Goal: Task Accomplishment & Management: Manage account settings

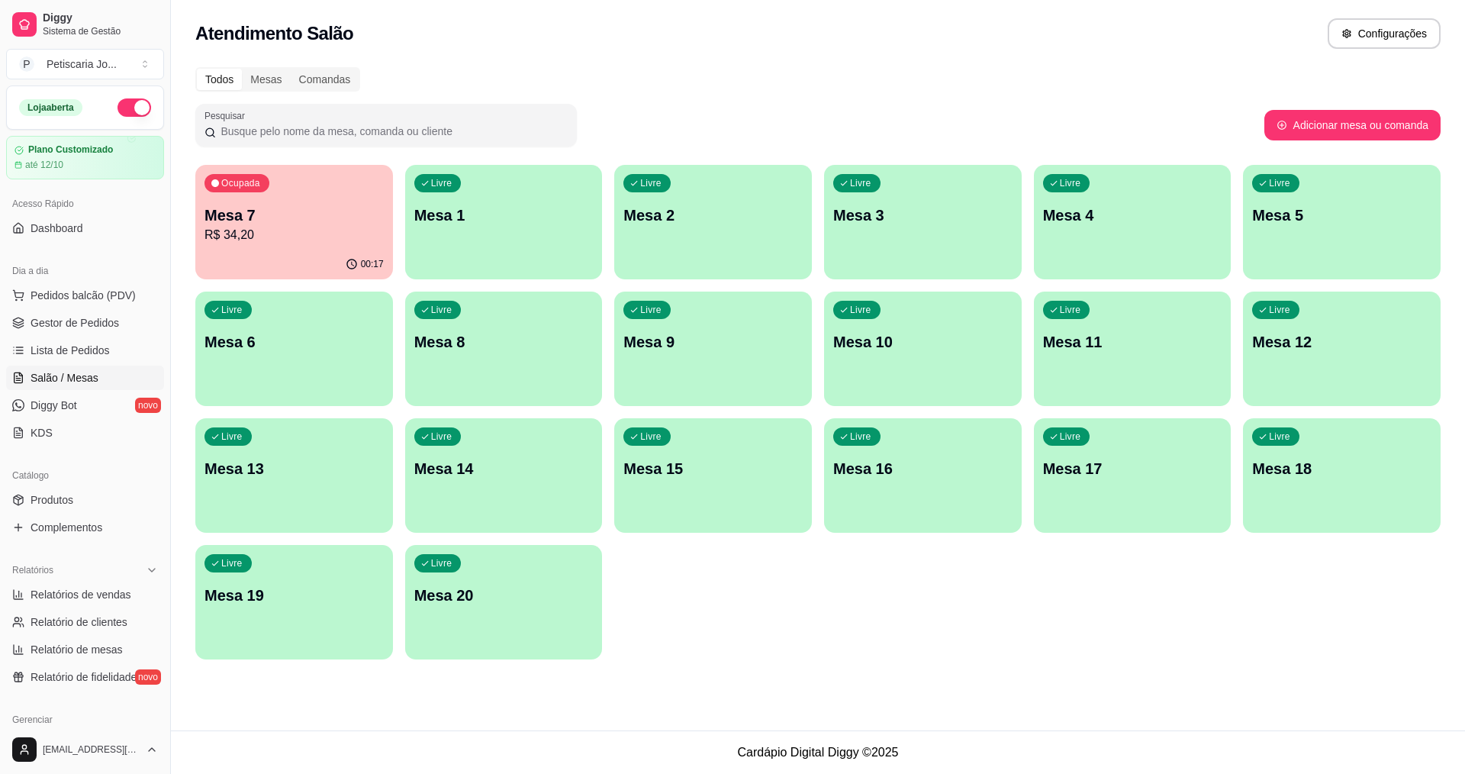
click at [301, 250] on div "00:17" at bounding box center [294, 265] width 198 height 30
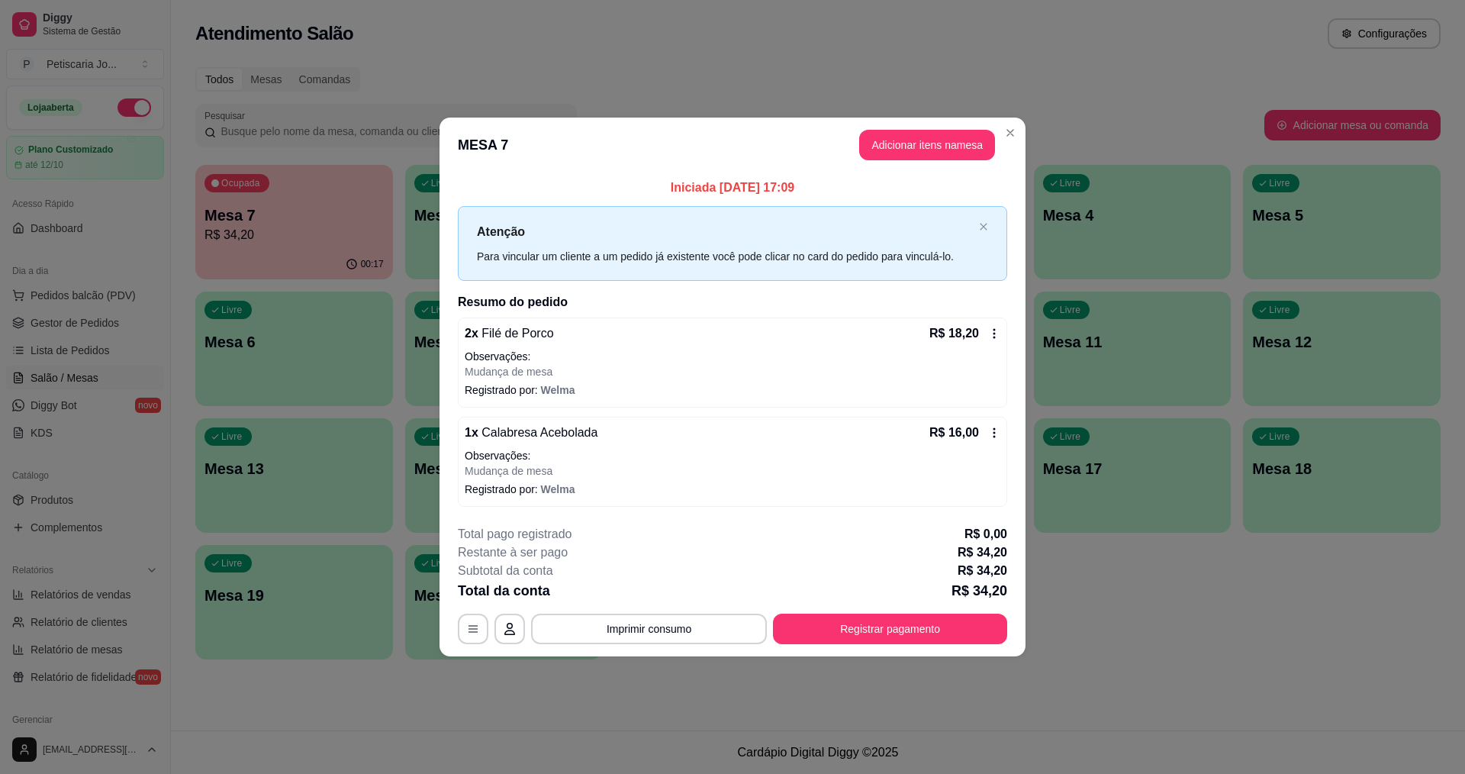
click at [460, 324] on div "2 x Filé de Porco R$ 18,20 Observações: Mudança de mesa Registrado por: [PERSON…" at bounding box center [733, 363] width 550 height 90
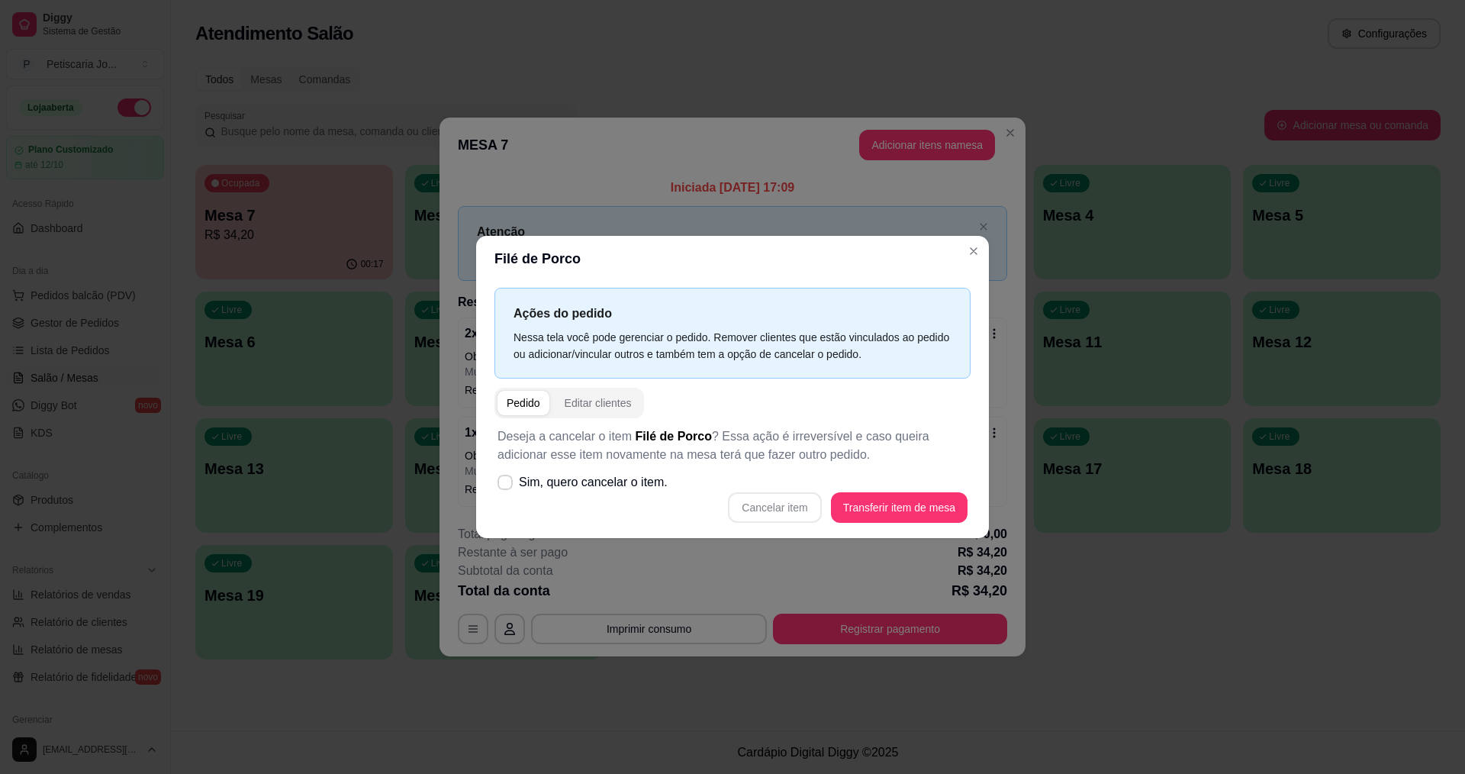
click at [551, 514] on div "Cancelar item Transferir item de mesa" at bounding box center [733, 507] width 470 height 31
click at [526, 402] on div "Pedido" at bounding box center [524, 402] width 34 height 15
click at [500, 473] on label "Sim, quero cancelar o item." at bounding box center [583, 482] width 182 height 31
click at [500, 485] on input "Sim, quero cancelar o item." at bounding box center [502, 490] width 10 height 10
checkbox input "true"
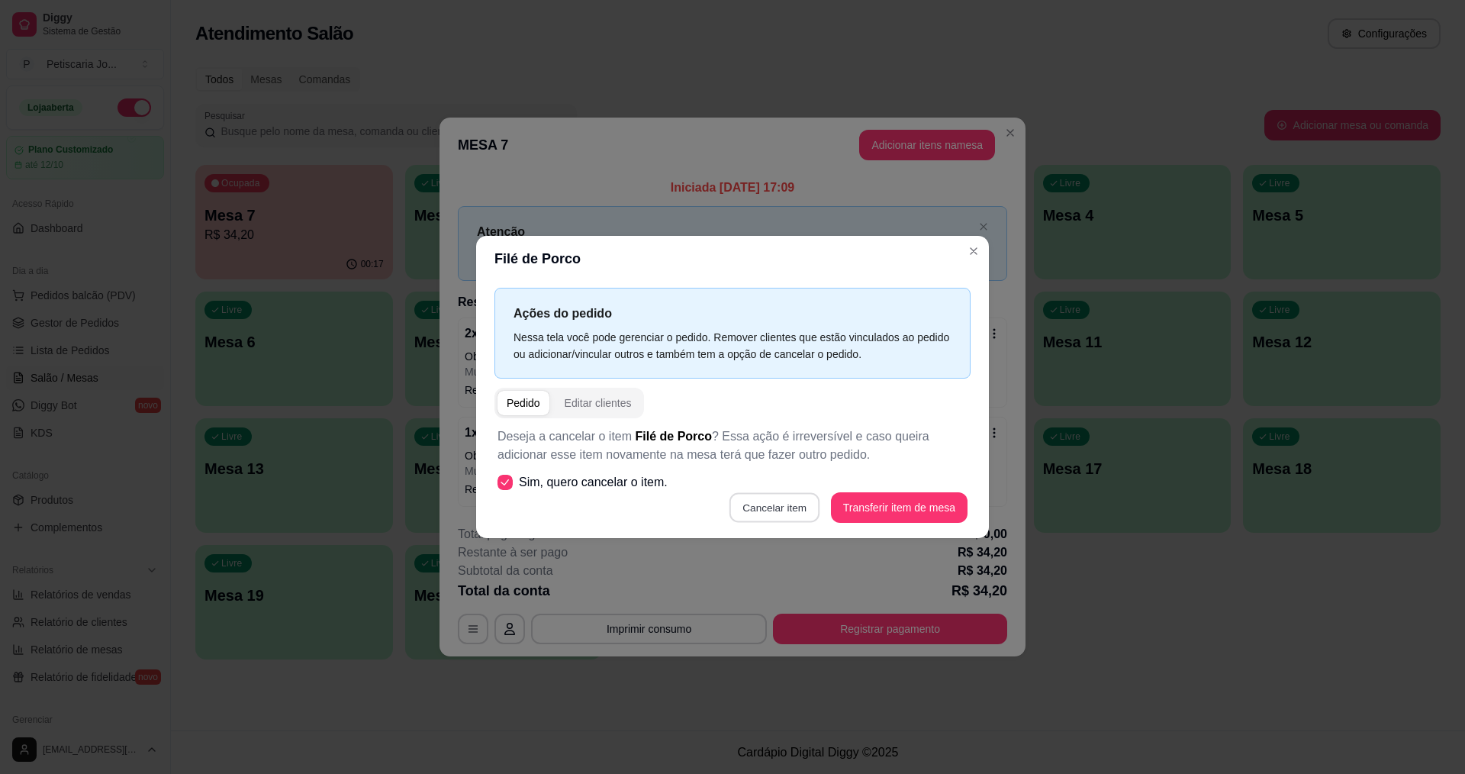
click at [788, 508] on button "Cancelar item" at bounding box center [775, 508] width 91 height 30
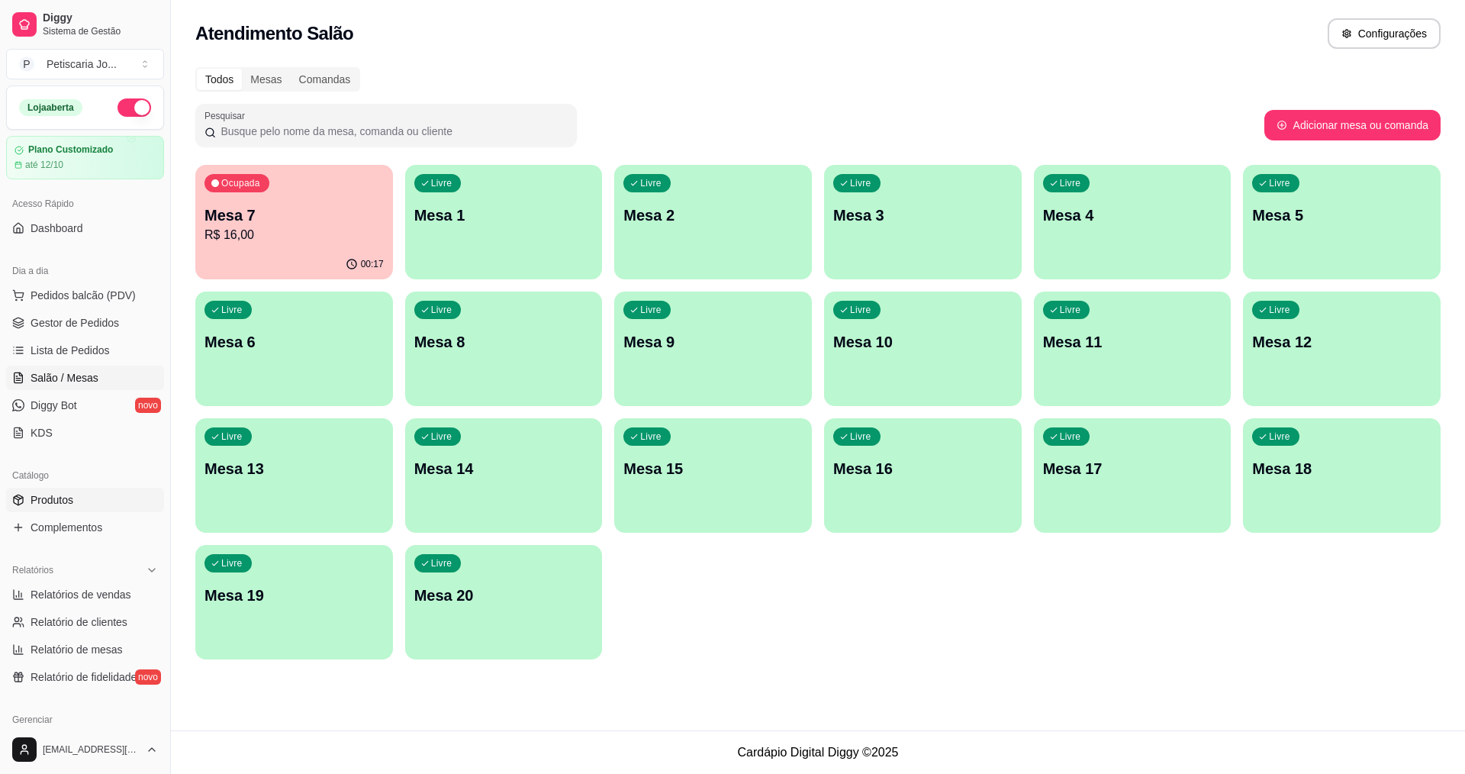
click at [56, 508] on link "Produtos" at bounding box center [85, 500] width 158 height 24
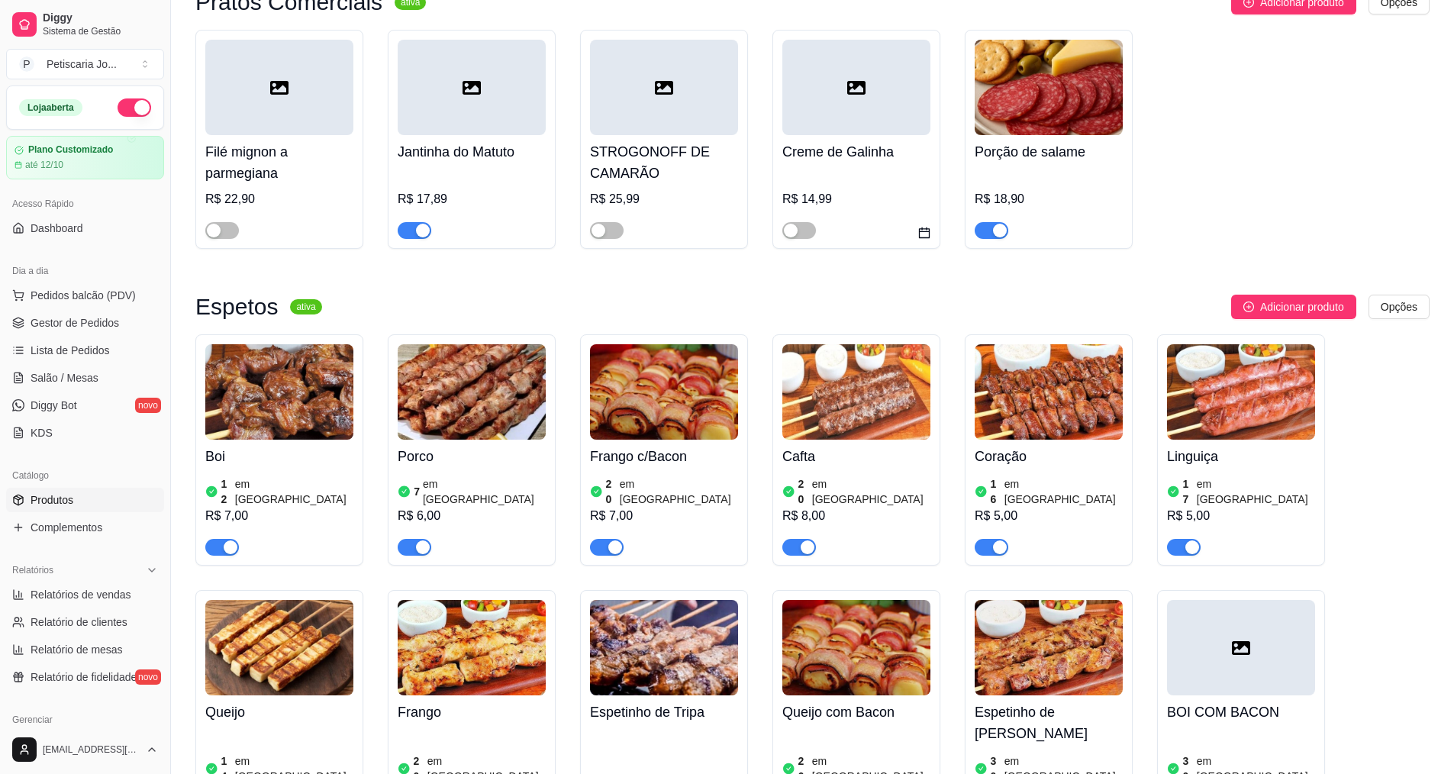
scroll to position [763, 0]
click at [260, 506] on div "R$ 7,00" at bounding box center [279, 515] width 148 height 18
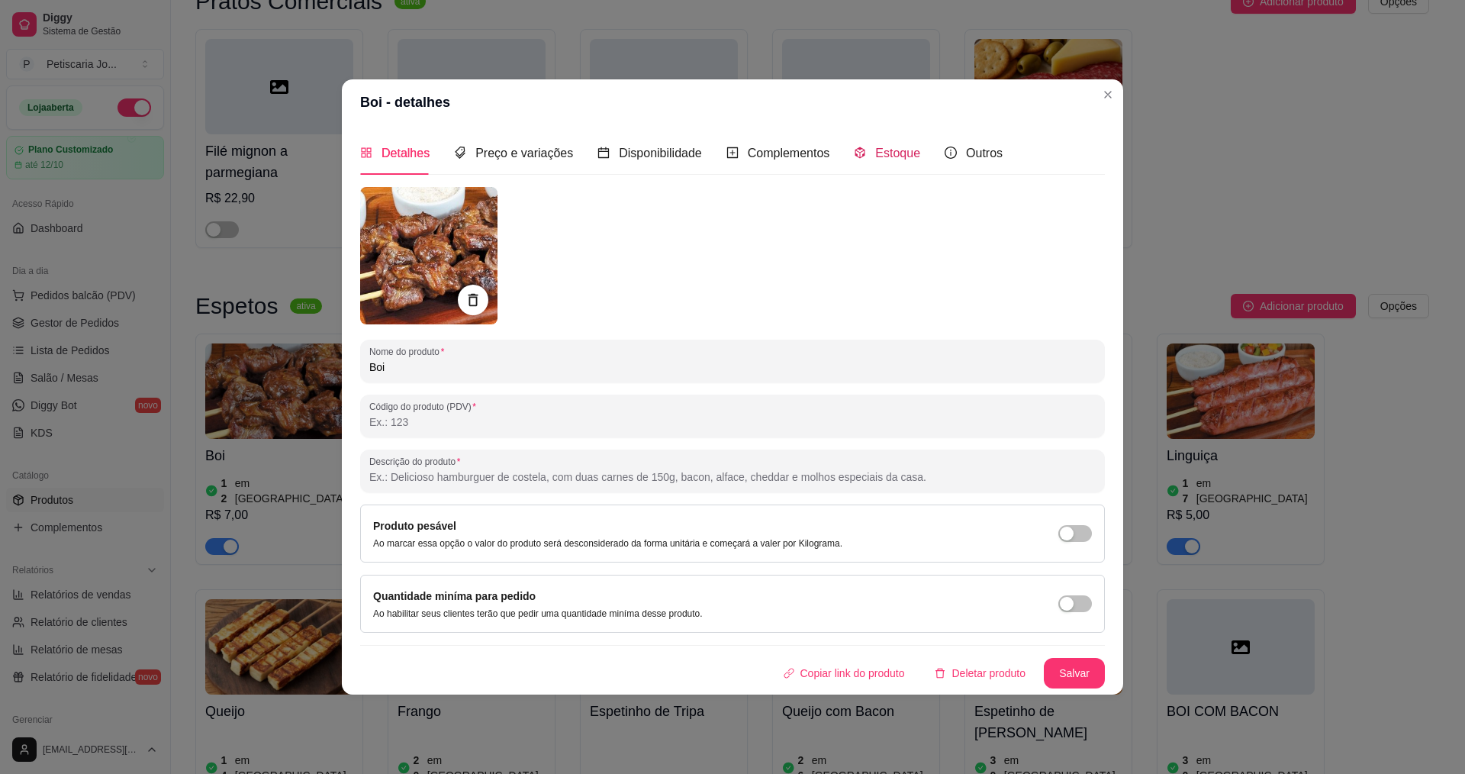
click at [879, 162] on div "Estoque" at bounding box center [887, 152] width 66 height 19
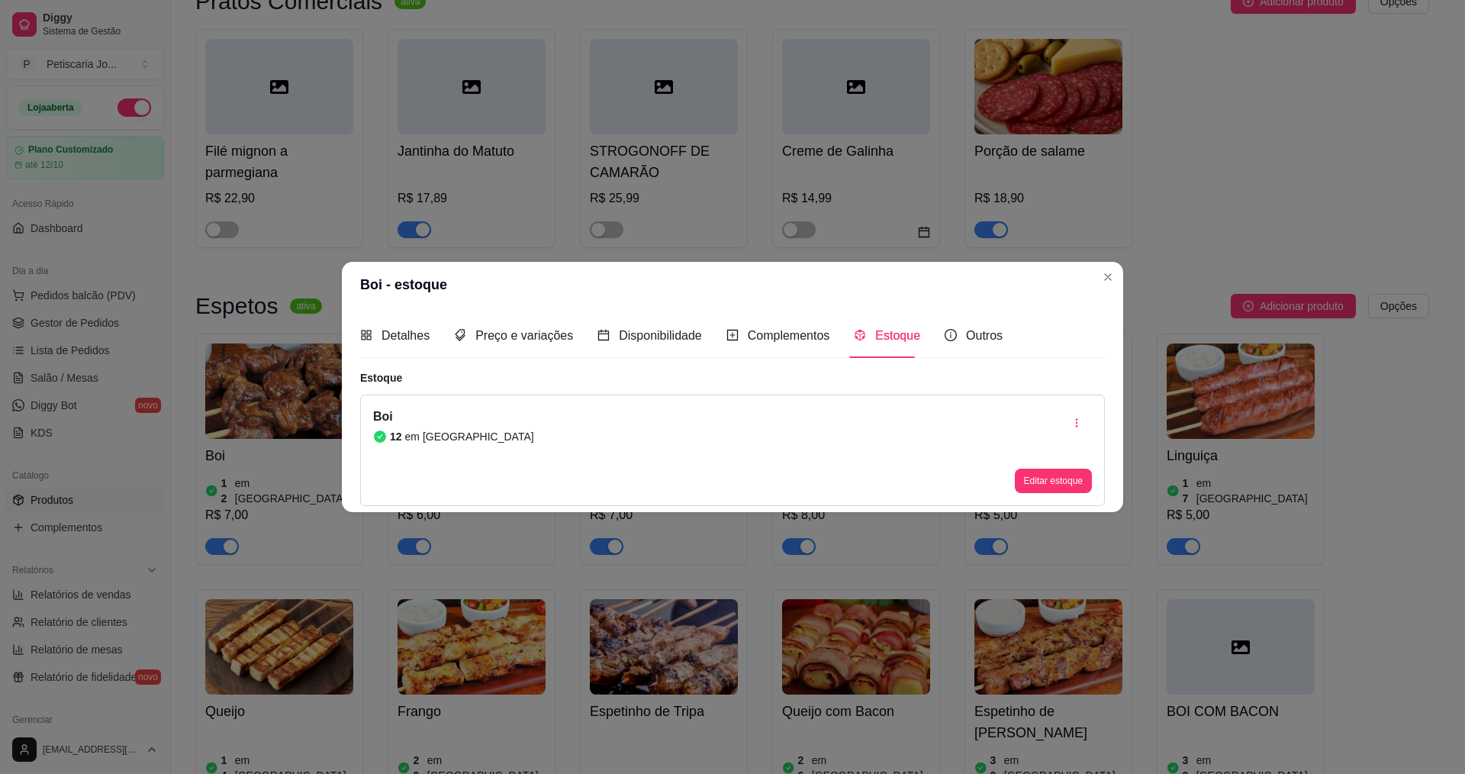
click at [567, 443] on div "Boi 12 em estoque Editar estoque" at bounding box center [732, 450] width 745 height 111
click at [1033, 486] on button "Editar estoque" at bounding box center [1053, 481] width 75 height 24
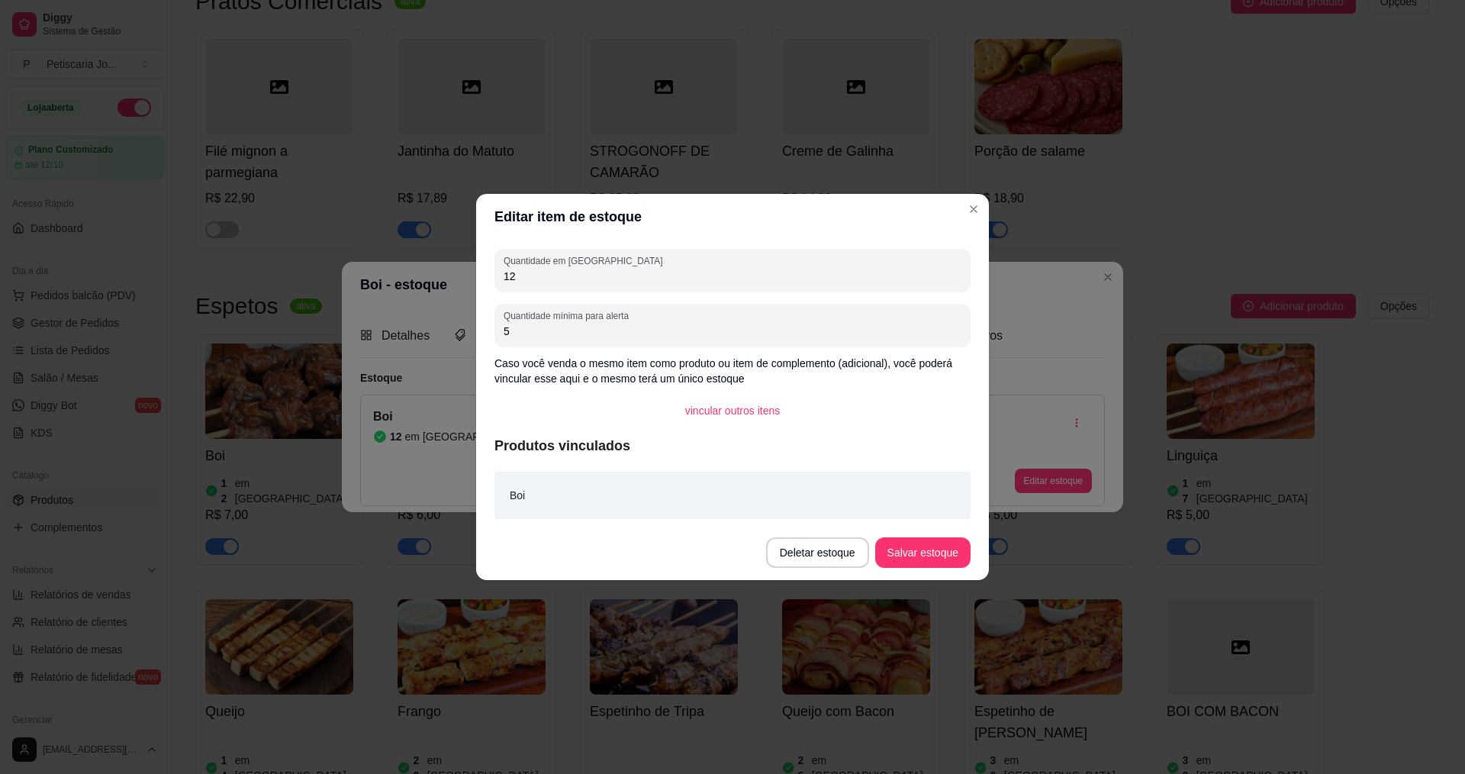
drag, startPoint x: 532, startPoint y: 278, endPoint x: 202, endPoint y: 227, distance: 333.6
click at [202, 227] on div "Editar item de estoque Quantidade em estoque 12 Quantidade mínima para alerta 5…" at bounding box center [732, 387] width 1465 height 774
type input "30"
click at [908, 546] on button "Salvar estoque" at bounding box center [922, 552] width 95 height 31
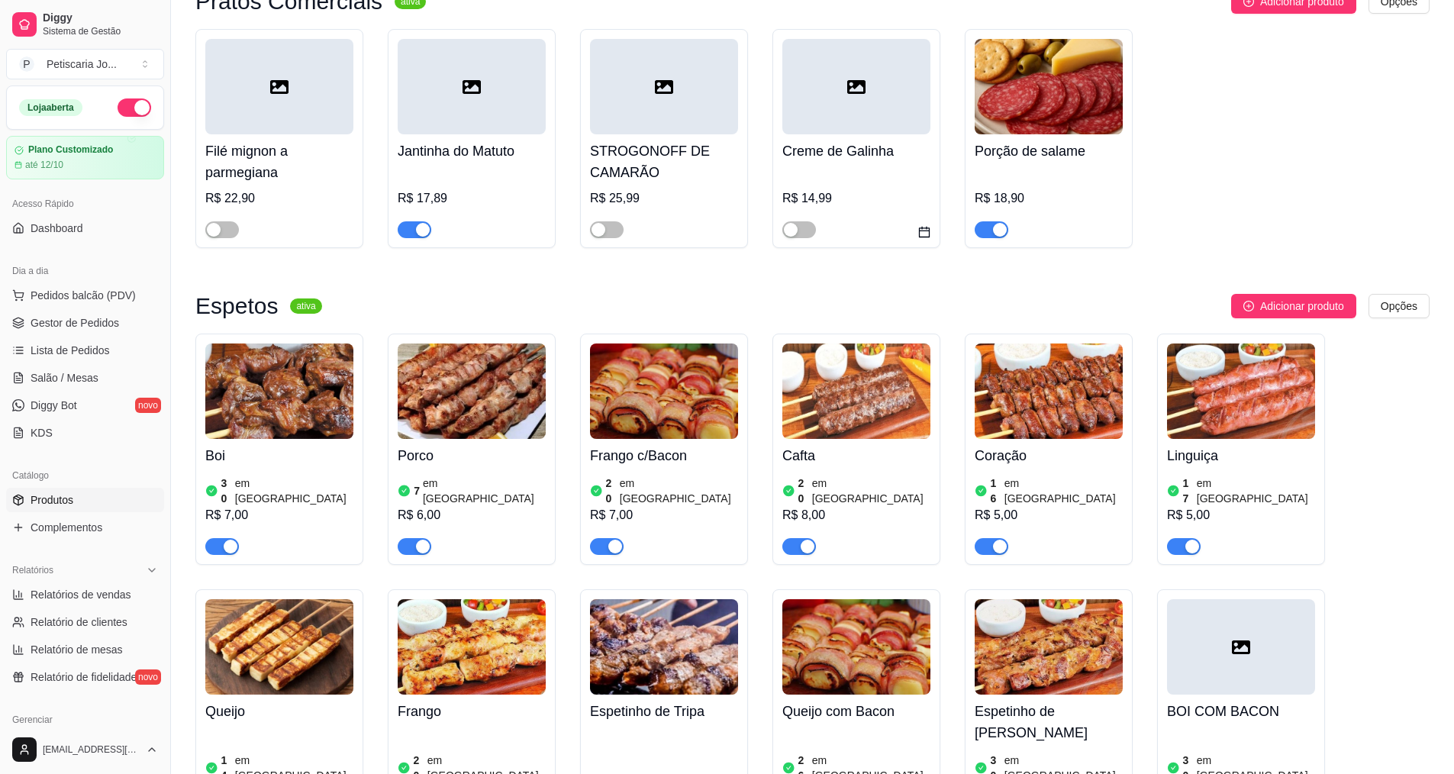
click at [428, 449] on div "Porco 7 em estoque R$ 6,00" at bounding box center [472, 497] width 148 height 116
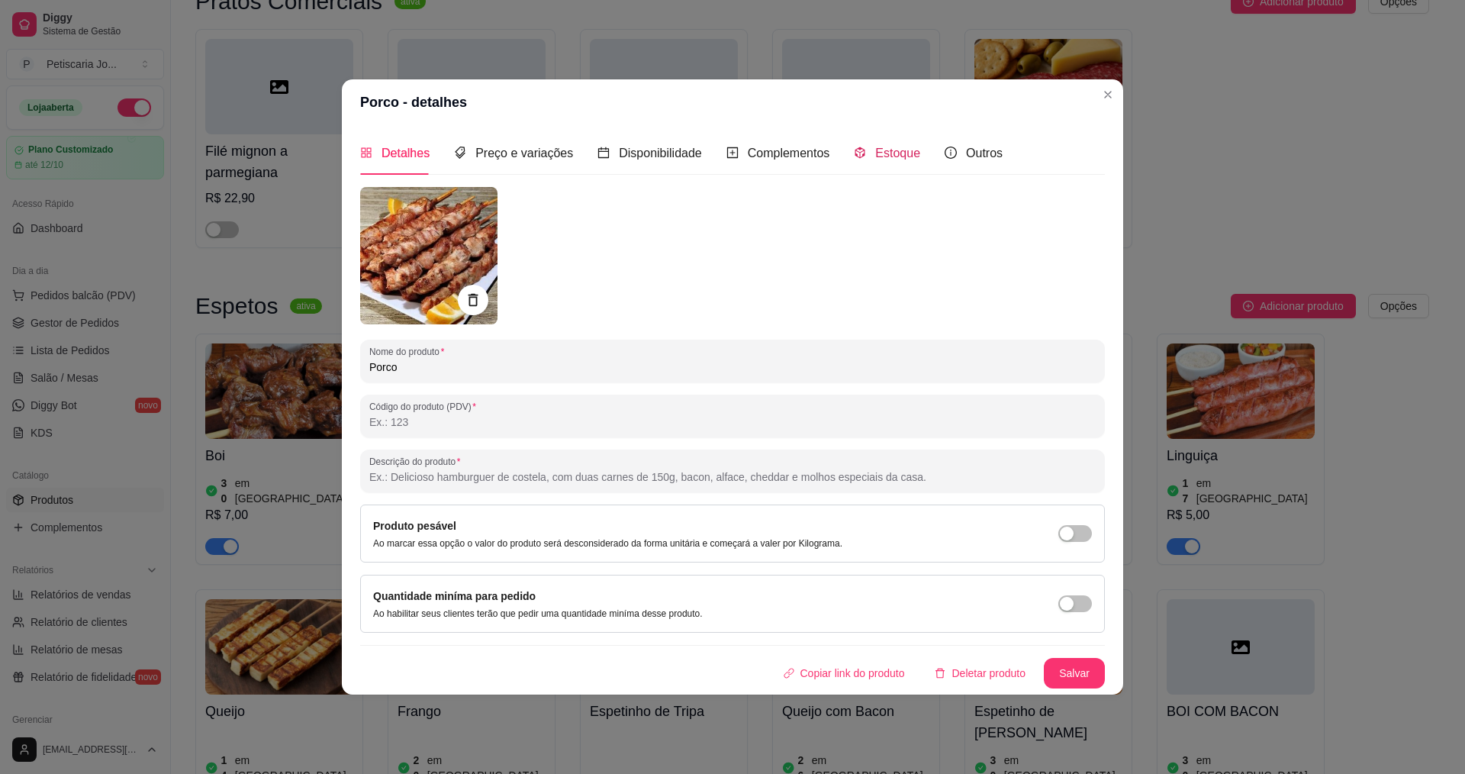
click at [901, 147] on span "Estoque" at bounding box center [897, 153] width 45 height 13
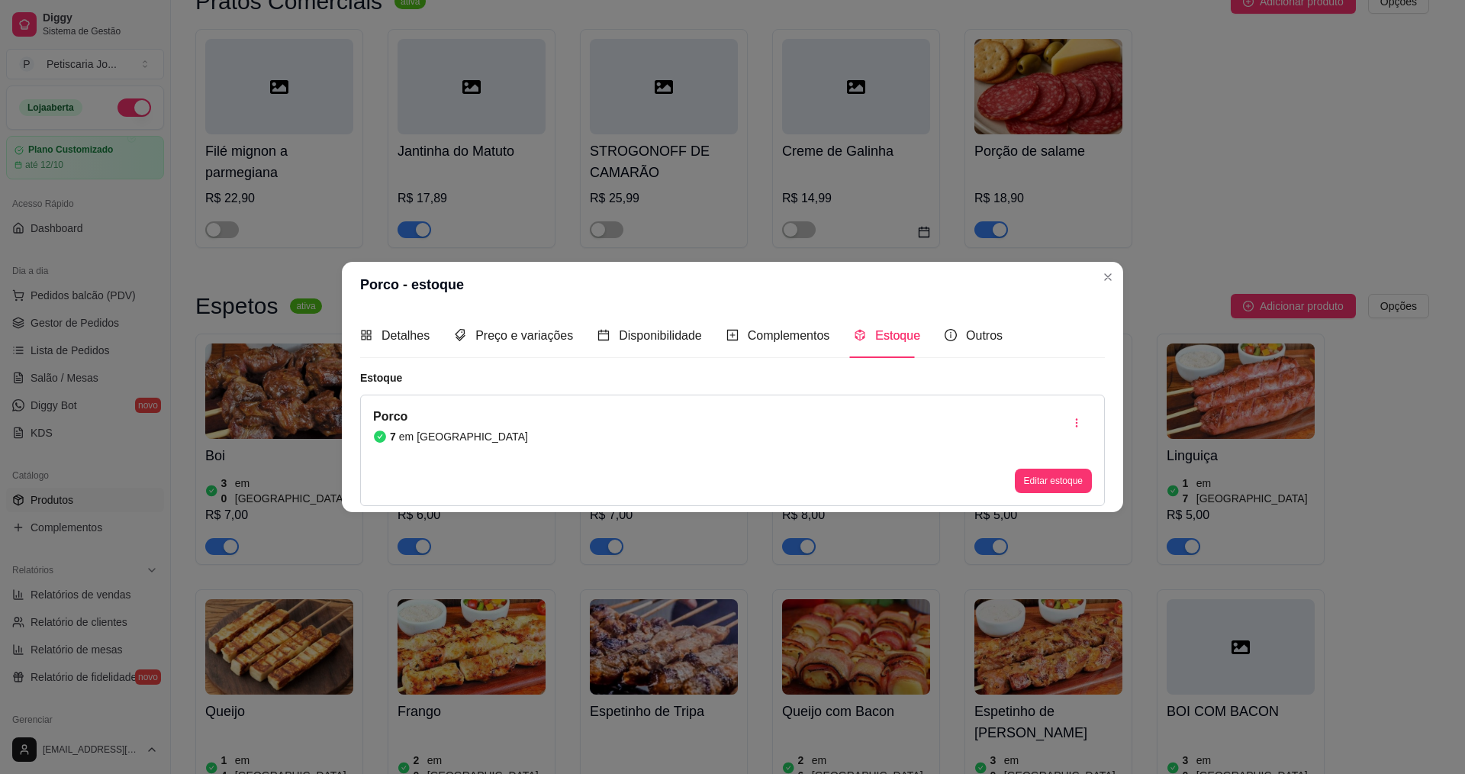
click at [1037, 501] on div "Porco 7 em estoque Editar estoque" at bounding box center [732, 450] width 745 height 111
click at [1037, 479] on button "Editar estoque" at bounding box center [1053, 481] width 77 height 24
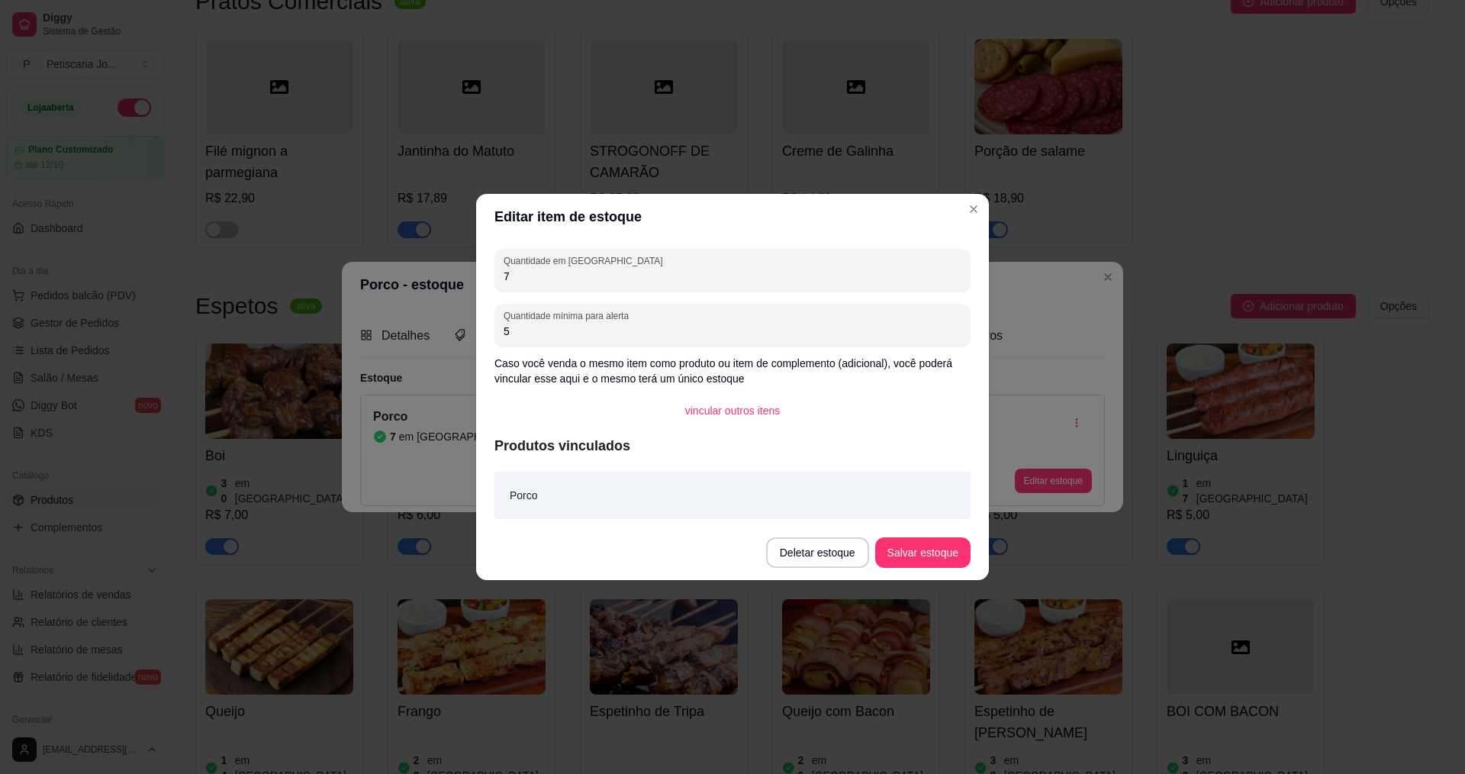
drag, startPoint x: 551, startPoint y: 282, endPoint x: 462, endPoint y: 288, distance: 89.5
click at [462, 288] on div "Editar item de estoque Quantidade em estoque 7 Quantidade mínima para alerta 5 …" at bounding box center [732, 387] width 1465 height 774
type input "2"
type input "30"
click at [889, 551] on button "Salvar estoque" at bounding box center [922, 553] width 93 height 30
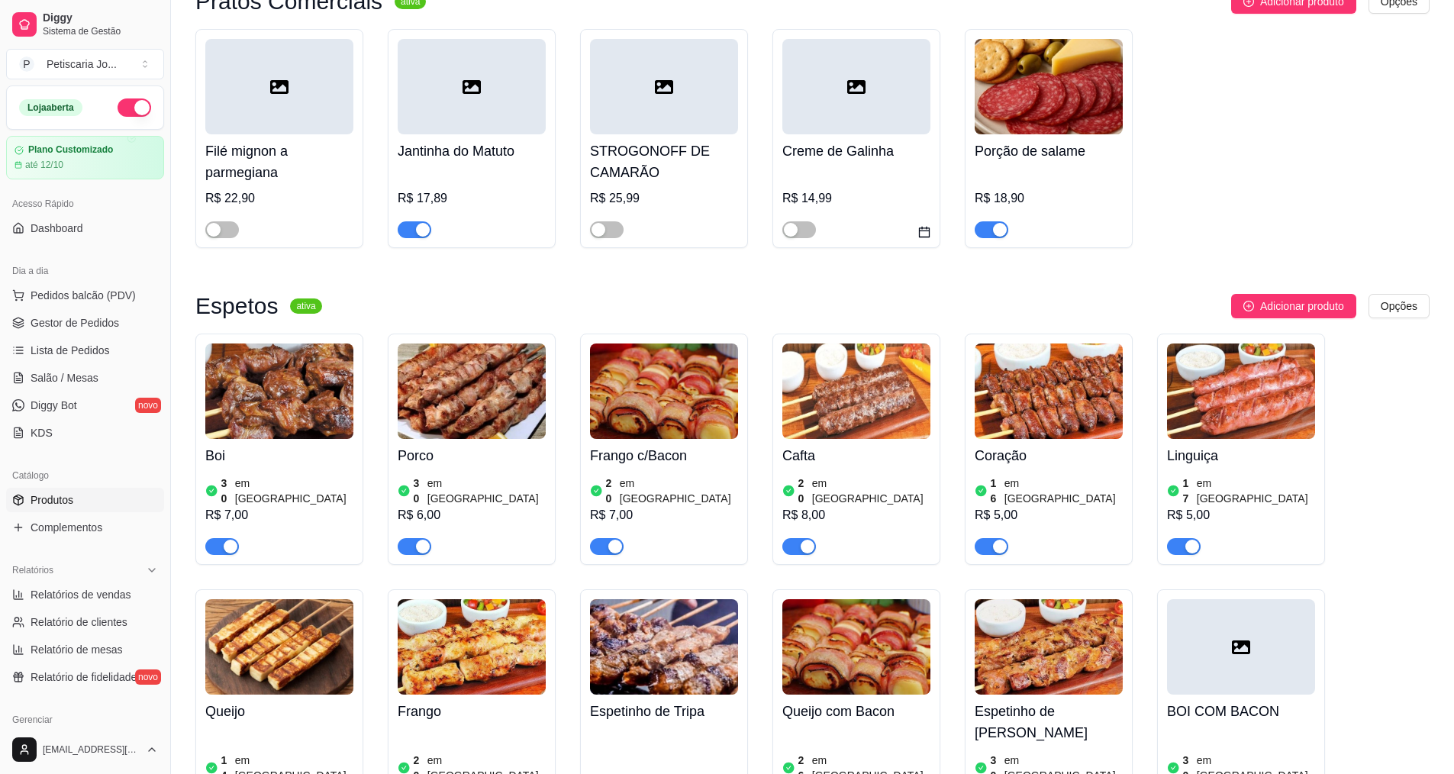
click at [1230, 386] on img at bounding box center [1241, 390] width 148 height 95
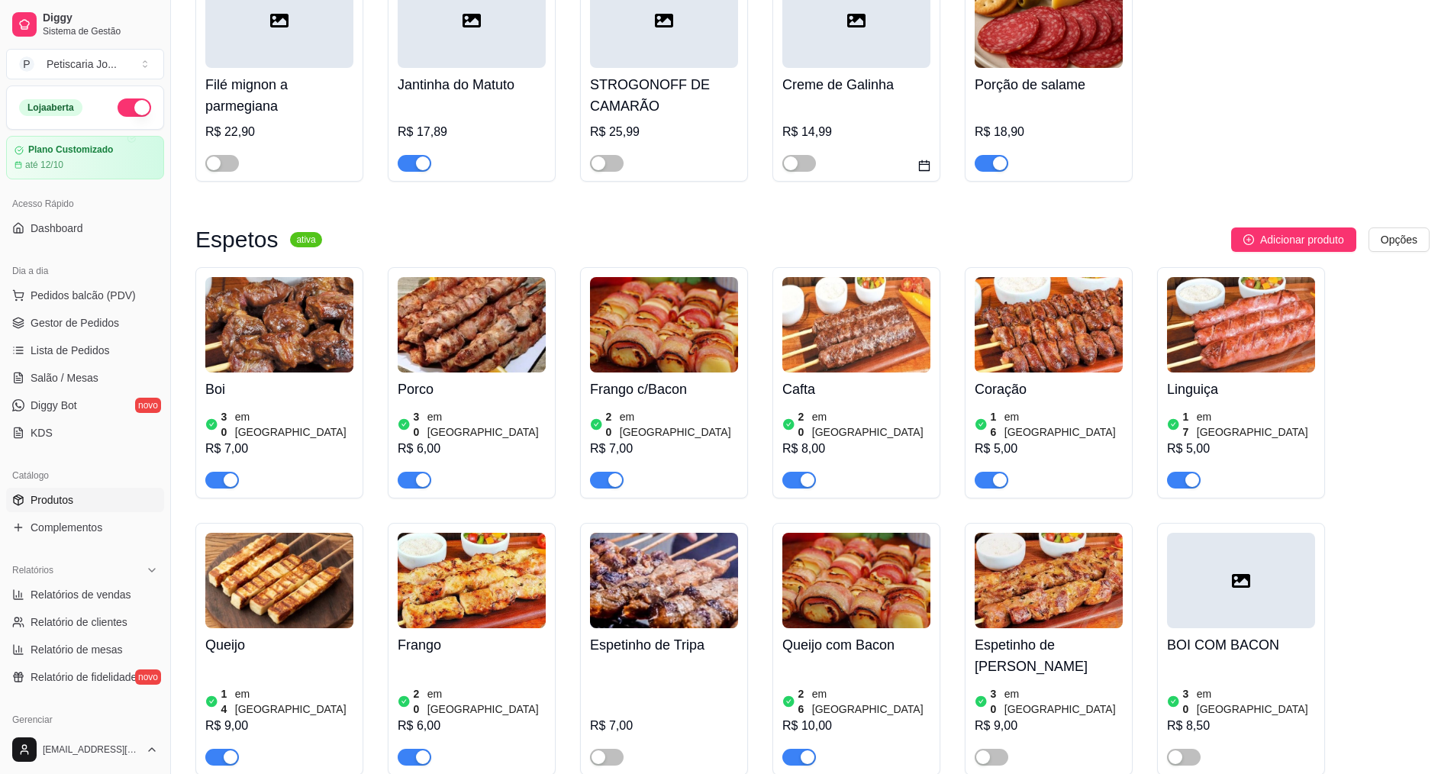
scroll to position [916, 0]
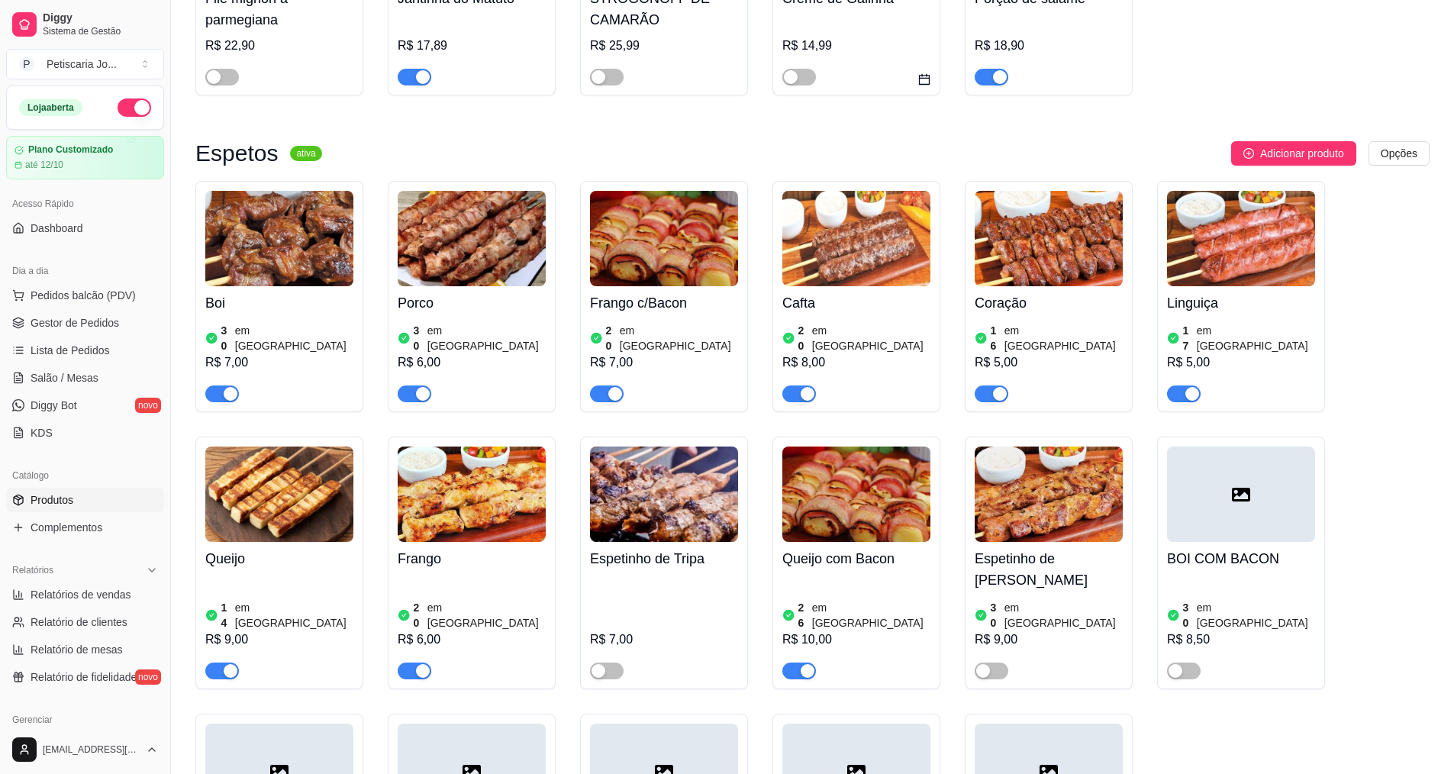
click at [217, 663] on span "button" at bounding box center [222, 671] width 34 height 17
click at [225, 649] on div at bounding box center [279, 664] width 148 height 31
click at [228, 663] on span "button" at bounding box center [222, 671] width 34 height 17
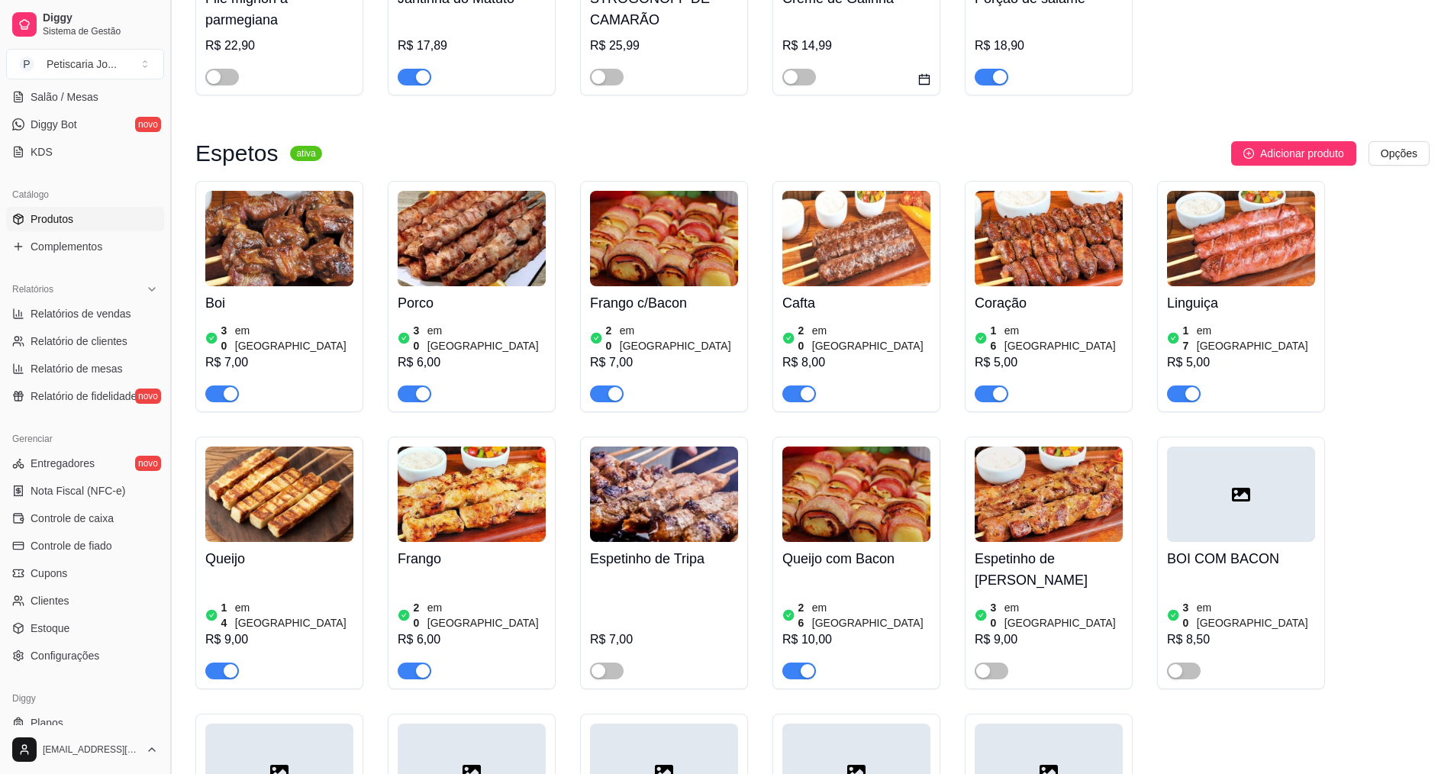
scroll to position [305, 0]
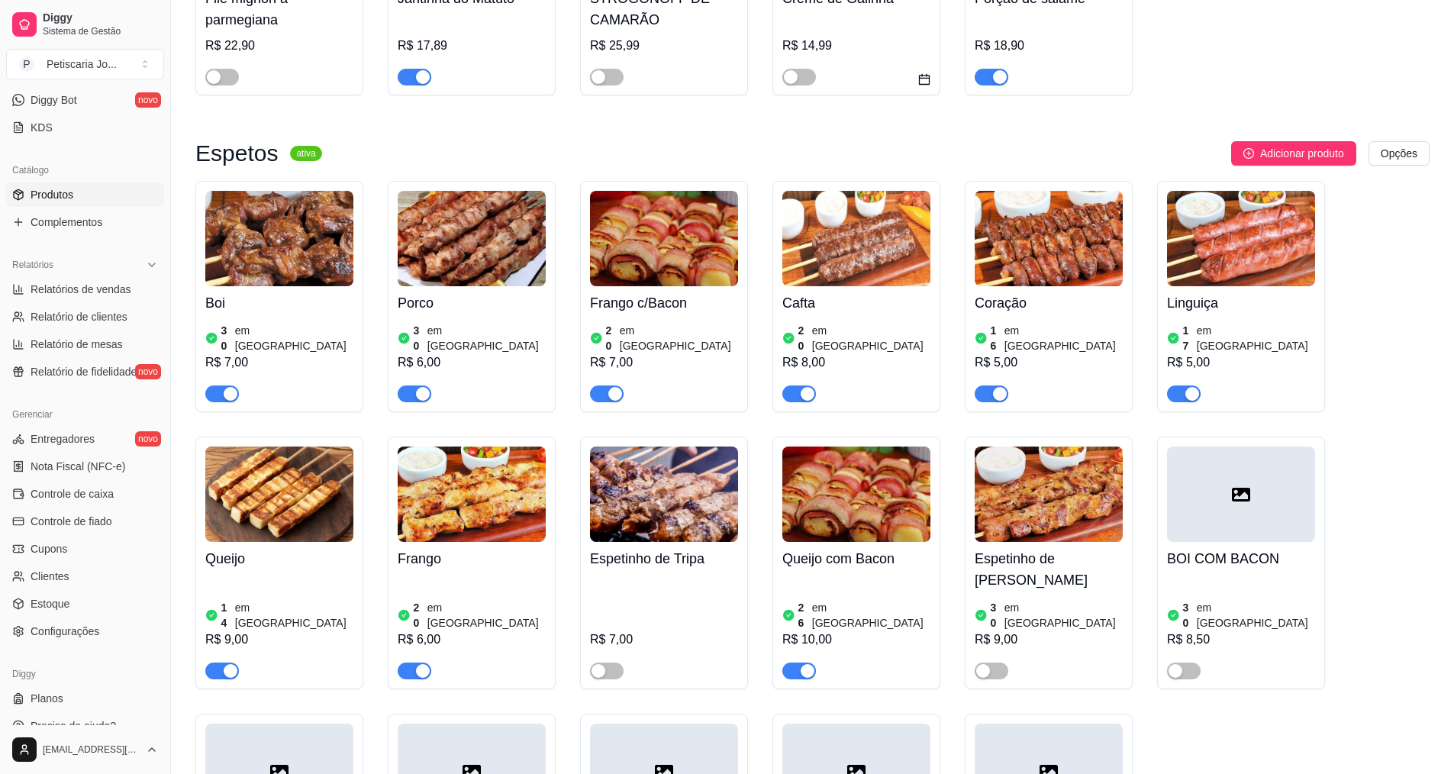
click at [1030, 232] on img at bounding box center [1049, 238] width 148 height 95
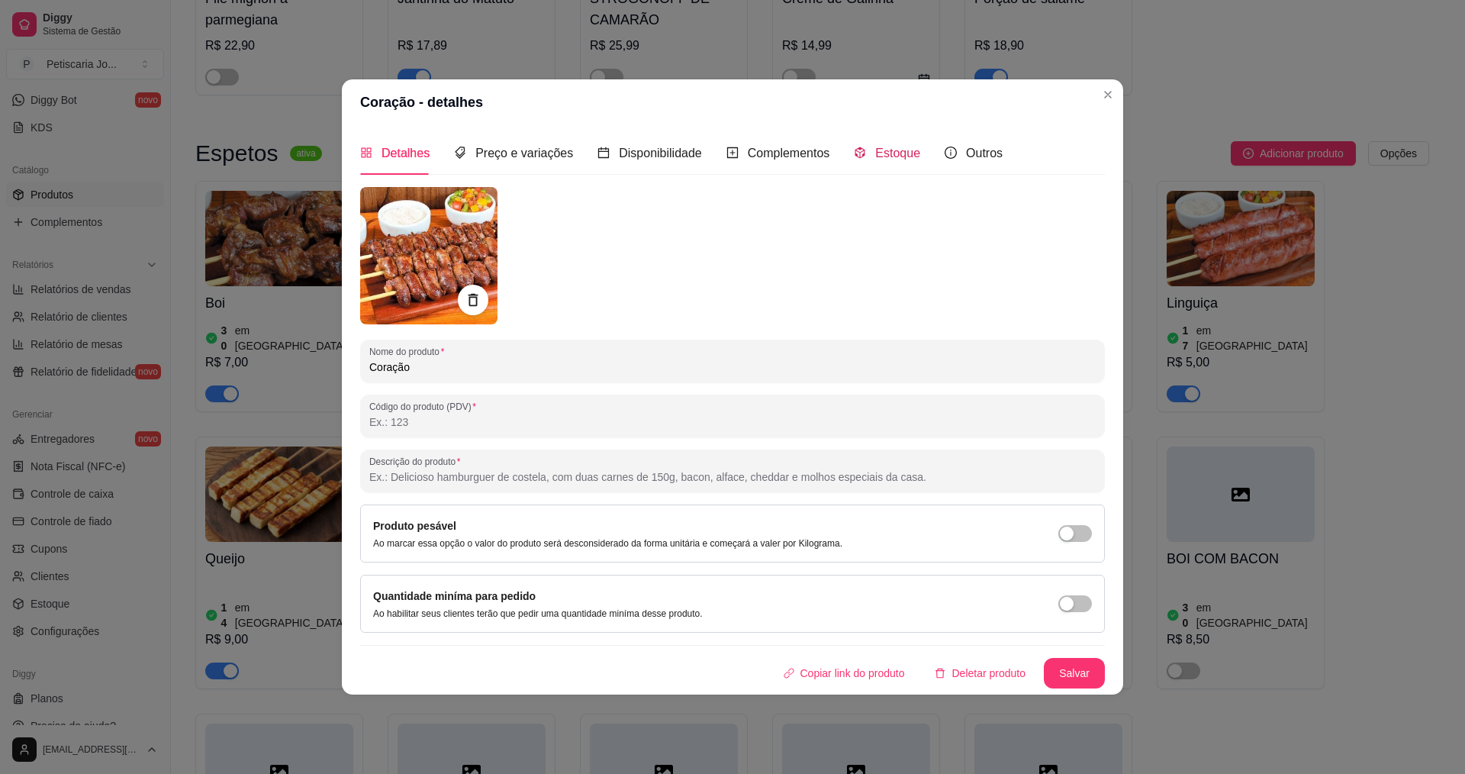
click at [911, 151] on span "Estoque" at bounding box center [897, 153] width 45 height 13
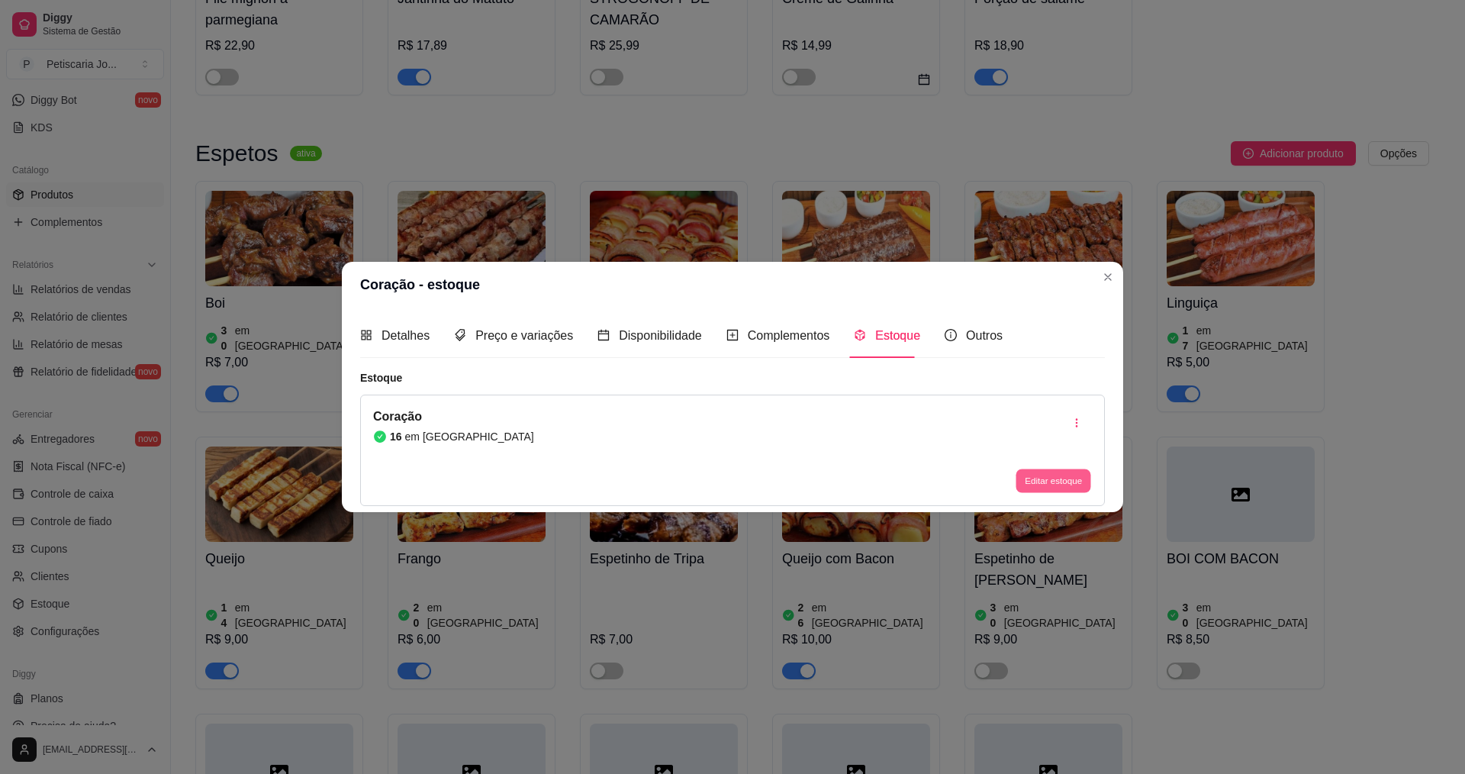
click at [1034, 478] on button "Editar estoque" at bounding box center [1053, 481] width 75 height 24
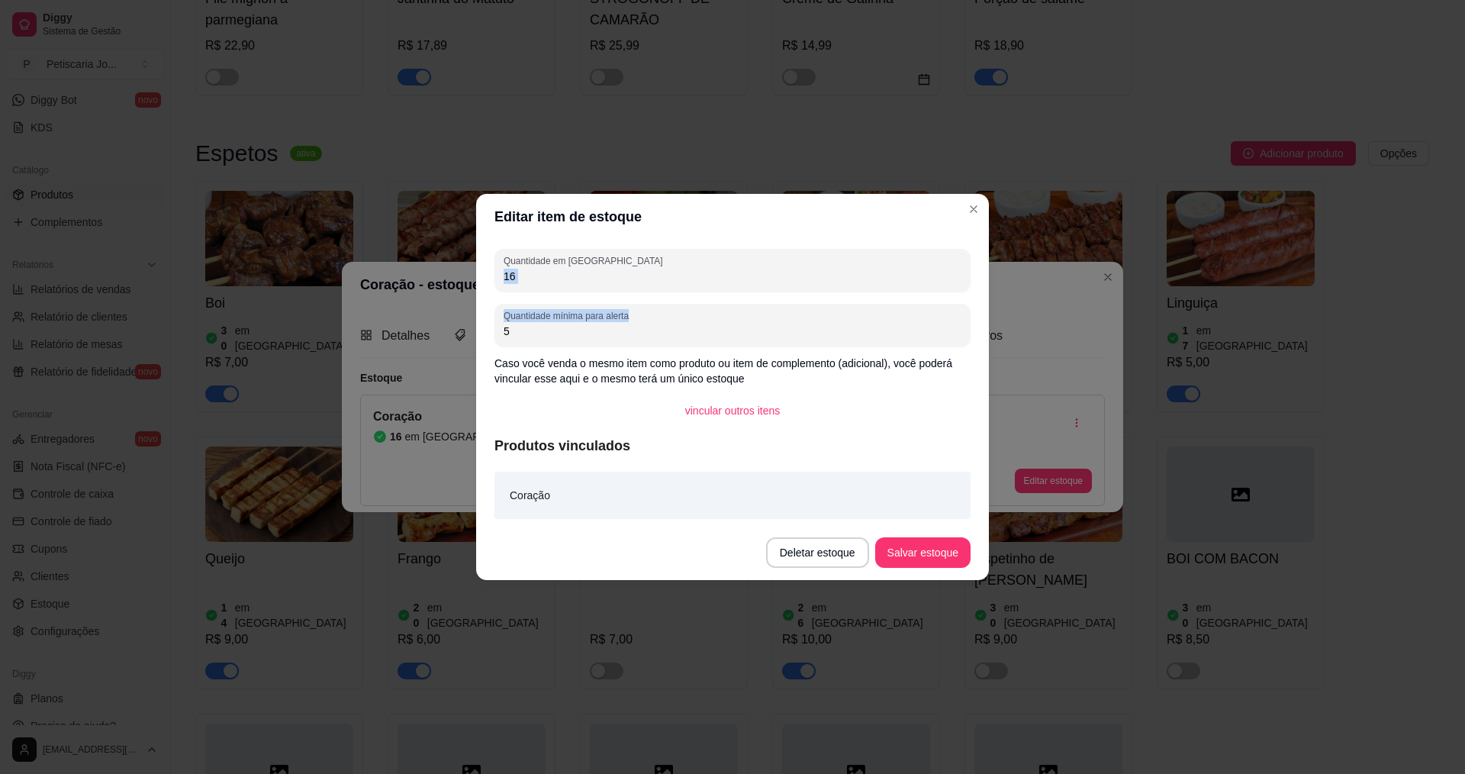
drag, startPoint x: 543, startPoint y: 285, endPoint x: 424, endPoint y: 303, distance: 119.6
click at [424, 303] on div "Editar item de estoque Quantidade em estoque 16 Quantidade mínima para alerta 5…" at bounding box center [732, 387] width 1465 height 774
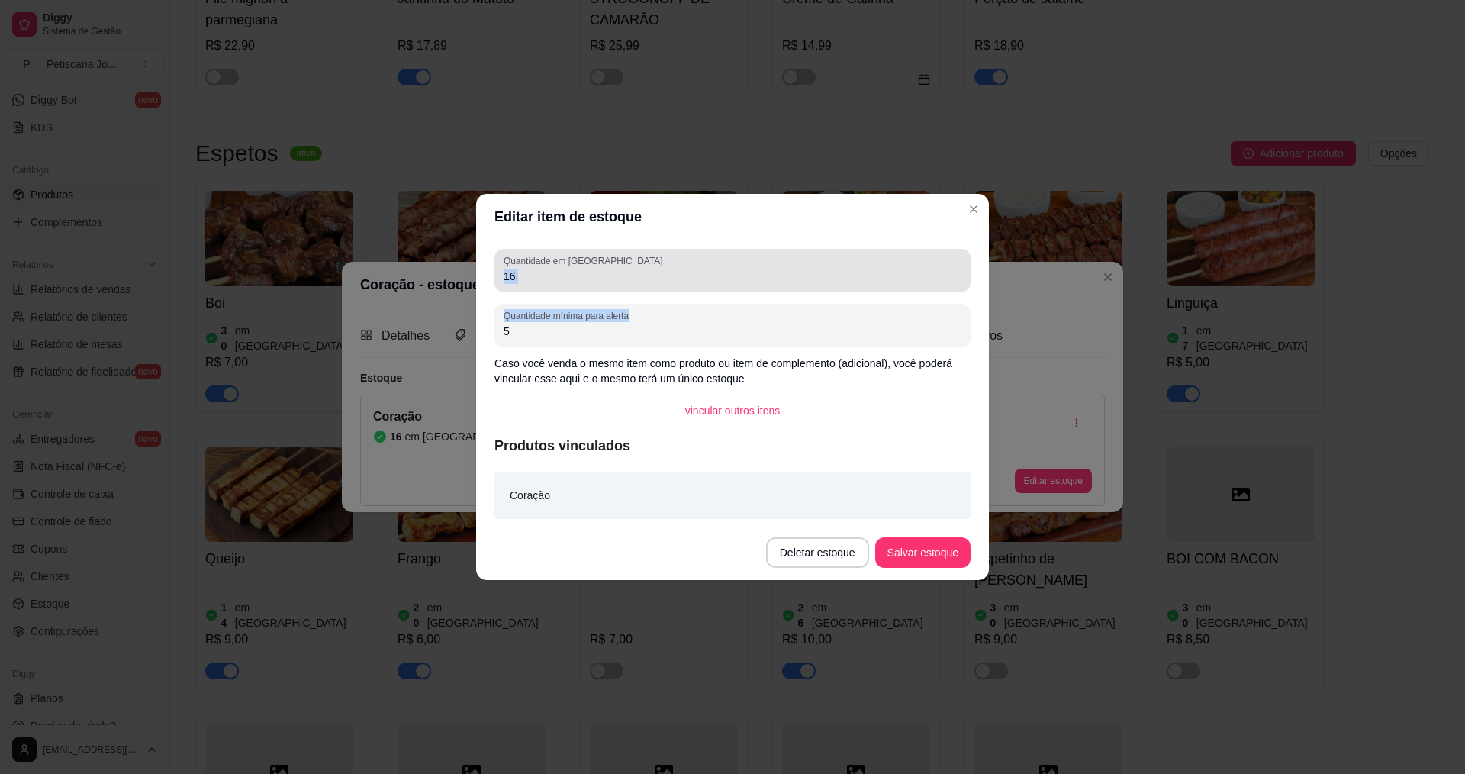
click at [712, 269] on input "16" at bounding box center [733, 276] width 458 height 15
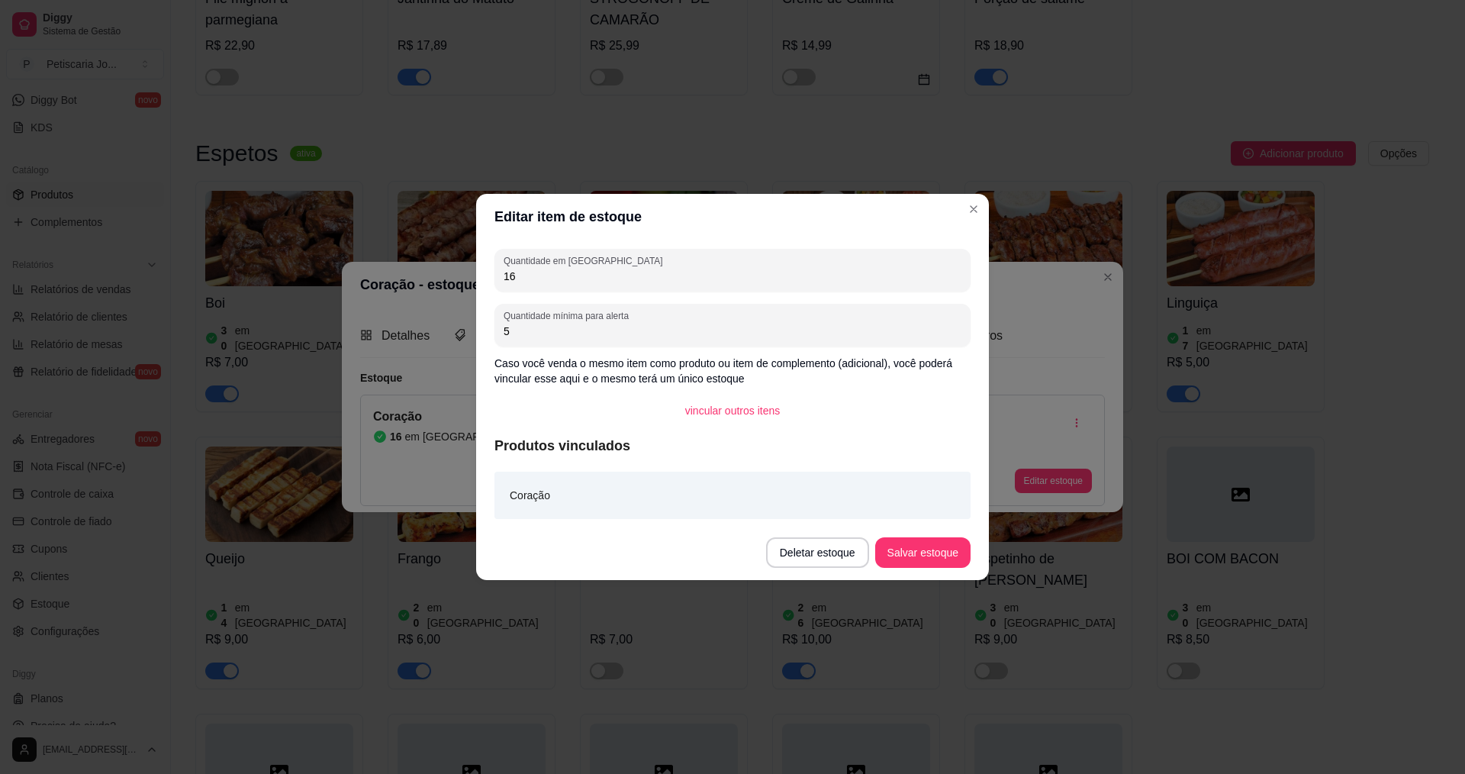
click at [712, 269] on input "16" at bounding box center [733, 276] width 458 height 15
type input "9"
click at [895, 562] on button "Salvar estoque" at bounding box center [922, 553] width 93 height 30
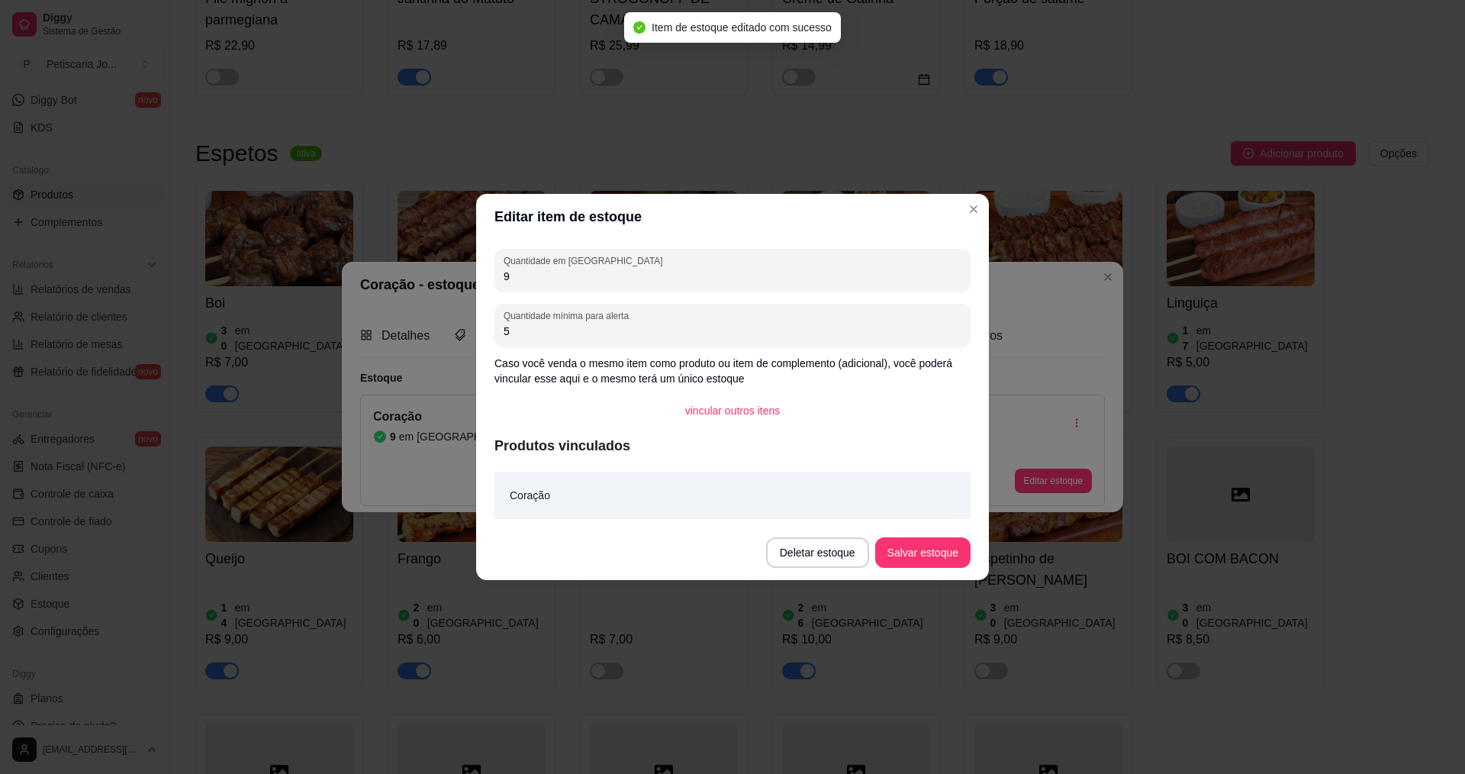
click at [985, 201] on header "Editar item de estoque" at bounding box center [732, 217] width 513 height 46
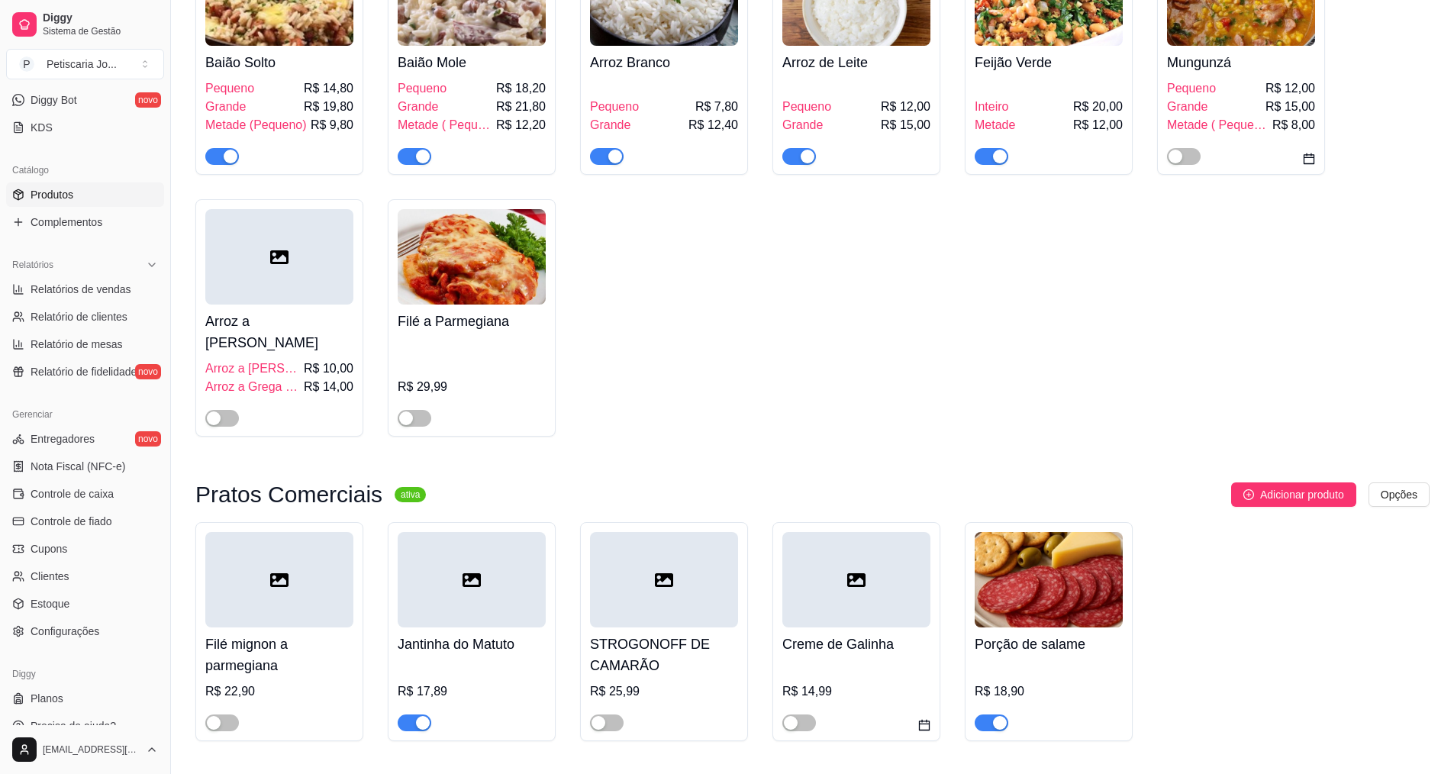
scroll to position [0, 0]
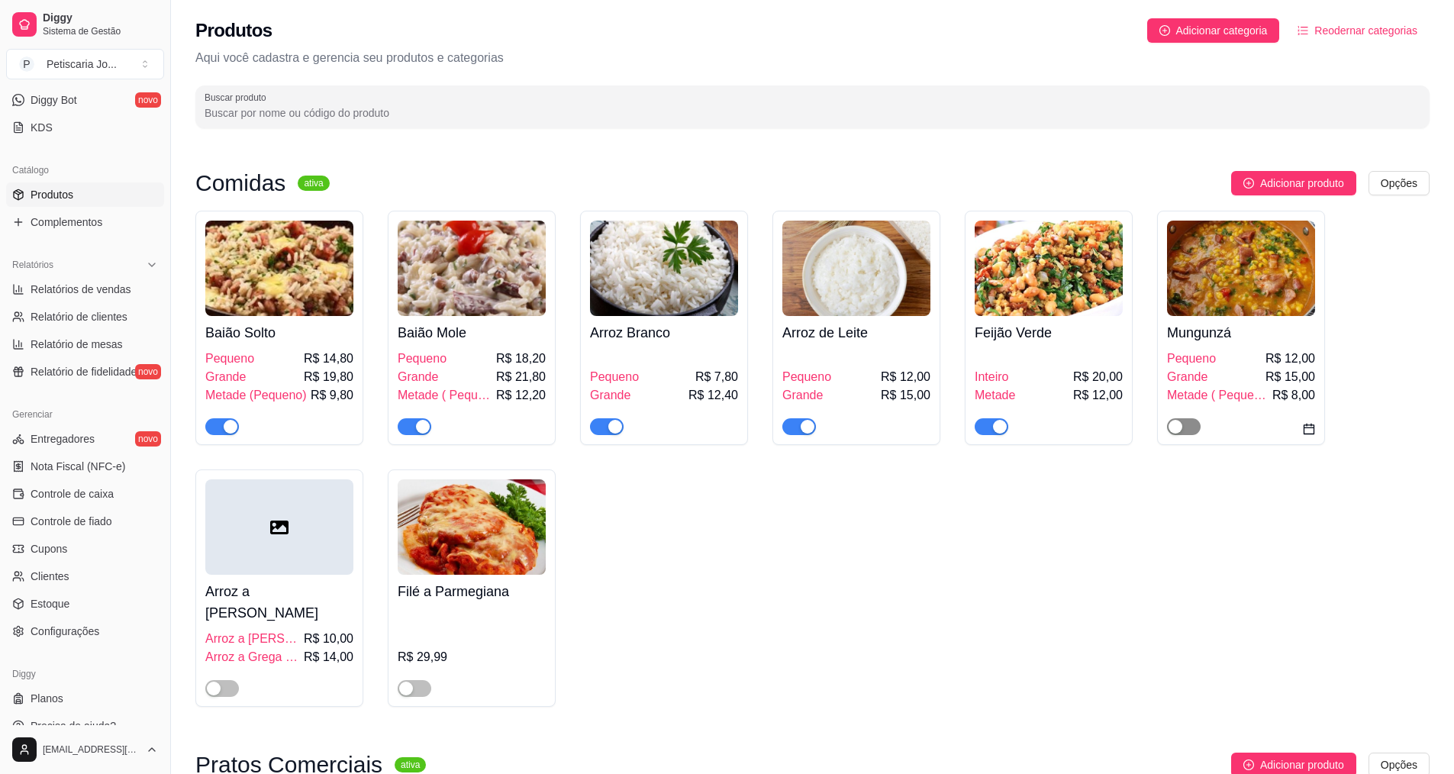
click at [1176, 422] on div "button" at bounding box center [1176, 427] width 14 height 14
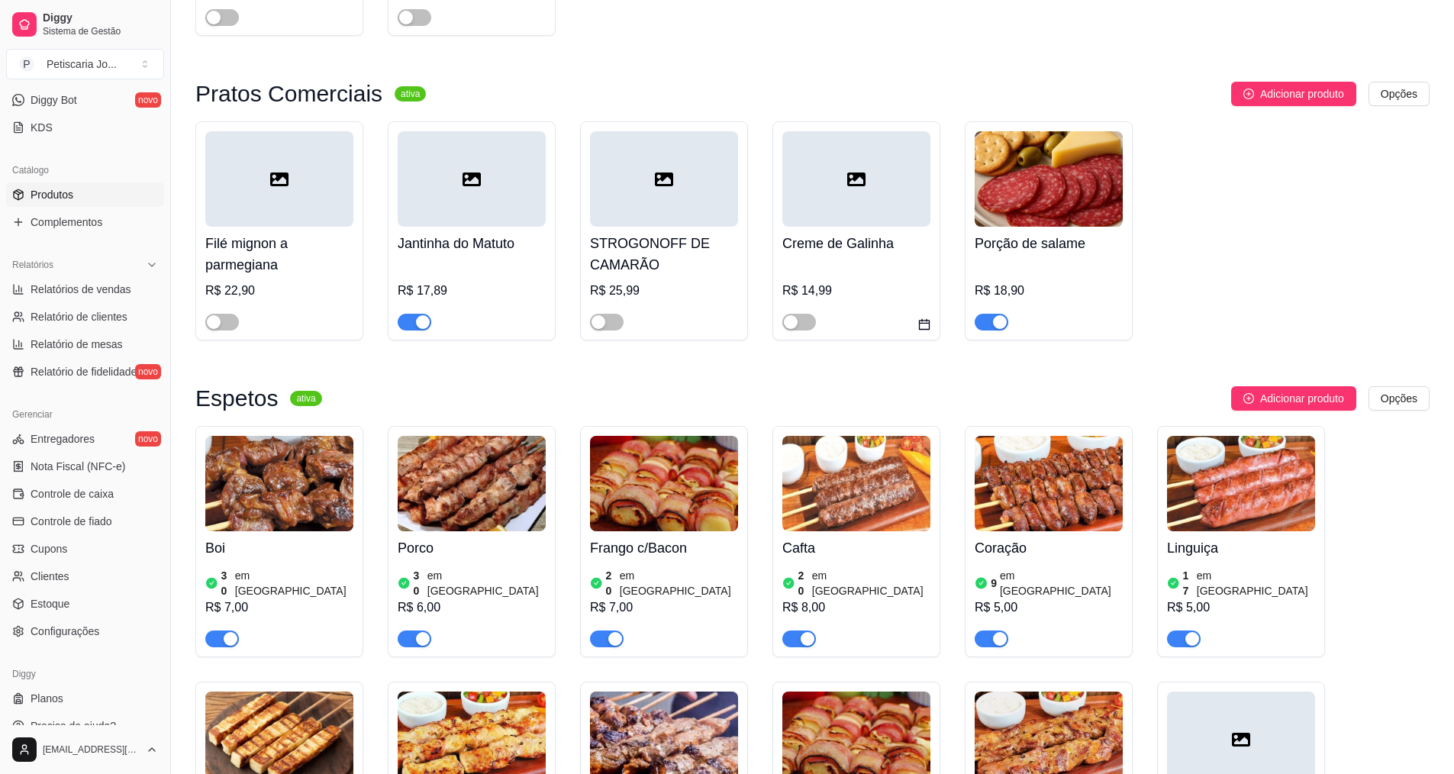
scroll to position [687, 0]
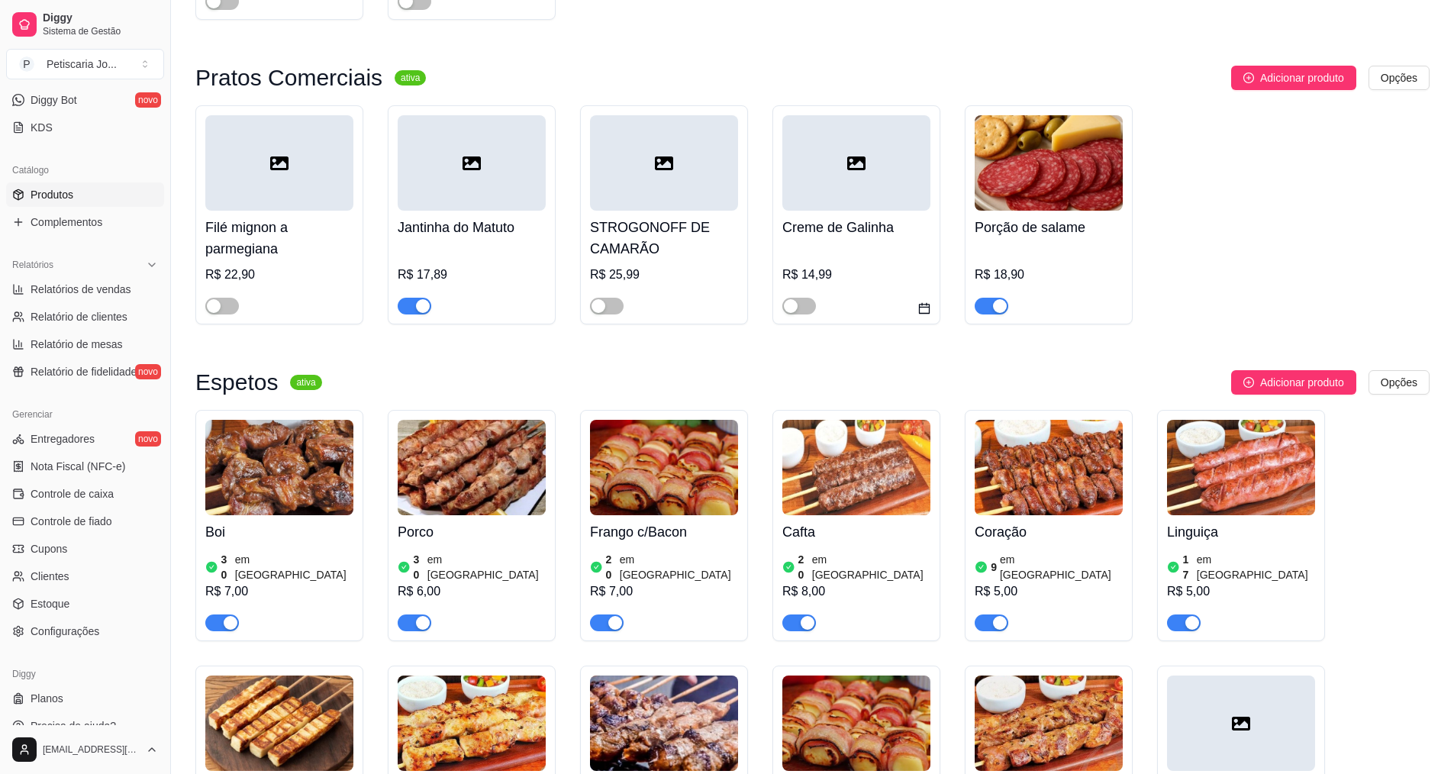
click at [408, 298] on span "button" at bounding box center [415, 306] width 34 height 17
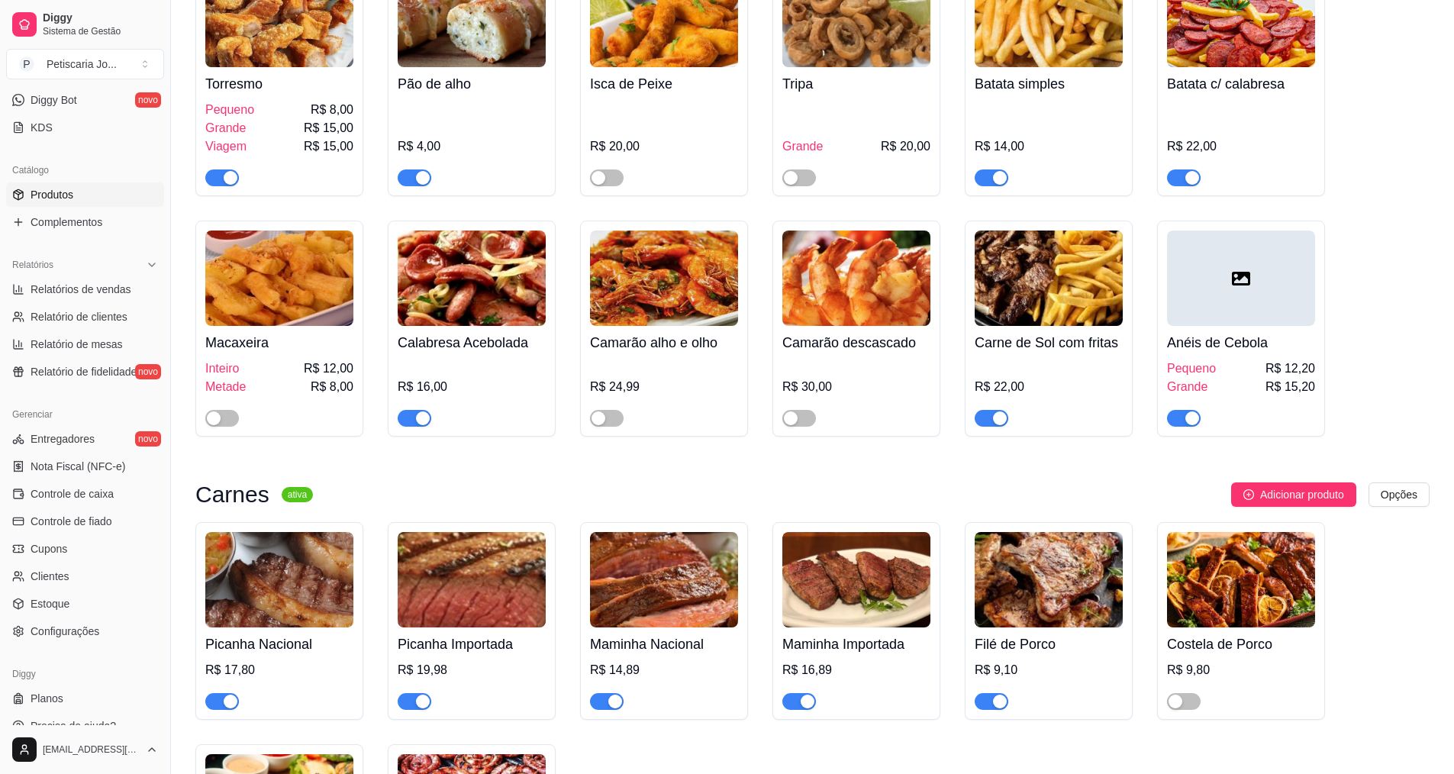
scroll to position [1908, 0]
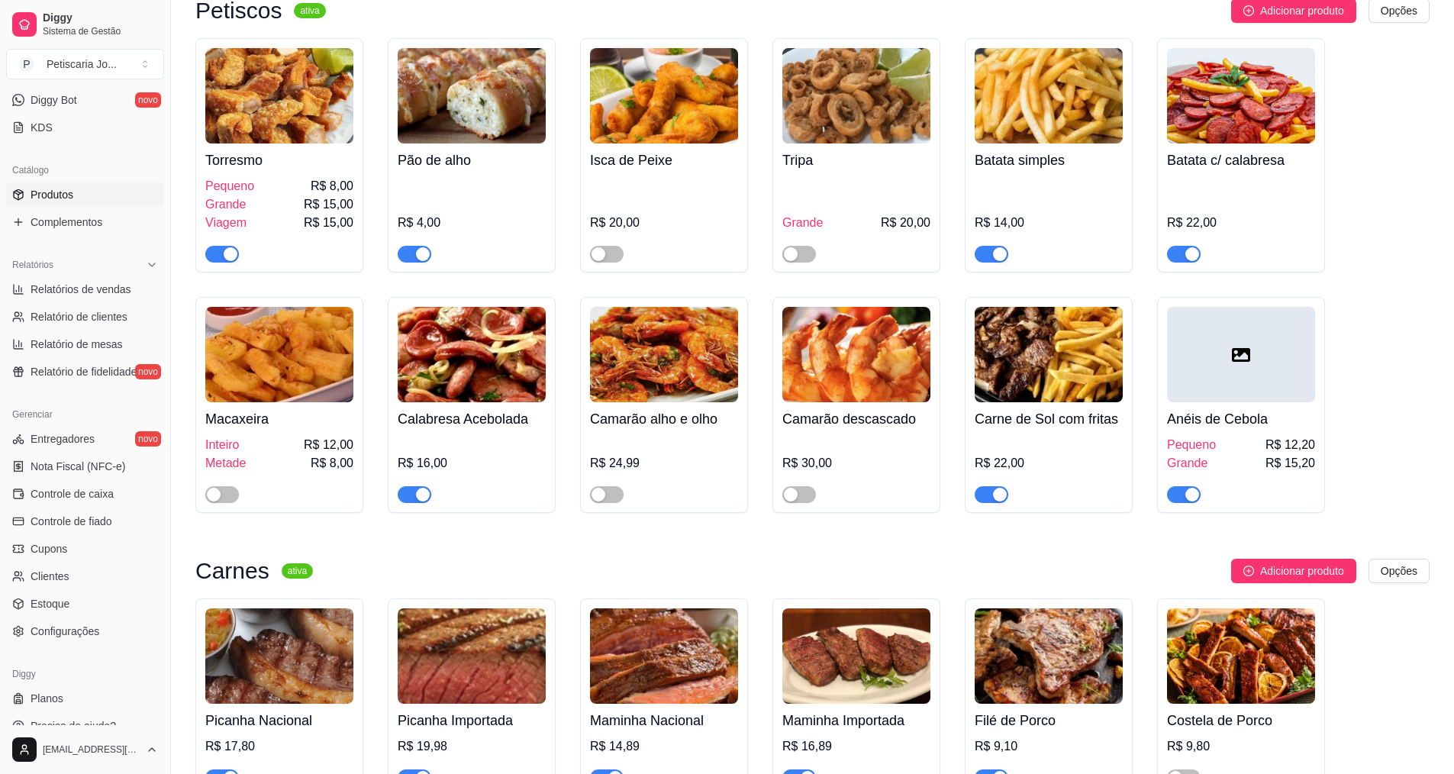
click at [1001, 769] on span "button" at bounding box center [992, 777] width 34 height 17
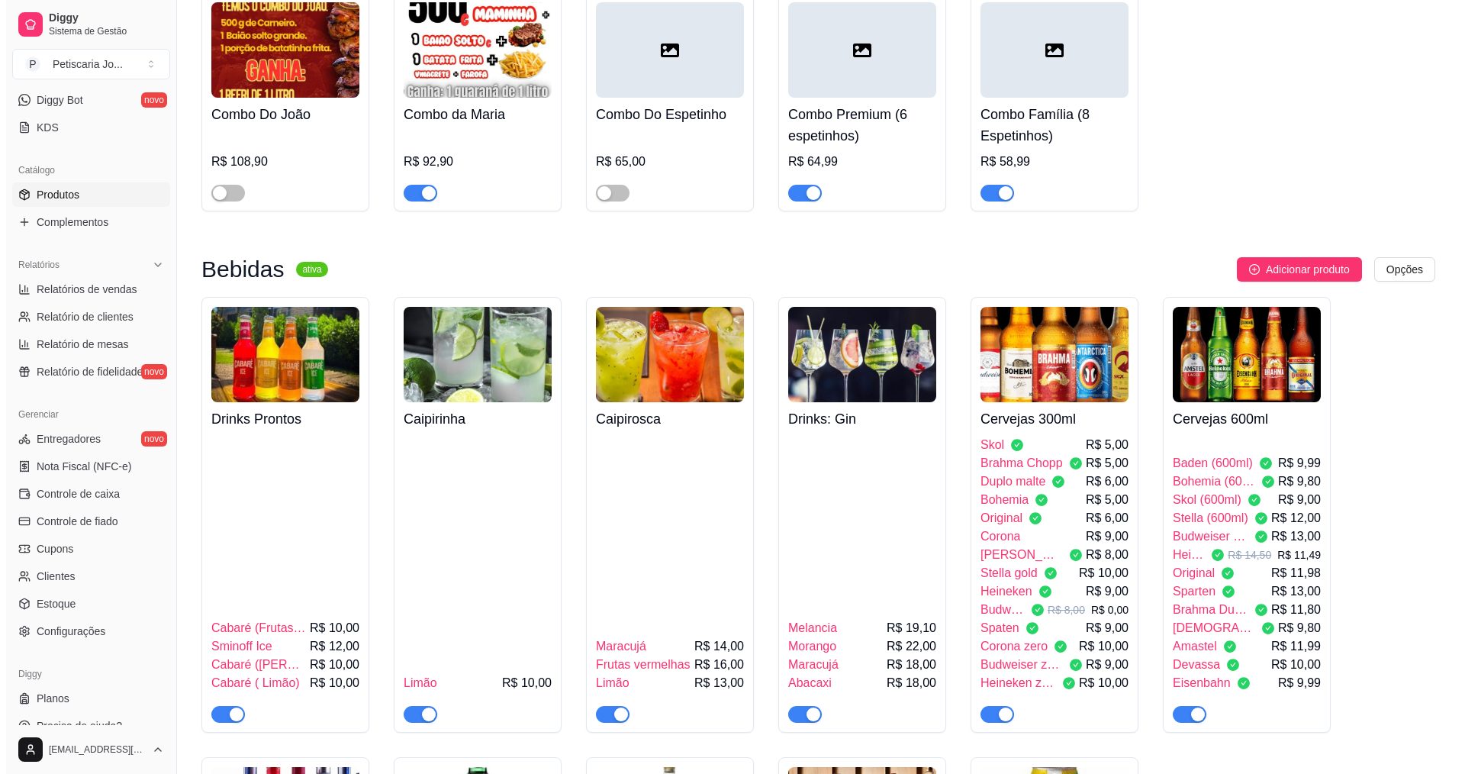
scroll to position [3435, 0]
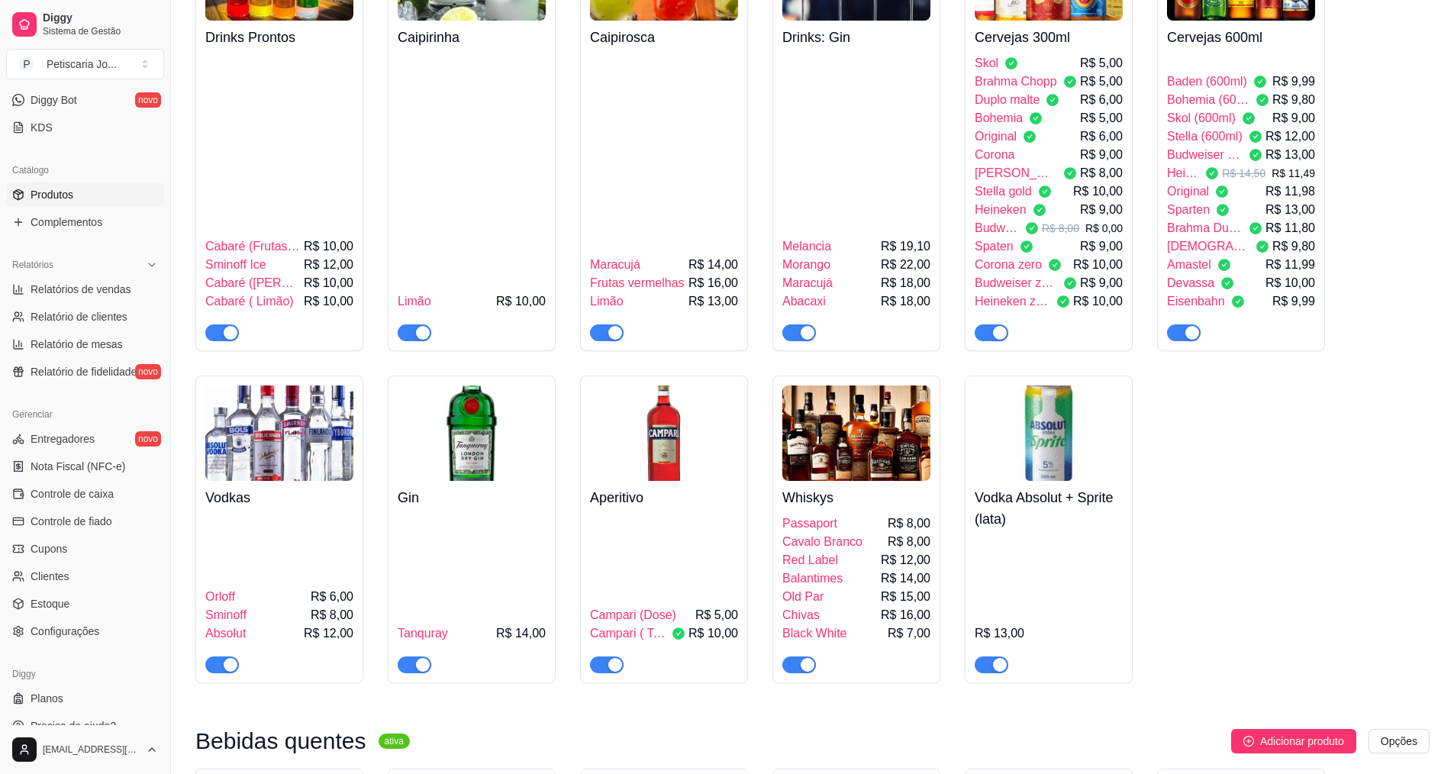
click at [1212, 311] on div at bounding box center [1241, 326] width 148 height 31
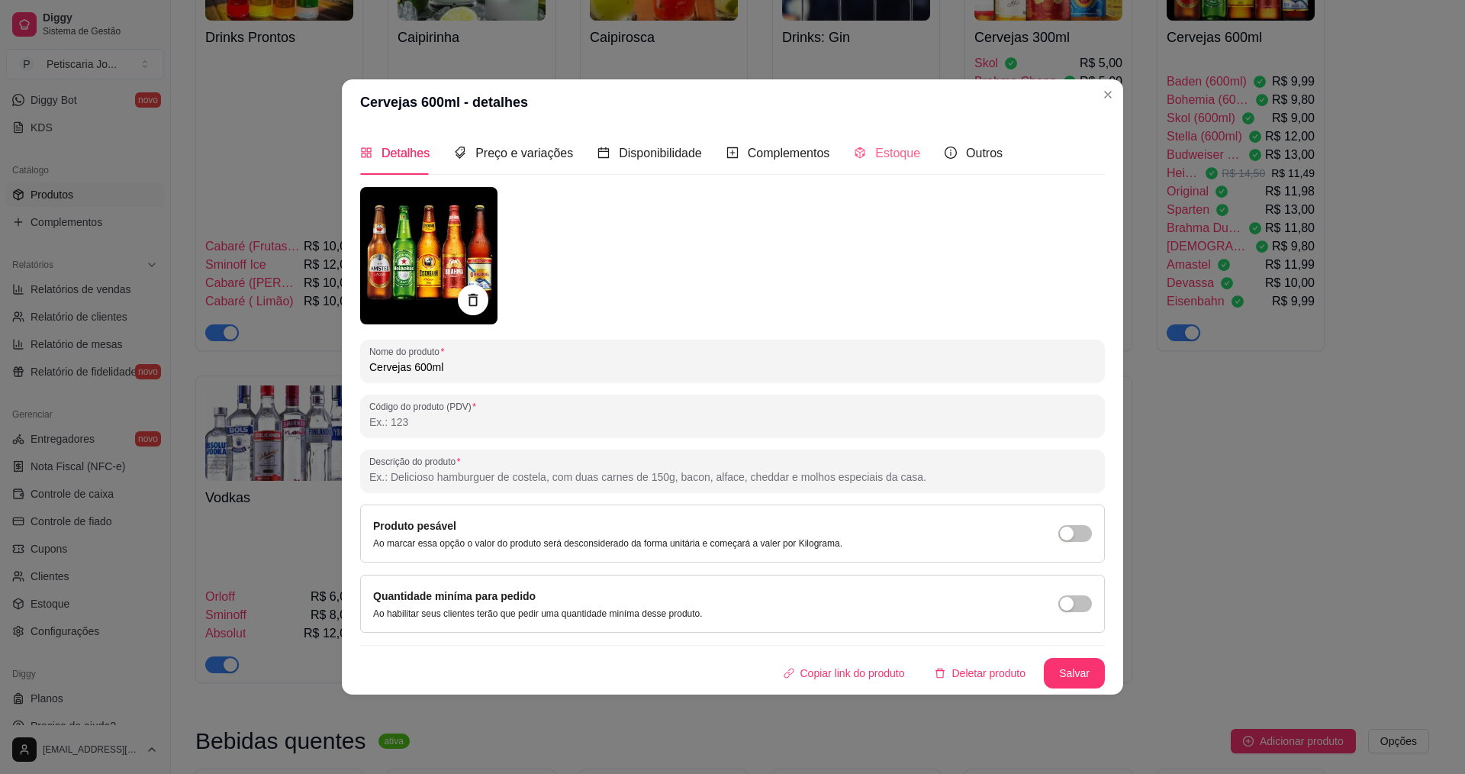
click at [888, 137] on div "Estoque" at bounding box center [887, 153] width 66 height 44
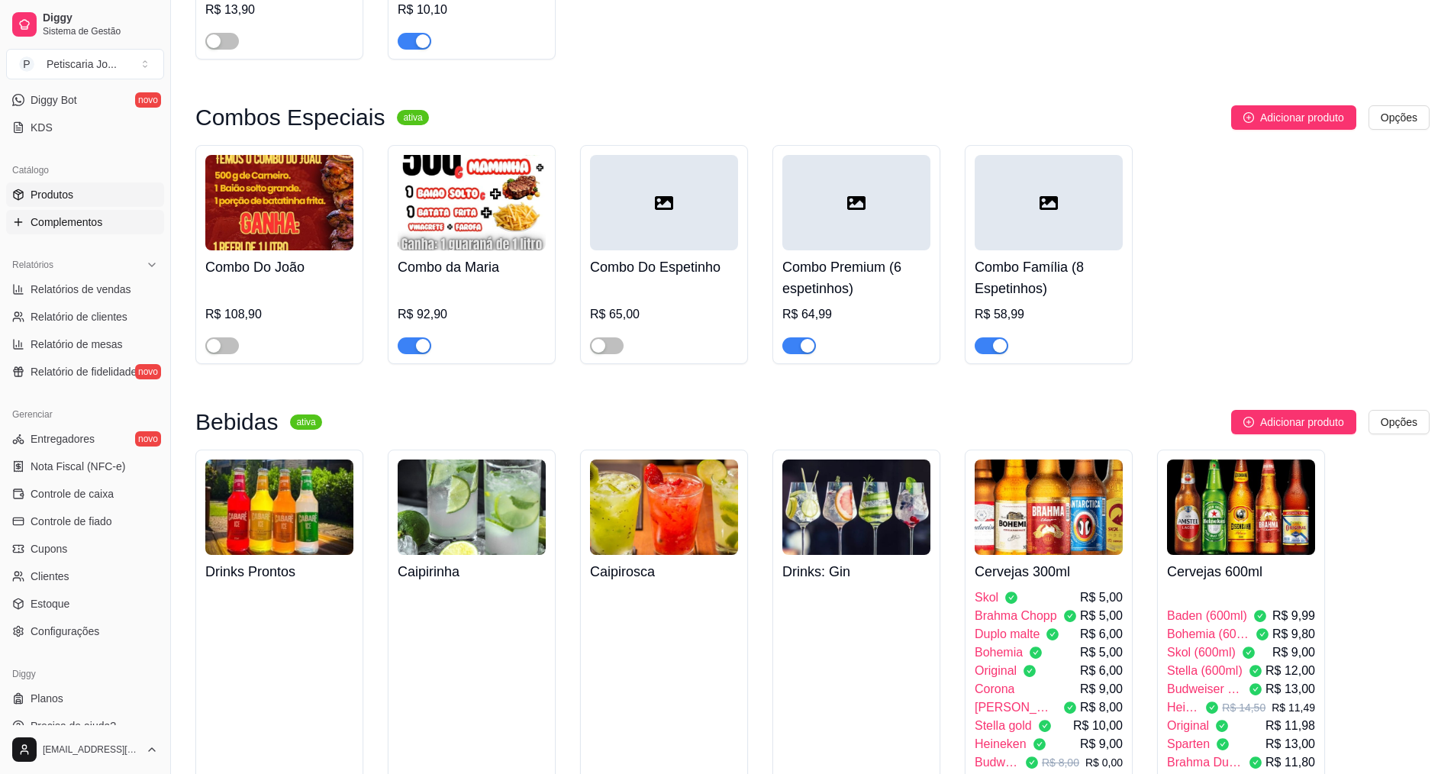
scroll to position [0, 0]
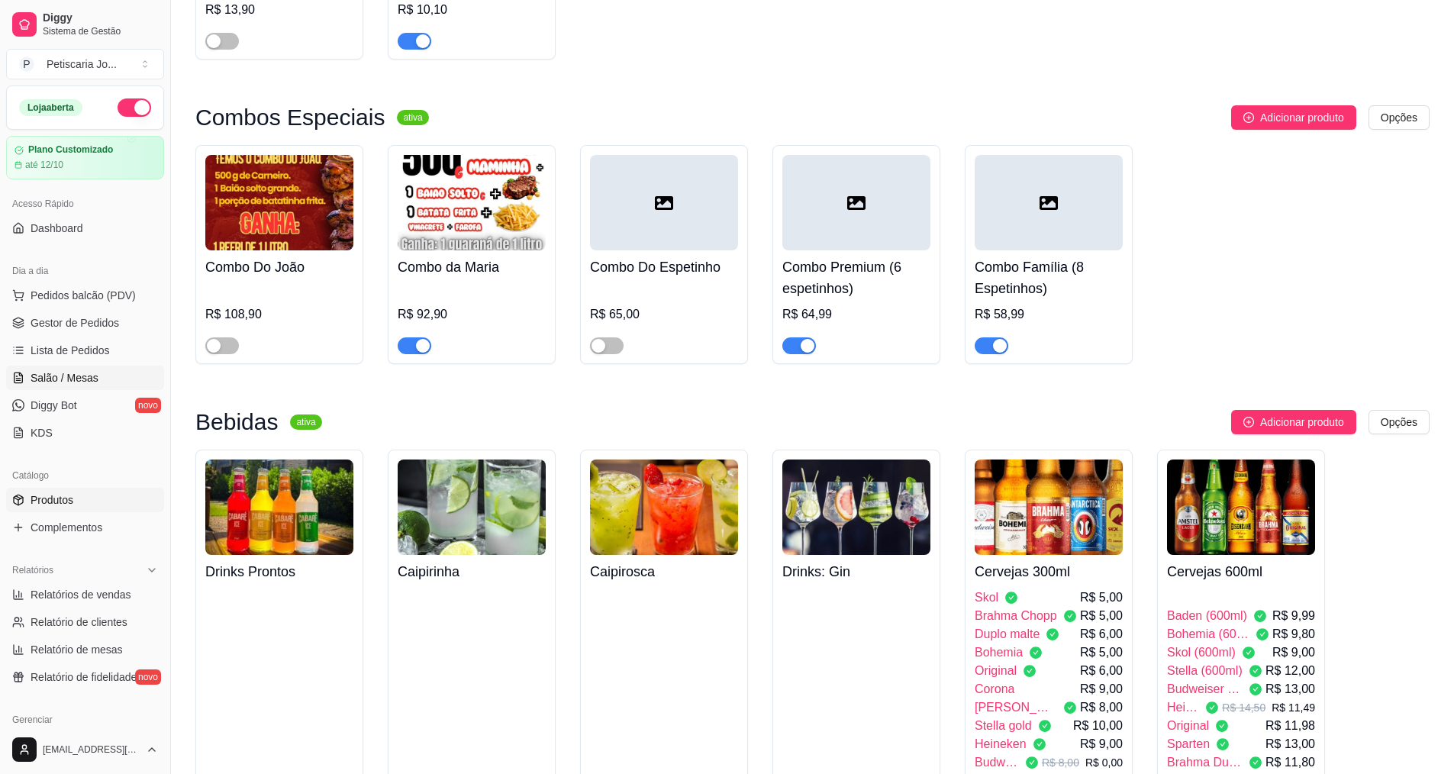
click at [70, 381] on span "Salão / Mesas" at bounding box center [65, 377] width 68 height 15
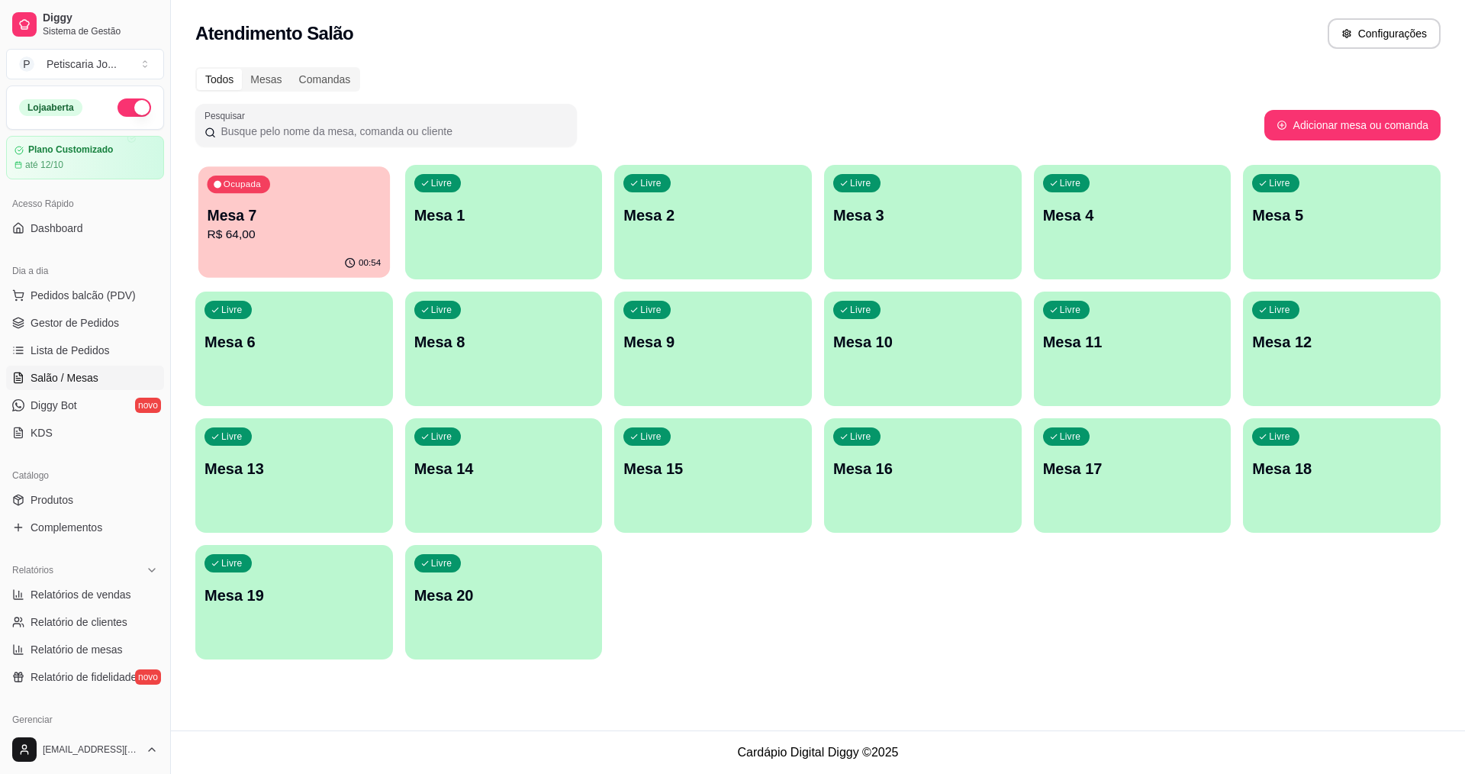
click at [314, 224] on p "Mesa 7" at bounding box center [295, 215] width 174 height 21
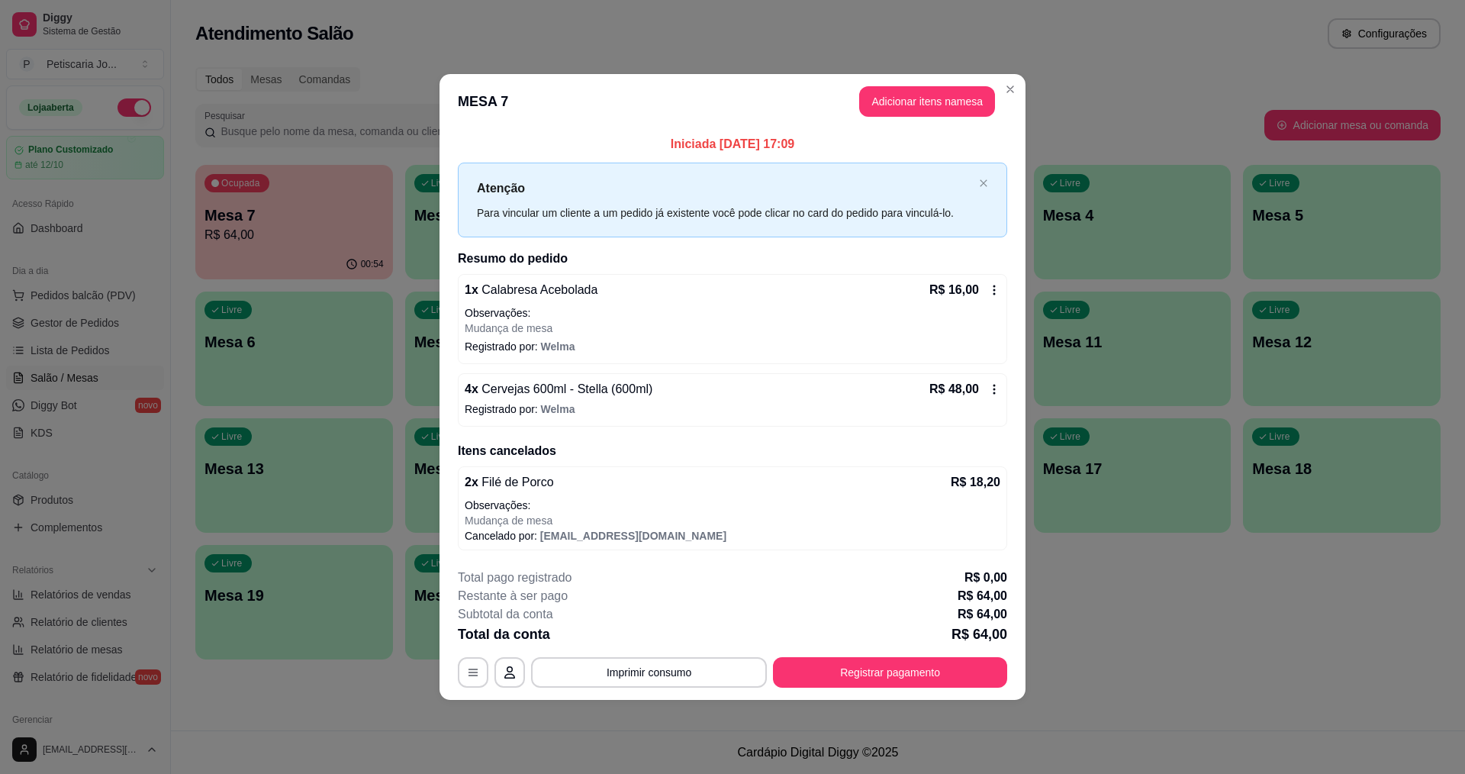
drag, startPoint x: 608, startPoint y: 650, endPoint x: 615, endPoint y: 668, distance: 19.8
click at [608, 652] on div "**********" at bounding box center [733, 628] width 550 height 119
click at [616, 669] on button "Imprimir consumo" at bounding box center [649, 672] width 236 height 31
click at [616, 646] on button "IMPRESSORA" at bounding box center [653, 637] width 111 height 24
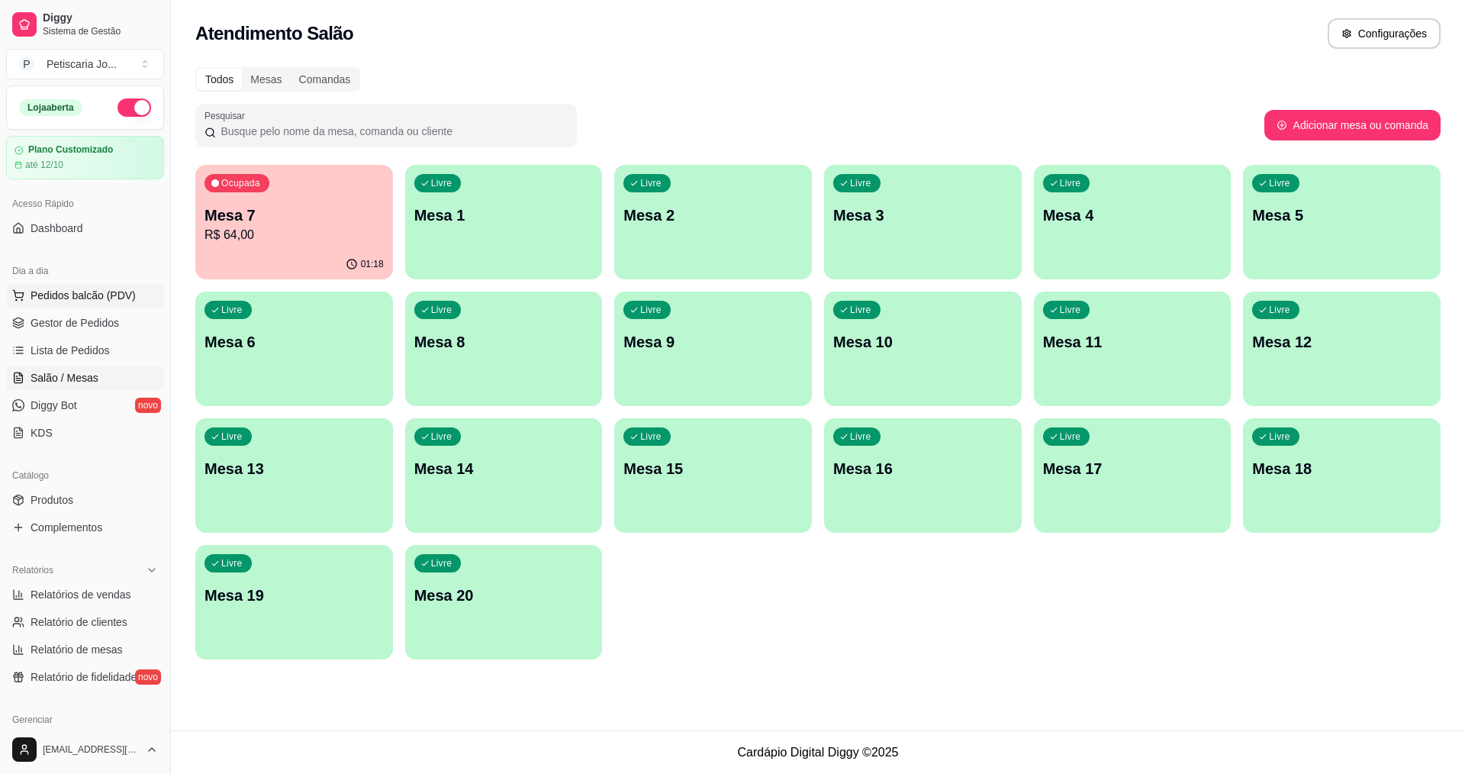
click at [82, 300] on span "Pedidos balcão (PDV)" at bounding box center [83, 295] width 105 height 15
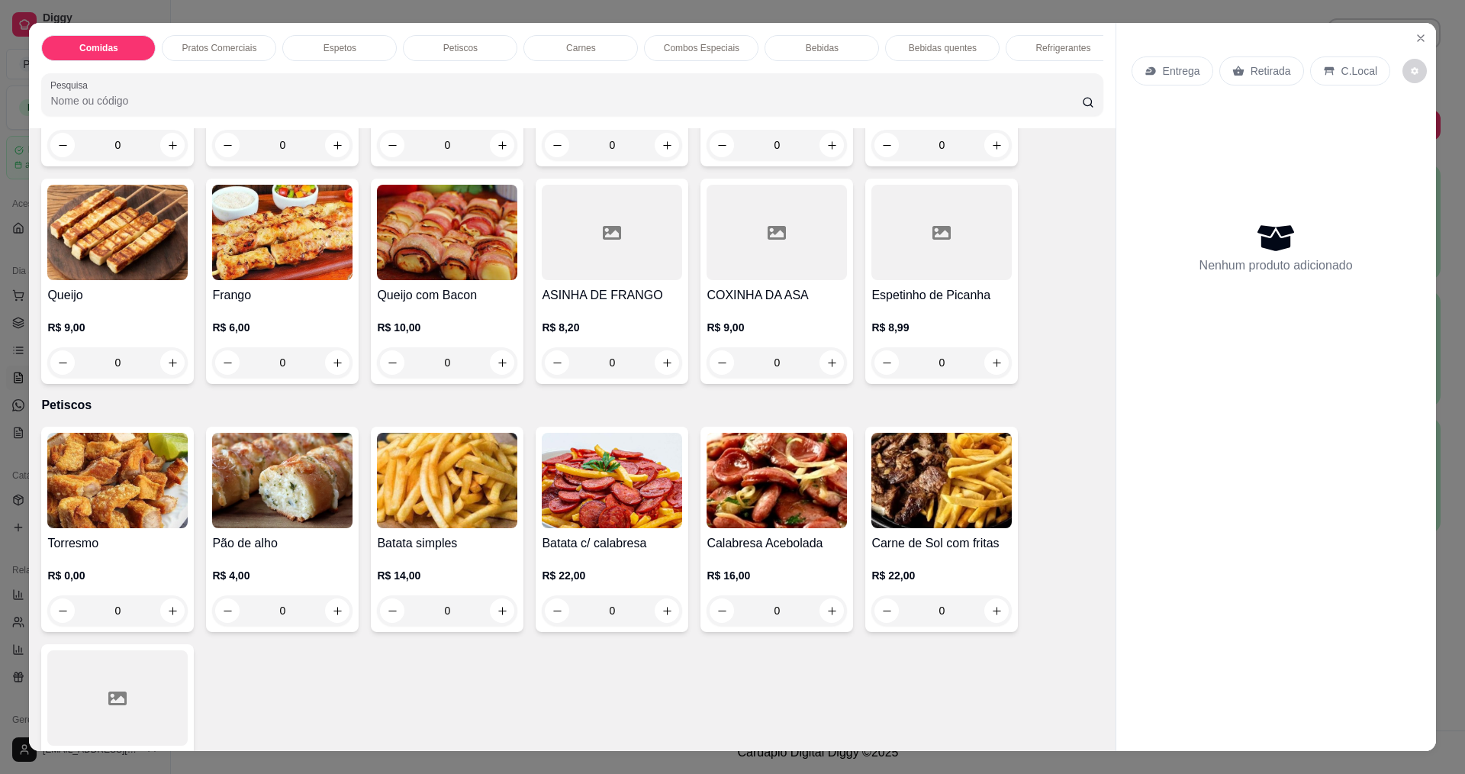
scroll to position [763, 0]
click at [985, 371] on button "increase-product-quantity" at bounding box center [997, 362] width 24 height 24
type input "1"
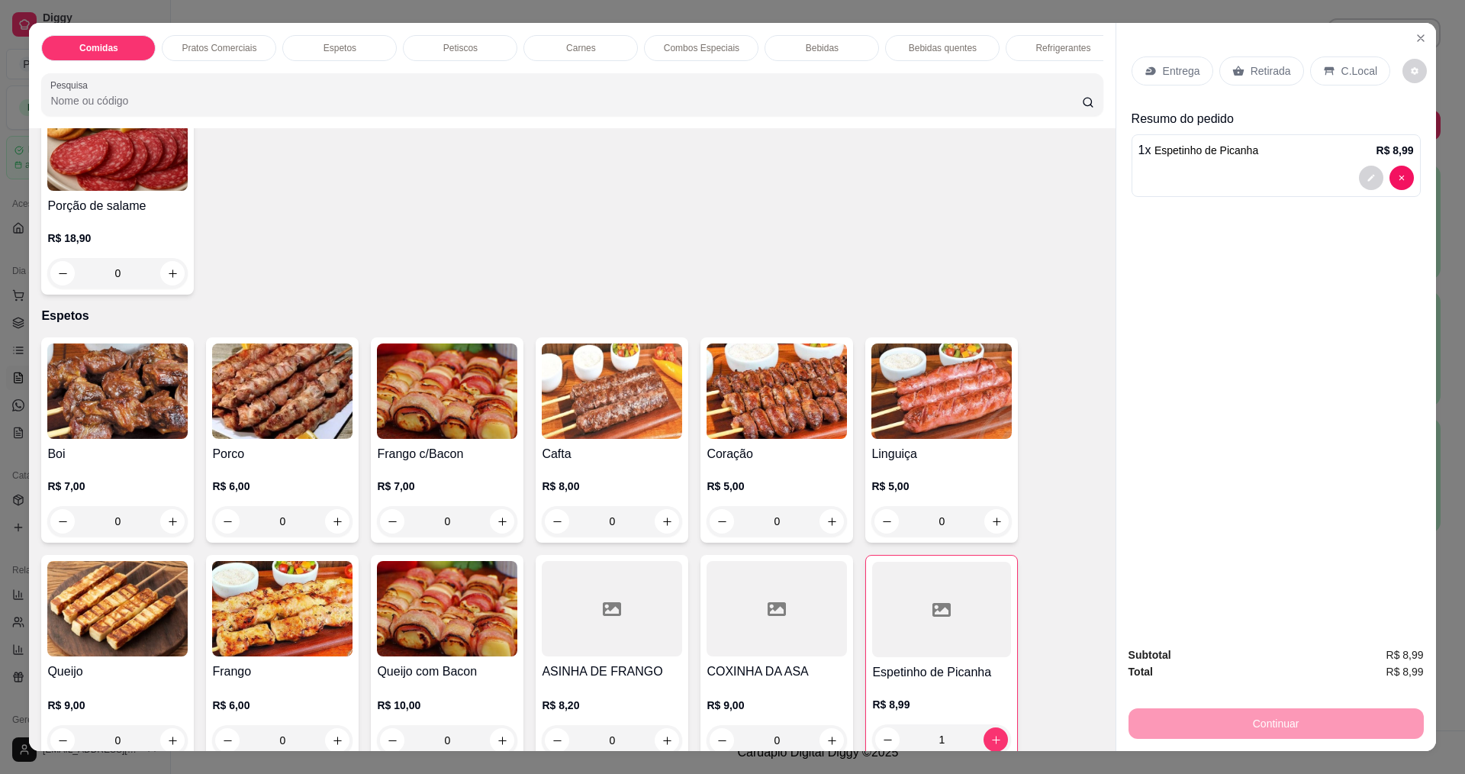
scroll to position [382, 0]
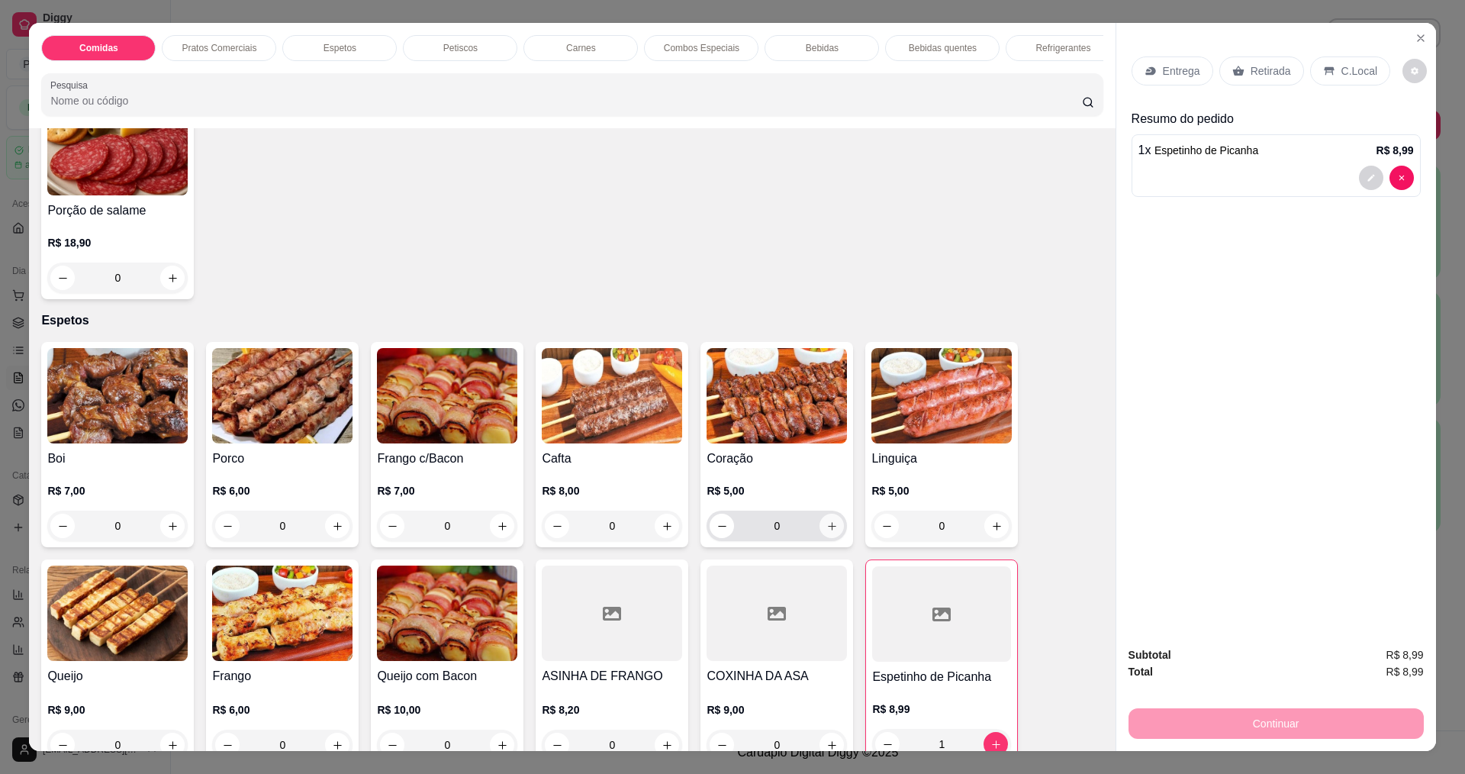
click at [827, 532] on icon "increase-product-quantity" at bounding box center [832, 526] width 11 height 11
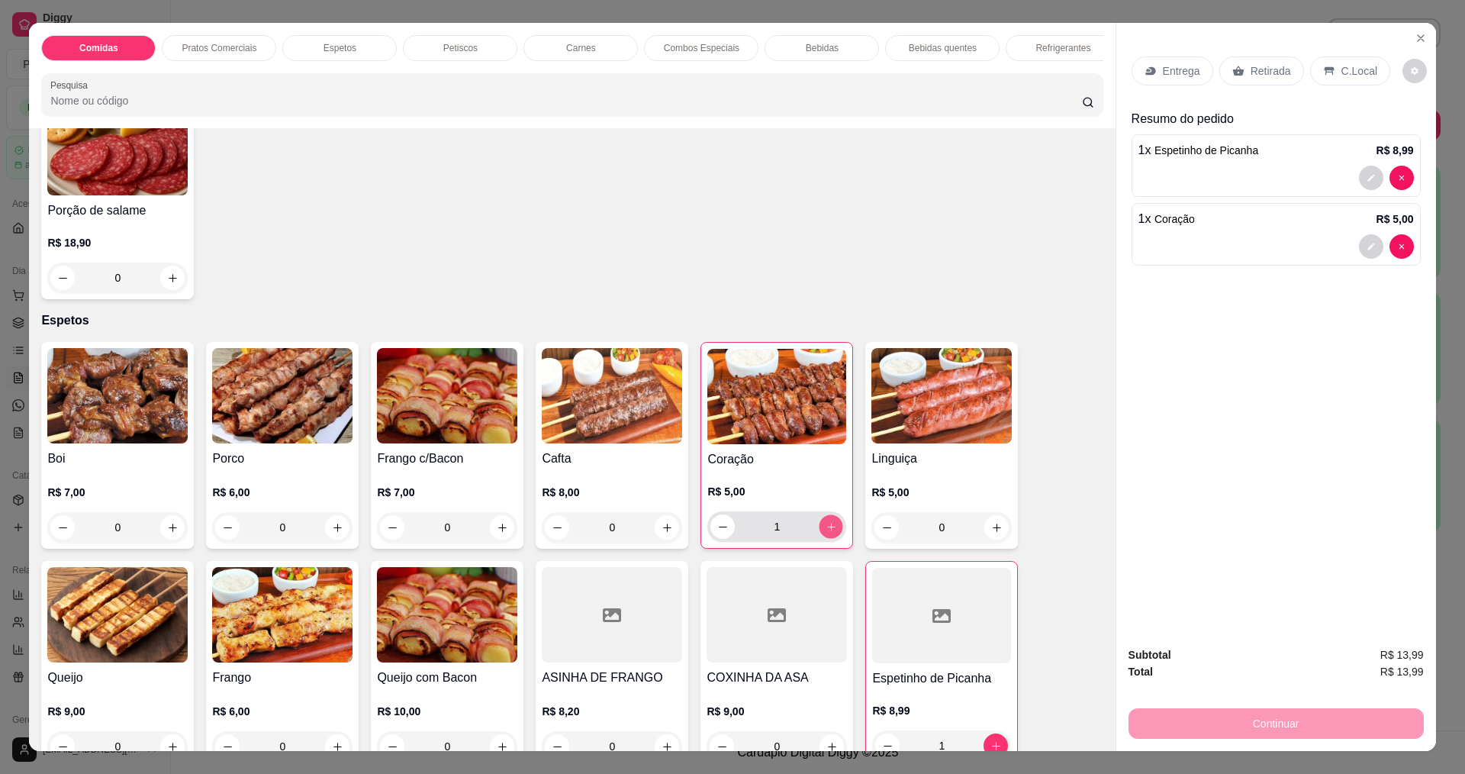
click at [826, 532] on icon "increase-product-quantity" at bounding box center [831, 526] width 11 height 11
type input "2"
click at [1173, 69] on p "Entrega" at bounding box center [1181, 70] width 37 height 15
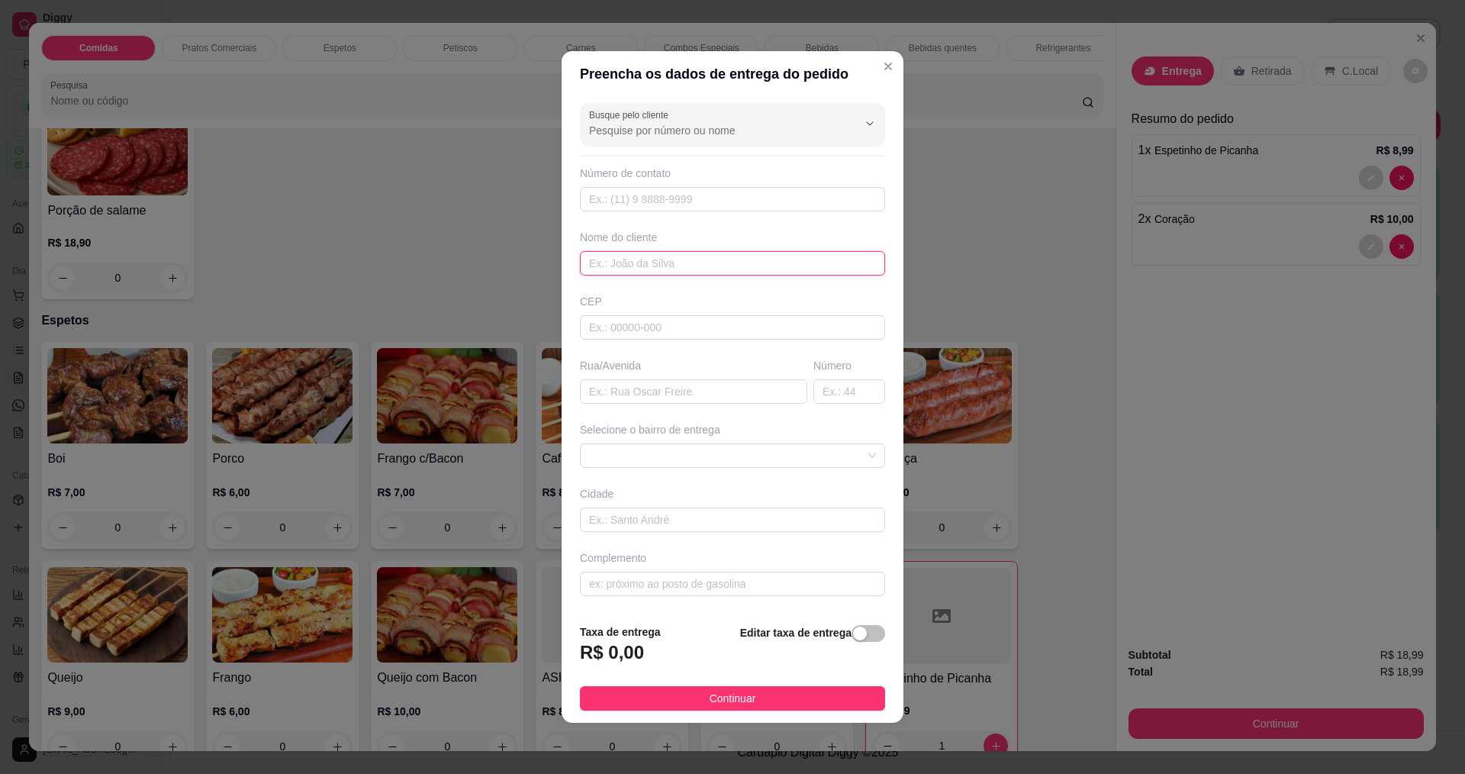
click at [648, 253] on input "text" at bounding box center [732, 263] width 305 height 24
type input "r"
type input "[PERSON_NAME]"
click at [772, 717] on footer "Taxa de entrega R$ 0,00 Editar taxa de entrega Continuar" at bounding box center [733, 666] width 342 height 111
click at [769, 692] on button "Continuar" at bounding box center [732, 698] width 305 height 24
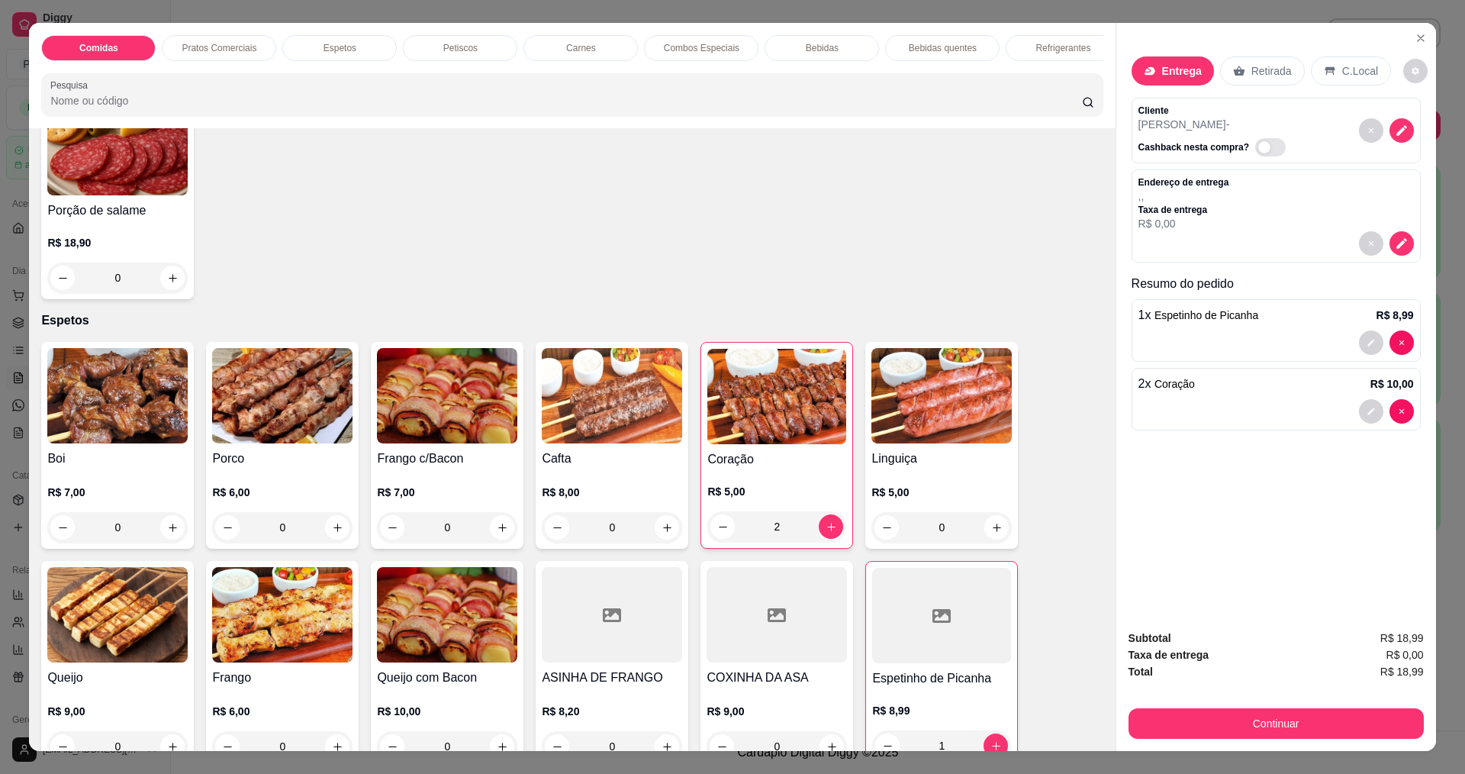
click at [1249, 739] on div "Subtotal R$ 18,99 Taxa de entrega R$ 0,00 Total R$ 18,99 Continuar" at bounding box center [1277, 684] width 320 height 134
click at [1249, 727] on button "Continuar" at bounding box center [1276, 723] width 286 height 30
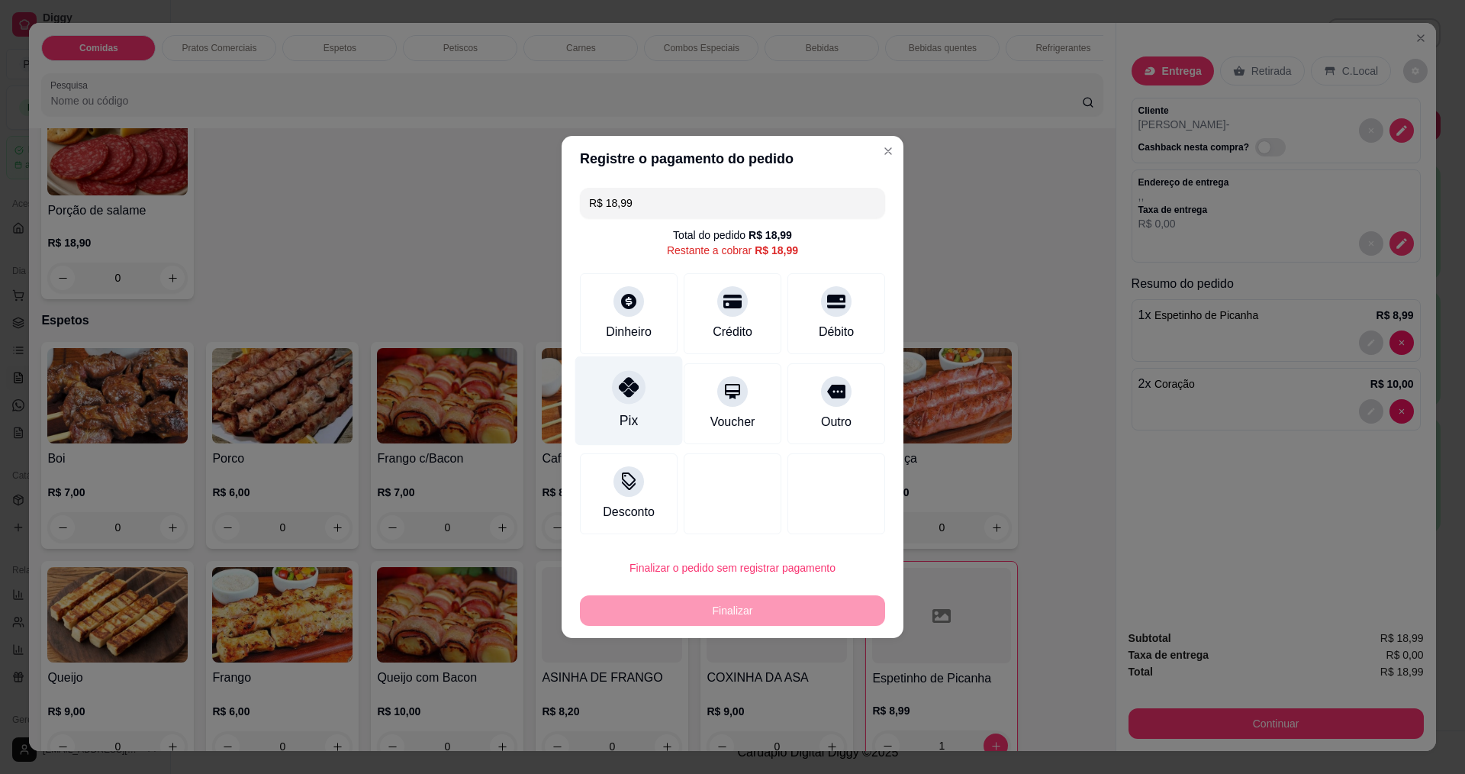
click at [626, 414] on div "Pix" at bounding box center [629, 421] width 18 height 20
type input "R$ 0,00"
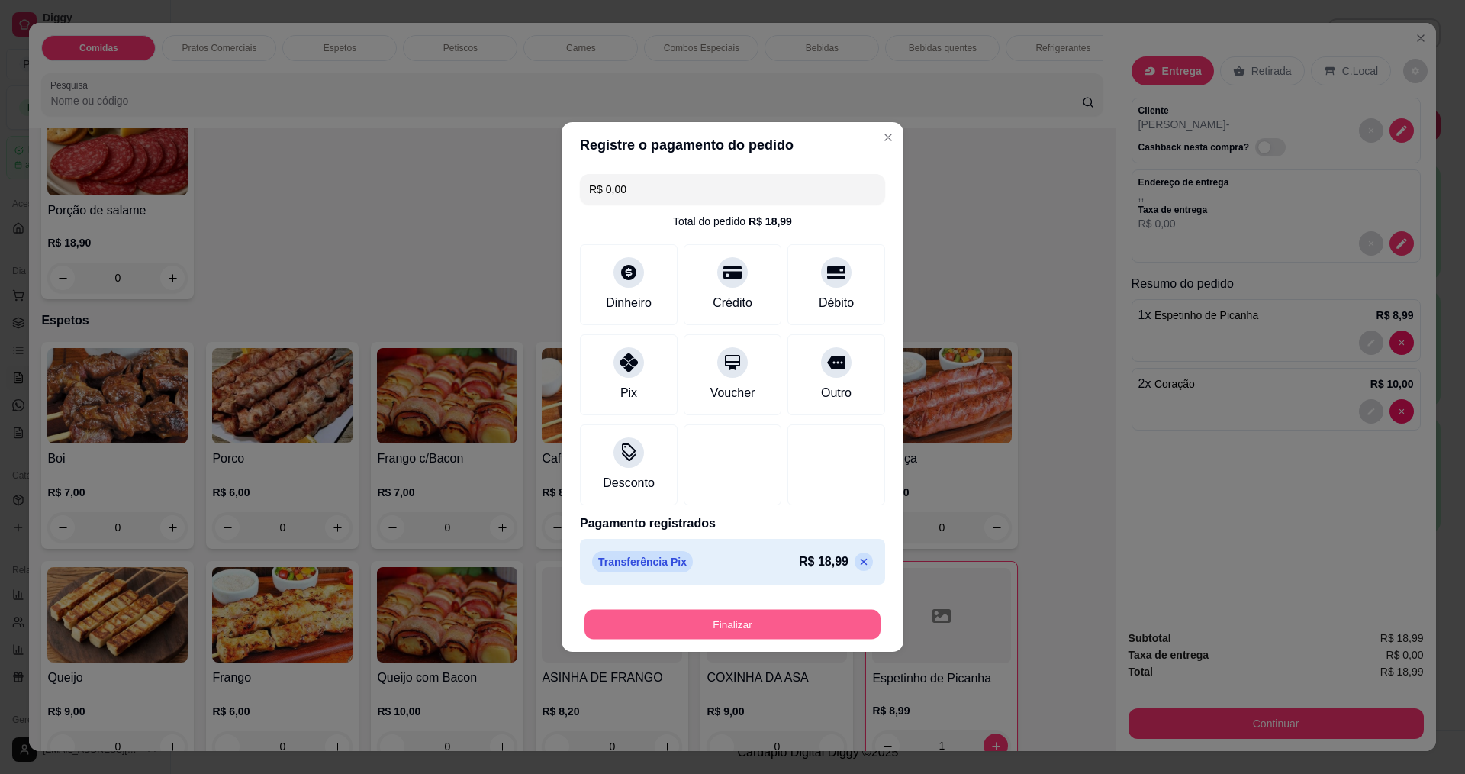
click at [656, 612] on button "Finalizar" at bounding box center [733, 625] width 296 height 30
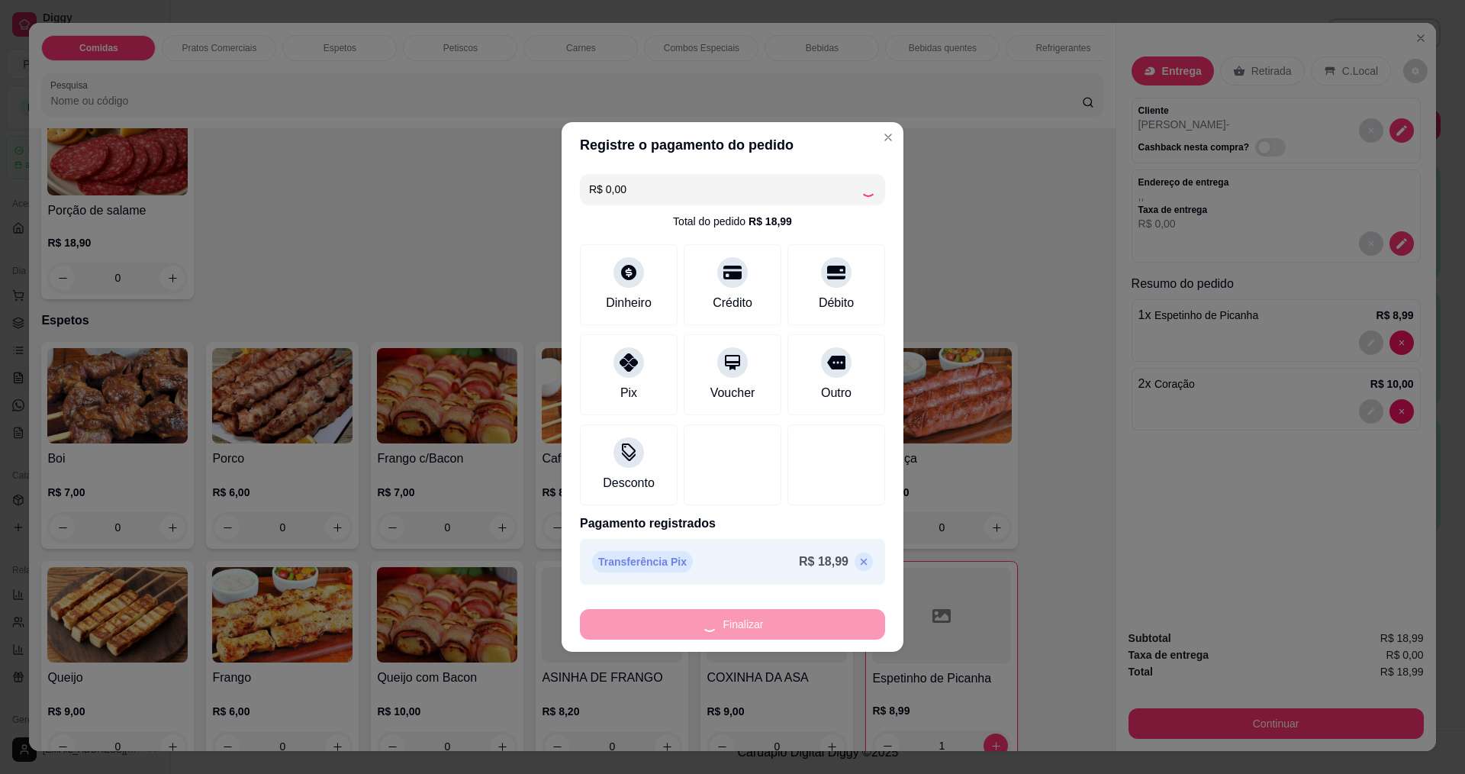
type input "0"
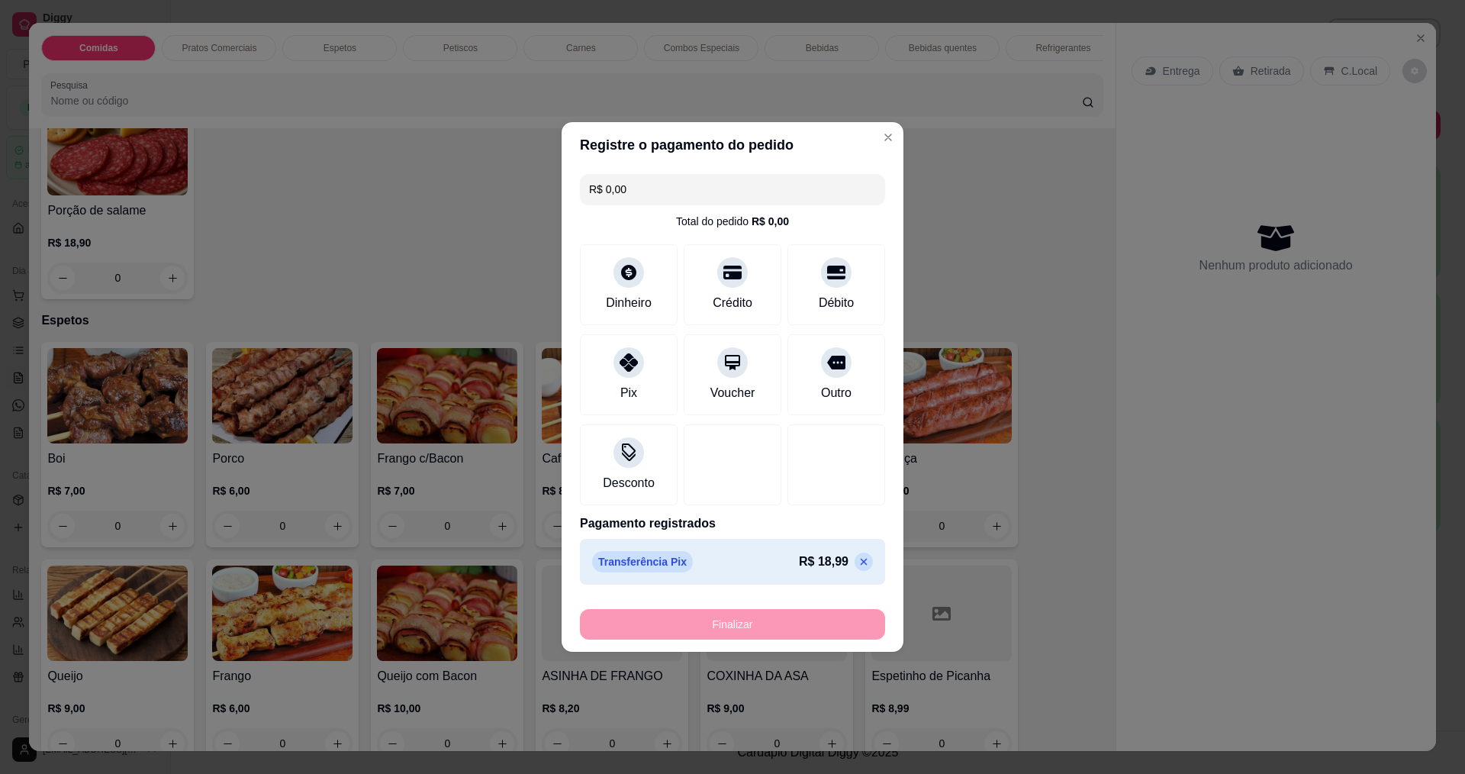
type input "-R$ 18,99"
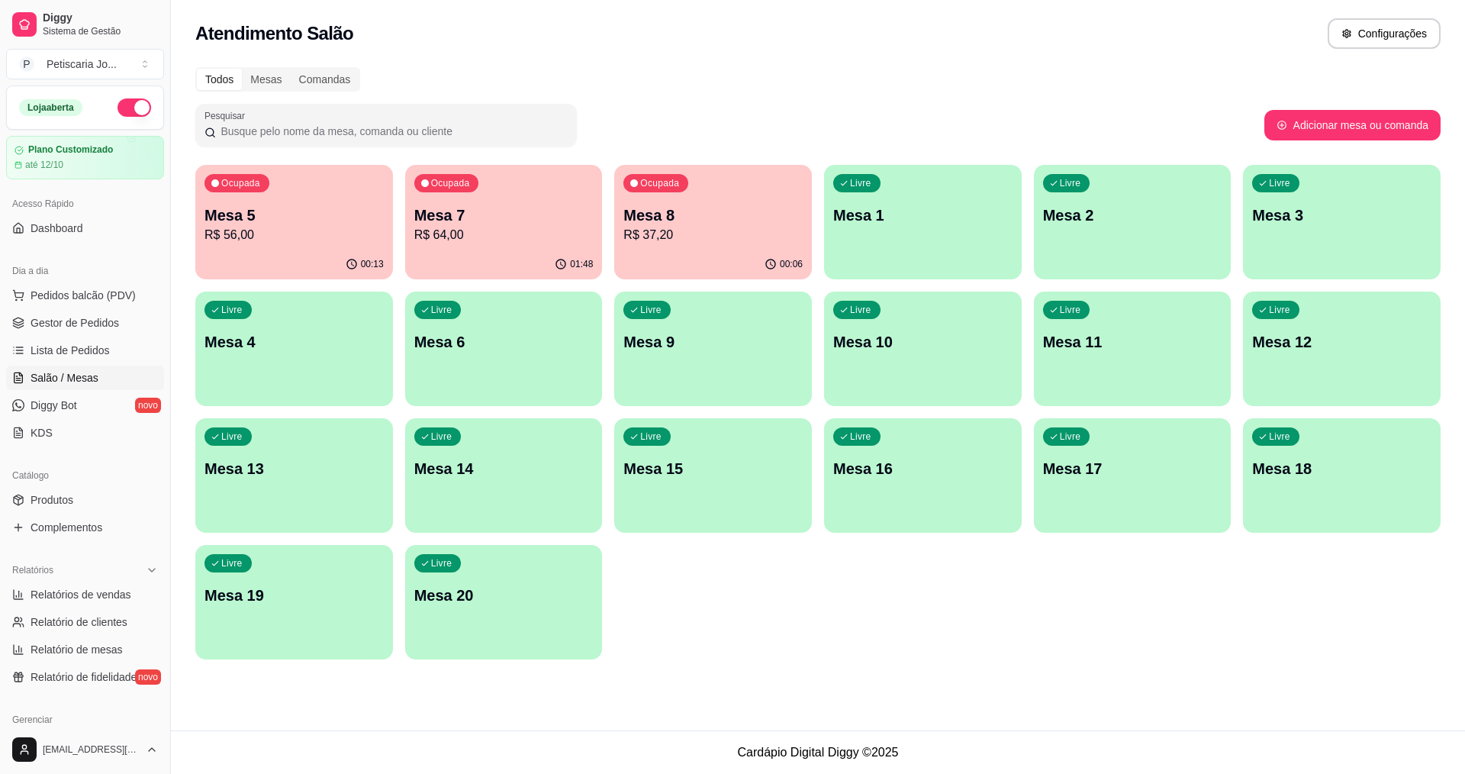
click at [453, 238] on p "R$ 64,00" at bounding box center [503, 235] width 179 height 18
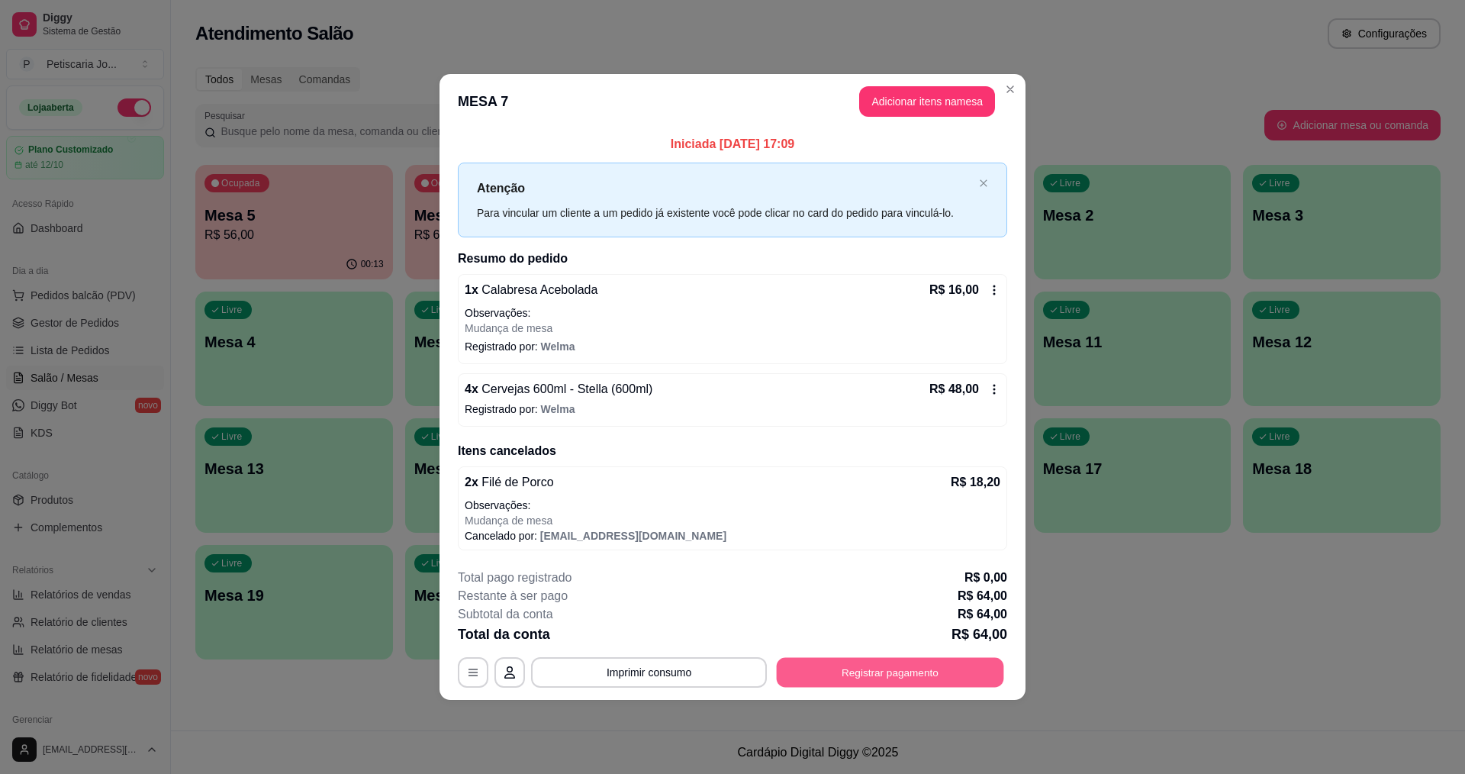
click at [877, 668] on button "Registrar pagamento" at bounding box center [890, 672] width 227 height 30
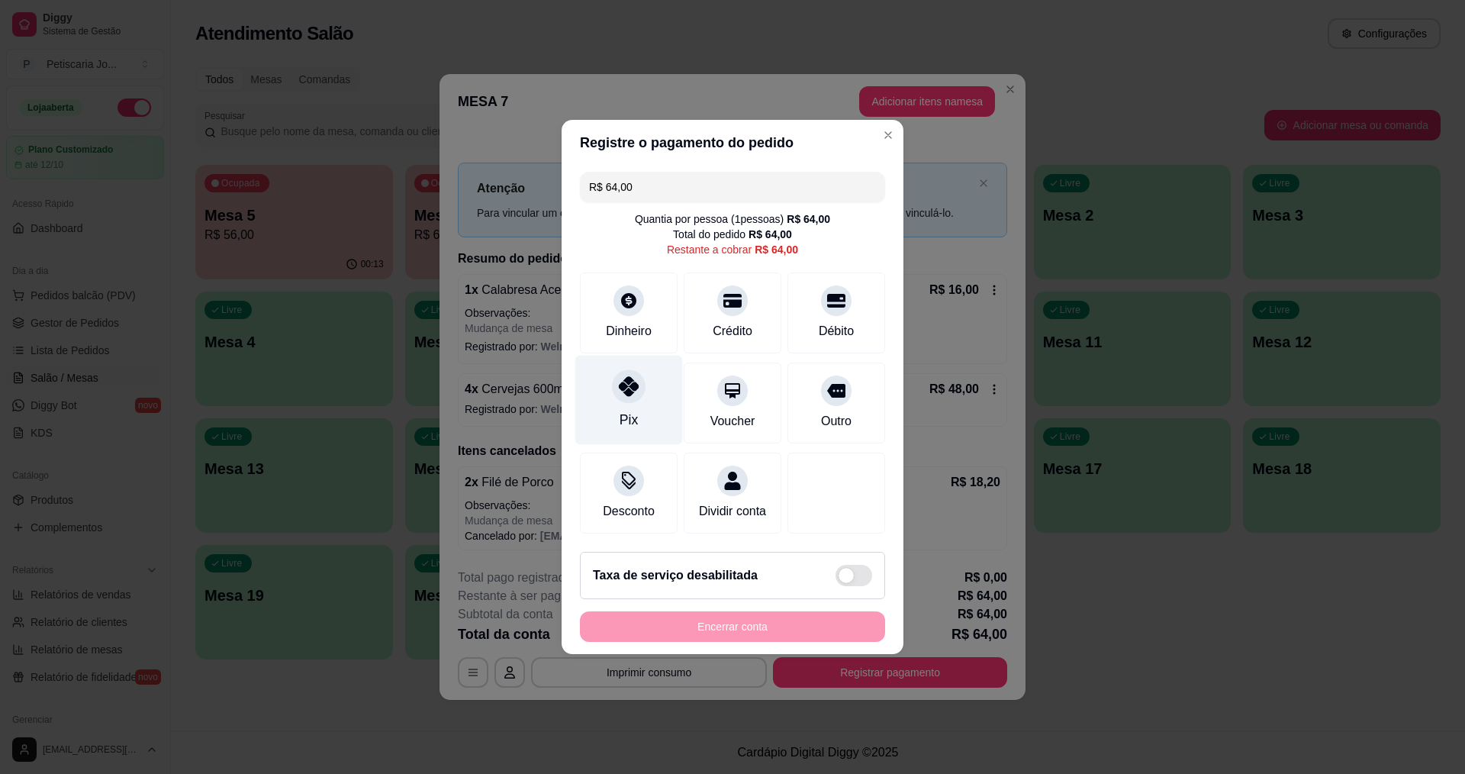
click at [648, 382] on div "Pix" at bounding box center [629, 400] width 108 height 89
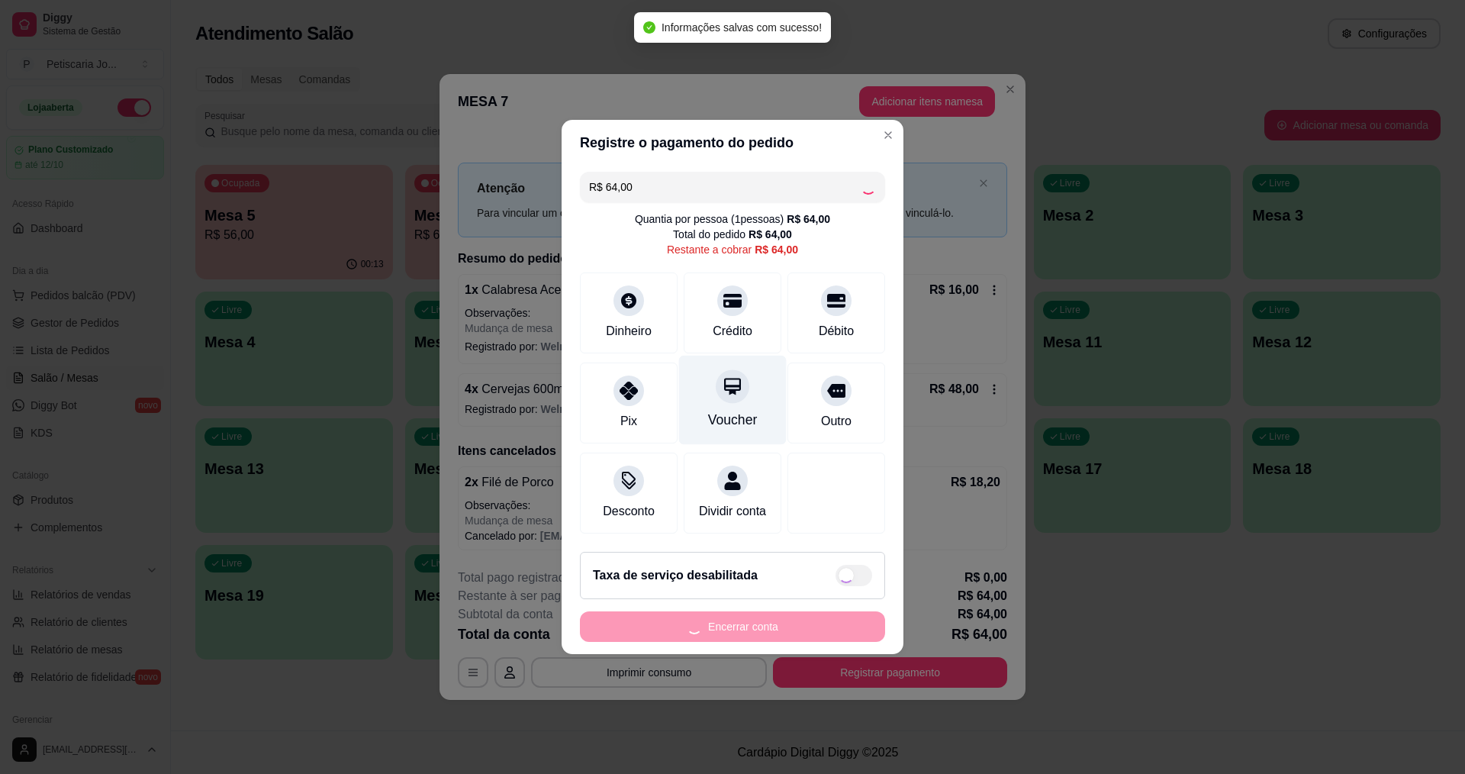
type input "R$ 0,00"
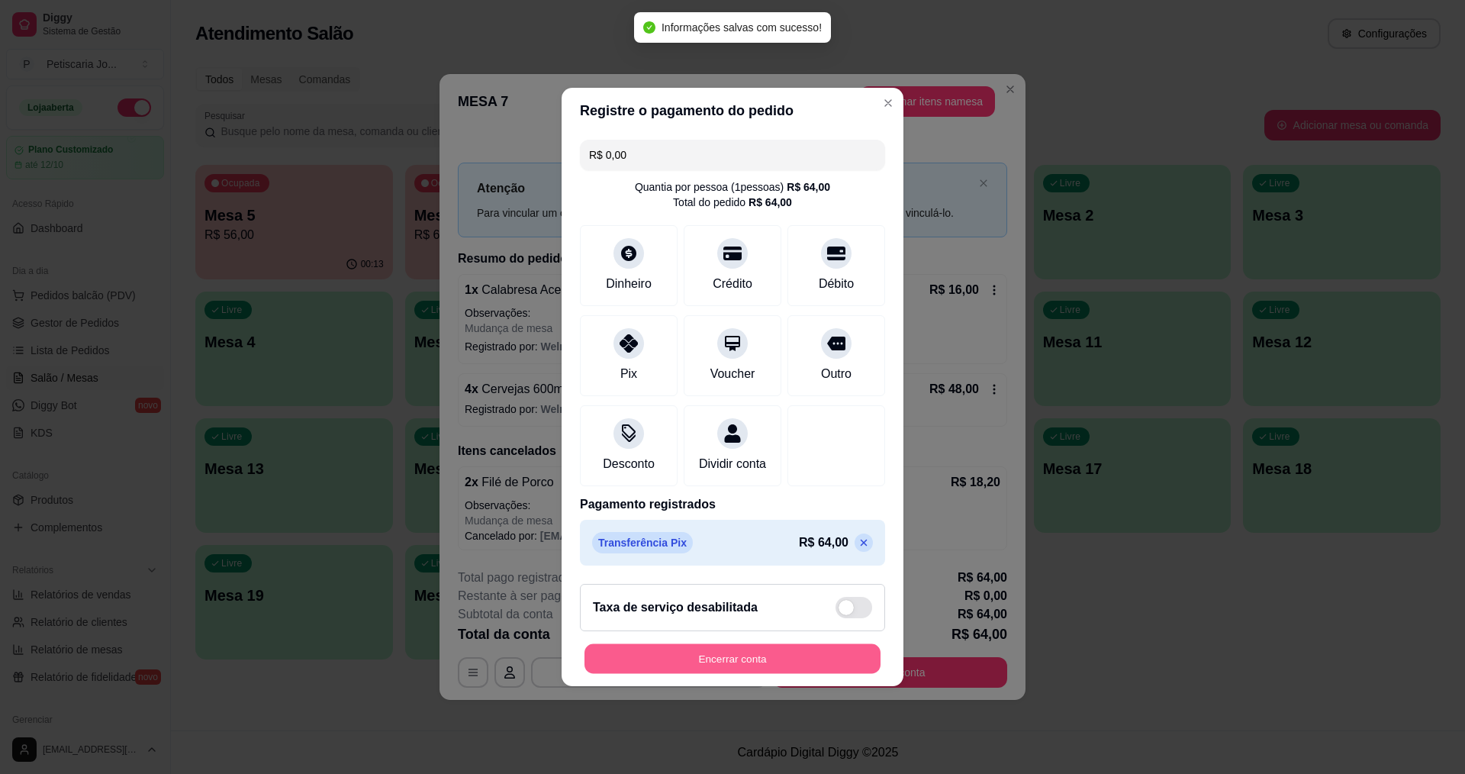
click at [671, 674] on button "Encerrar conta" at bounding box center [733, 659] width 296 height 30
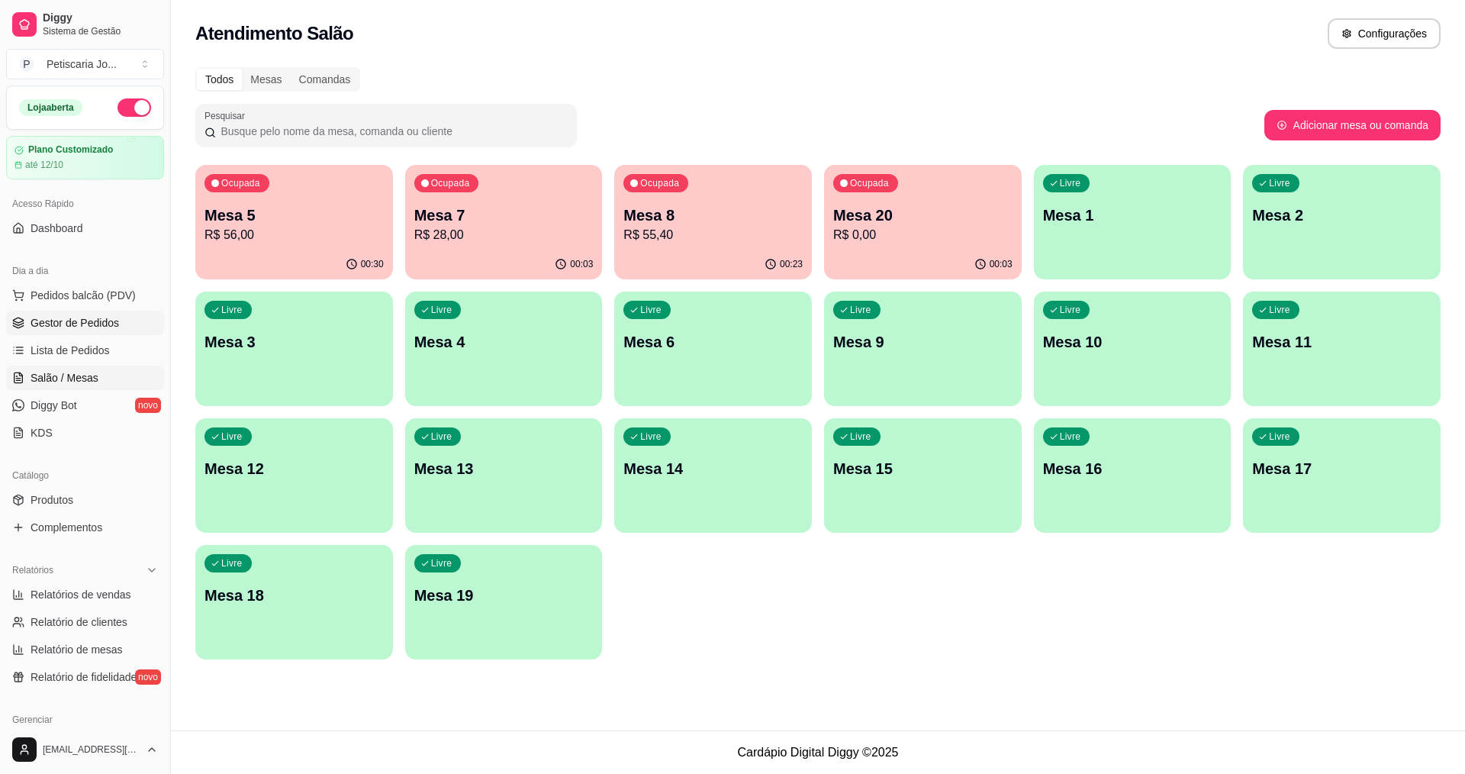
click at [67, 324] on span "Gestor de Pedidos" at bounding box center [75, 322] width 89 height 15
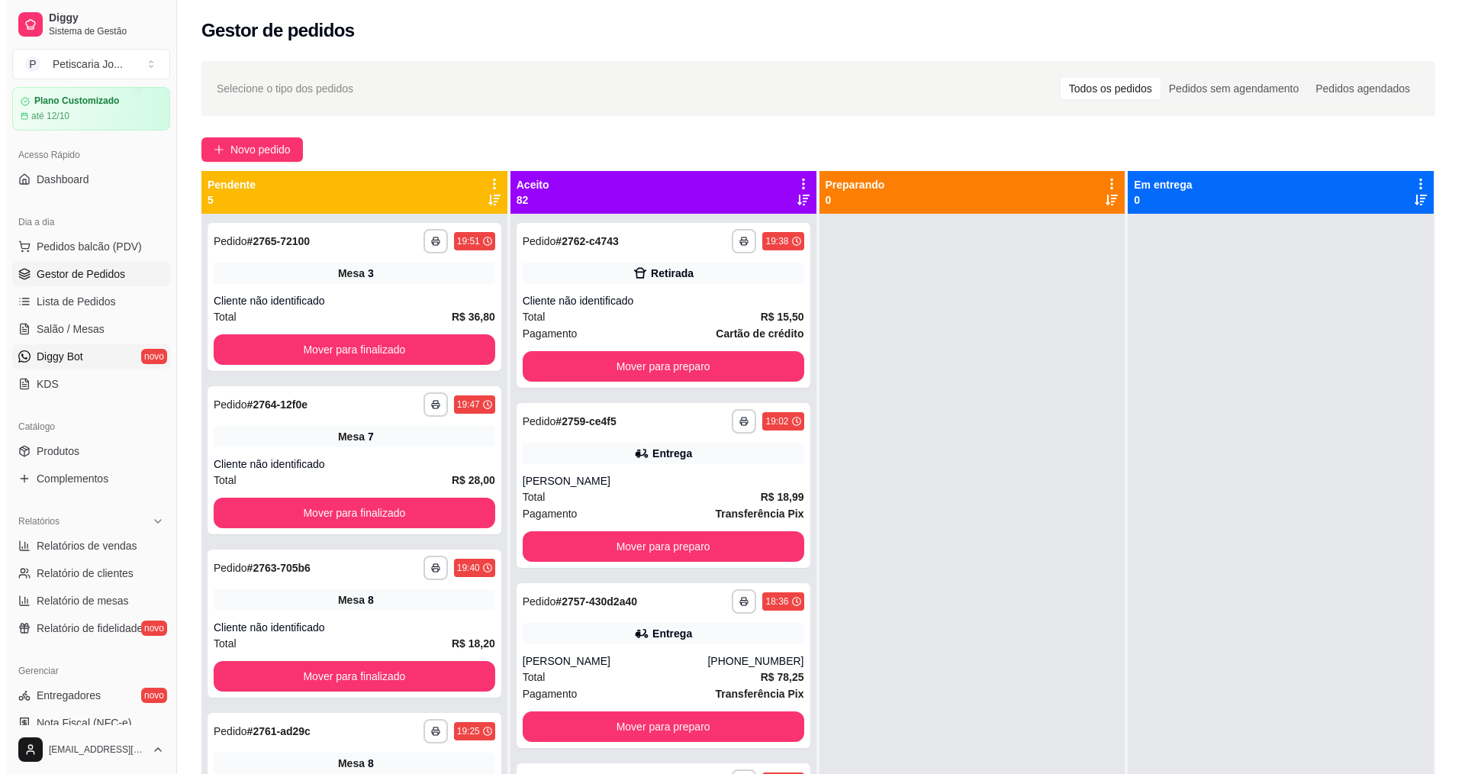
scroll to position [76, 0]
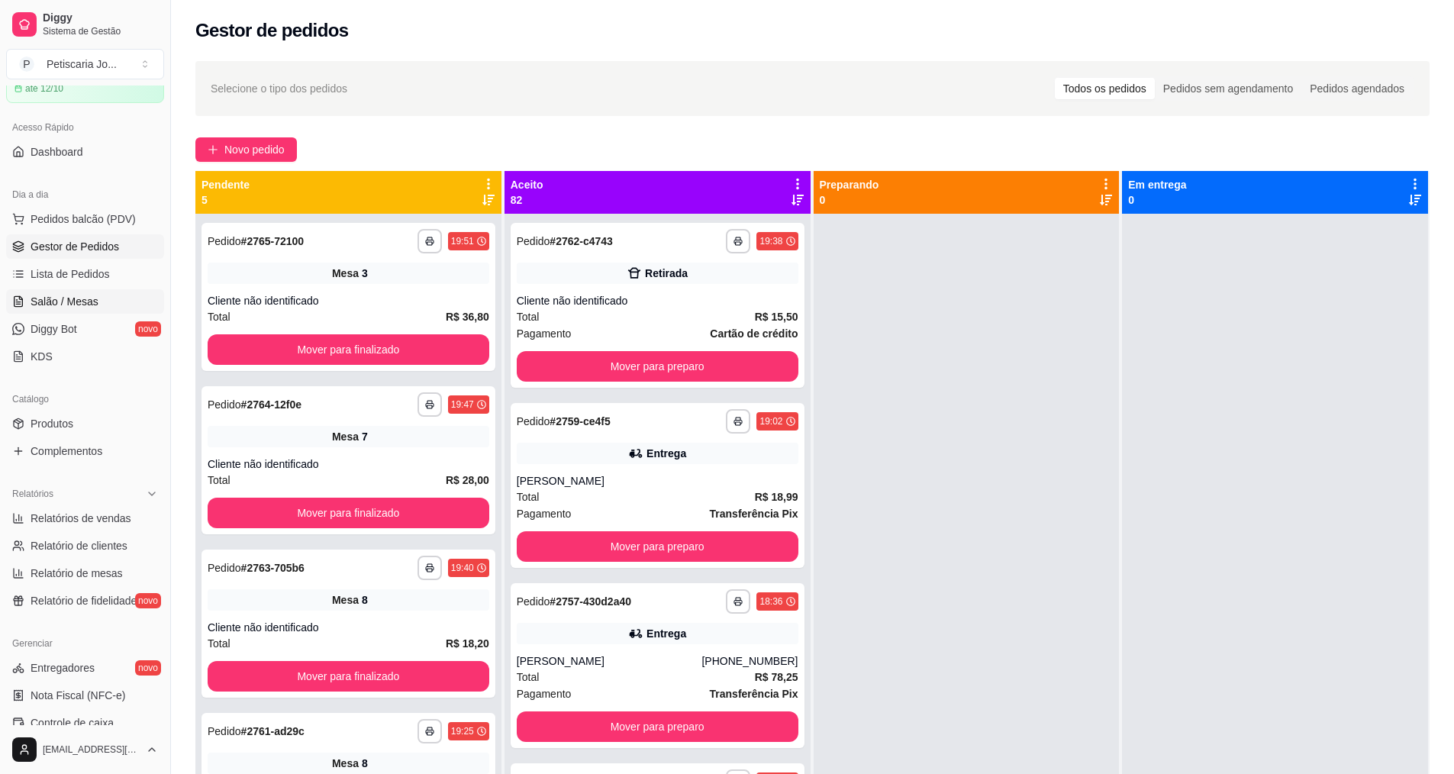
click at [69, 301] on span "Salão / Mesas" at bounding box center [65, 301] width 68 height 15
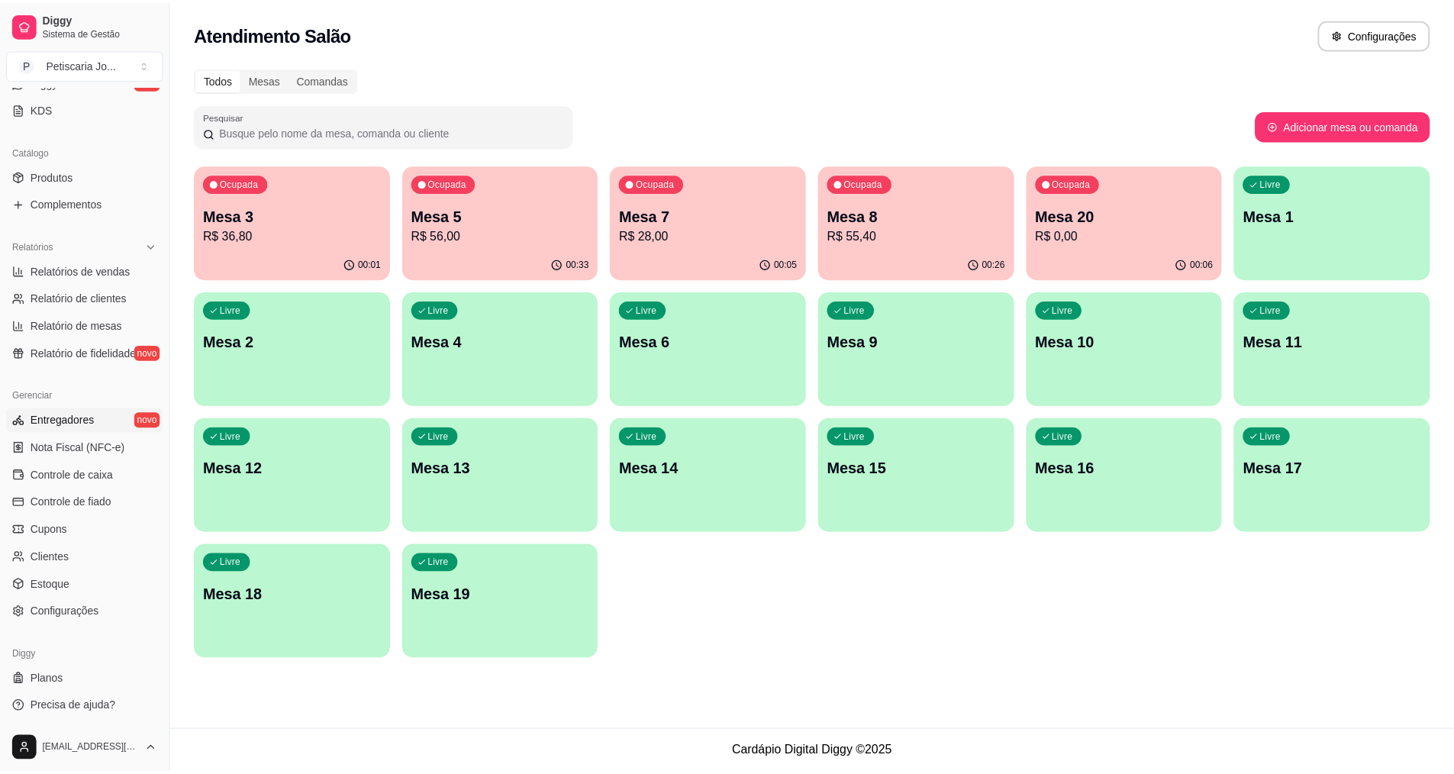
scroll to position [324, 0]
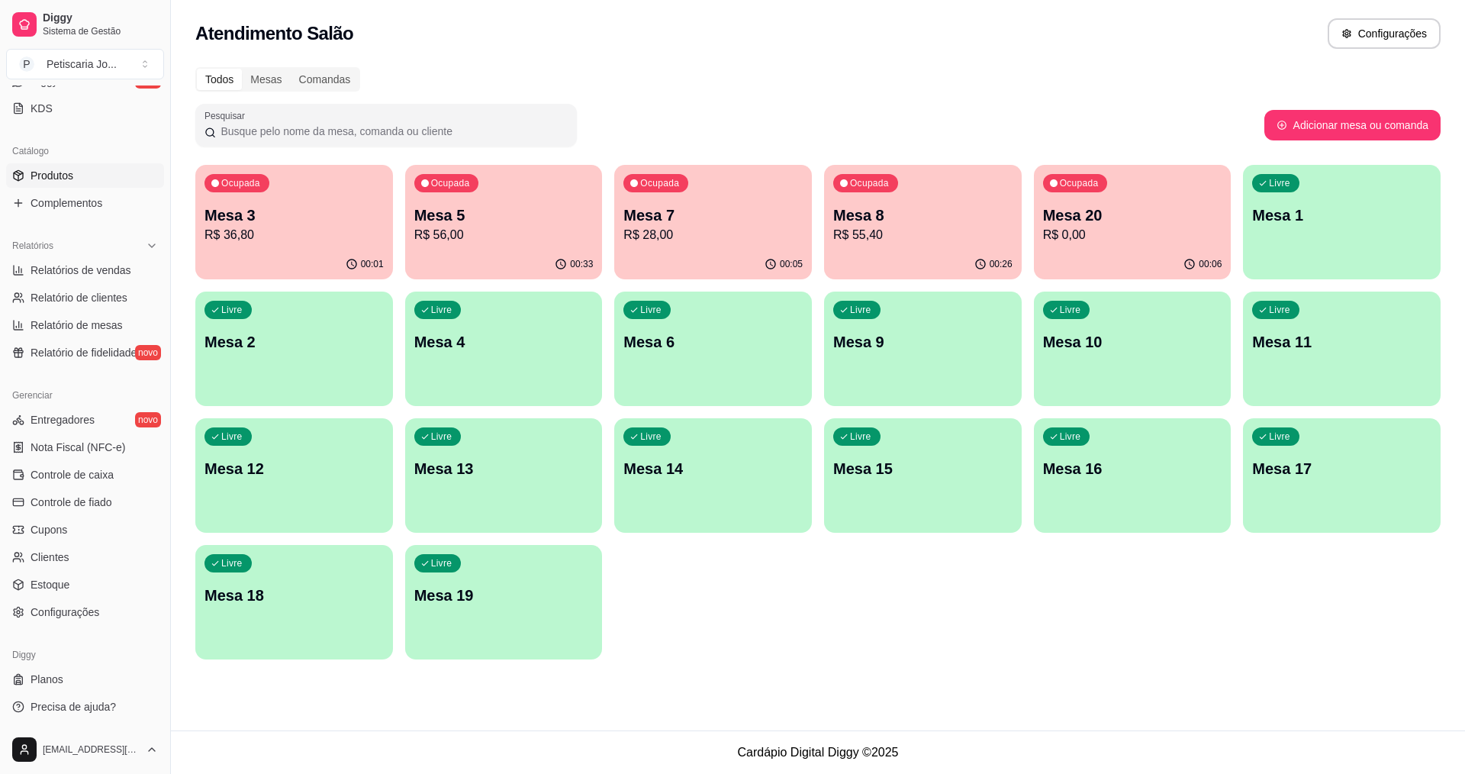
click at [56, 179] on span "Produtos" at bounding box center [52, 175] width 43 height 15
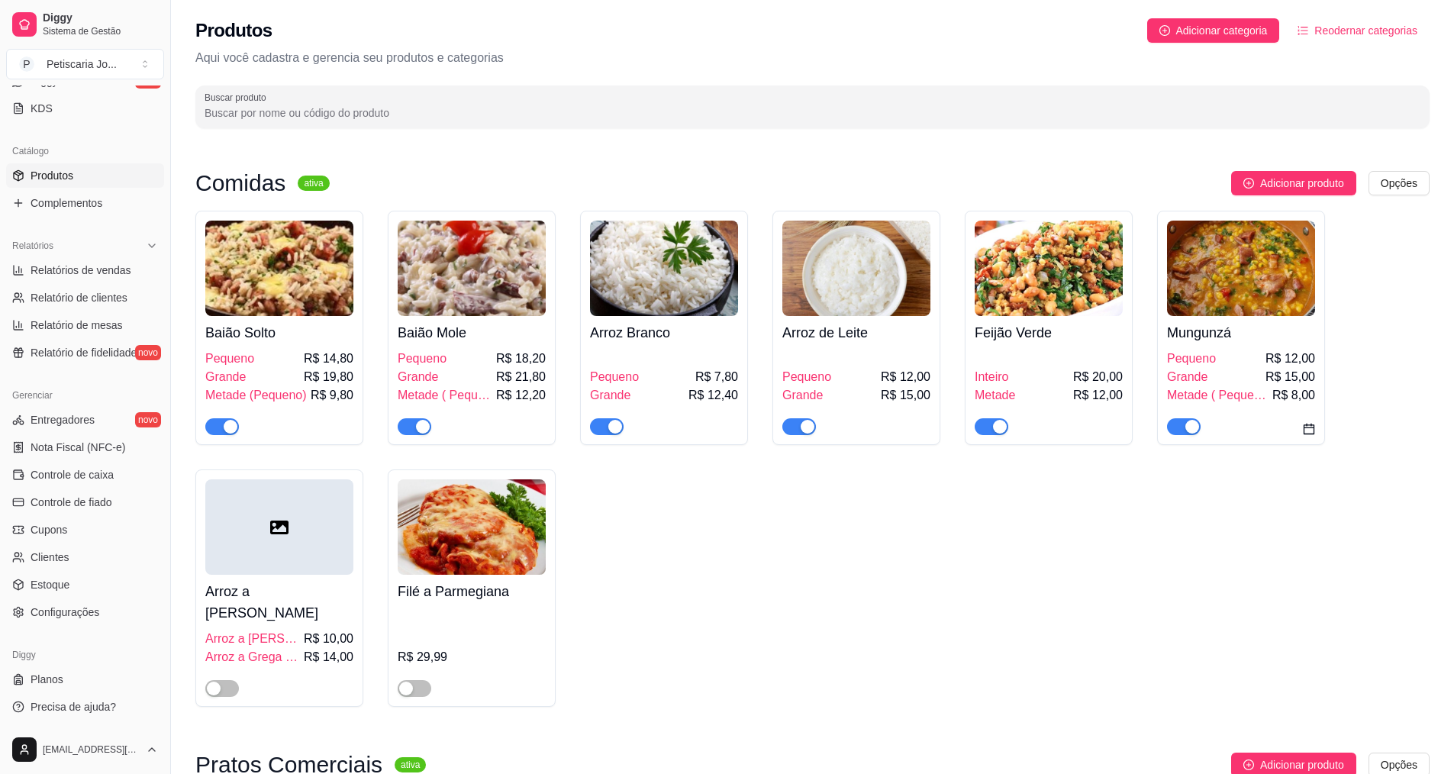
click at [1189, 422] on div "button" at bounding box center [1192, 427] width 14 height 14
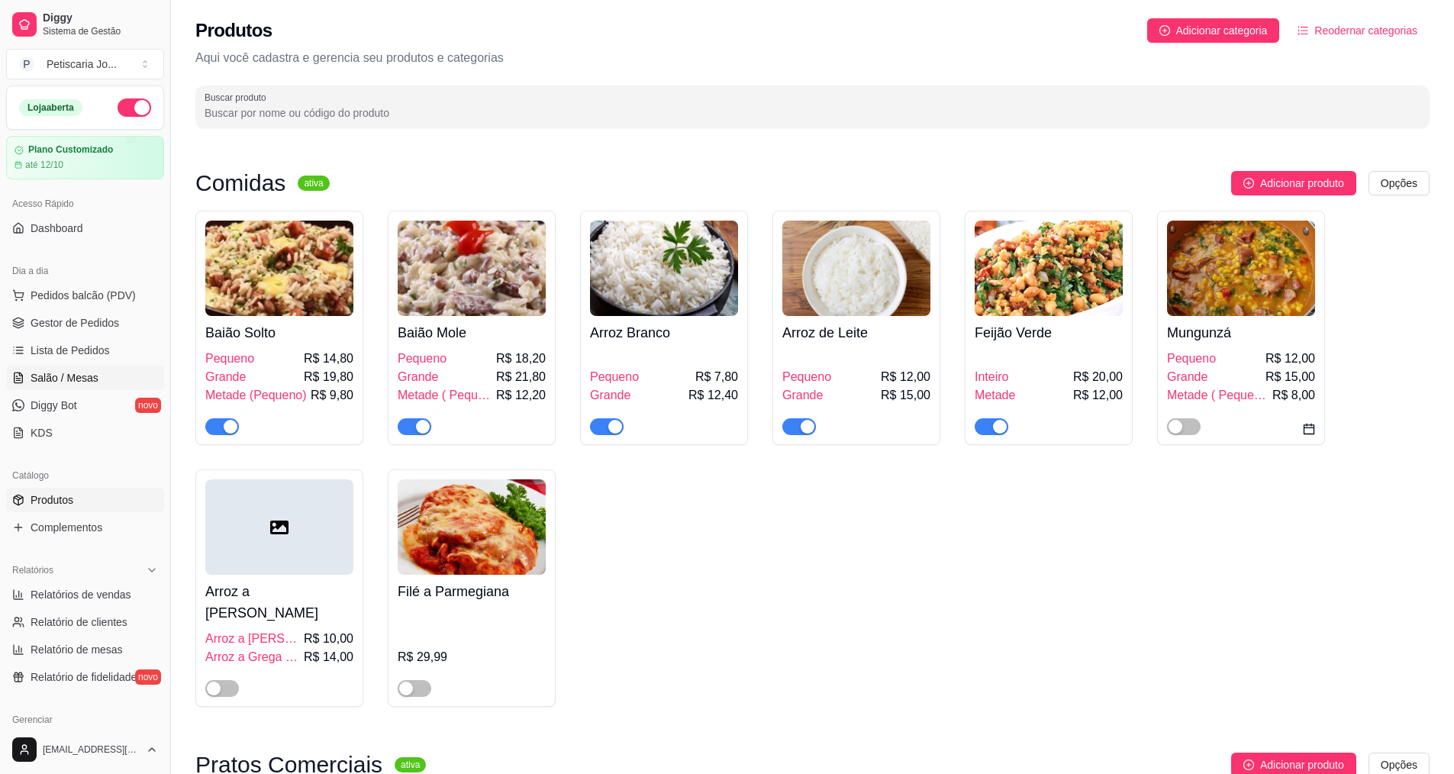
click at [44, 370] on span "Salão / Mesas" at bounding box center [65, 377] width 68 height 15
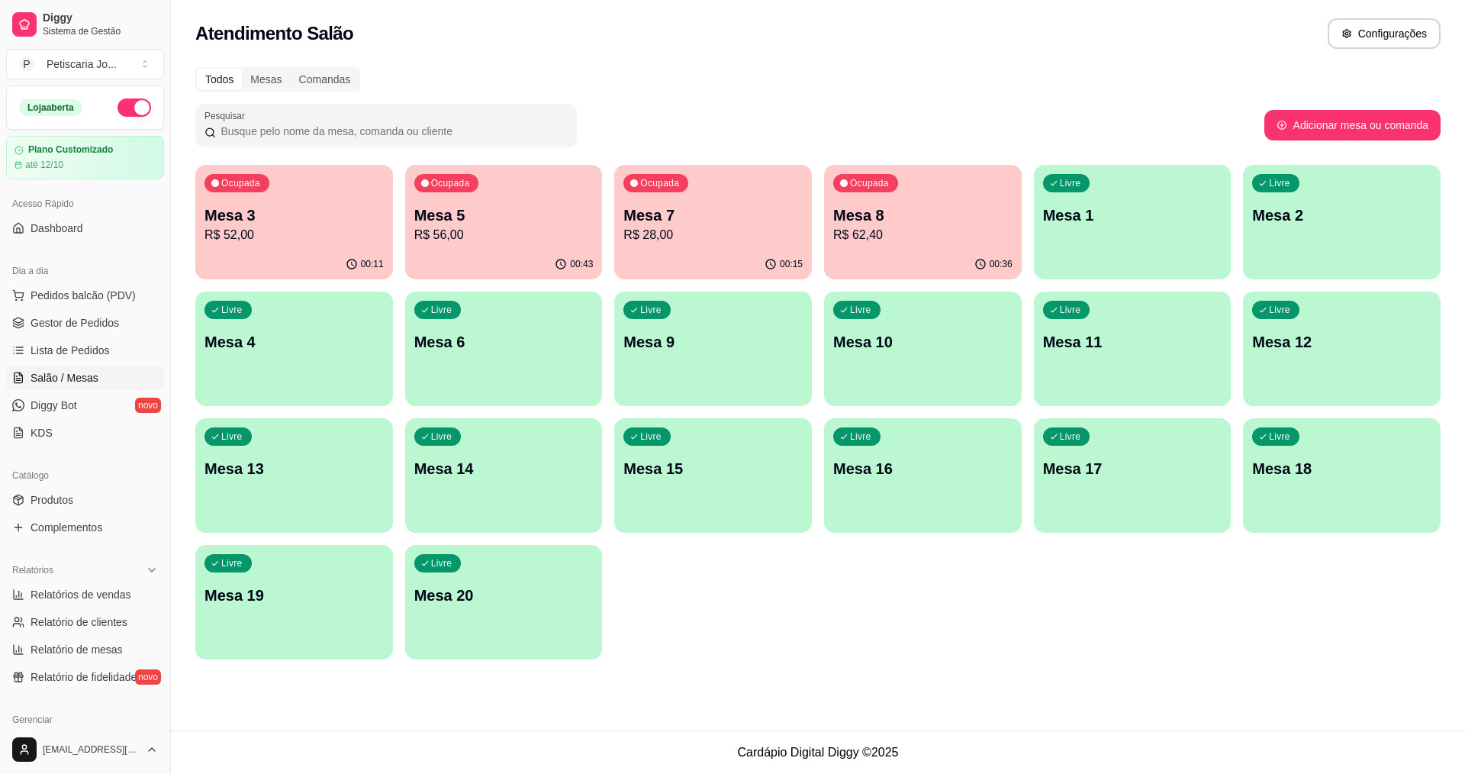
click at [560, 203] on div "Ocupada Mesa 5 R$ 56,00" at bounding box center [504, 207] width 198 height 85
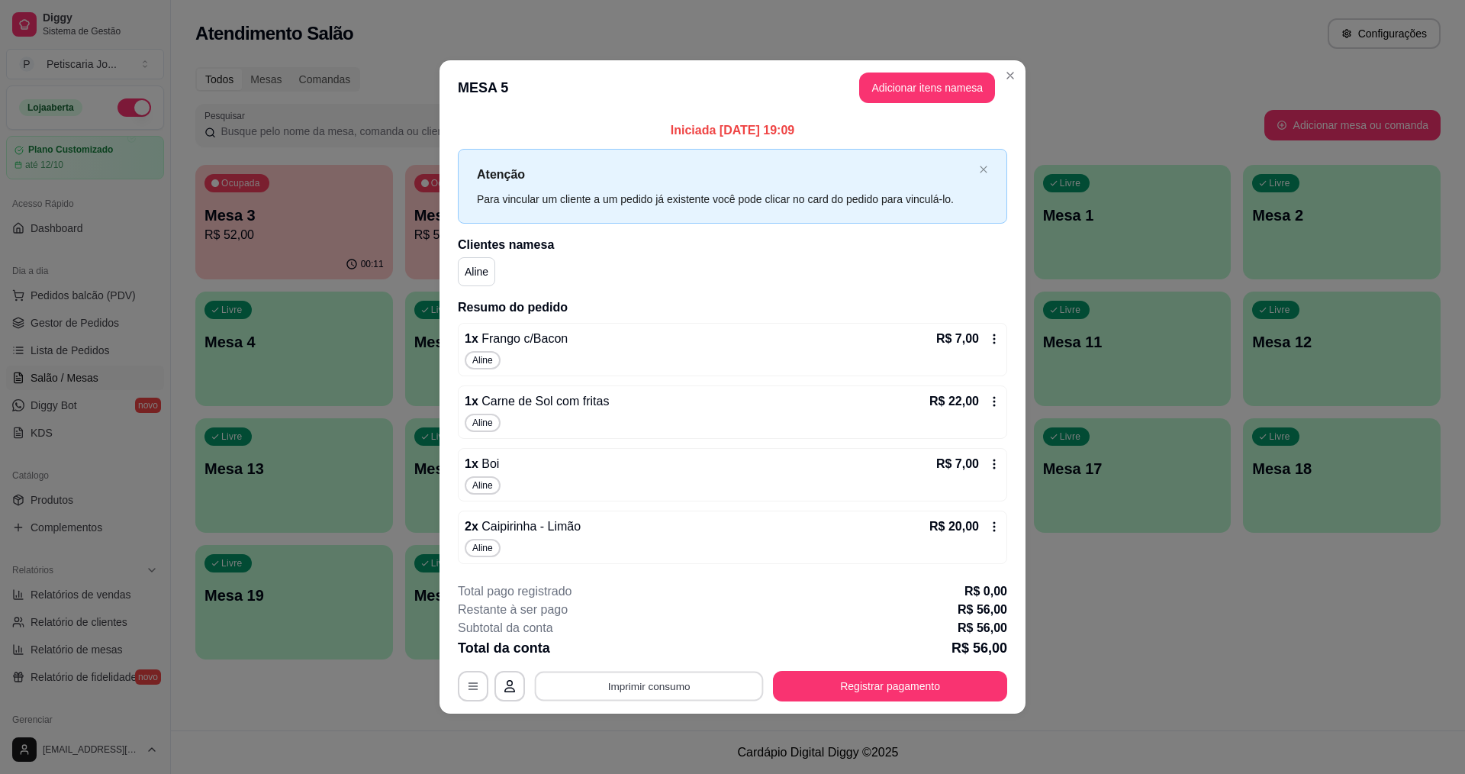
click at [623, 697] on button "Imprimir consumo" at bounding box center [649, 686] width 229 height 30
click at [628, 640] on button "IMPRESSORA" at bounding box center [654, 651] width 107 height 24
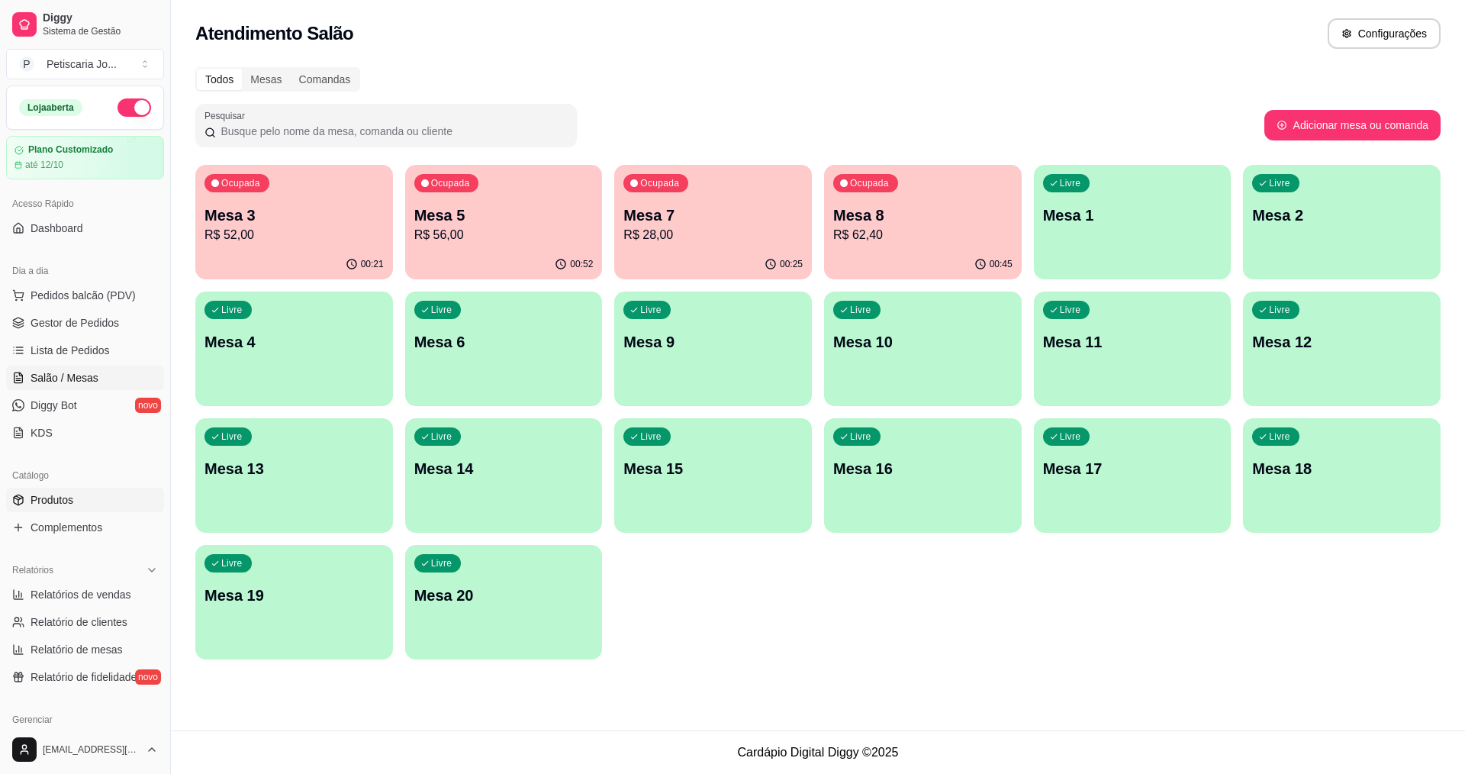
click at [88, 491] on link "Produtos" at bounding box center [85, 500] width 158 height 24
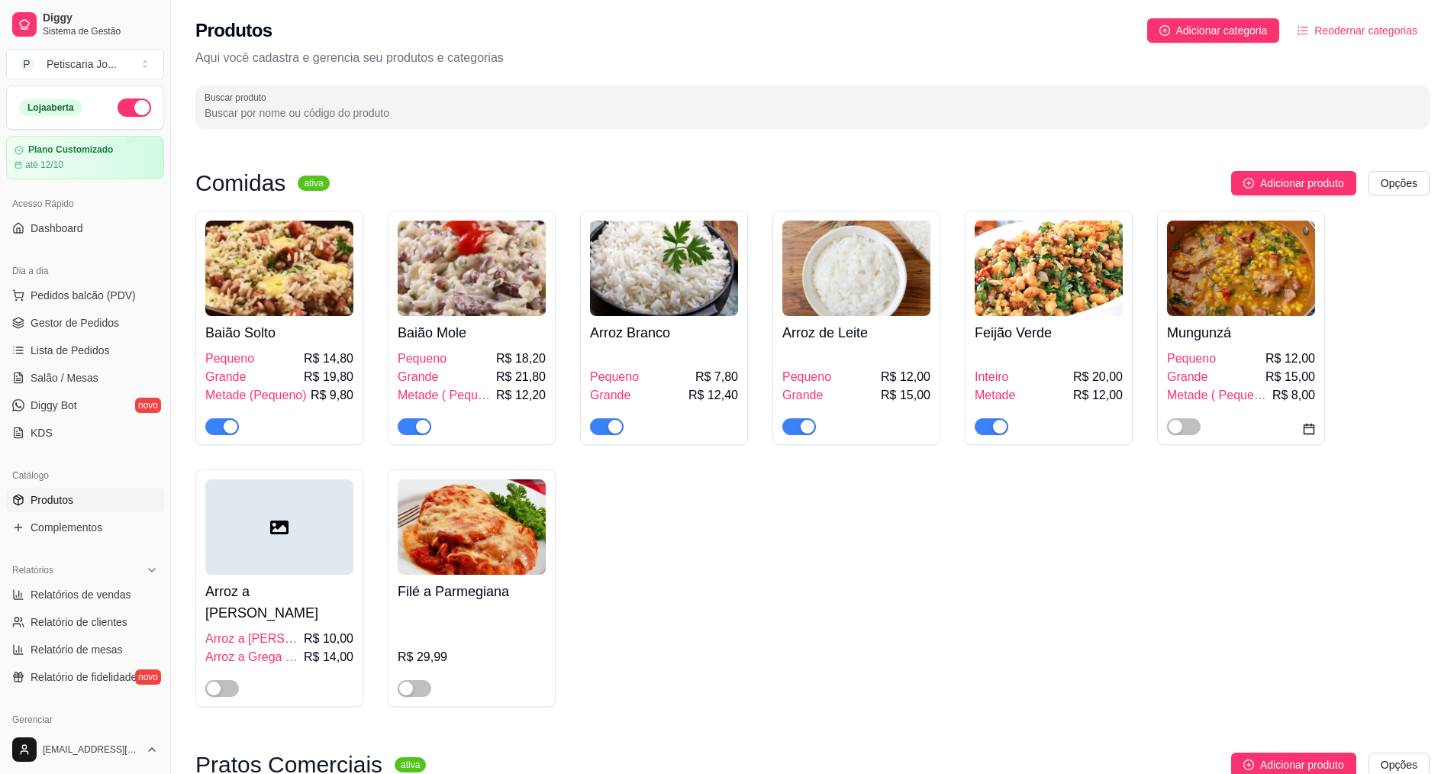
click at [624, 108] on input "Buscar produto" at bounding box center [813, 112] width 1216 height 15
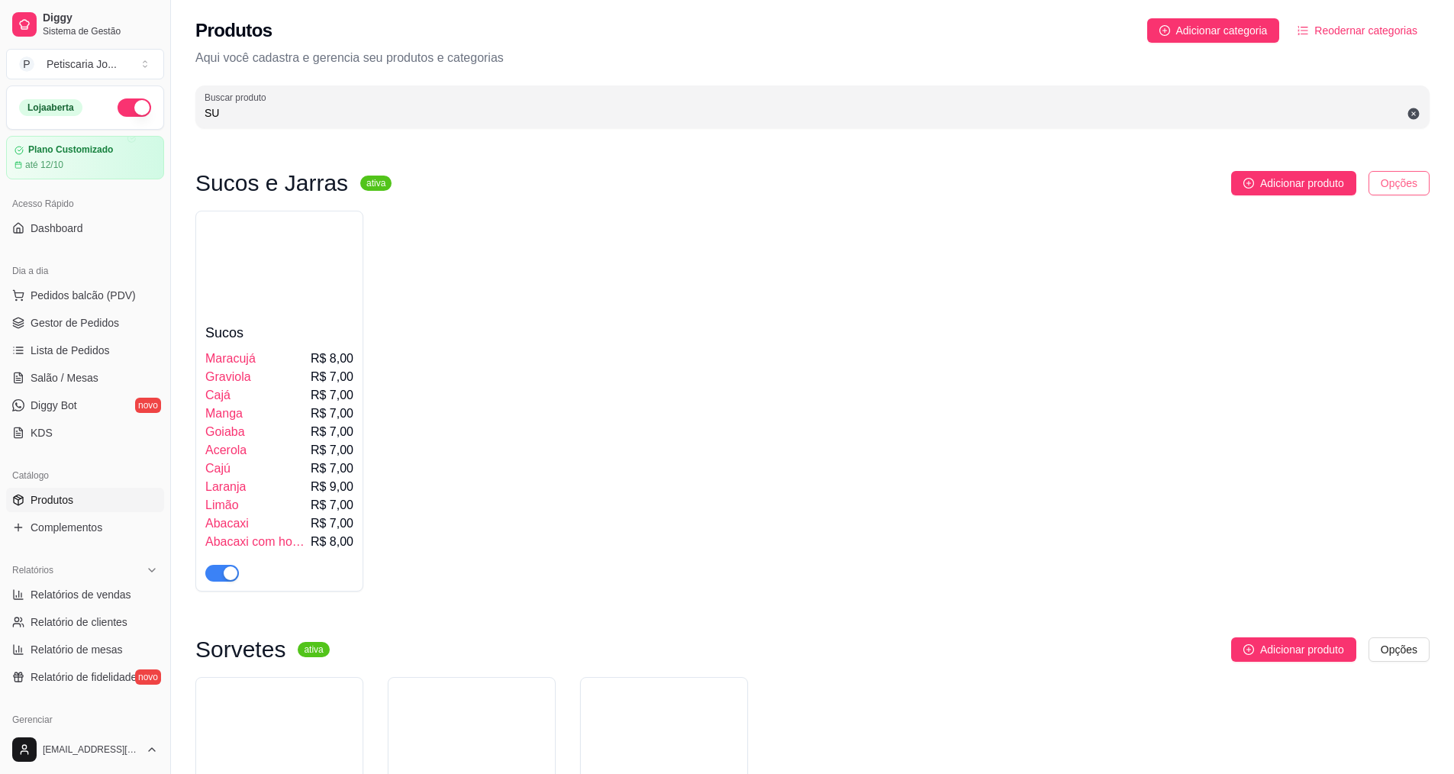
type input "SU"
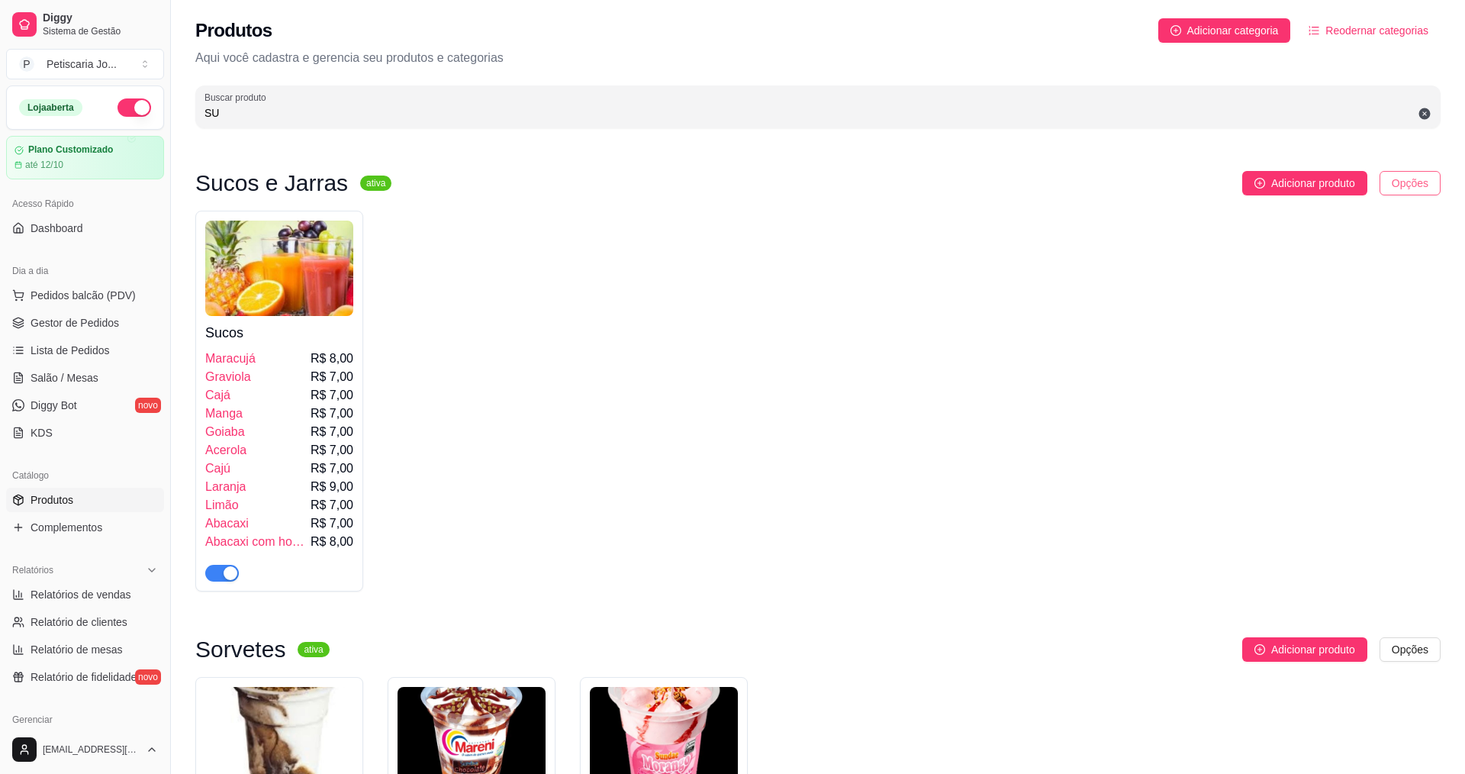
click at [1406, 188] on html "Diggy Sistema de Gestão P Petiscaria Jo ... Loja aberta Plano Customizado até 1…" at bounding box center [732, 387] width 1465 height 774
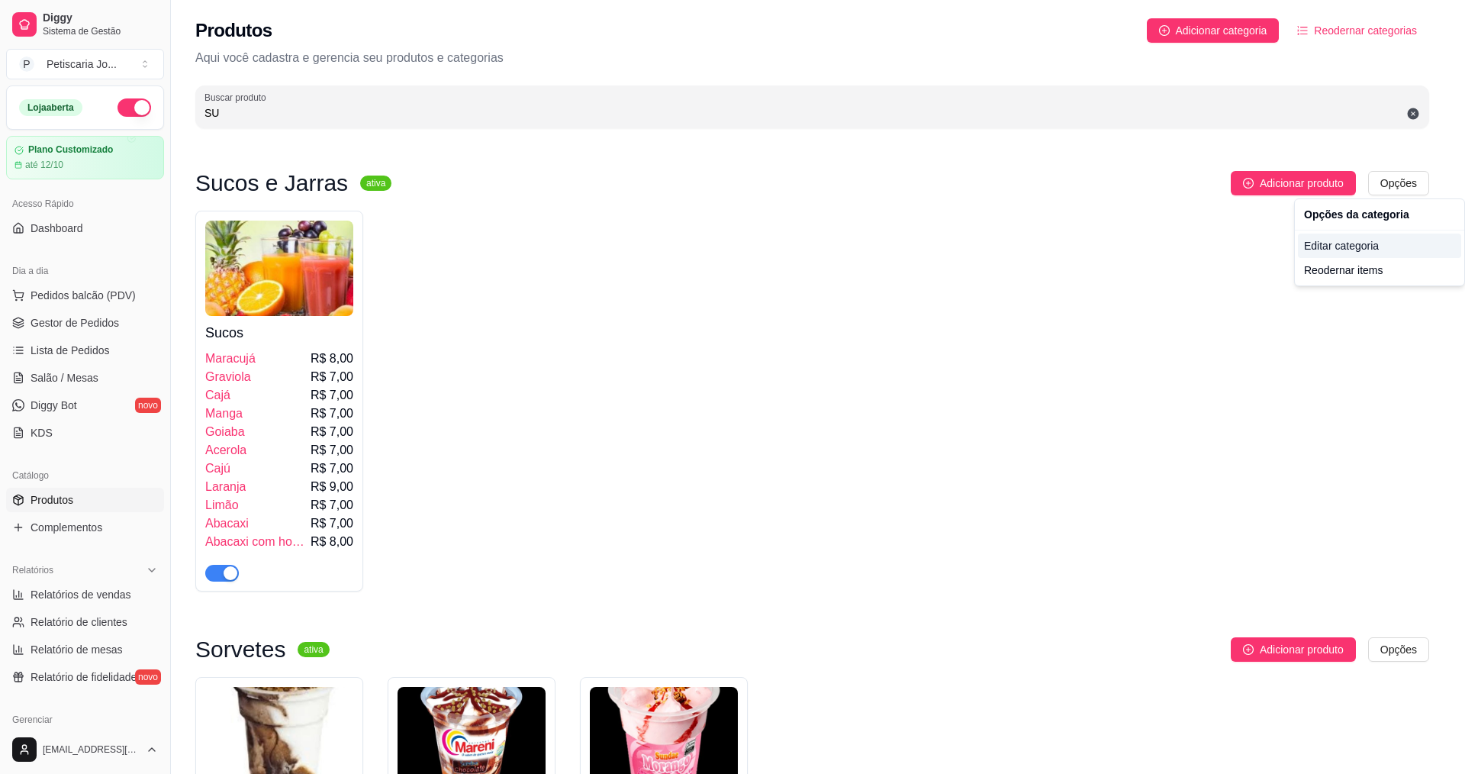
click at [1352, 242] on div "Editar categoria" at bounding box center [1379, 246] width 163 height 24
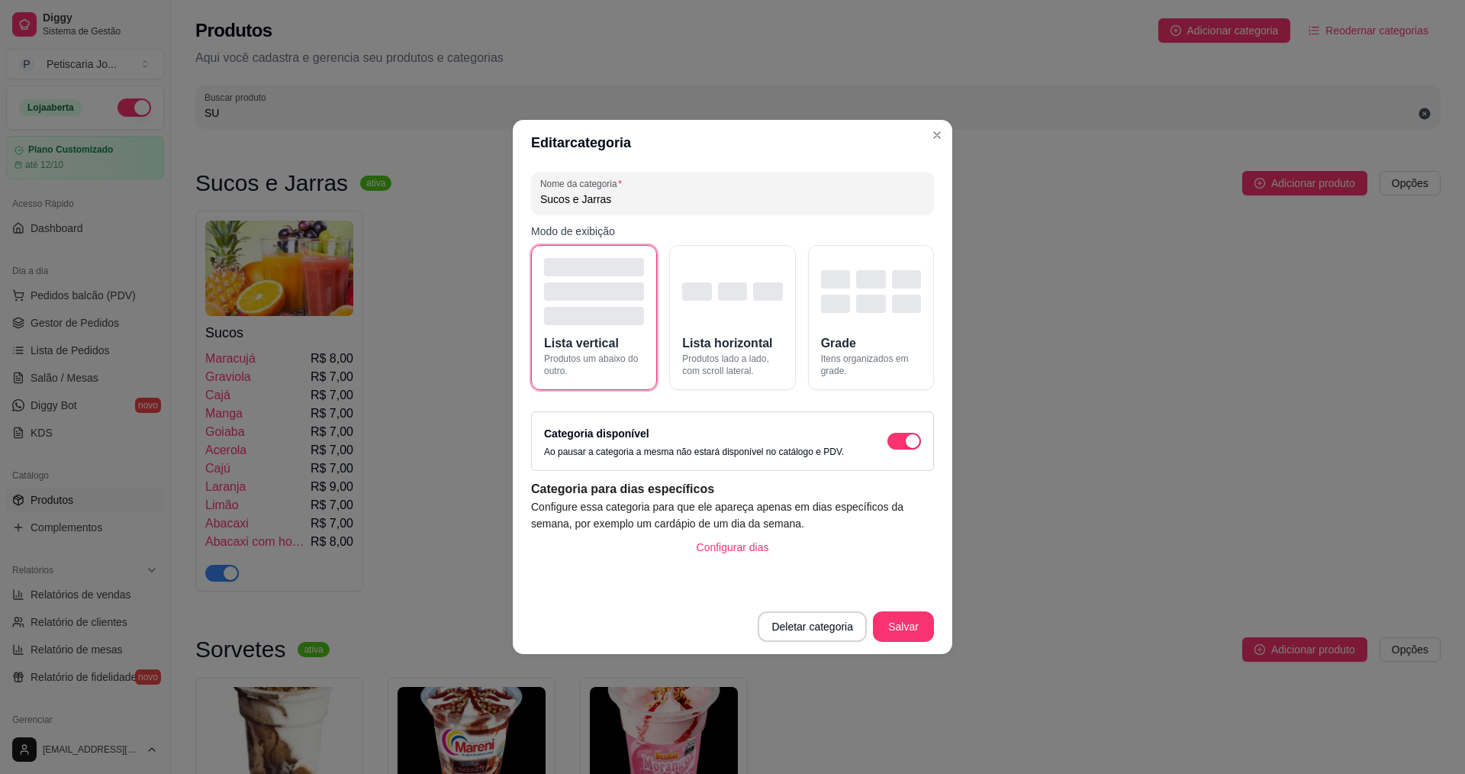
drag, startPoint x: 653, startPoint y: 198, endPoint x: 626, endPoint y: 202, distance: 27.1
click at [626, 202] on input "Sucos e Jarras" at bounding box center [732, 199] width 385 height 15
drag, startPoint x: 571, startPoint y: 200, endPoint x: 503, endPoint y: 220, distance: 70.8
click at [503, 220] on div "Editar categoria Nome da categoria Sucos e Jarras Modo de exibição Lista vertic…" at bounding box center [732, 387] width 1465 height 774
click at [628, 205] on input "Copos e Jarras" at bounding box center [732, 199] width 385 height 15
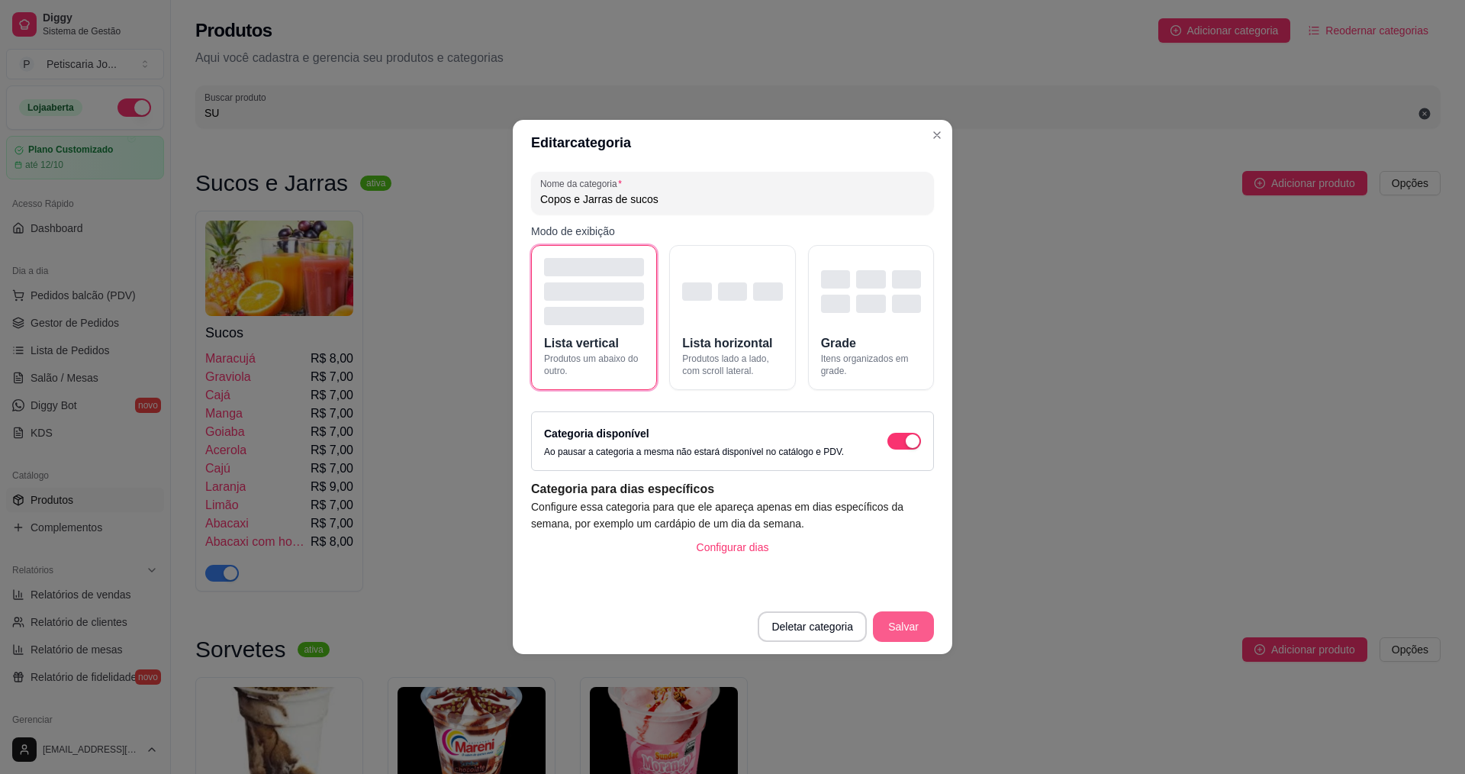
type input "Copos e Jarras de sucos"
click at [902, 632] on button "Salvar" at bounding box center [903, 626] width 61 height 31
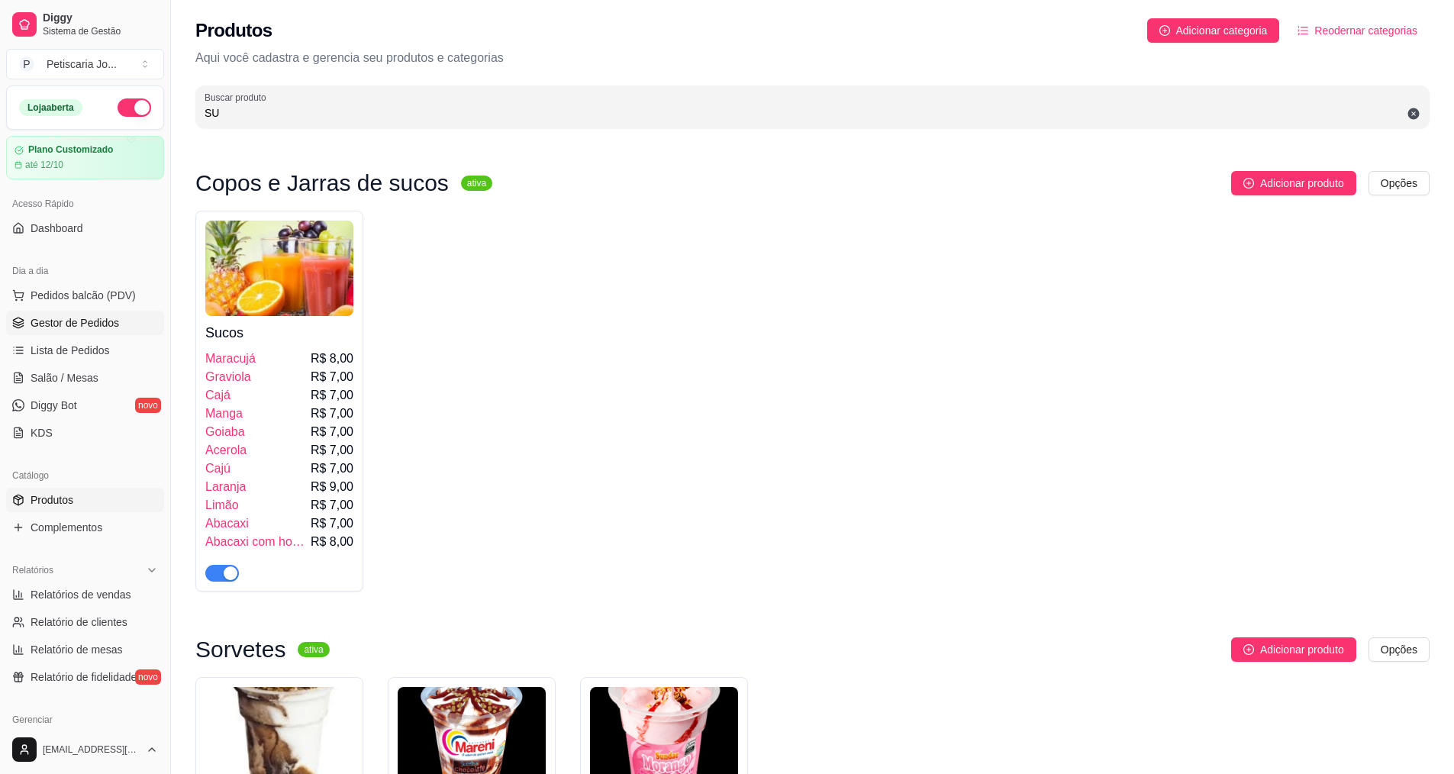
click at [86, 312] on link "Gestor de Pedidos" at bounding box center [85, 323] width 158 height 24
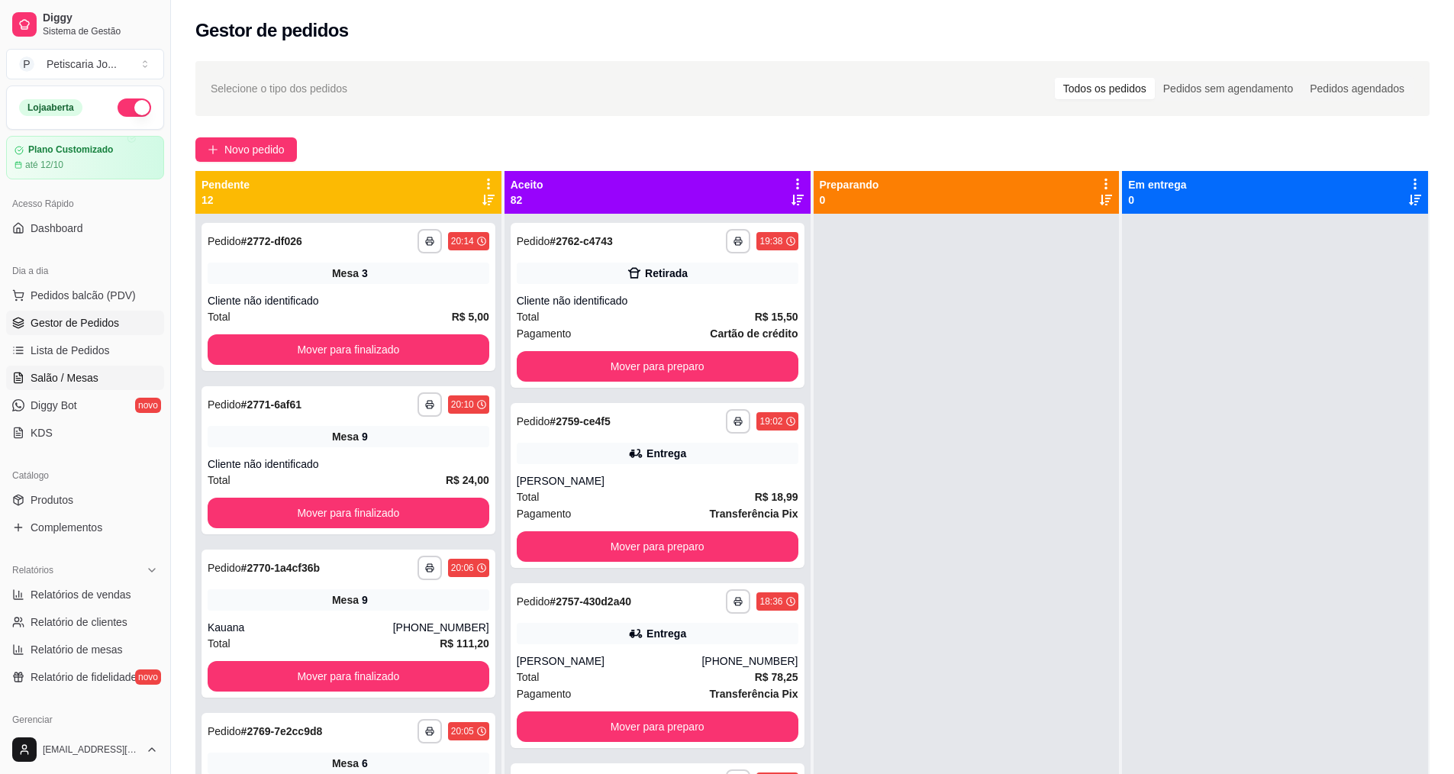
drag, startPoint x: 54, startPoint y: 367, endPoint x: 45, endPoint y: 399, distance: 33.3
click at [54, 368] on link "Salão / Mesas" at bounding box center [85, 378] width 158 height 24
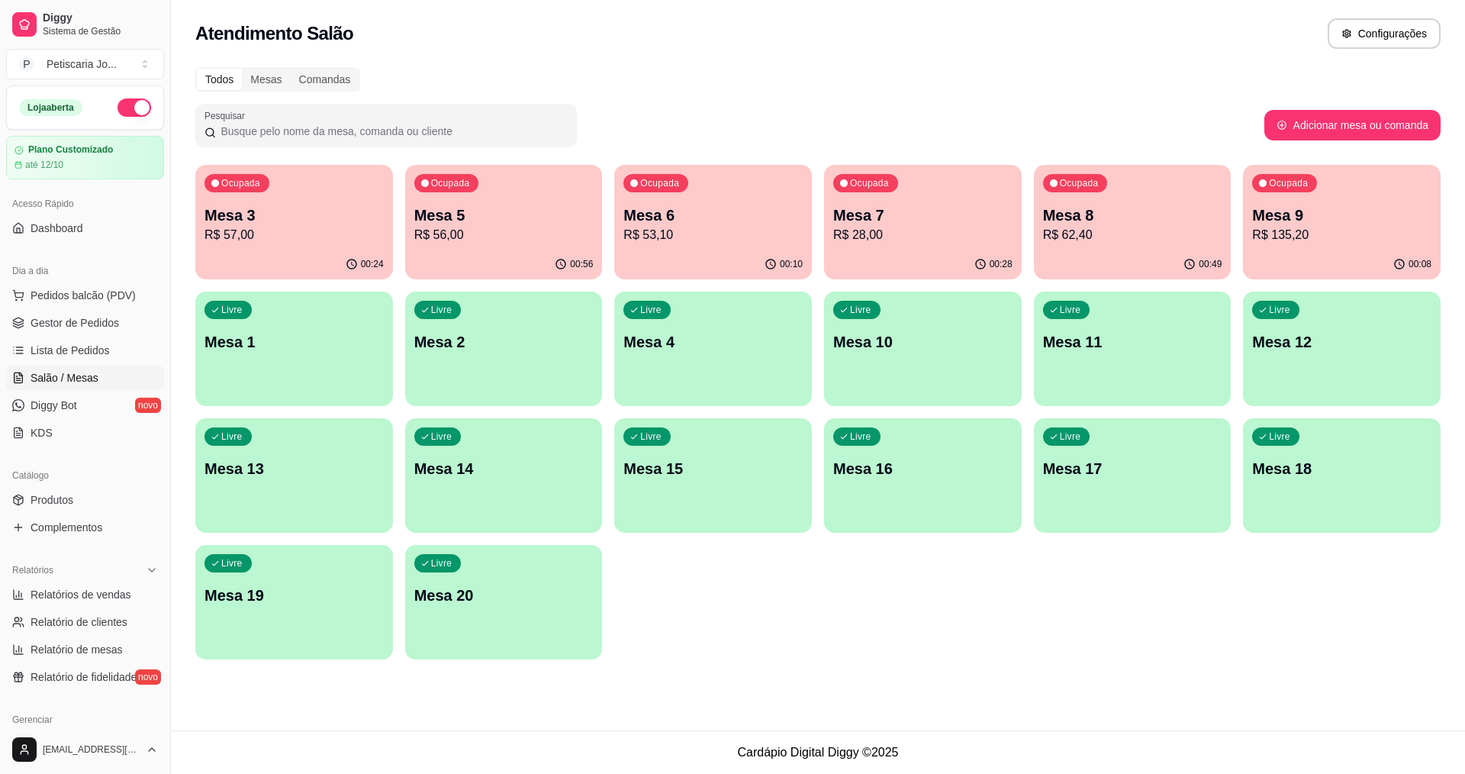
click at [279, 227] on p "R$ 57,00" at bounding box center [294, 235] width 179 height 18
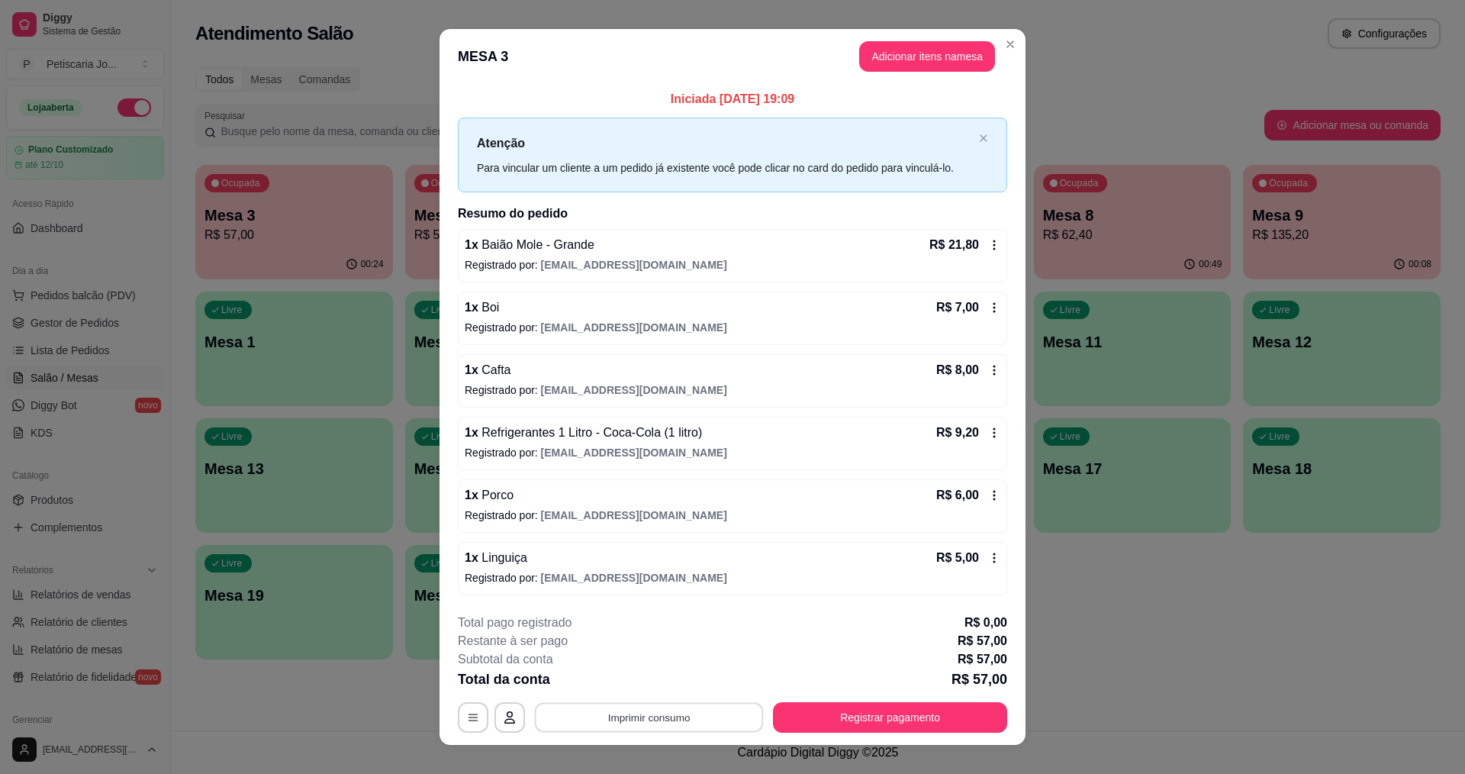
click at [653, 715] on button "Imprimir consumo" at bounding box center [649, 717] width 229 height 30
click at [669, 662] on h4 "Escolha a impressora" at bounding box center [648, 656] width 111 height 15
click at [669, 672] on button "IMPRESSORA" at bounding box center [648, 682] width 111 height 24
click at [893, 722] on button "Registrar pagamento" at bounding box center [890, 717] width 227 height 30
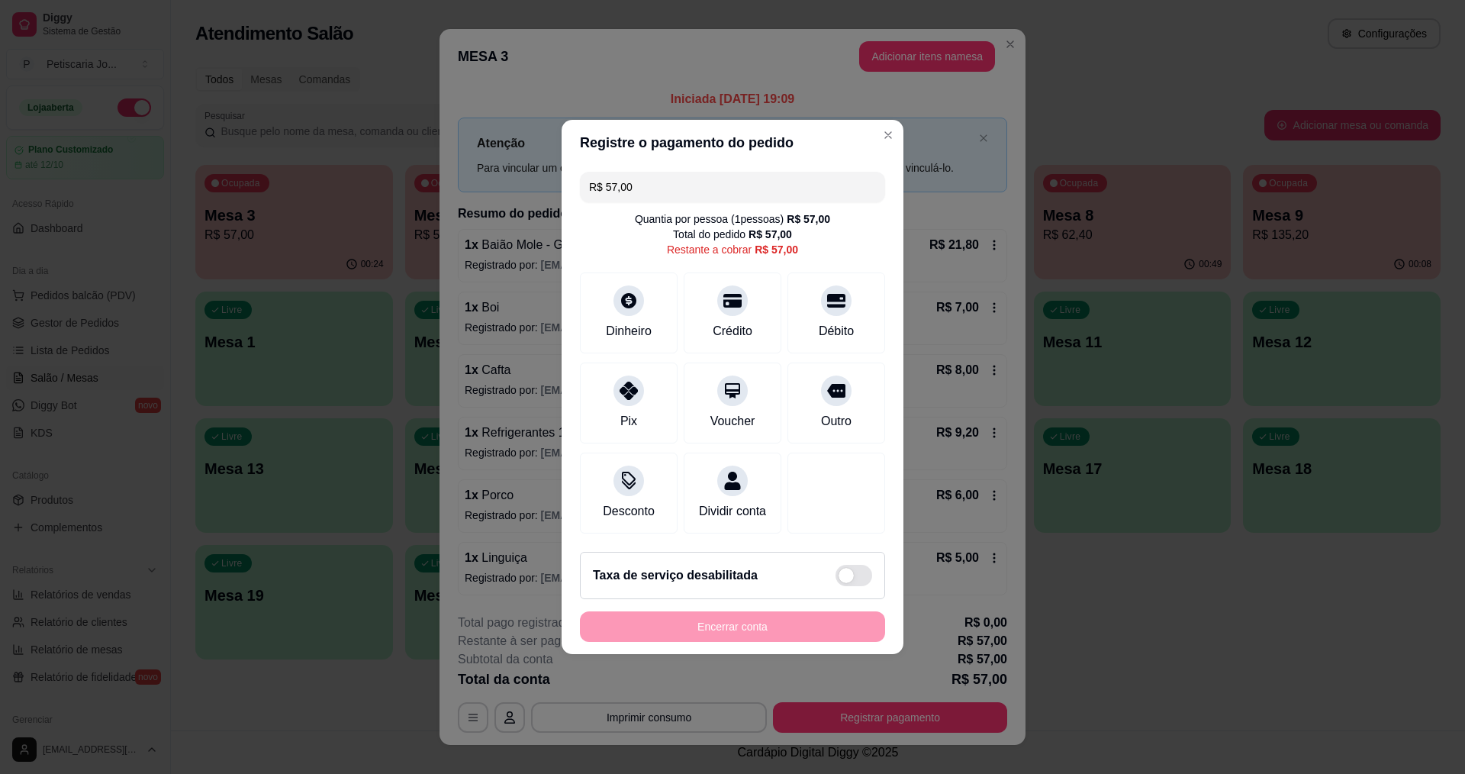
drag, startPoint x: 644, startPoint y: 174, endPoint x: 538, endPoint y: 160, distance: 107.1
click at [538, 160] on div "Registre o pagamento do pedido R$ 57,00 Quantia por pessoa ( 1 pessoas) R$ 57,0…" at bounding box center [732, 387] width 1465 height 774
click at [634, 320] on div "Dinheiro" at bounding box center [629, 330] width 50 height 20
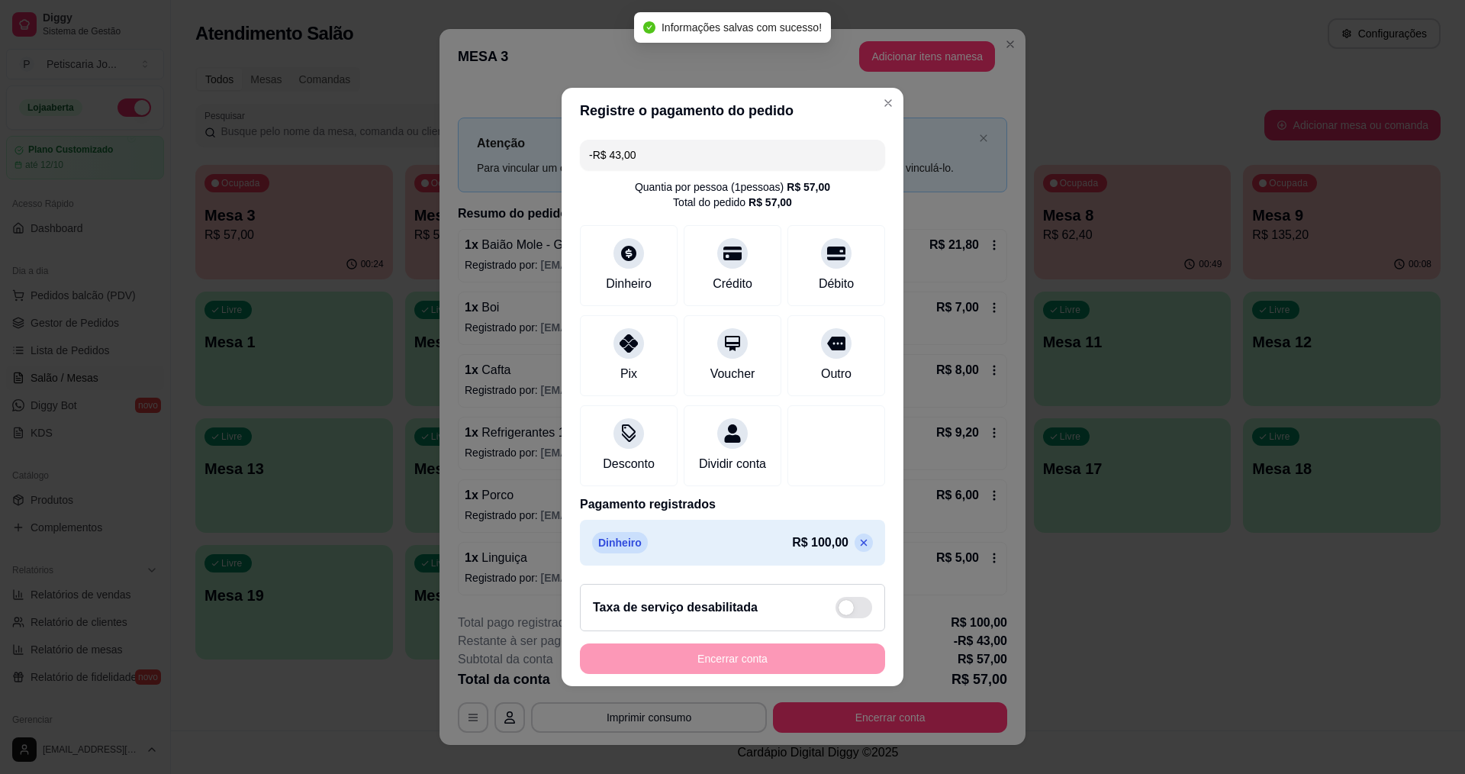
click at [858, 549] on icon at bounding box center [864, 543] width 12 height 12
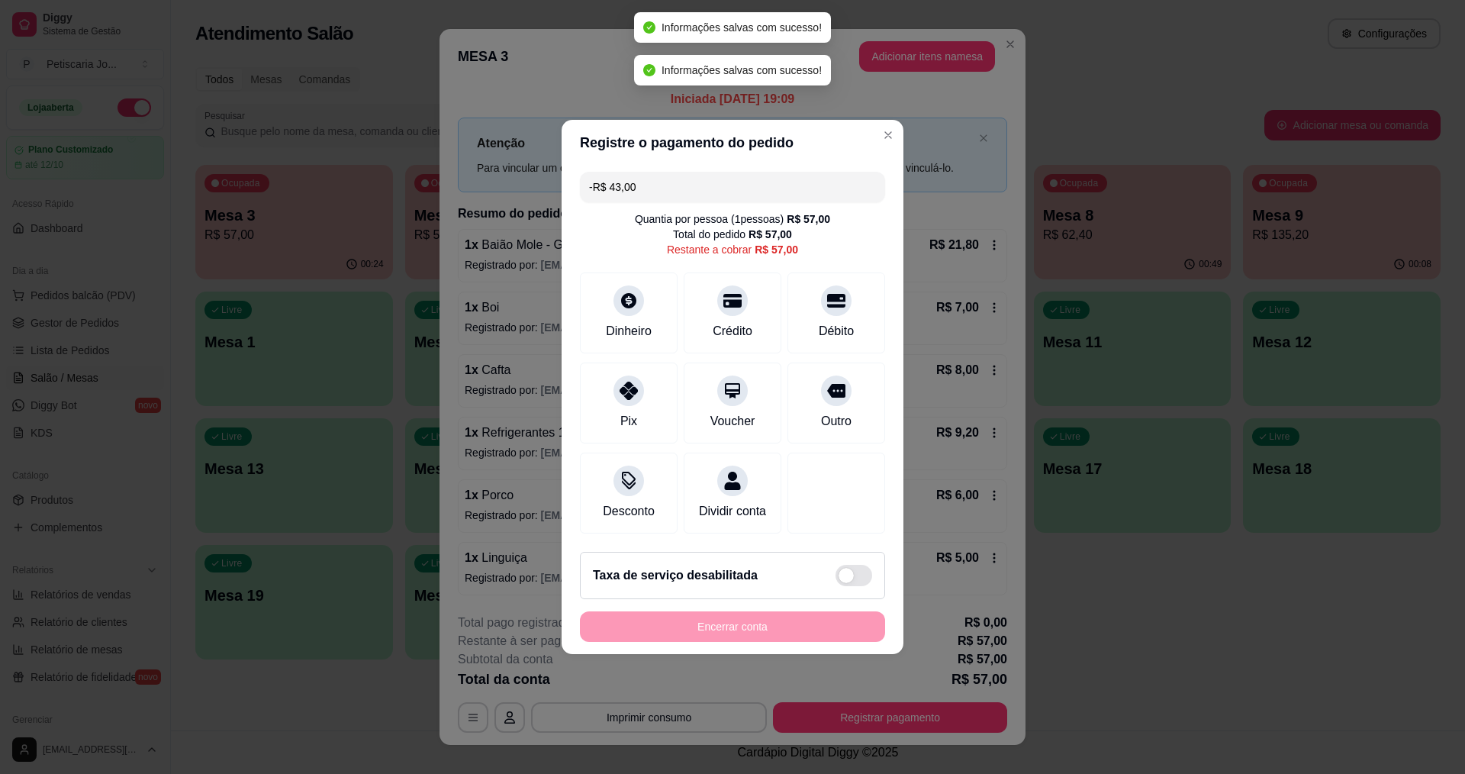
type input "R$ 57,00"
click at [625, 297] on icon at bounding box center [629, 296] width 20 height 20
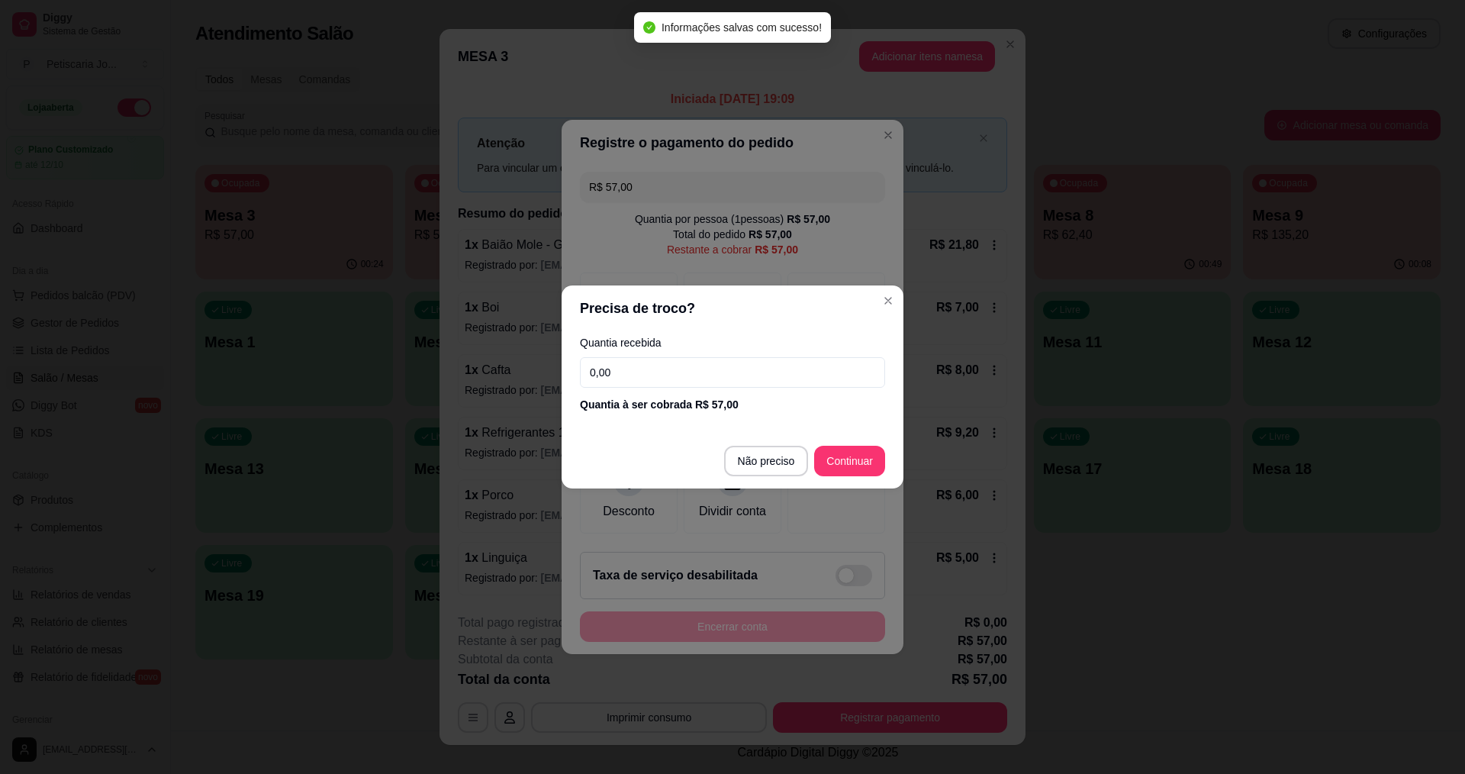
click at [657, 363] on input "0,00" at bounding box center [732, 372] width 305 height 31
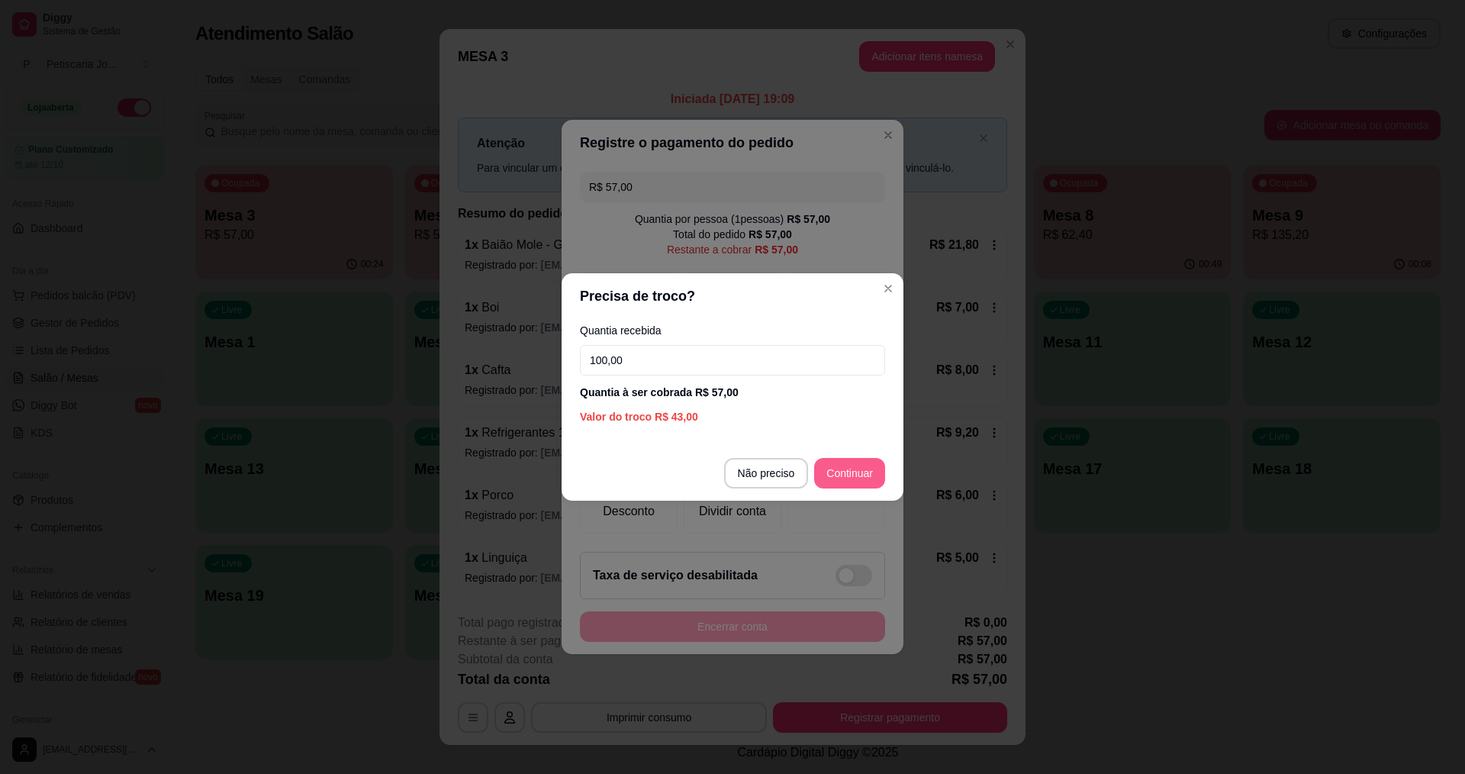
type input "100,00"
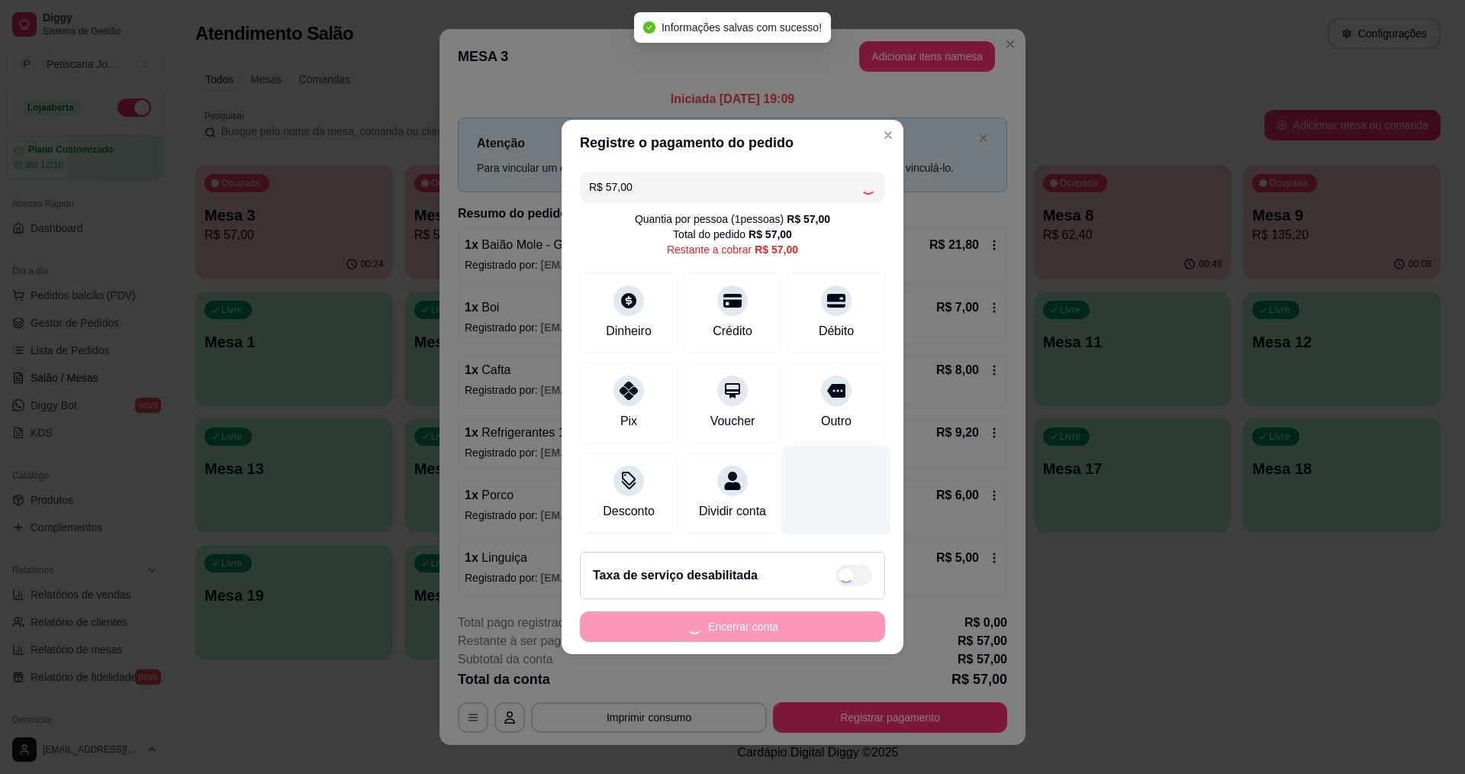
type input "R$ 0,00"
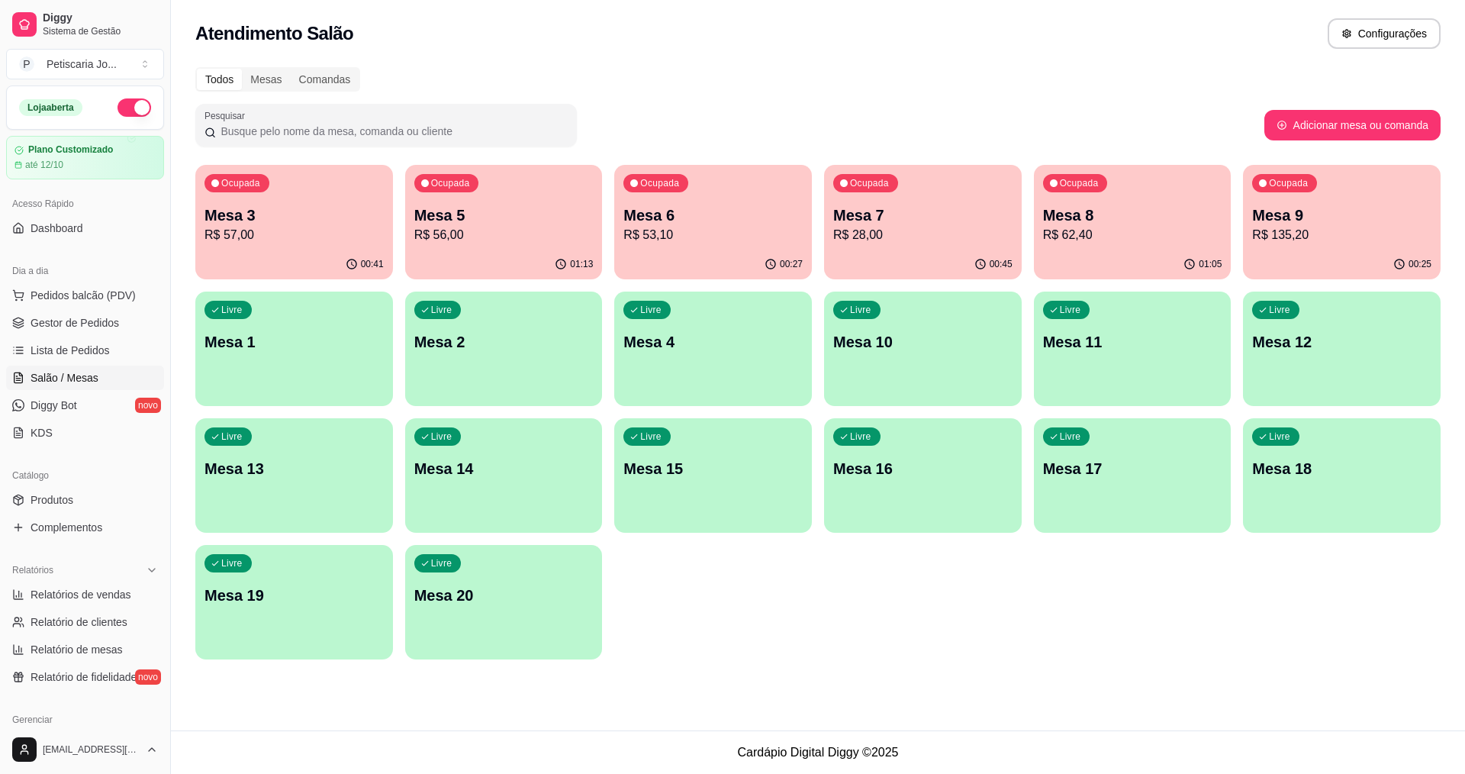
click at [927, 155] on div "Todos Mesas Comandas Pesquisar Adicionar mesa ou comanda Ocupada Mesa 3 R$ 57,0…" at bounding box center [818, 368] width 1294 height 620
click at [952, 195] on div "Ocupada Mesa 7 R$ 28,00" at bounding box center [923, 207] width 198 height 85
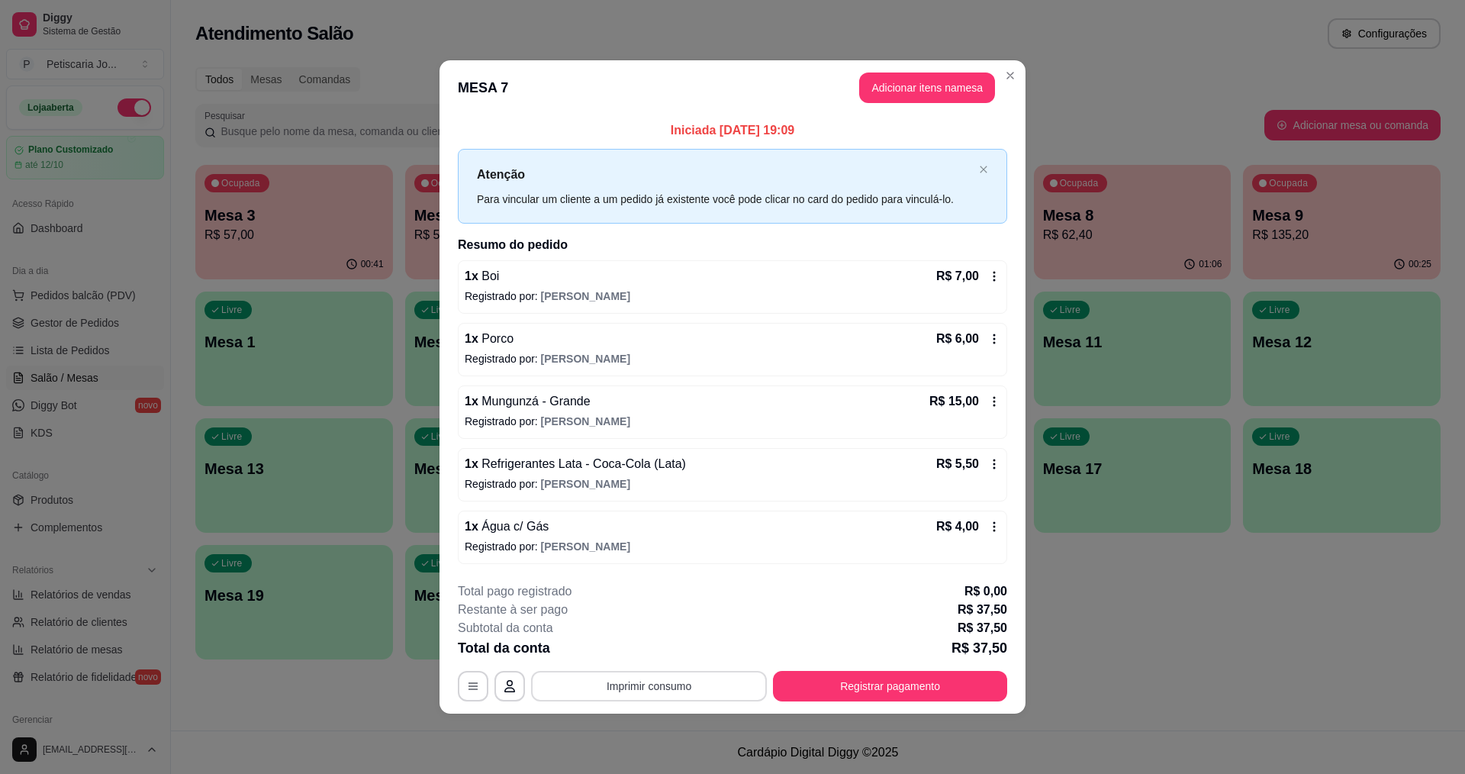
click at [671, 692] on button "Imprimir consumo" at bounding box center [649, 686] width 236 height 31
click at [659, 645] on button "IMPRESSORA" at bounding box center [653, 651] width 111 height 24
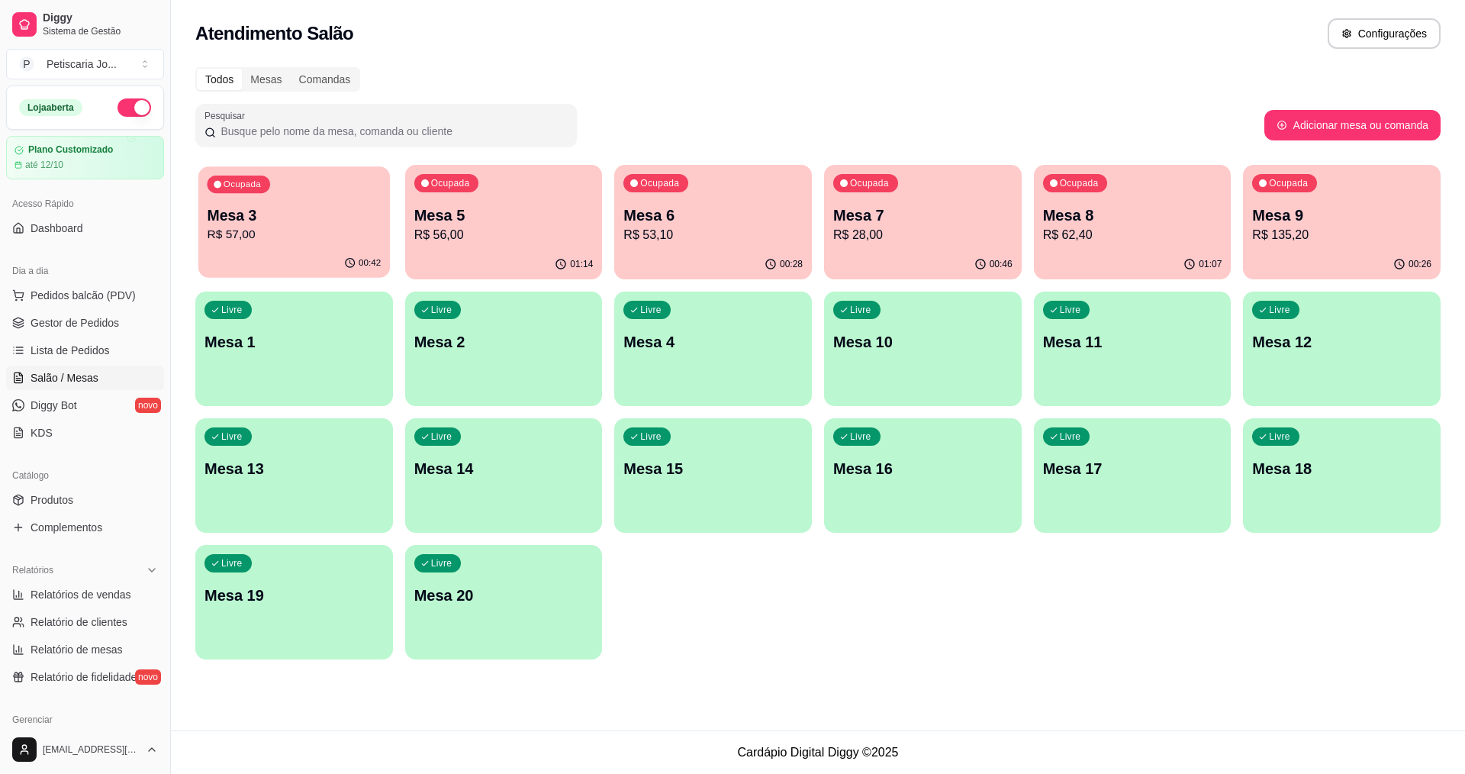
click at [314, 231] on p "R$ 57,00" at bounding box center [295, 235] width 174 height 18
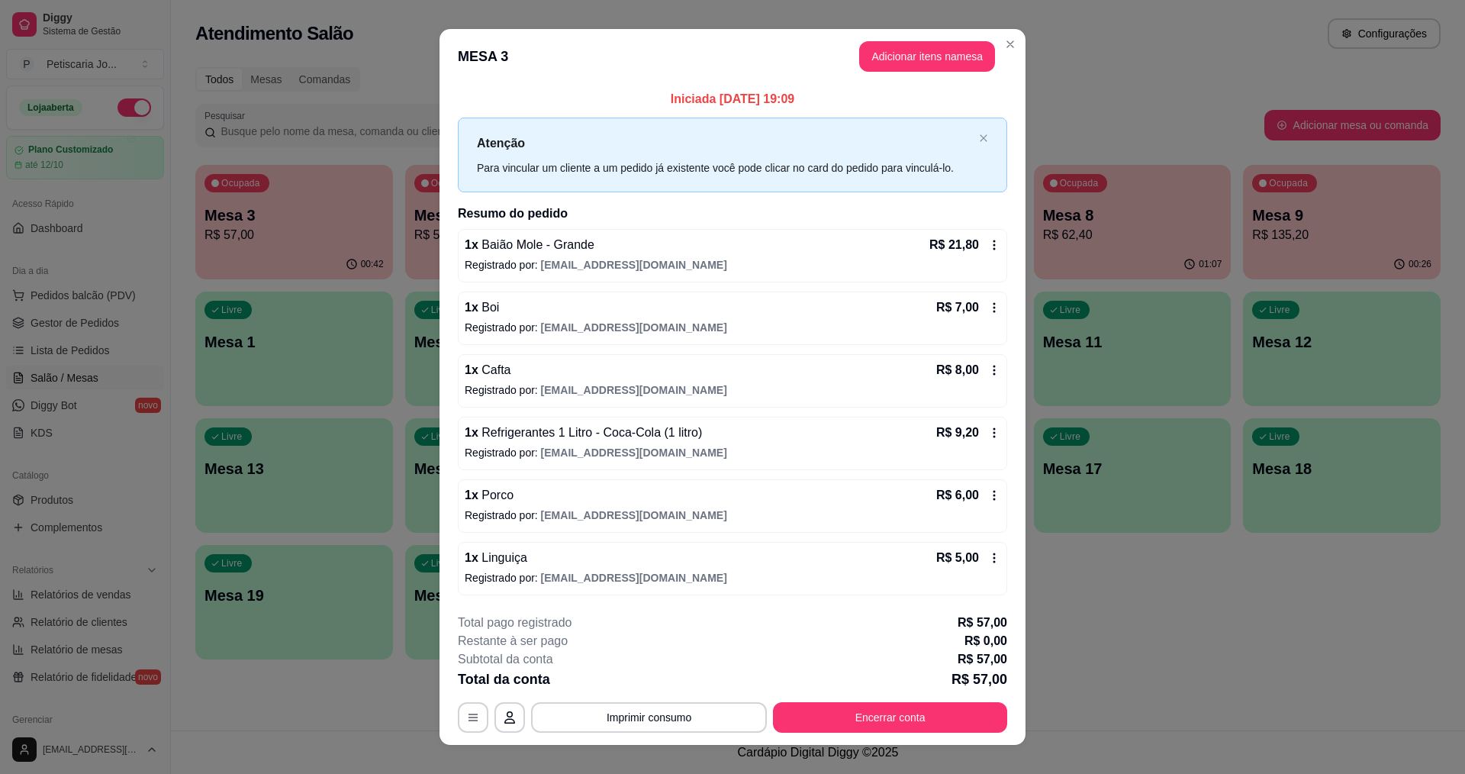
scroll to position [20, 0]
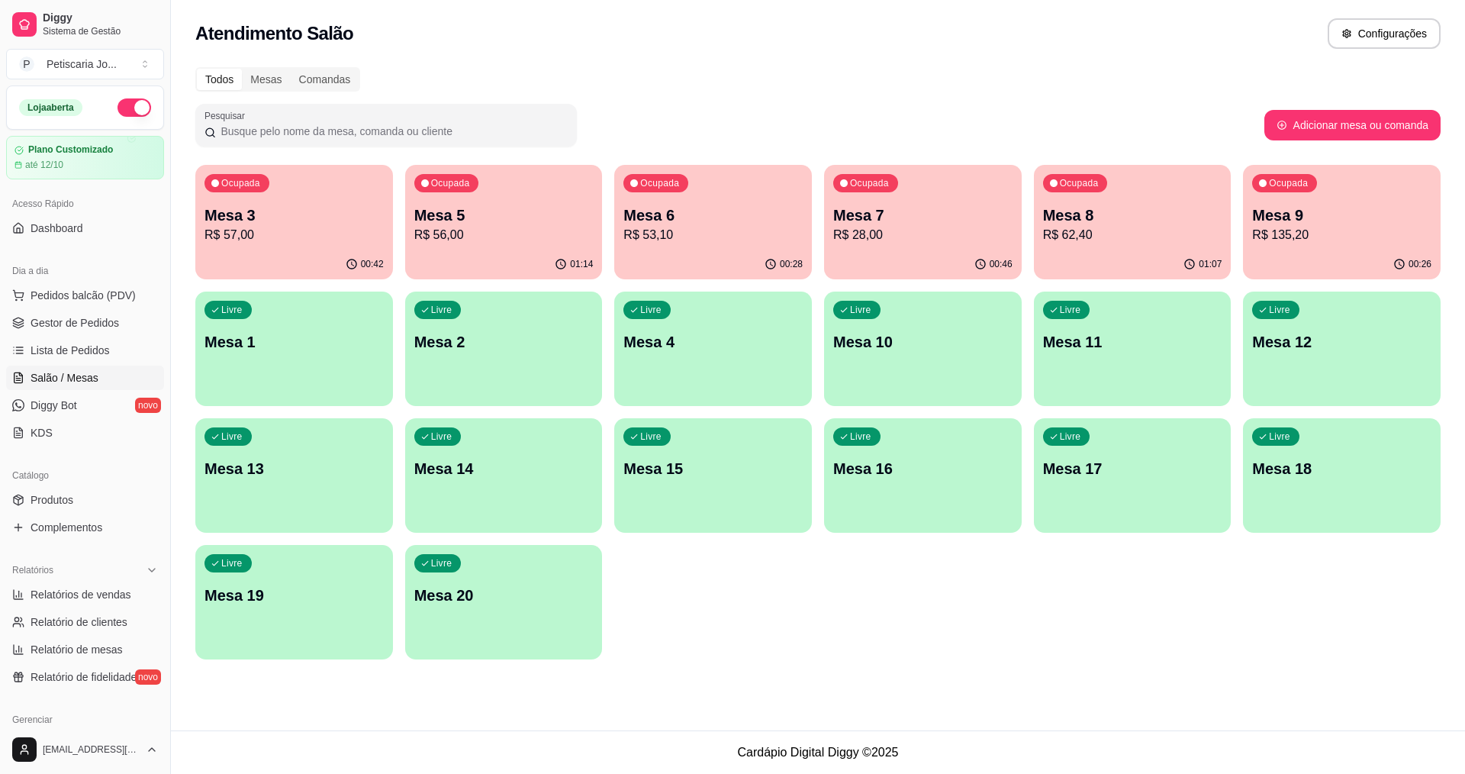
click at [278, 221] on p "Mesa 3" at bounding box center [294, 215] width 179 height 21
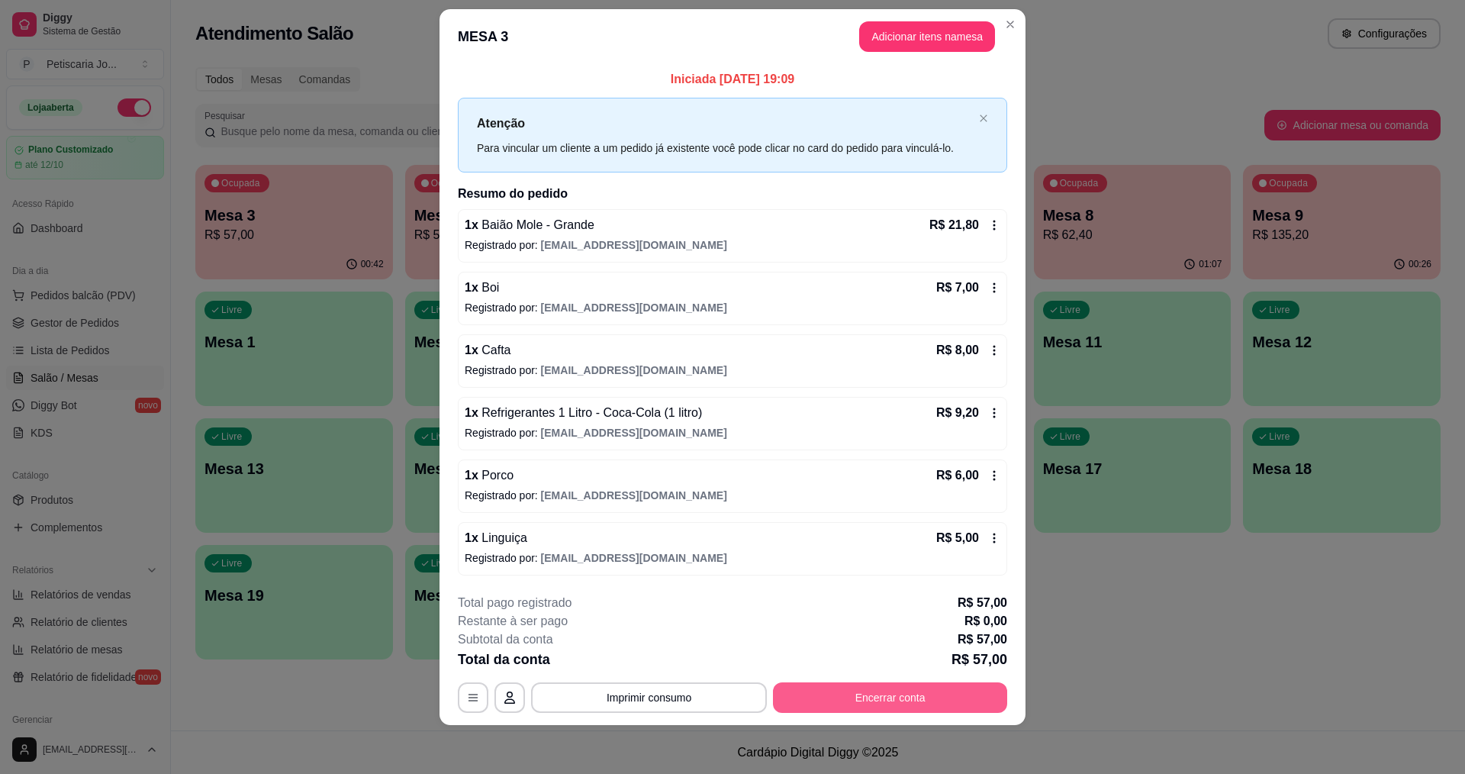
click at [913, 709] on button "Encerrar conta" at bounding box center [890, 697] width 234 height 31
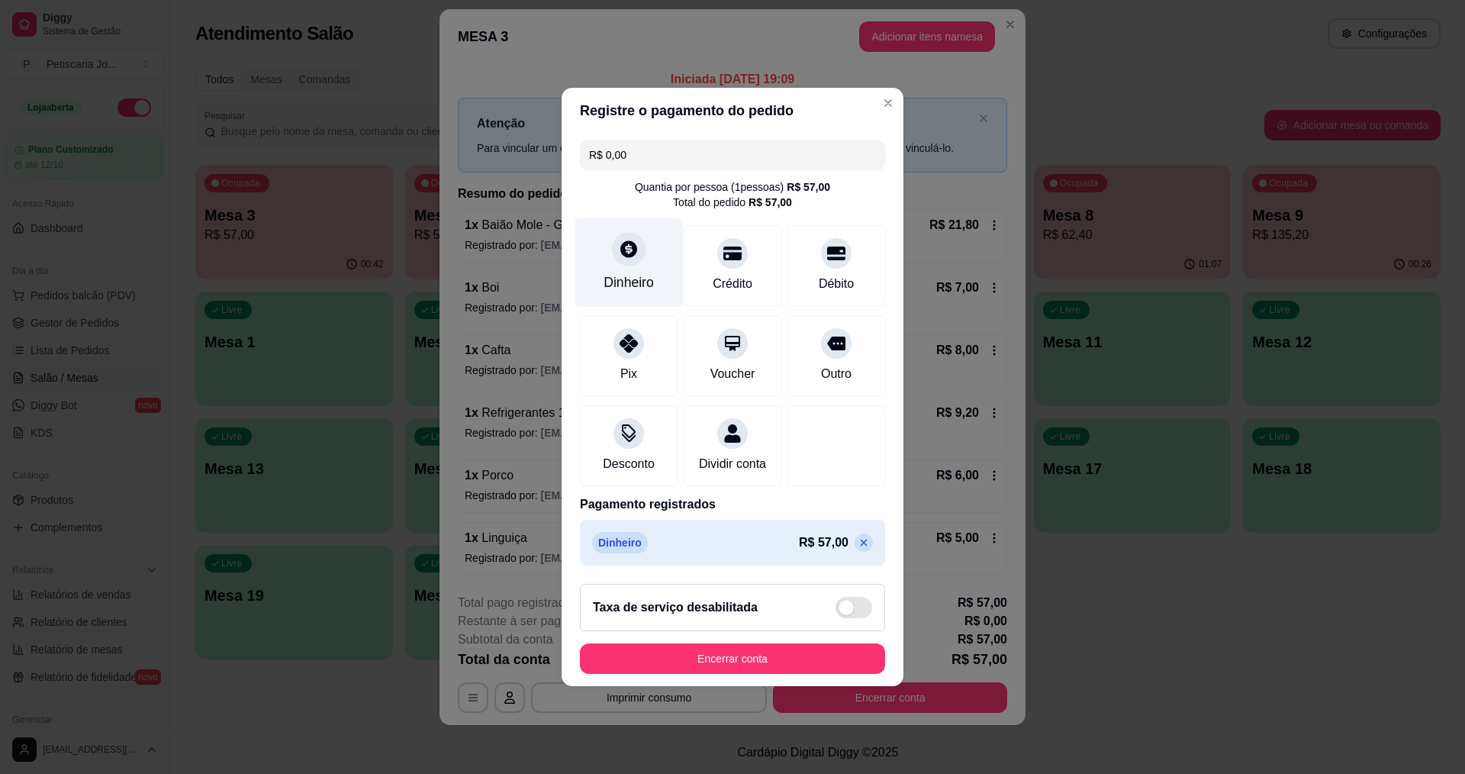
click at [620, 252] on div at bounding box center [629, 249] width 34 height 34
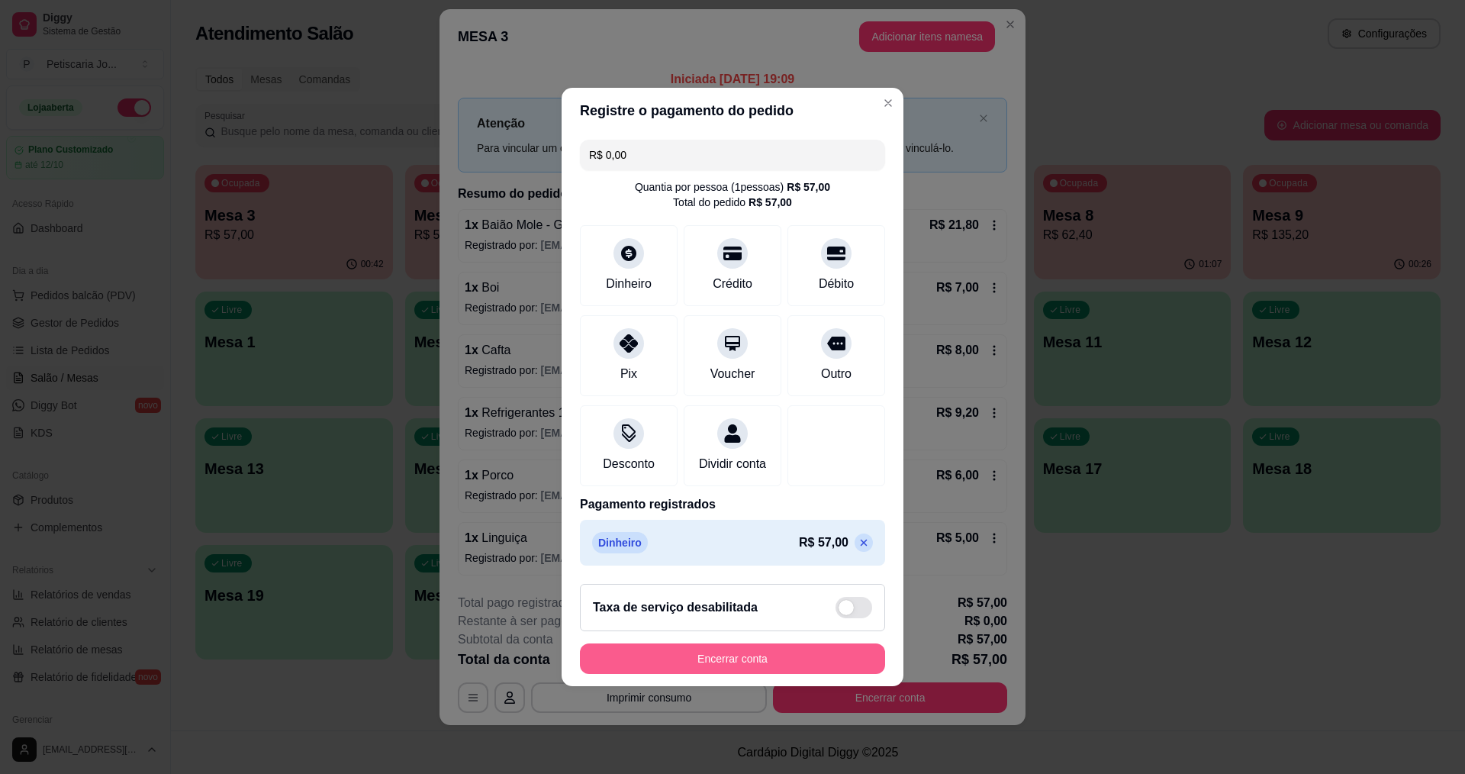
click at [762, 663] on button "Encerrar conta" at bounding box center [732, 658] width 305 height 31
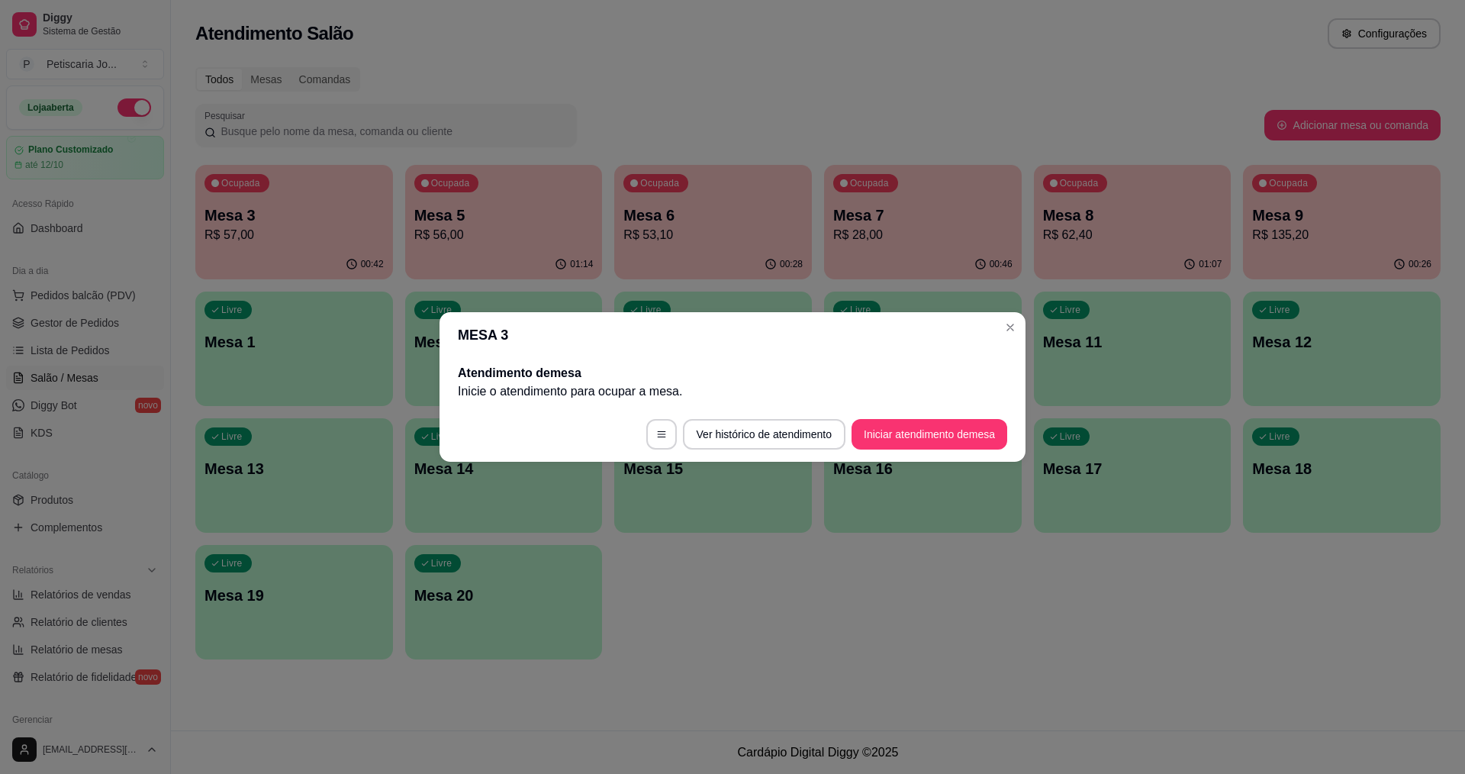
scroll to position [0, 0]
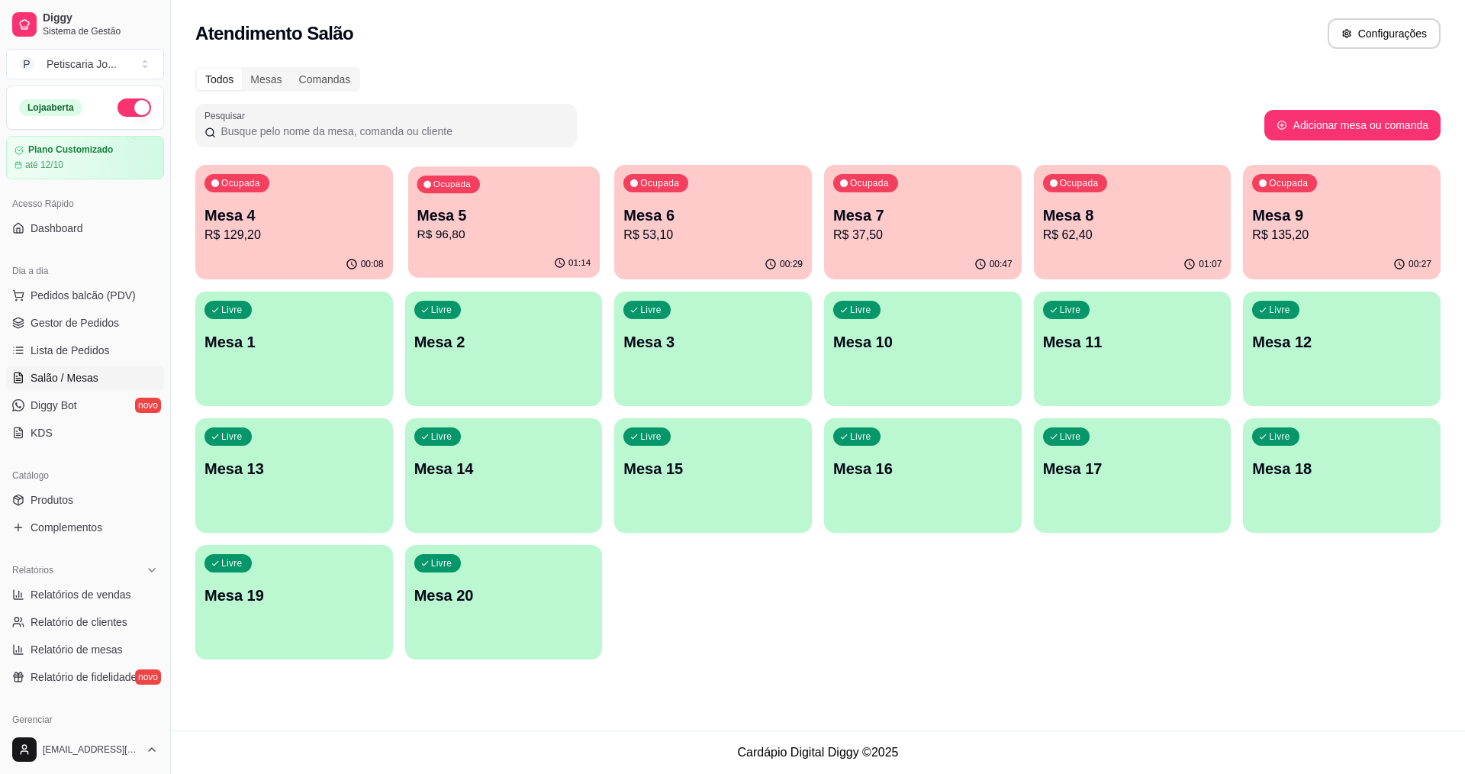
click at [466, 208] on p "Mesa 5" at bounding box center [504, 215] width 174 height 21
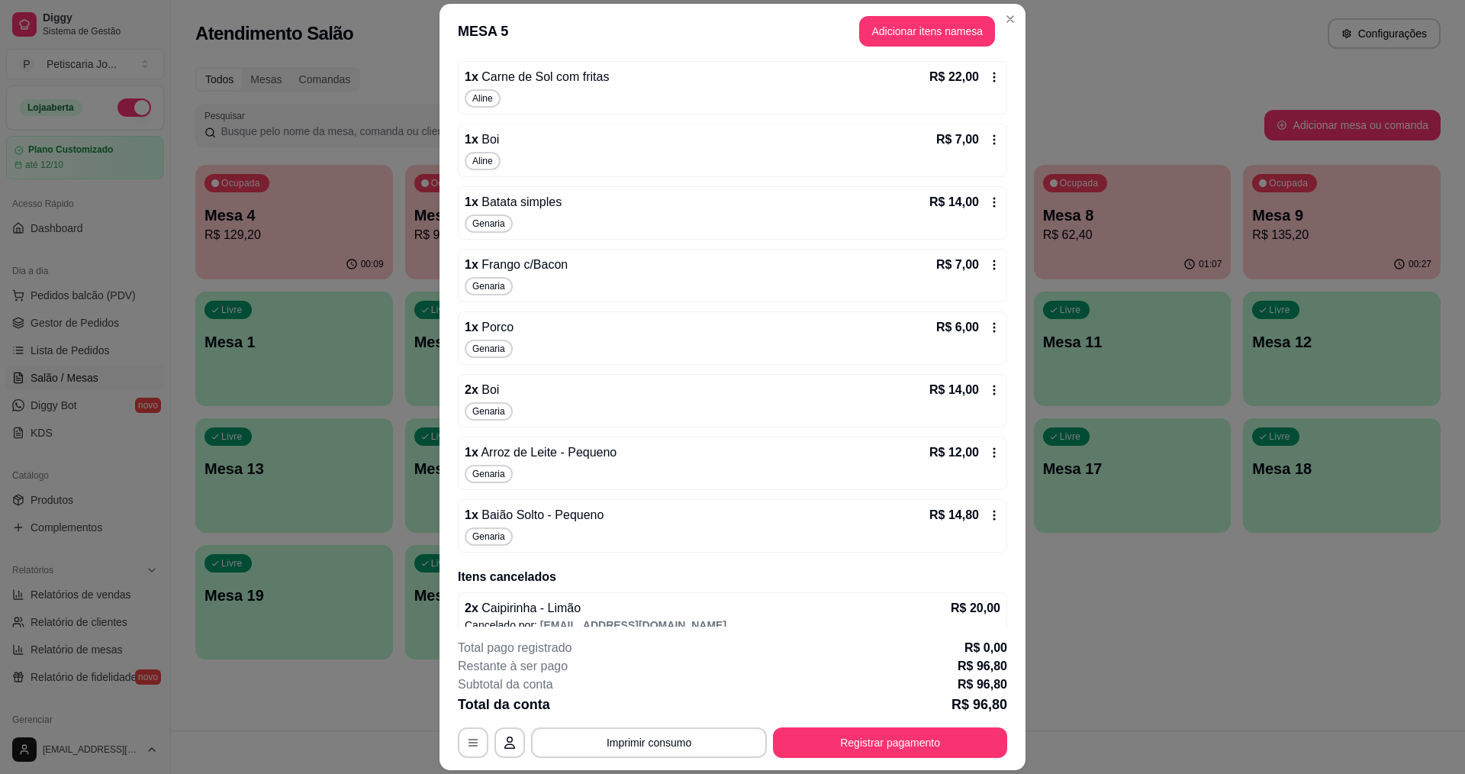
scroll to position [280, 0]
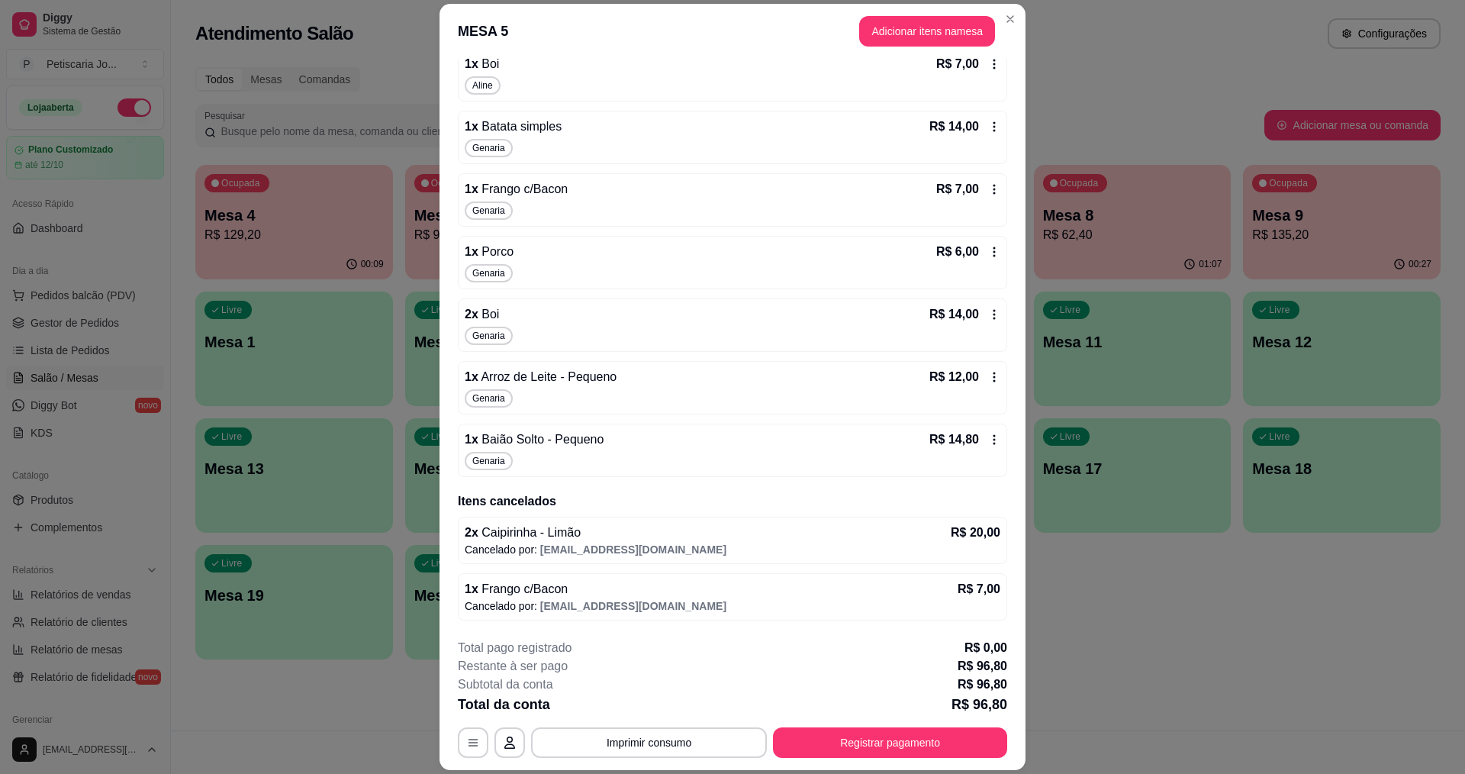
click at [988, 440] on icon at bounding box center [994, 440] width 12 height 12
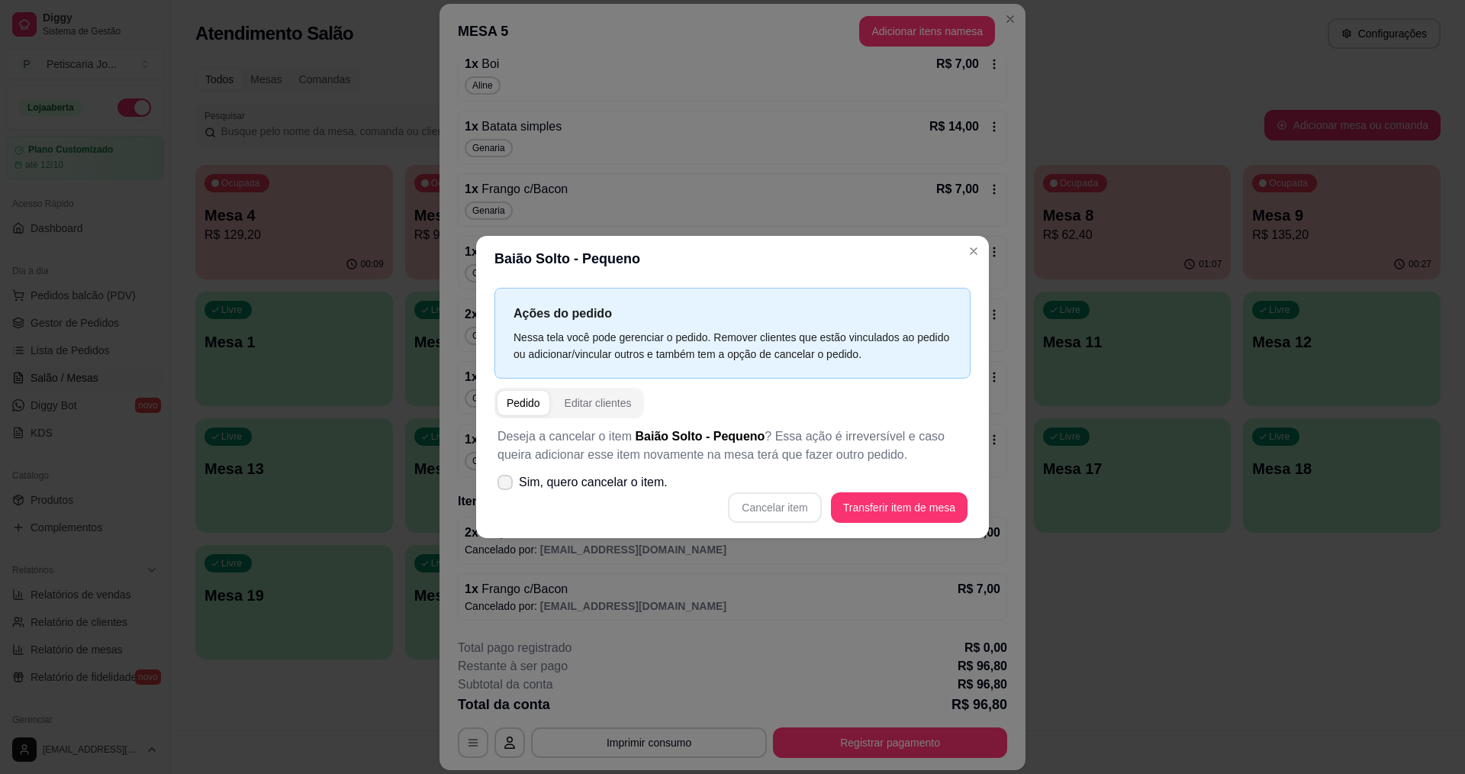
click at [505, 485] on icon at bounding box center [505, 482] width 12 height 9
click at [505, 485] on input "Sim, quero cancelar o item." at bounding box center [502, 490] width 10 height 10
checkbox input "true"
click at [766, 505] on button "Cancelar item" at bounding box center [774, 507] width 93 height 31
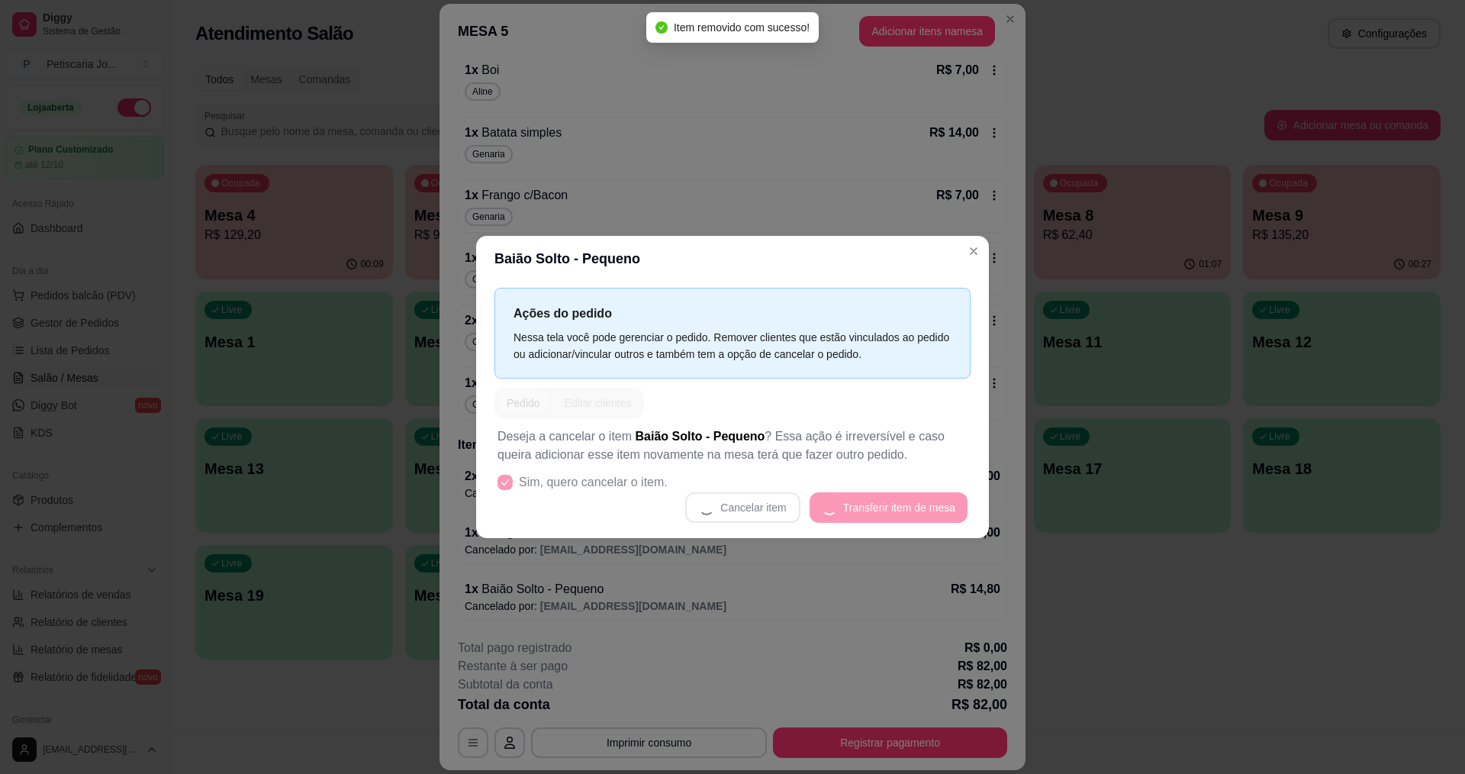
scroll to position [274, 0]
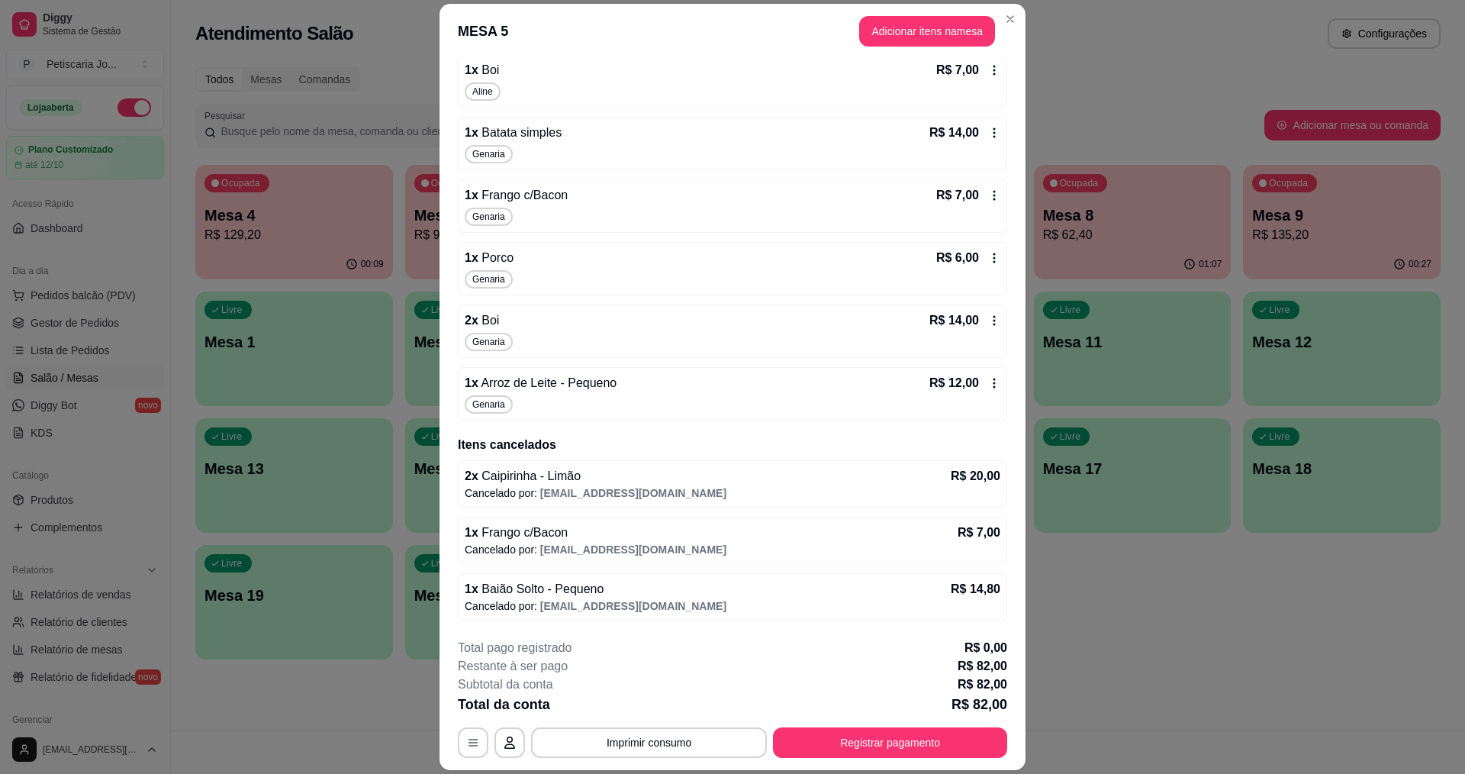
click at [988, 386] on icon at bounding box center [994, 383] width 12 height 12
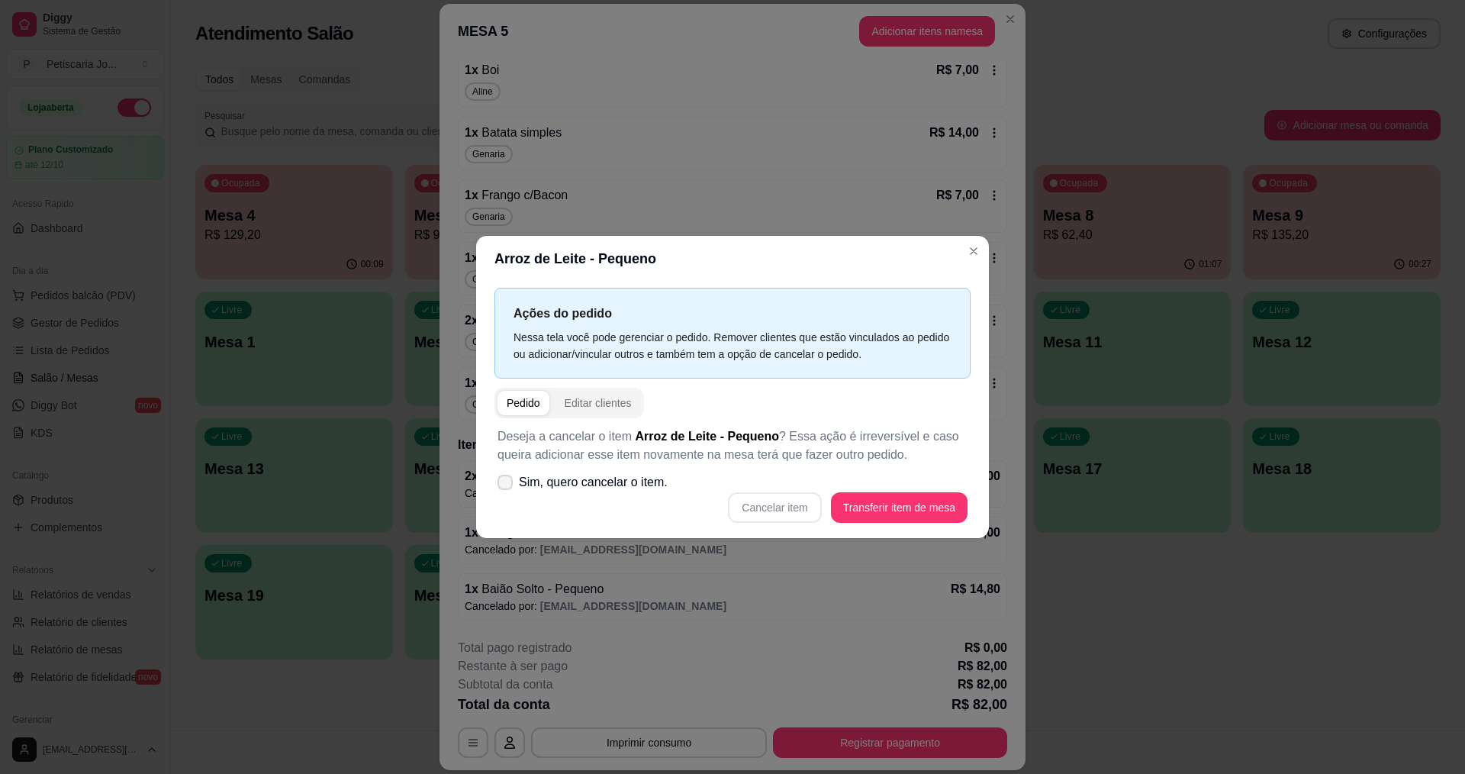
click at [509, 485] on icon at bounding box center [505, 482] width 12 height 9
click at [507, 485] on input "Sim, quero cancelar o item." at bounding box center [502, 490] width 10 height 10
checkbox input "true"
click at [798, 509] on button "Cancelar item" at bounding box center [774, 507] width 93 height 31
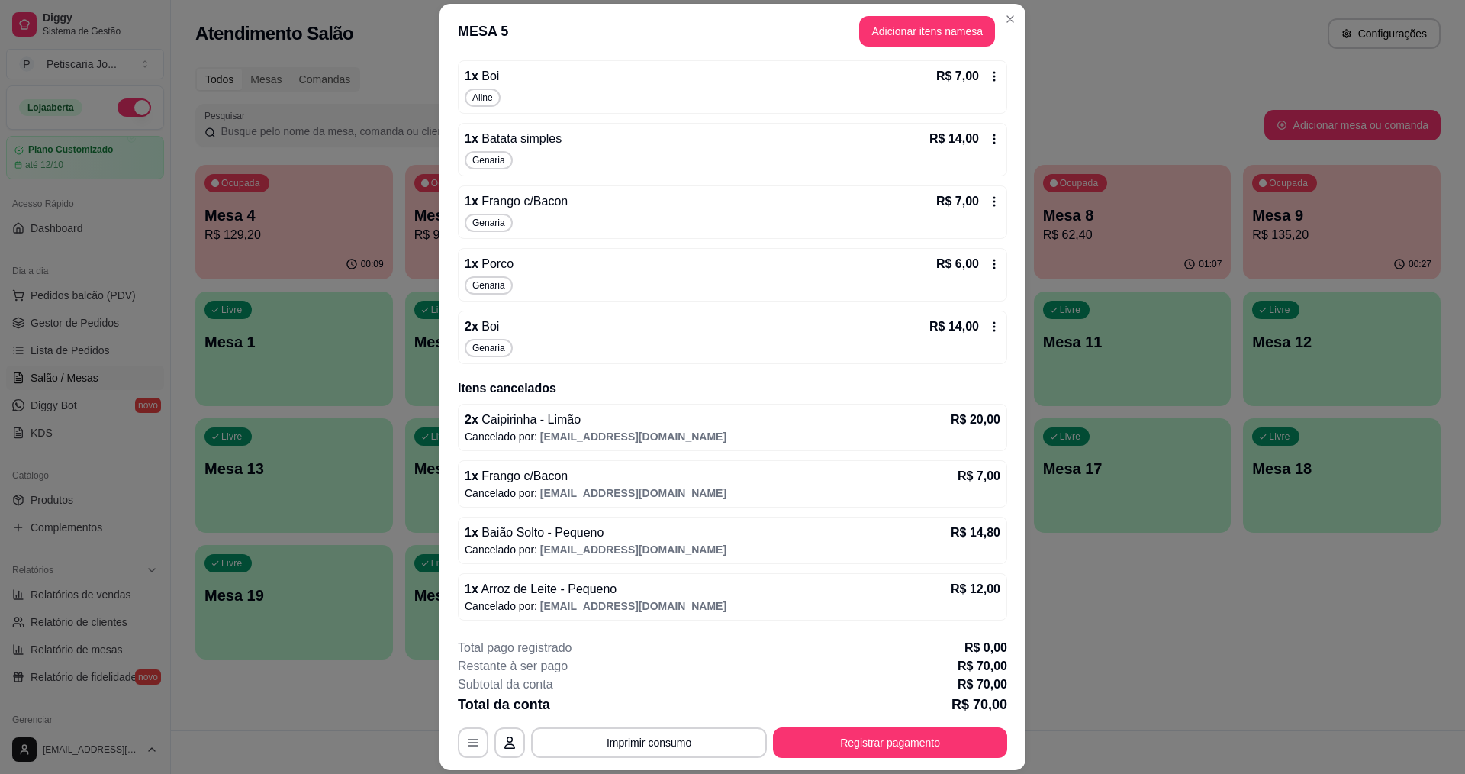
click at [988, 326] on icon at bounding box center [994, 327] width 12 height 12
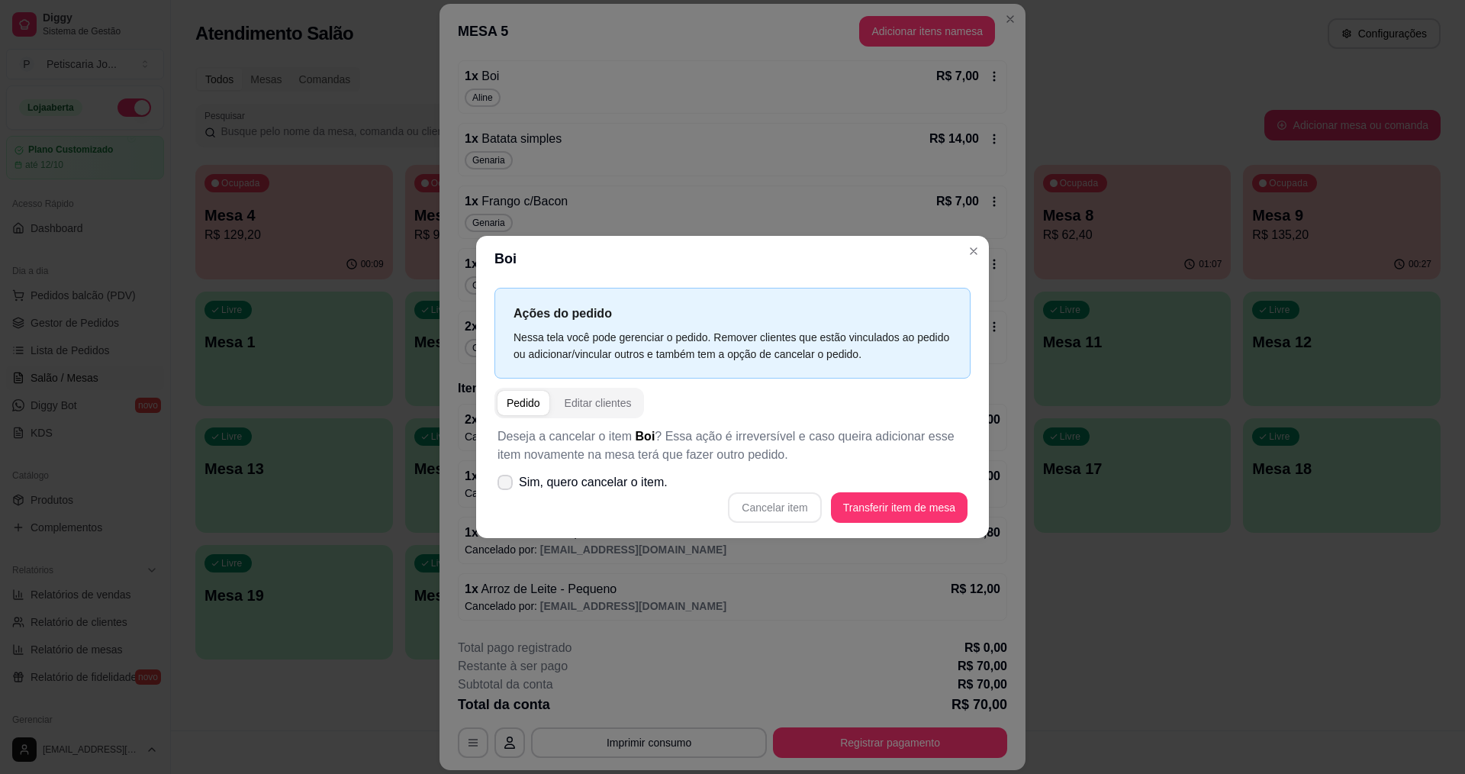
click at [511, 487] on span at bounding box center [505, 482] width 15 height 15
click at [507, 487] on input "Sim, quero cancelar o item." at bounding box center [502, 490] width 10 height 10
checkbox input "true"
click at [759, 513] on button "Cancelar item" at bounding box center [774, 507] width 93 height 31
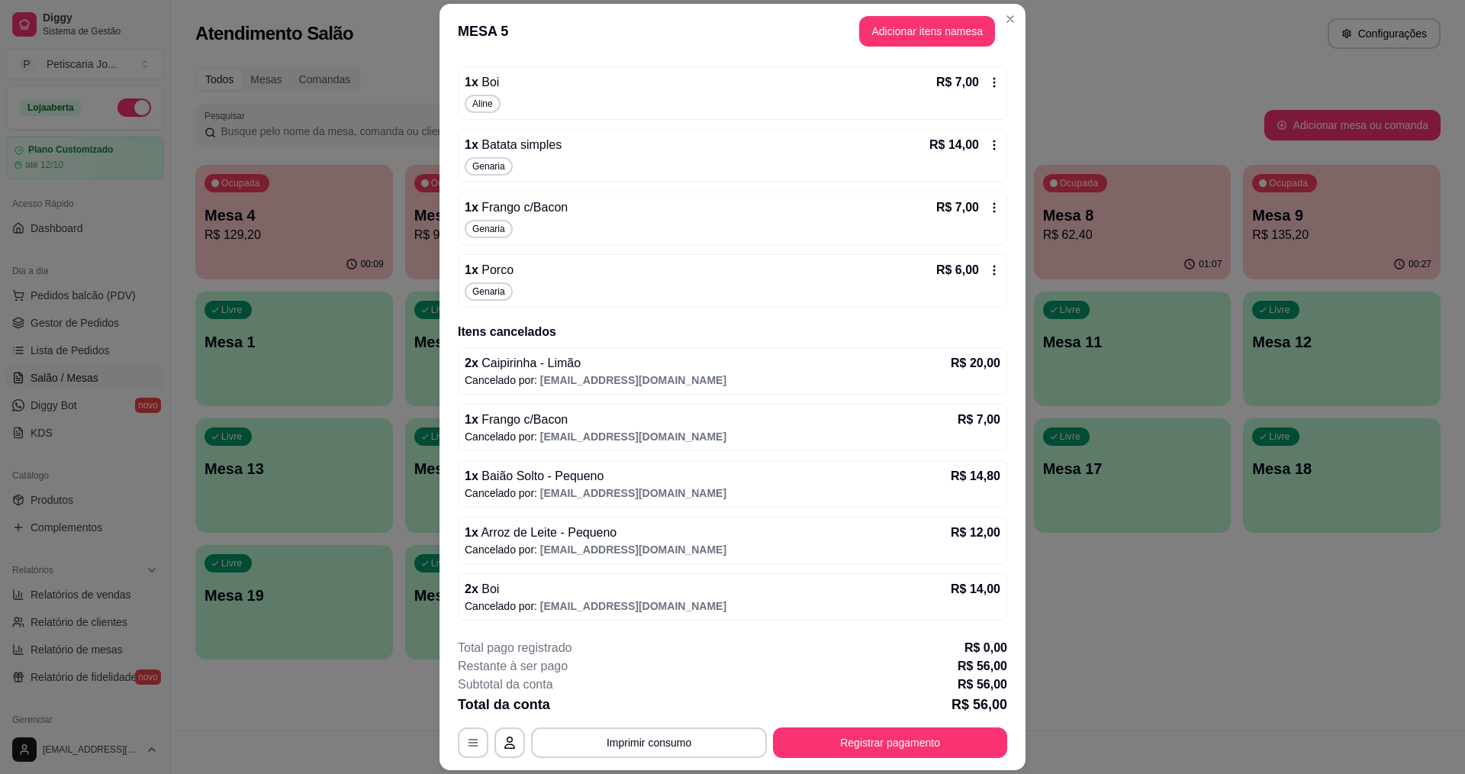
click at [988, 273] on icon at bounding box center [994, 270] width 12 height 12
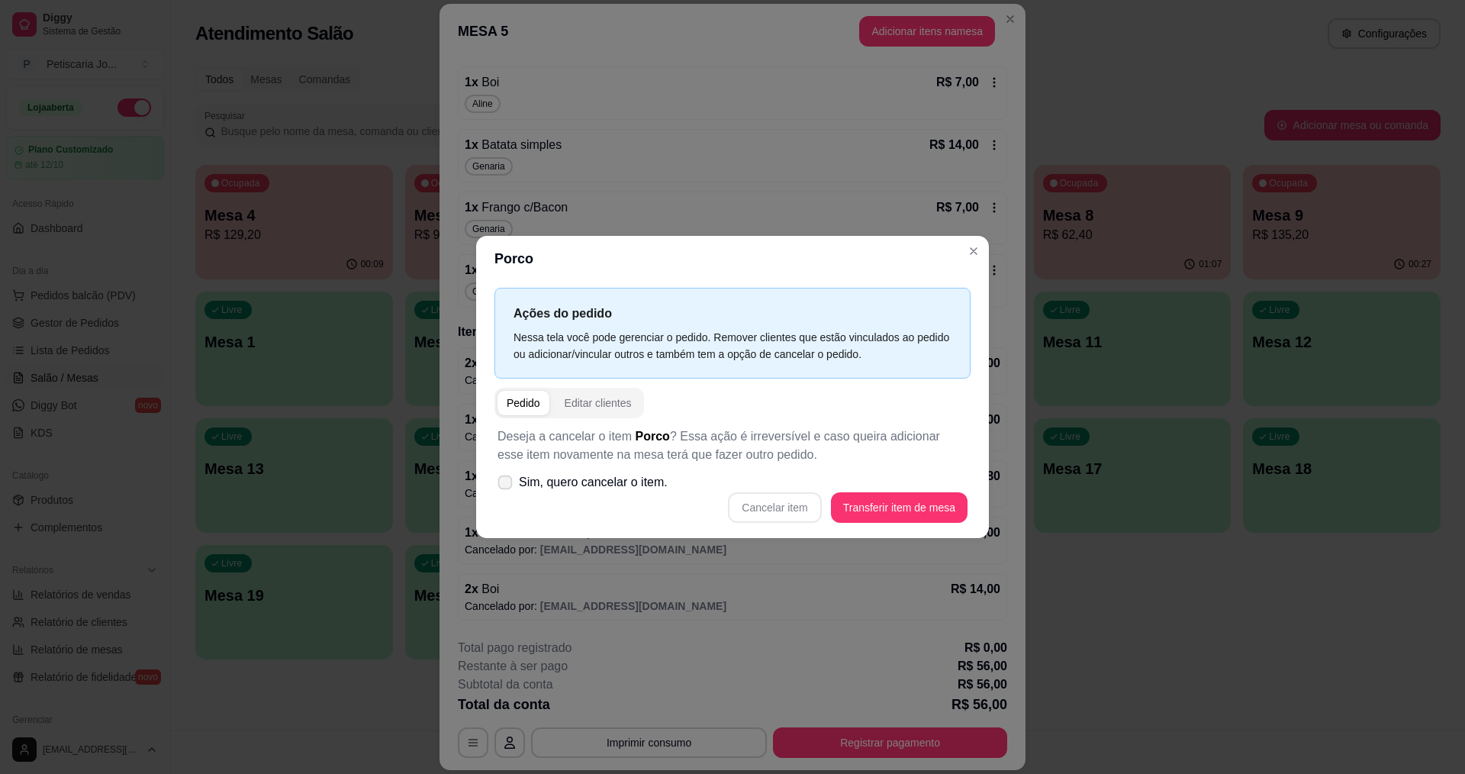
click at [504, 479] on icon at bounding box center [504, 482] width 11 height 8
click at [504, 485] on input "Sim, quero cancelar o item." at bounding box center [502, 490] width 10 height 10
checkbox input "true"
click at [779, 505] on button "Cancelar item" at bounding box center [774, 507] width 93 height 31
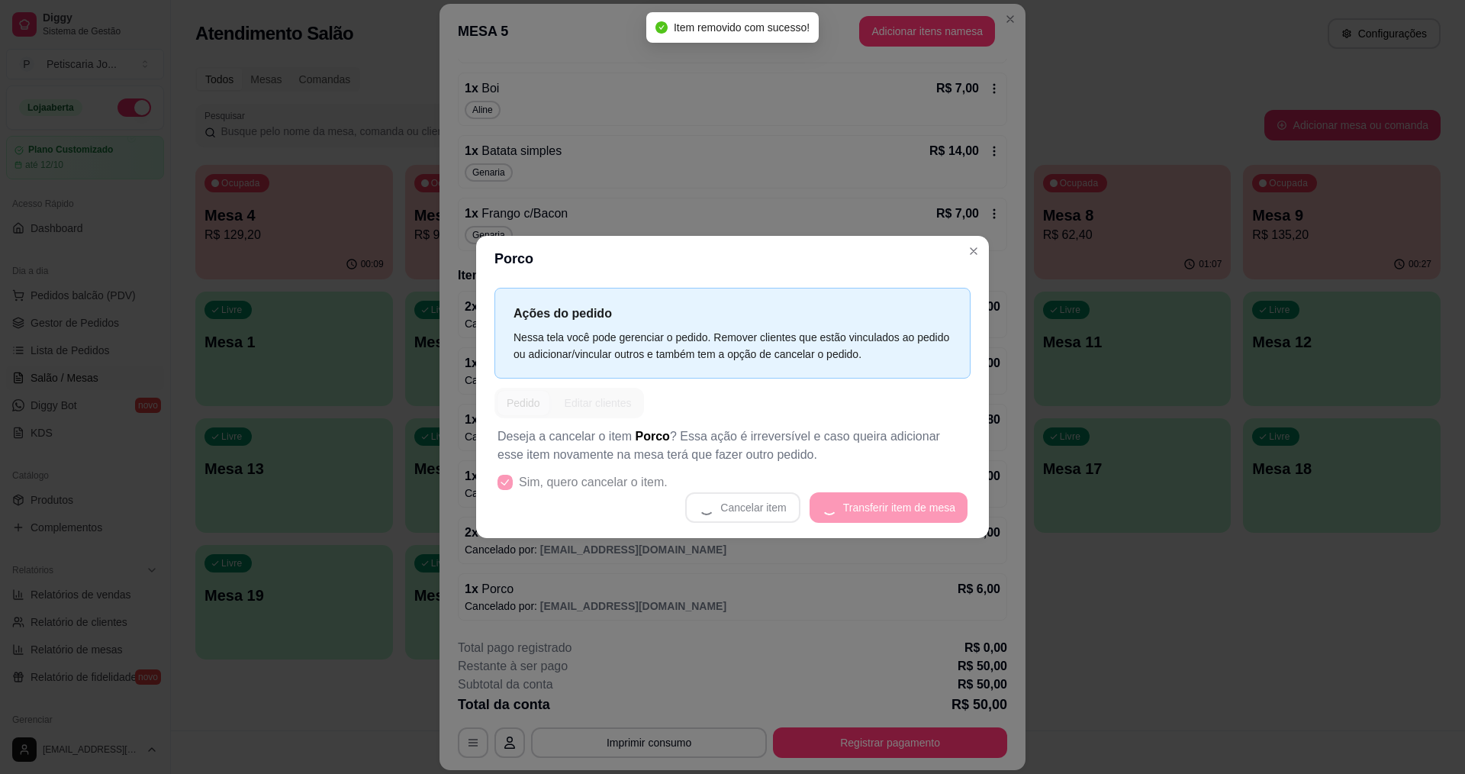
scroll to position [256, 0]
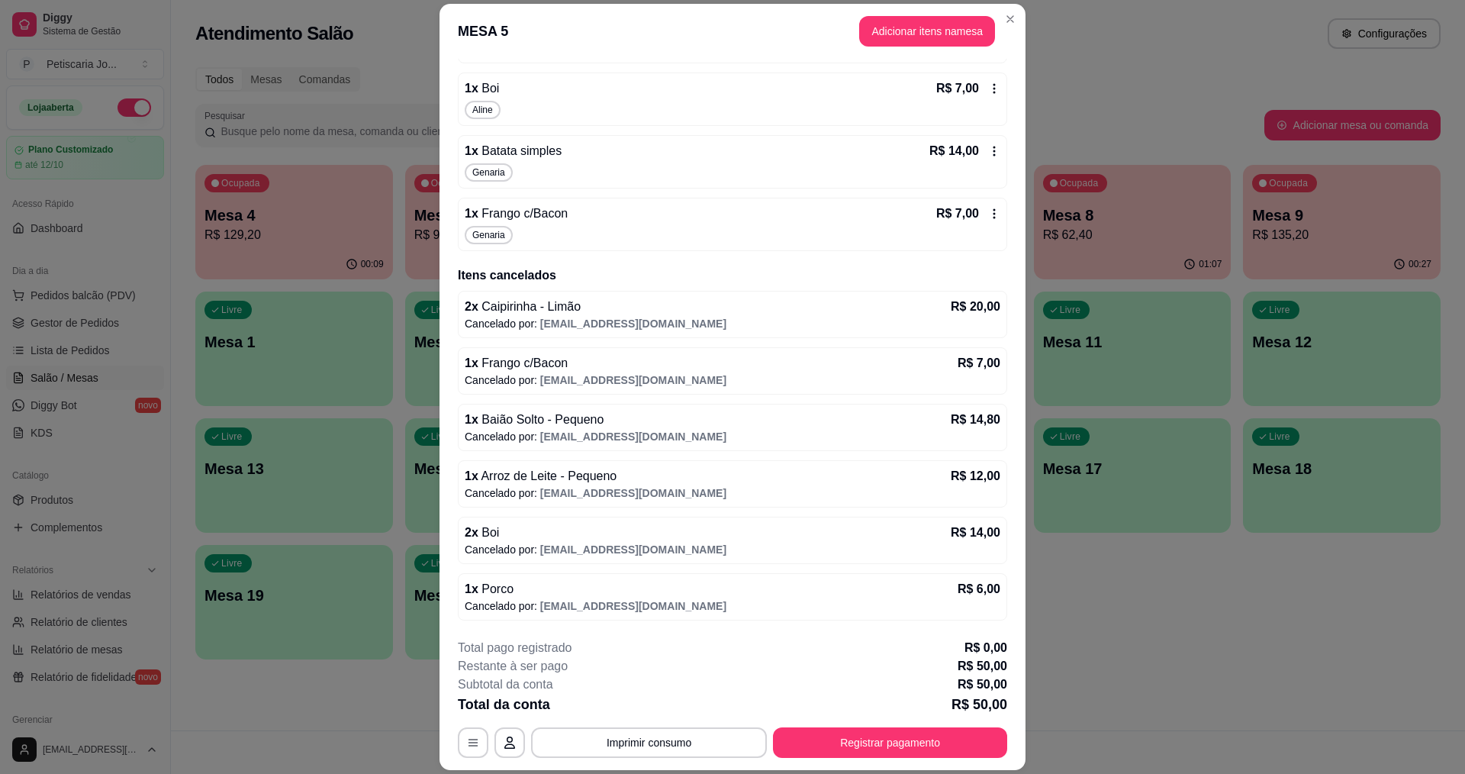
click at [988, 212] on icon at bounding box center [994, 214] width 12 height 12
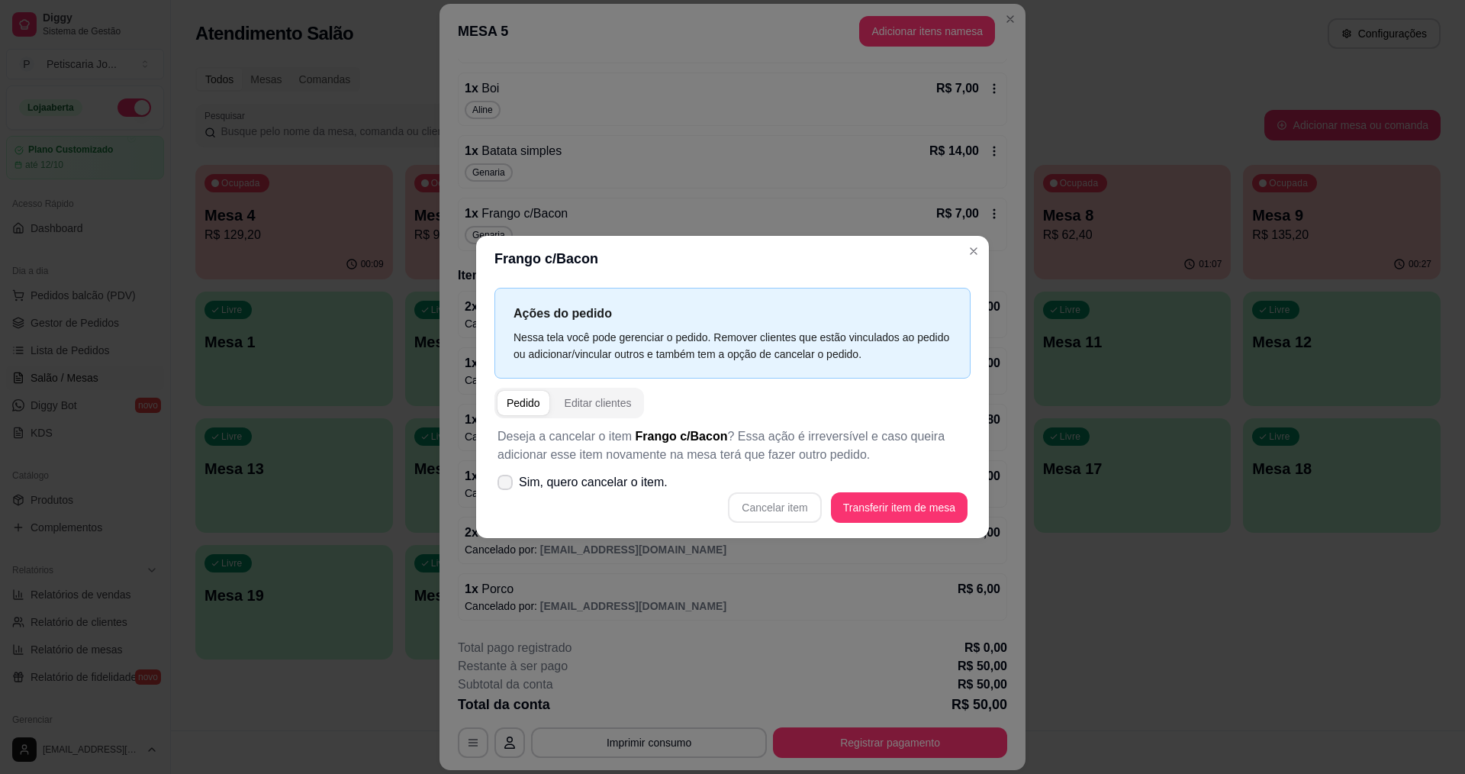
click at [525, 479] on span "Sim, quero cancelar o item." at bounding box center [593, 482] width 149 height 18
click at [507, 485] on input "Sim, quero cancelar o item." at bounding box center [502, 490] width 10 height 10
checkbox input "true"
click at [762, 500] on button "Cancelar item" at bounding box center [774, 507] width 93 height 31
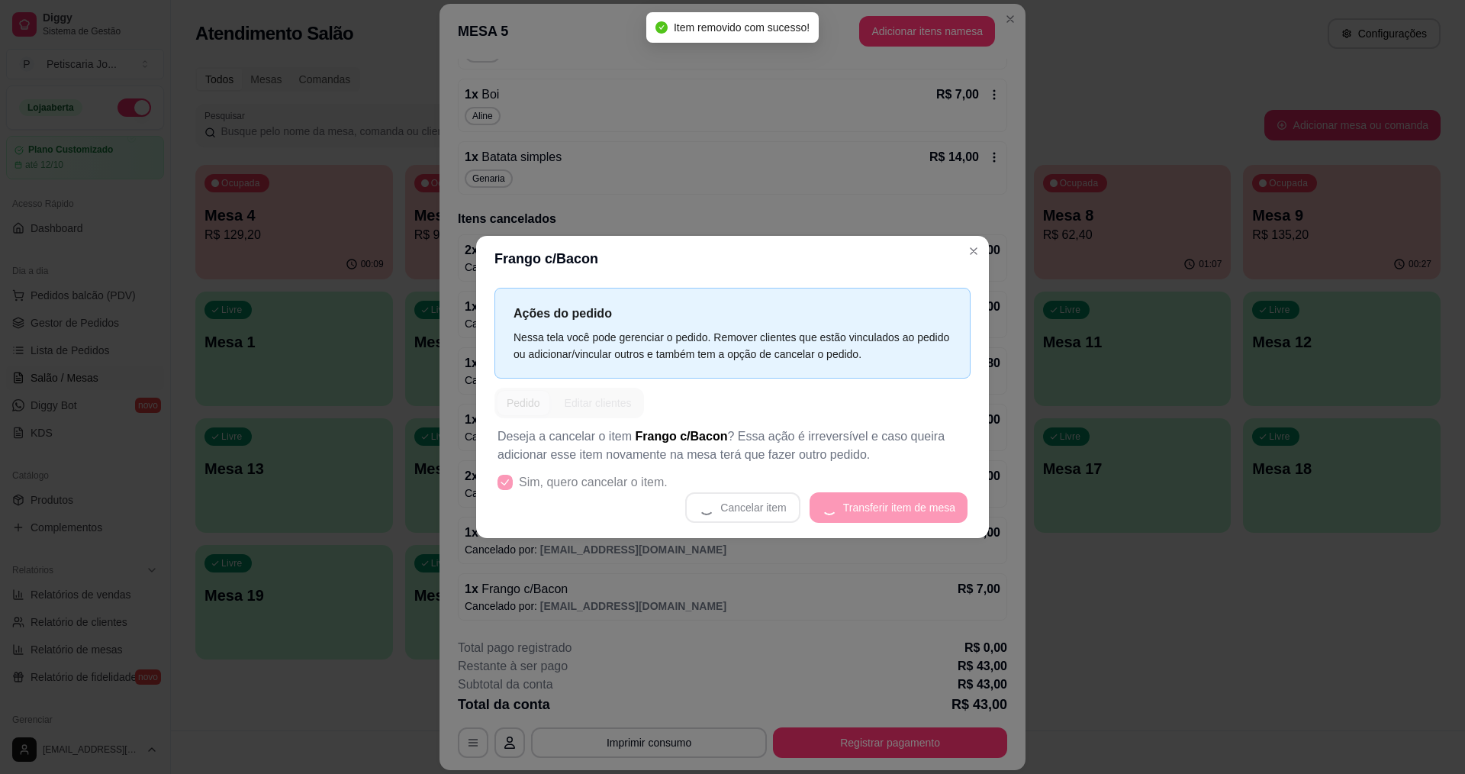
scroll to position [250, 0]
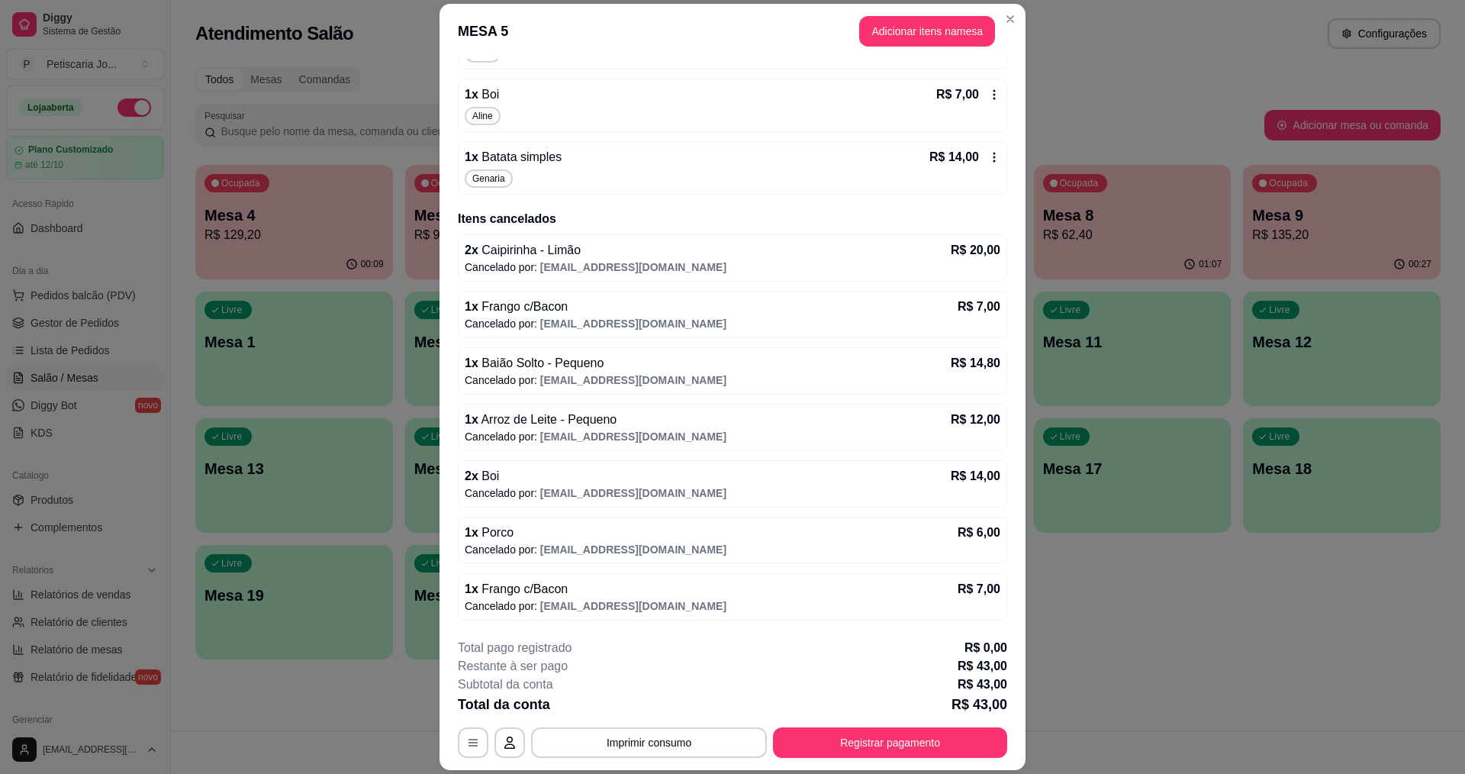
click at [976, 165] on div "R$ 14,00" at bounding box center [965, 157] width 71 height 18
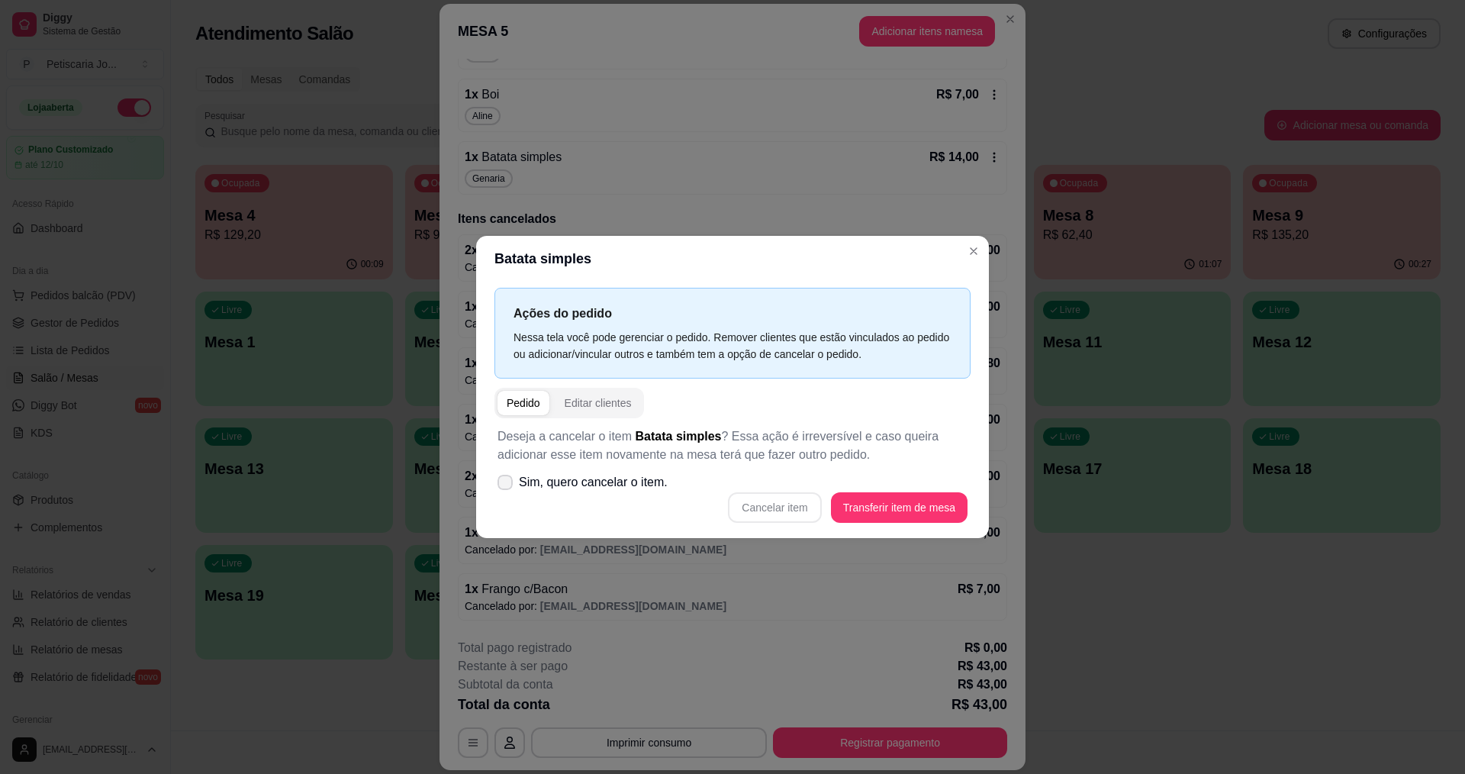
click at [498, 485] on span at bounding box center [505, 482] width 15 height 15
click at [498, 485] on input "Sim, quero cancelar o item." at bounding box center [502, 490] width 10 height 10
checkbox input "true"
click at [780, 512] on button "Cancelar item" at bounding box center [775, 508] width 91 height 30
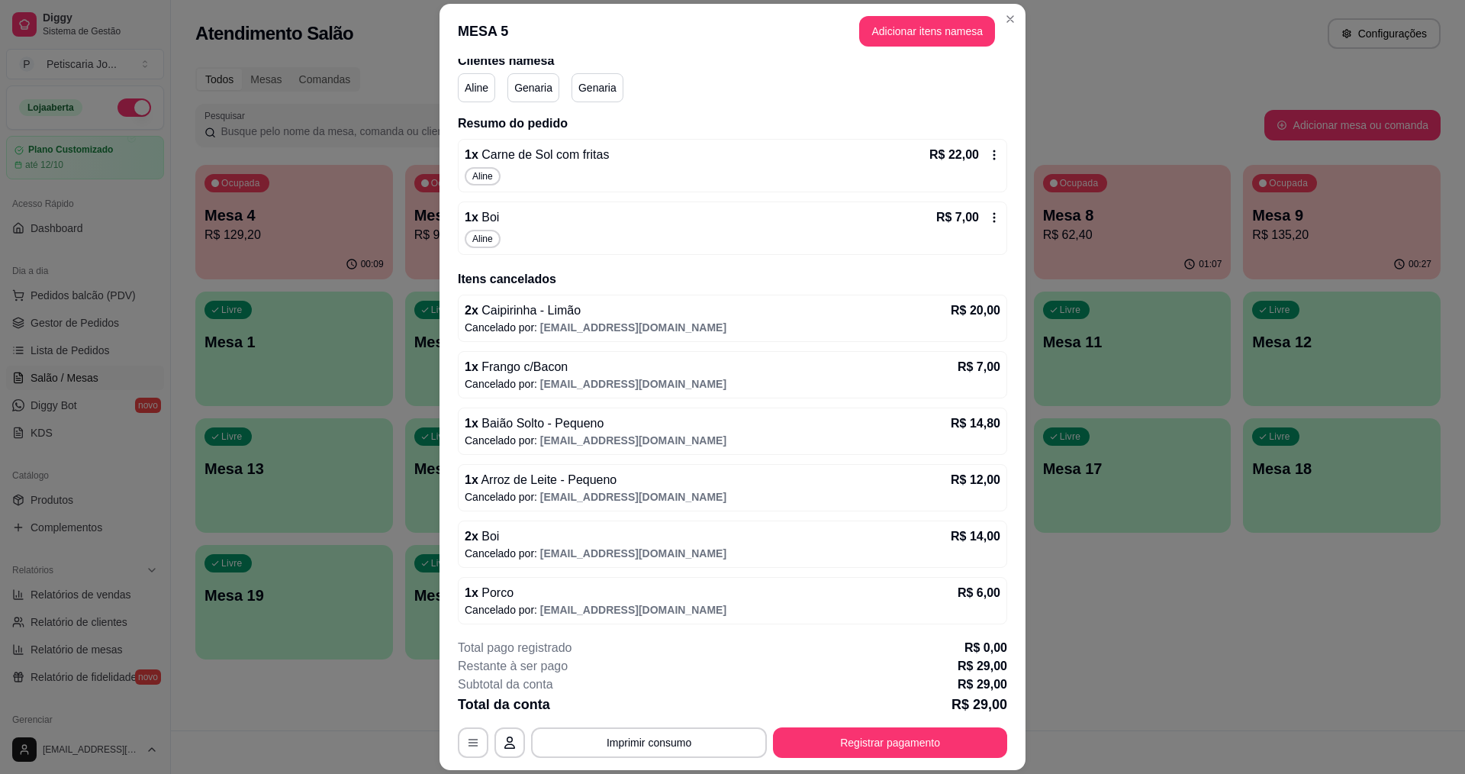
scroll to position [243, 0]
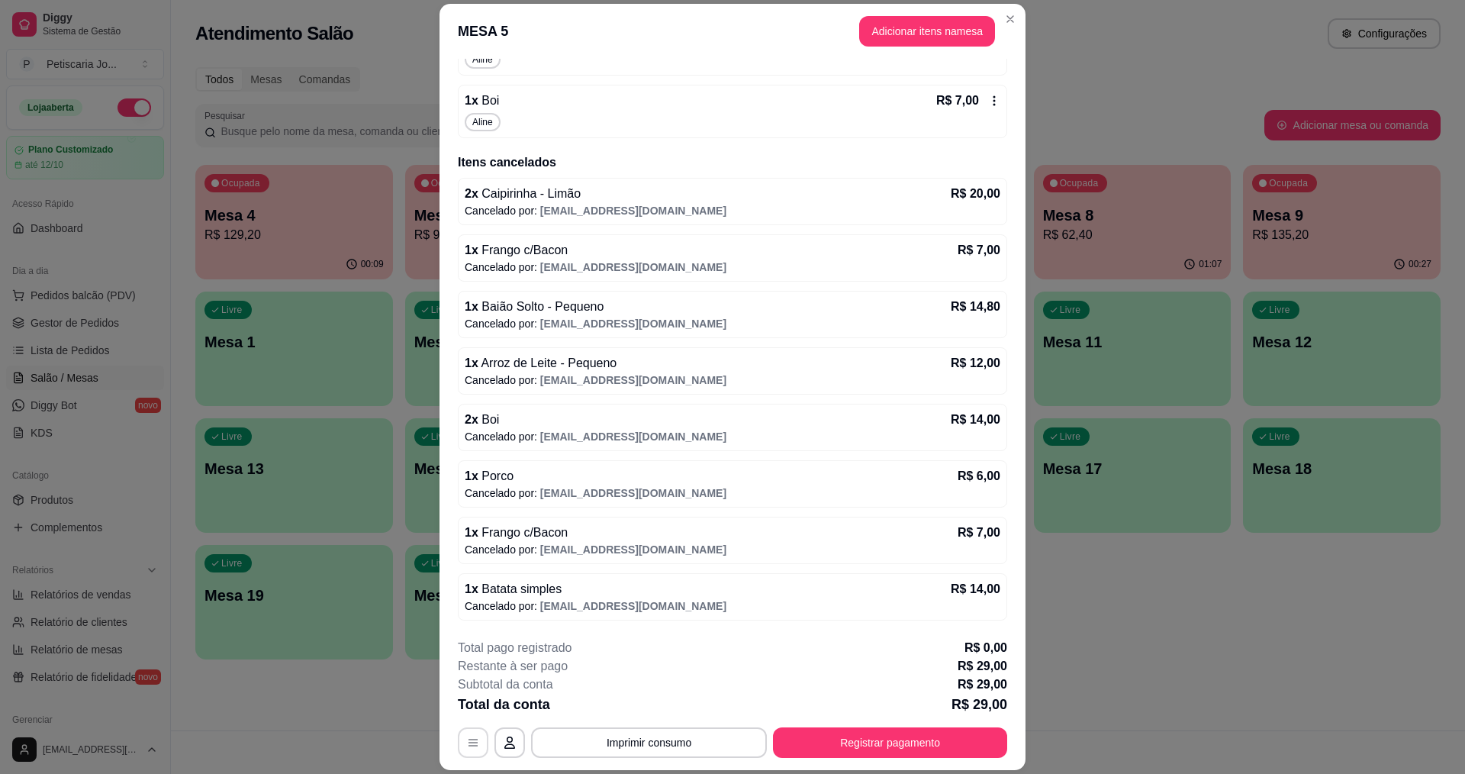
click at [469, 745] on icon "button" at bounding box center [473, 743] width 12 height 12
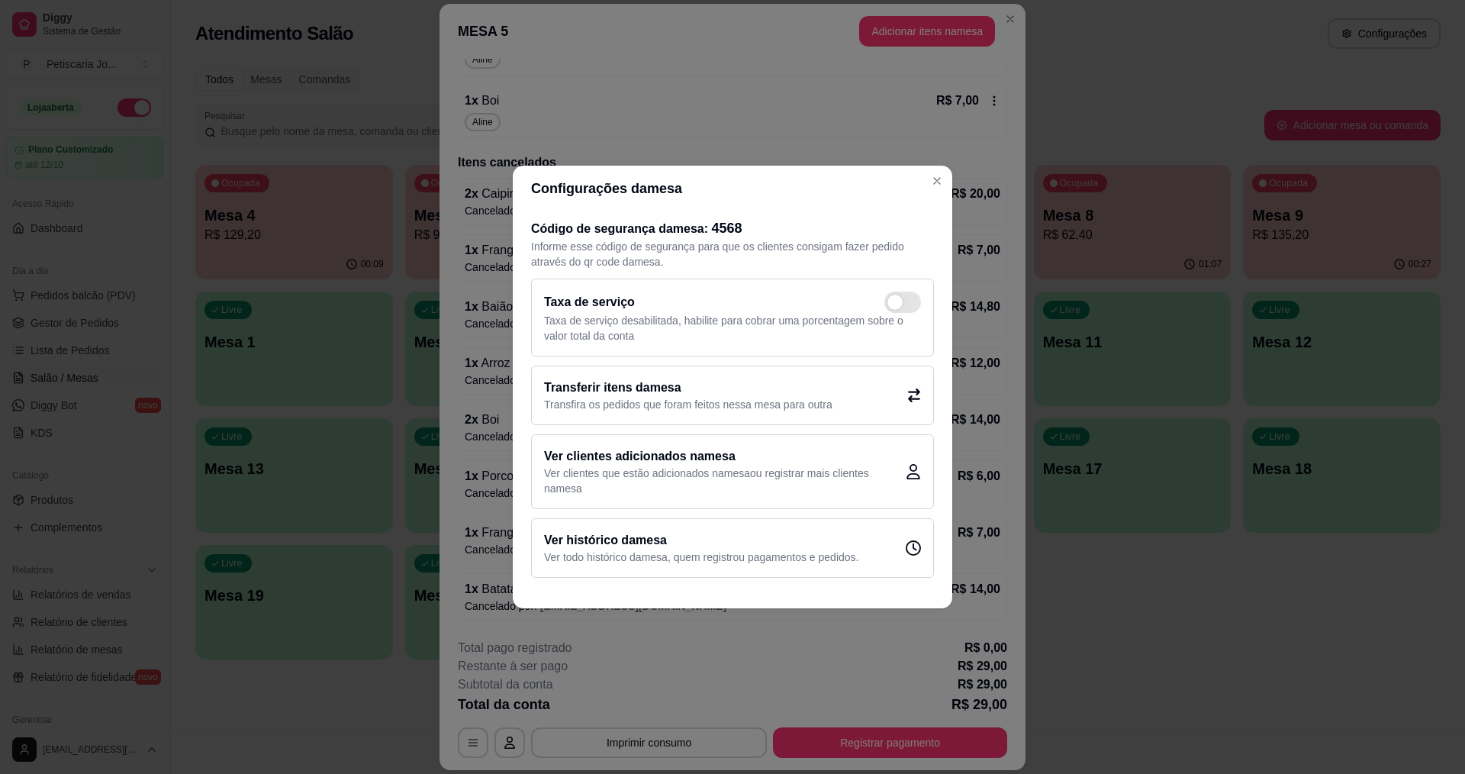
click at [733, 560] on p "Ver todo histórico da mesa , quem registrou pagamentos e pedidos." at bounding box center [701, 557] width 314 height 15
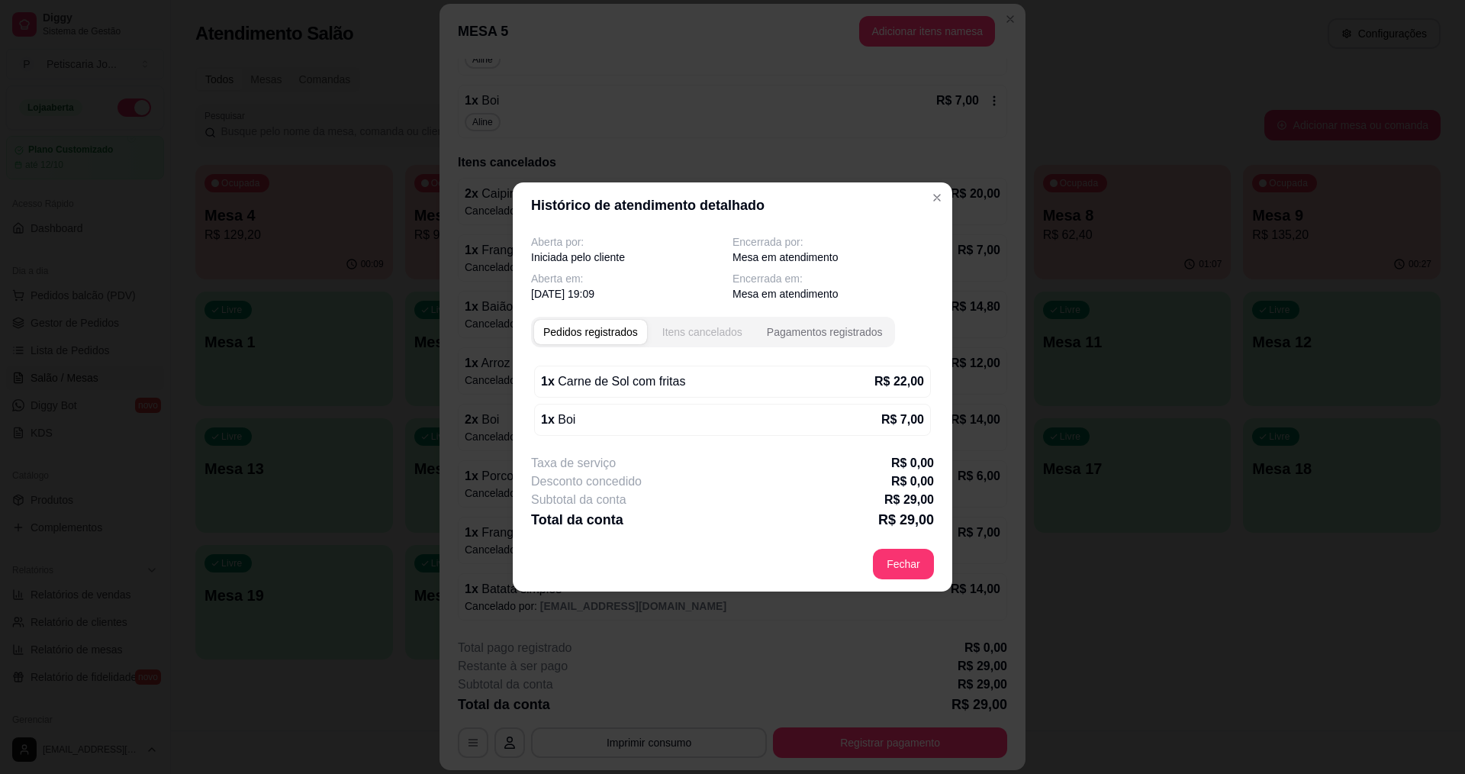
click at [730, 330] on div "Itens cancelados" at bounding box center [703, 331] width 80 height 15
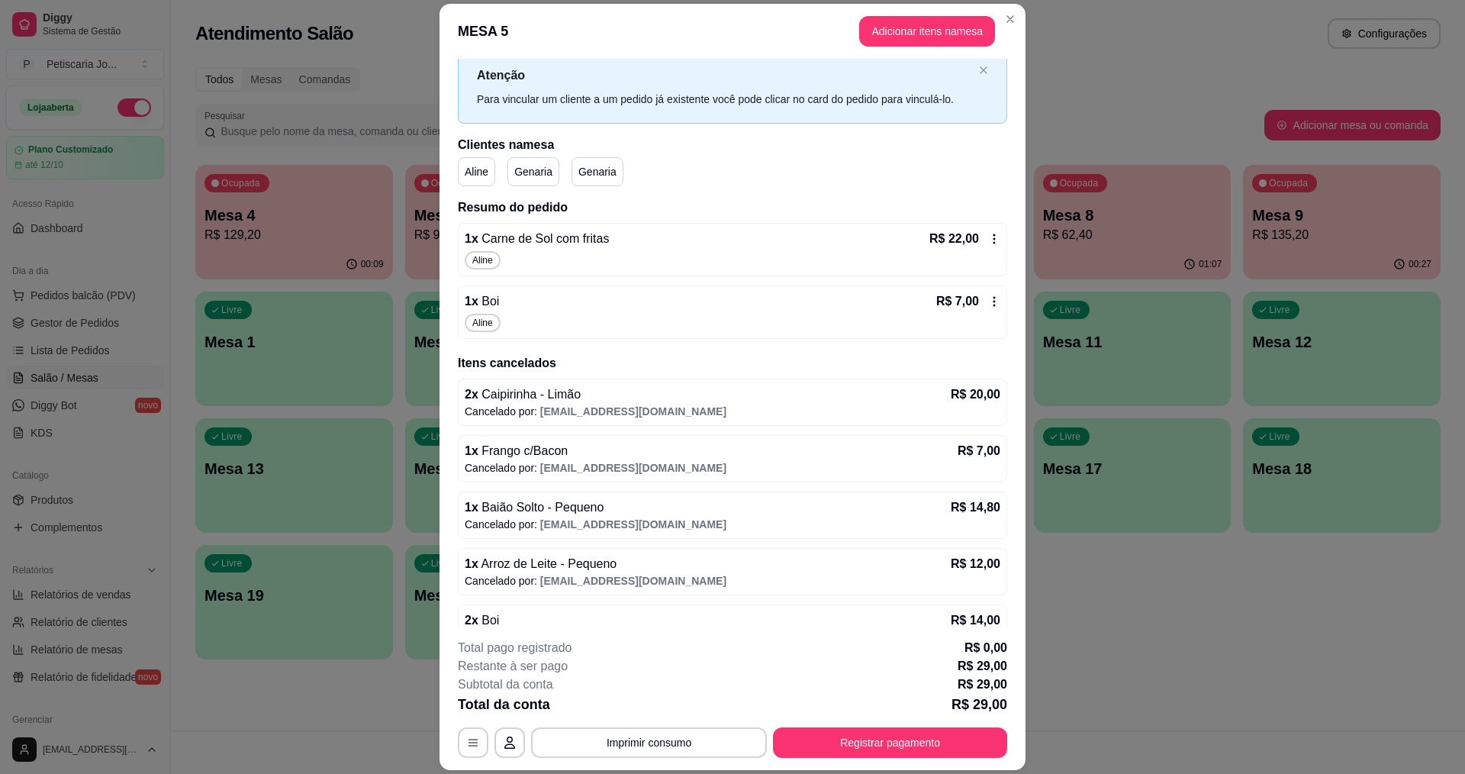
scroll to position [0, 0]
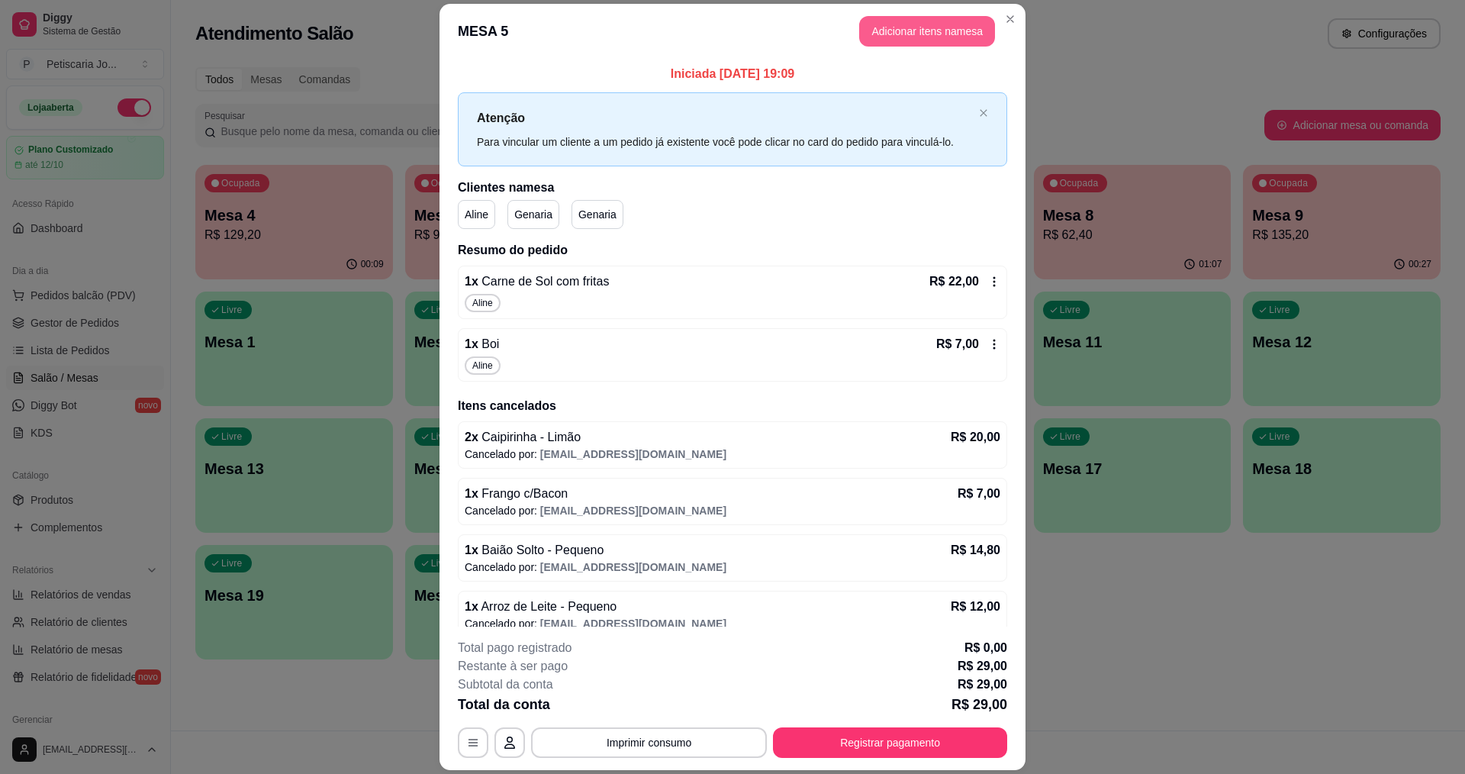
click at [932, 36] on button "Adicionar itens na mesa" at bounding box center [927, 31] width 136 height 31
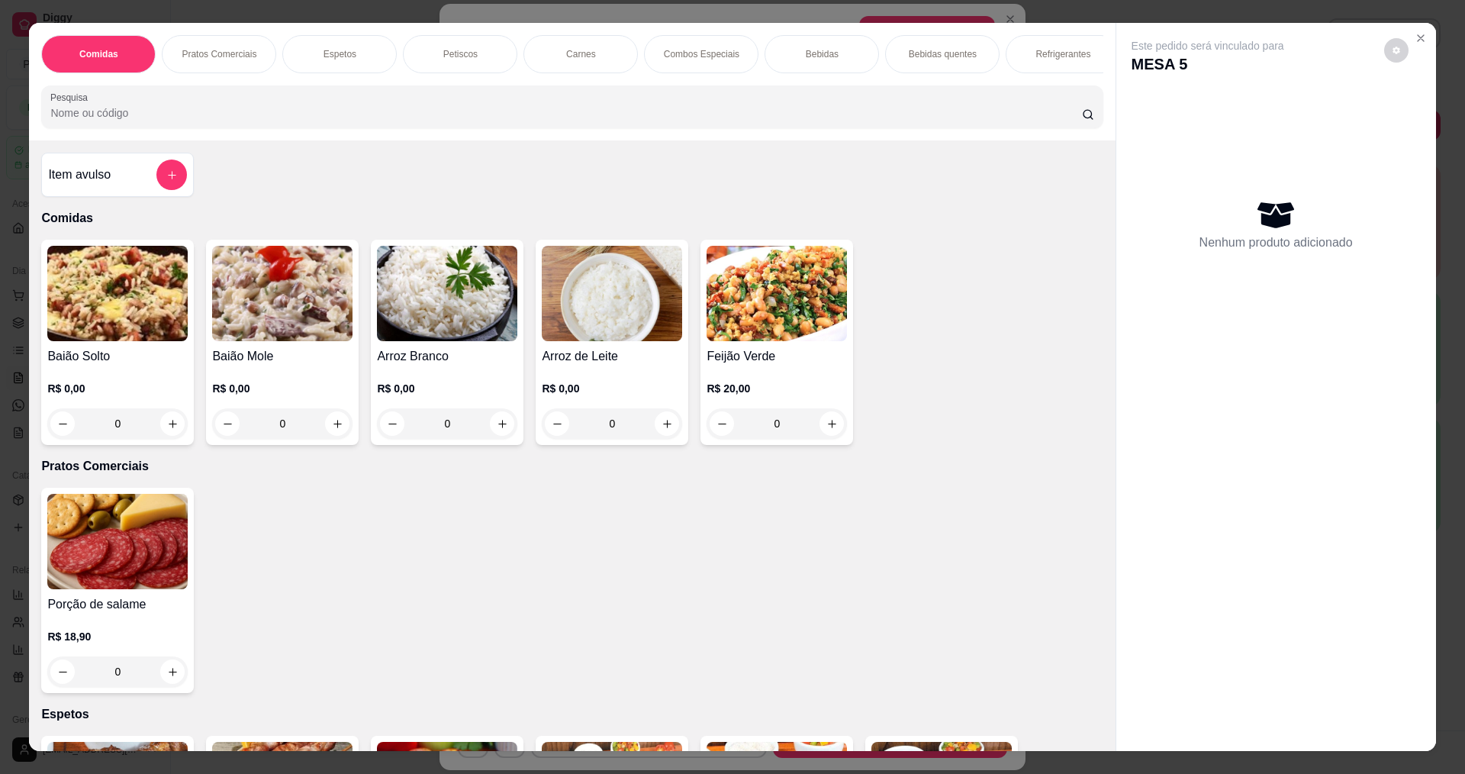
click at [959, 51] on p "Bebidas quentes" at bounding box center [943, 54] width 68 height 12
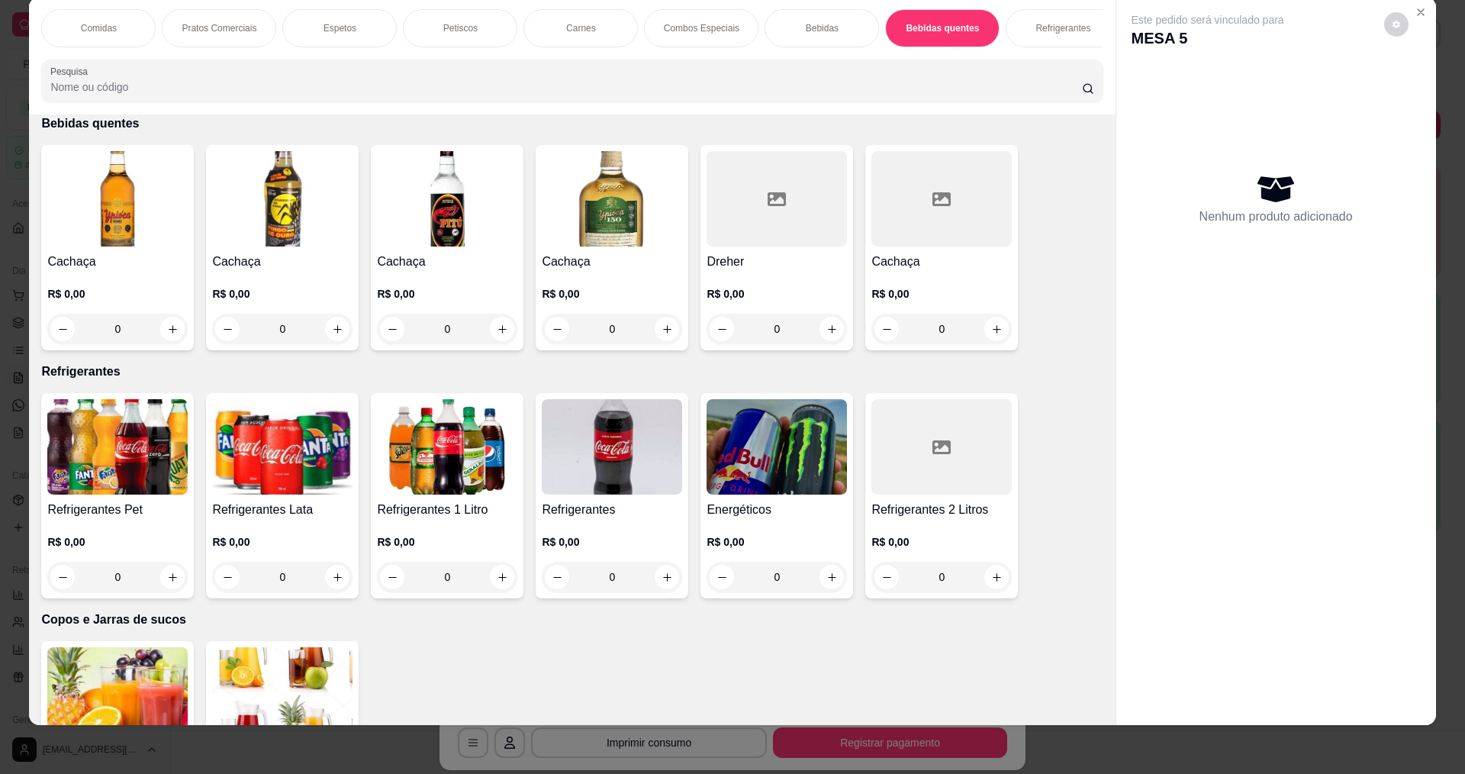
scroll to position [1884, 0]
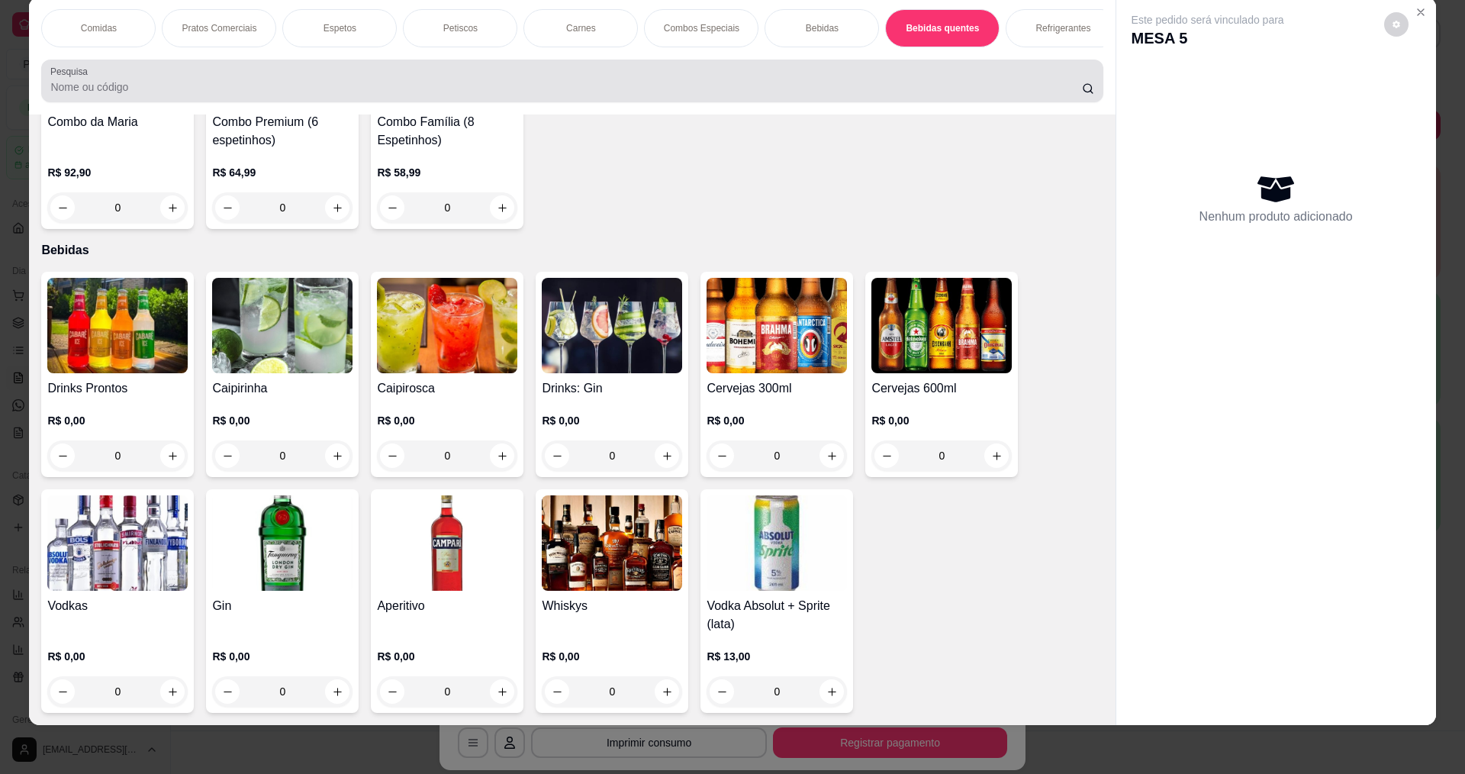
click at [696, 95] on input "Pesquisa" at bounding box center [565, 86] width 1031 height 15
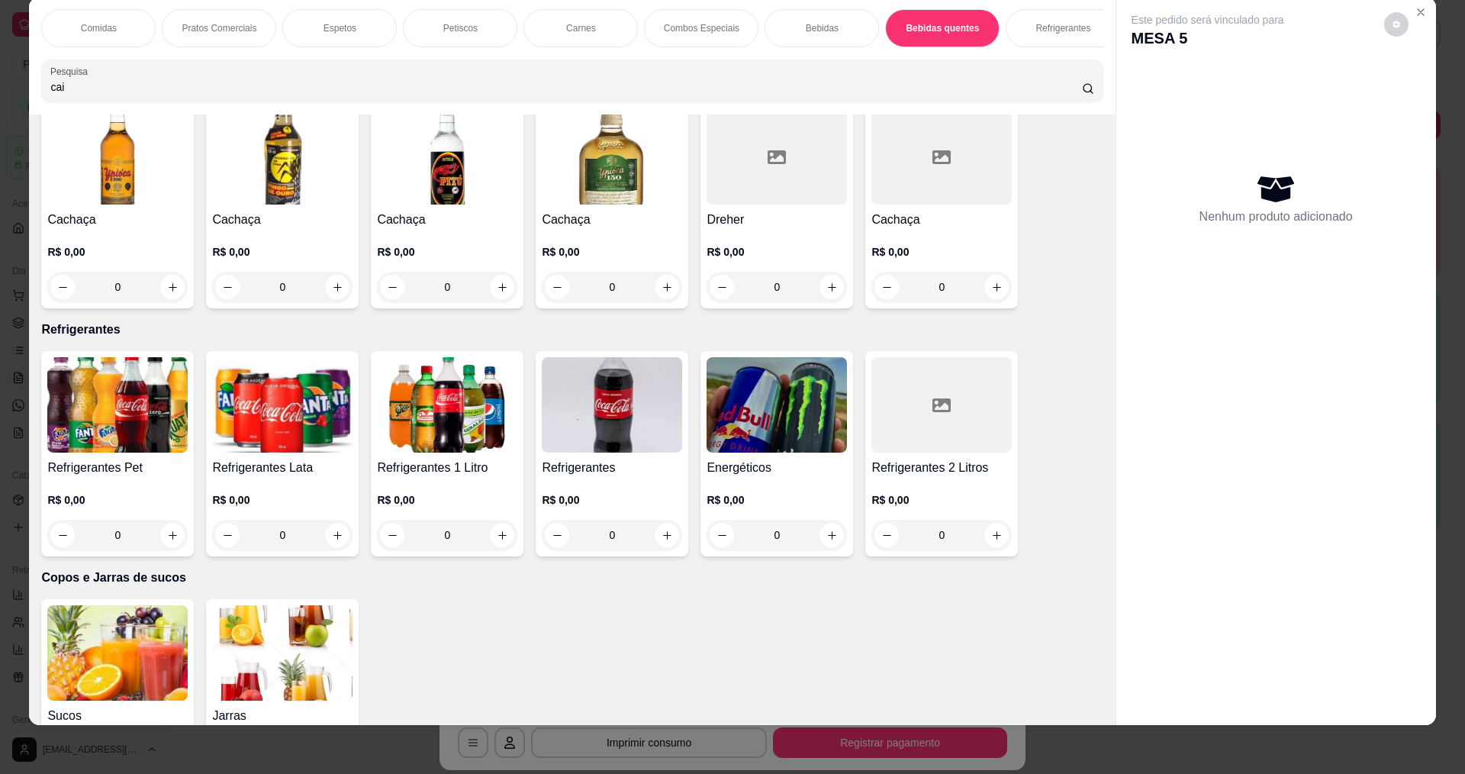
scroll to position [2132, 0]
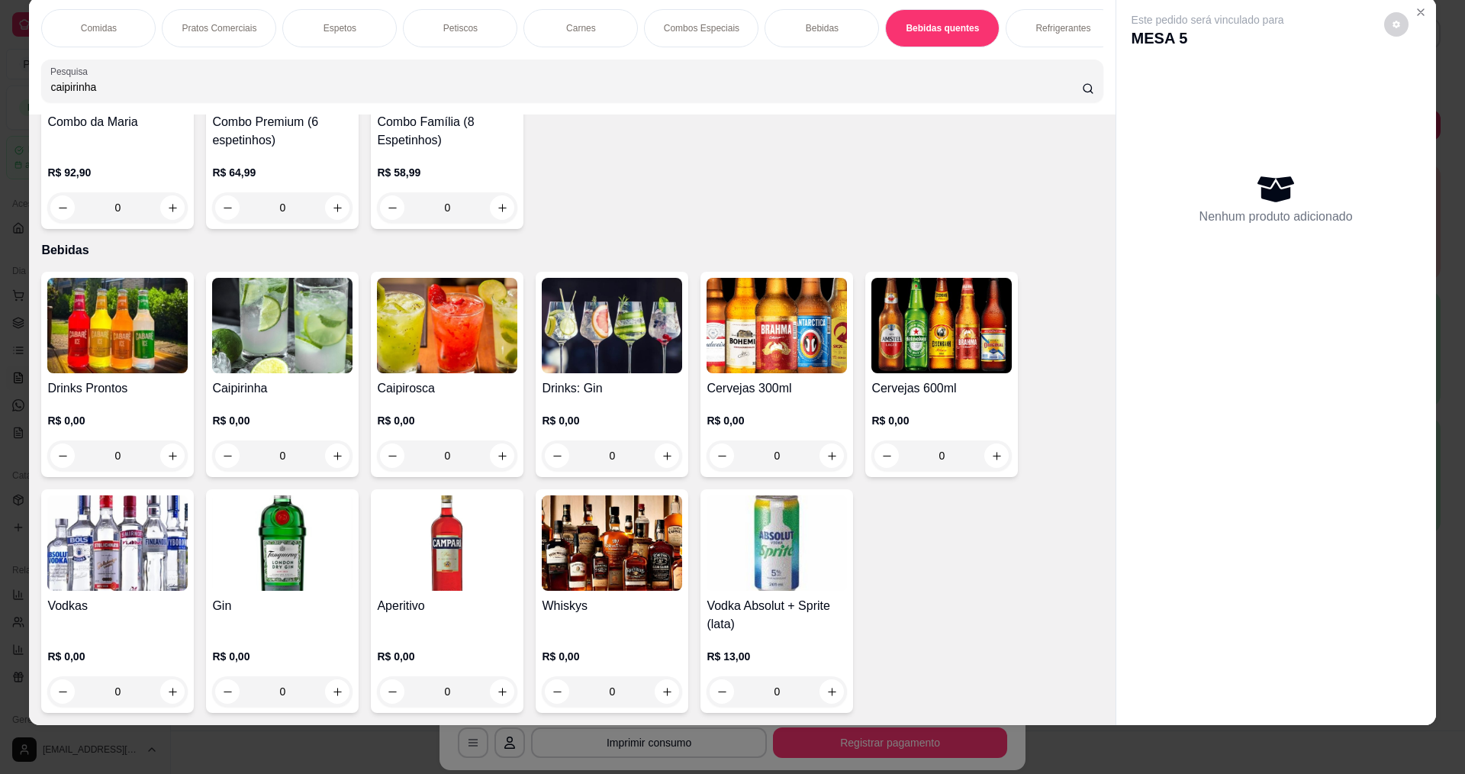
type input "caipirinha"
click at [305, 337] on img at bounding box center [282, 325] width 140 height 95
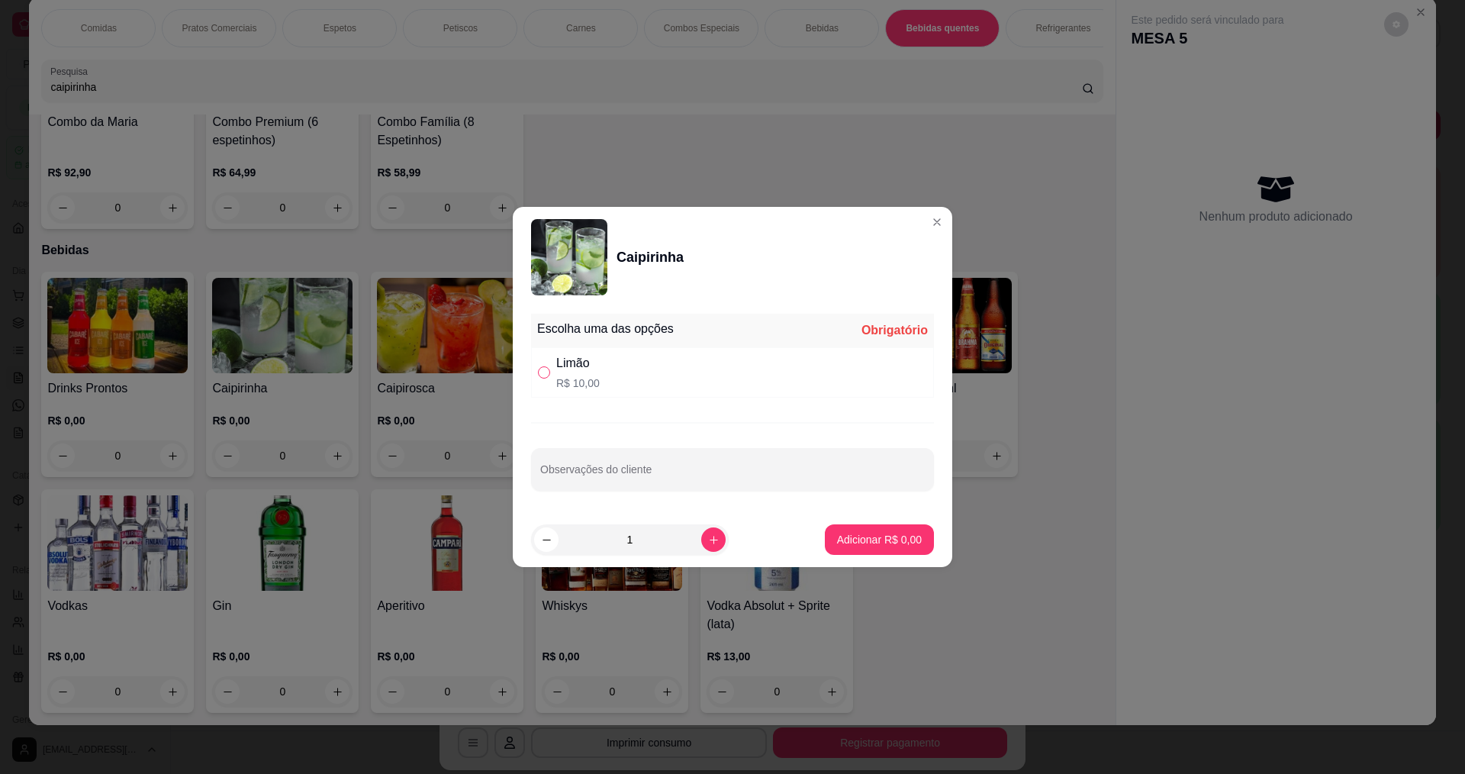
click at [550, 376] on input "" at bounding box center [544, 372] width 12 height 12
radio input "true"
click at [708, 535] on icon "increase-product-quantity" at bounding box center [713, 539] width 11 height 11
type input "2"
click at [863, 546] on p "Adicionar R$ 20,00" at bounding box center [876, 539] width 91 height 15
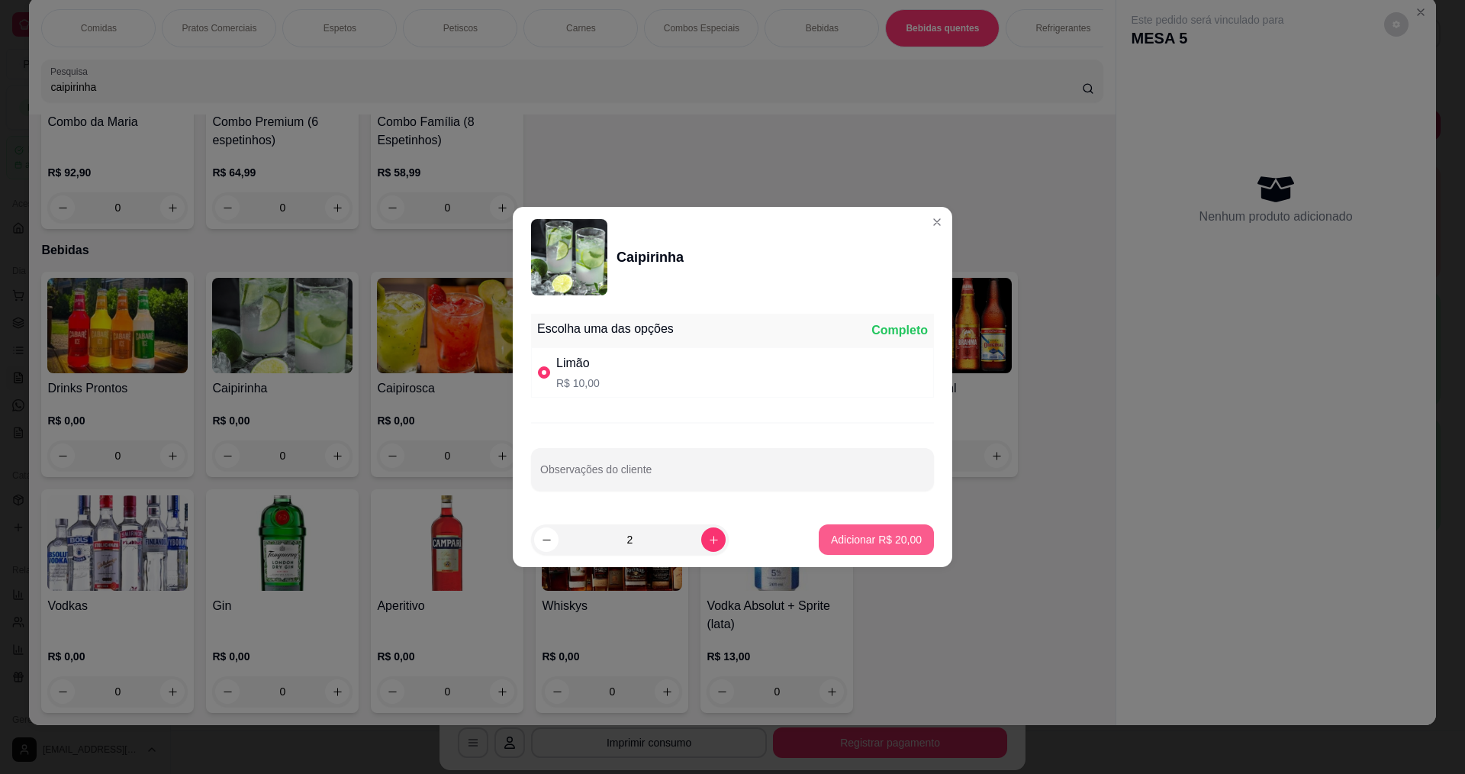
type input "2"
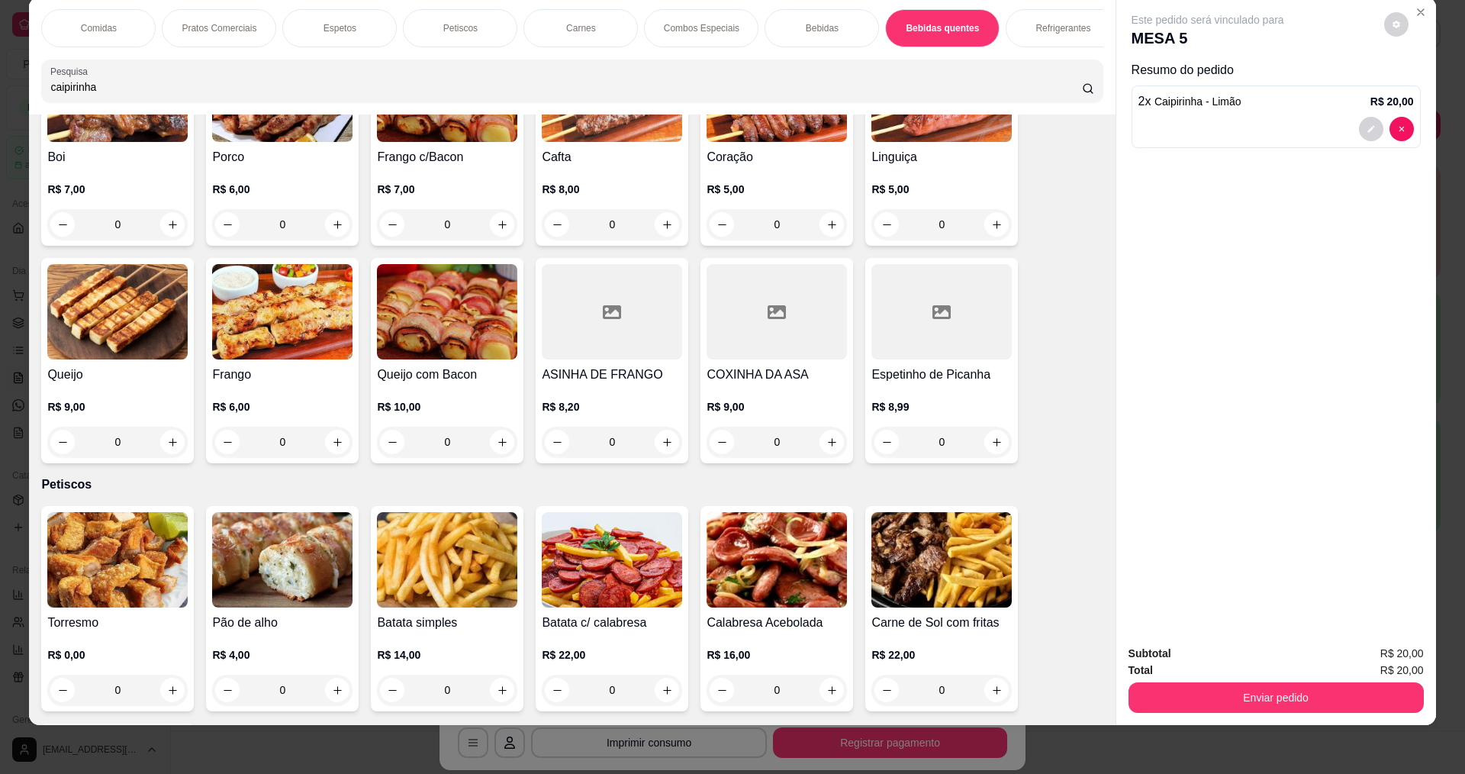
scroll to position [912, 0]
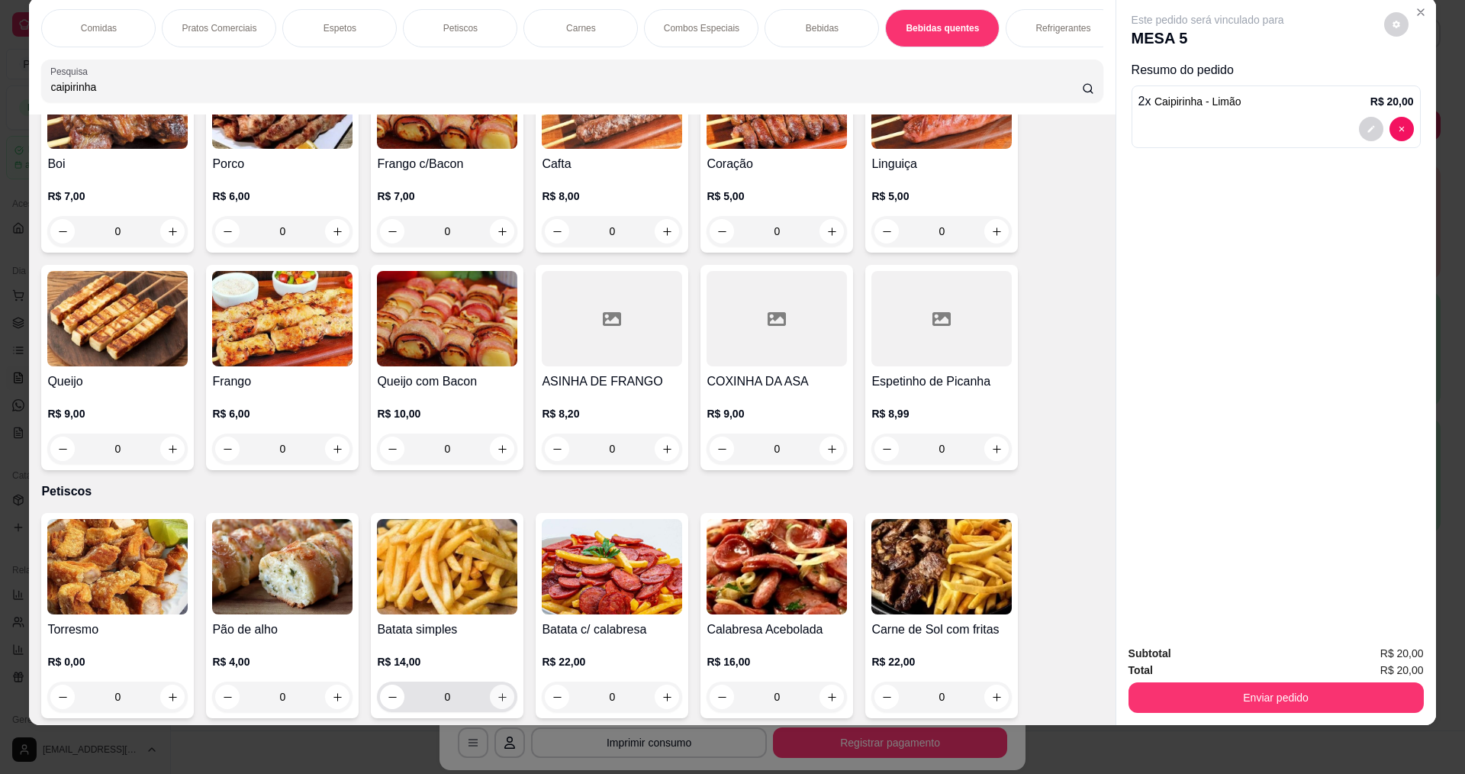
click at [498, 701] on icon "increase-product-quantity" at bounding box center [502, 697] width 8 height 8
type input "1"
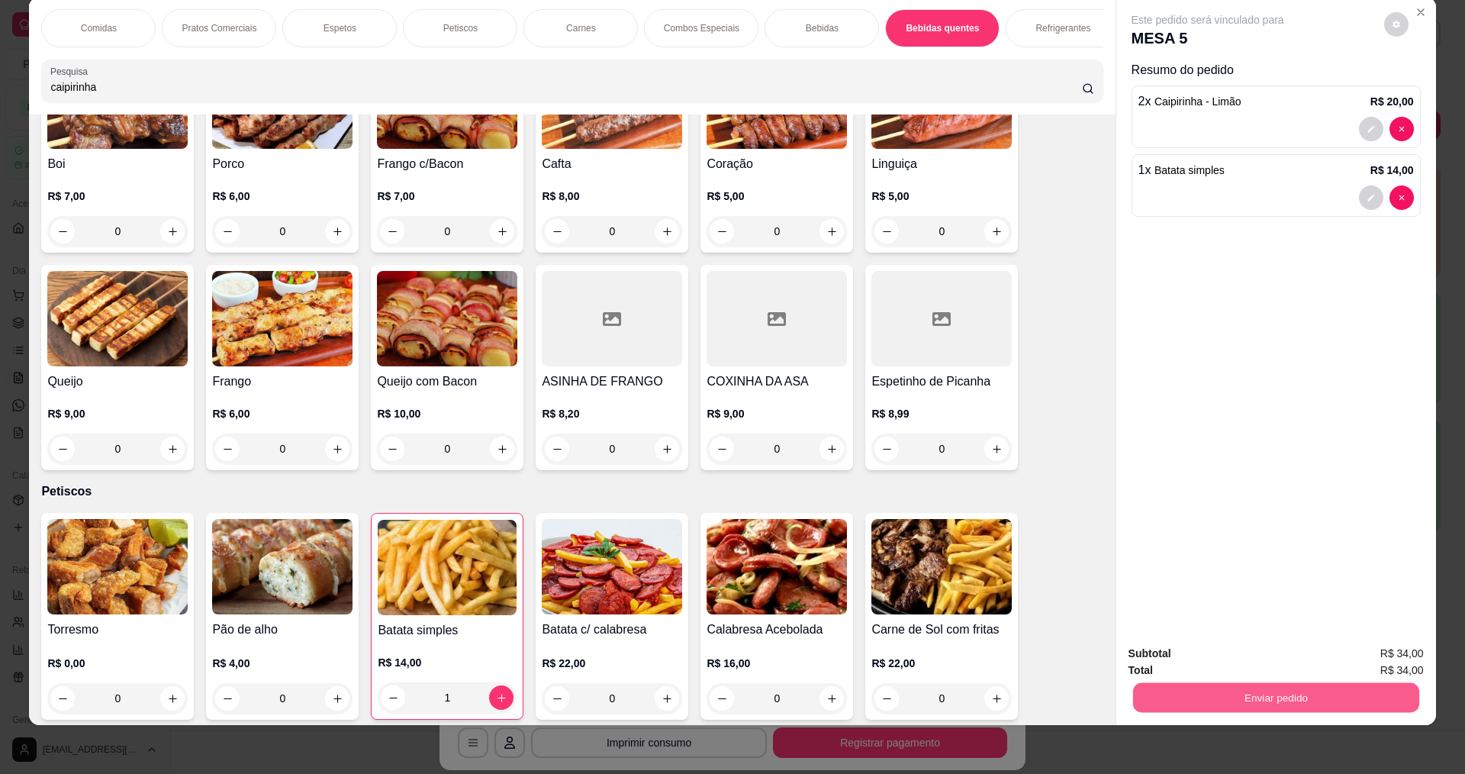
click at [1212, 698] on button "Enviar pedido" at bounding box center [1276, 697] width 286 height 30
click at [1375, 667] on button "Enviar pedido" at bounding box center [1384, 660] width 86 height 29
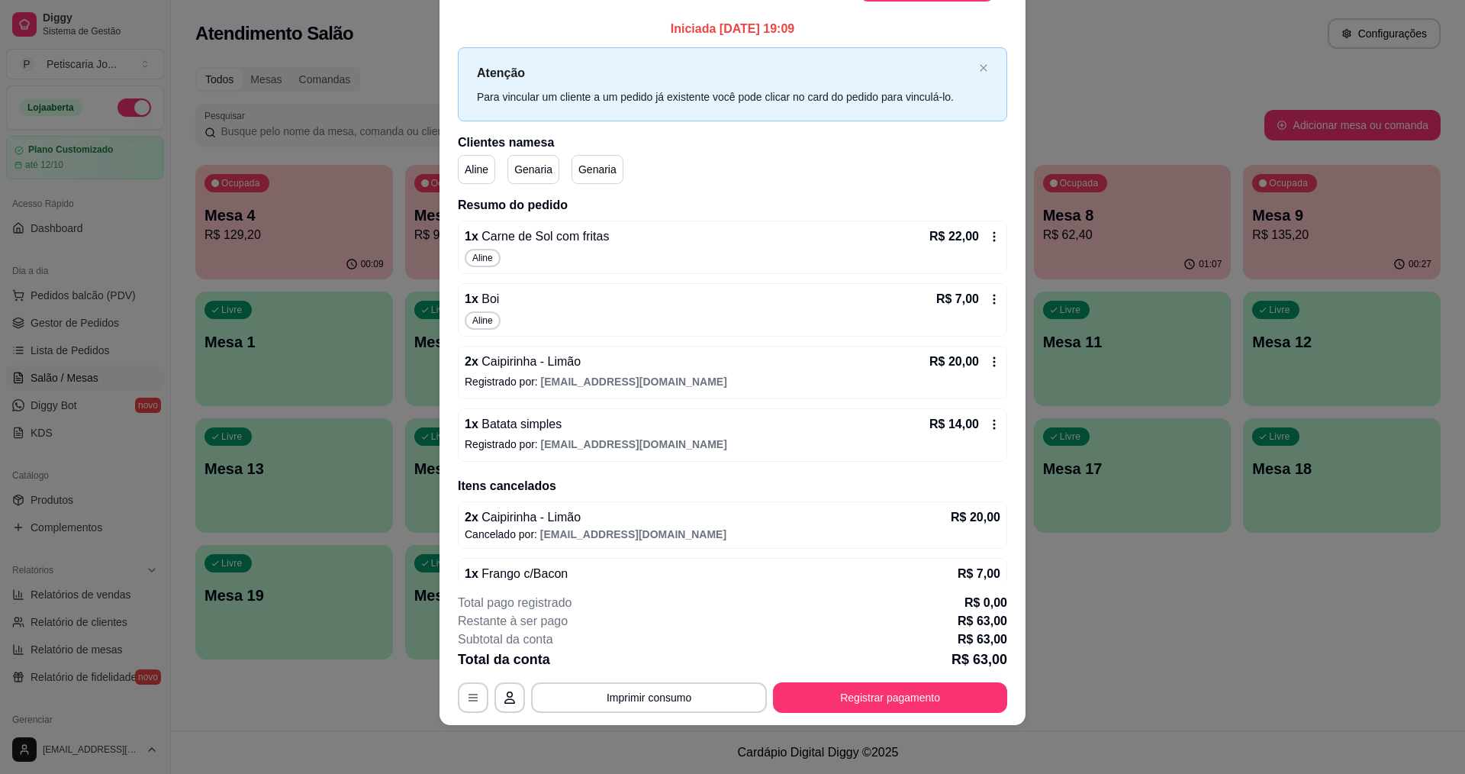
scroll to position [0, 0]
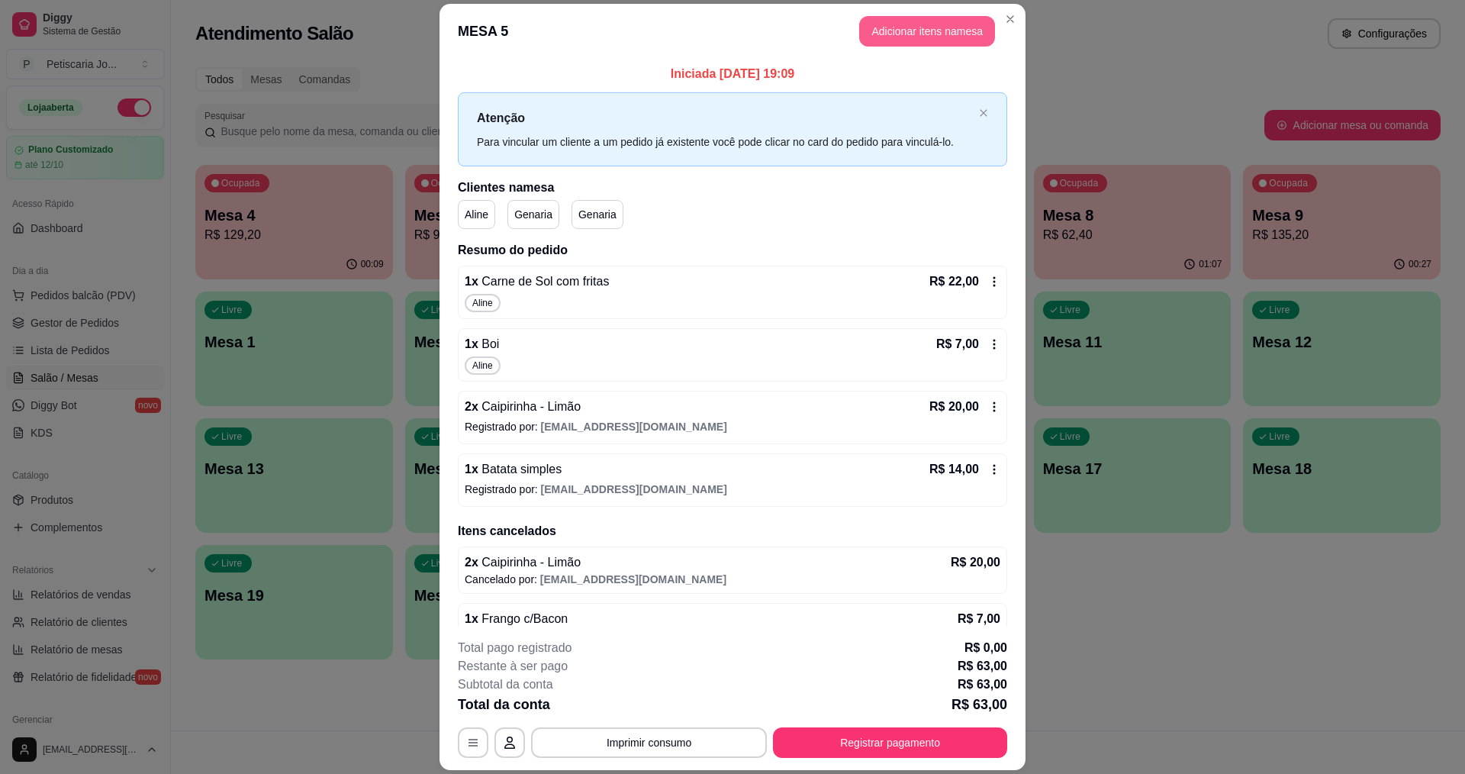
click at [922, 40] on button "Adicionar itens na mesa" at bounding box center [927, 31] width 136 height 31
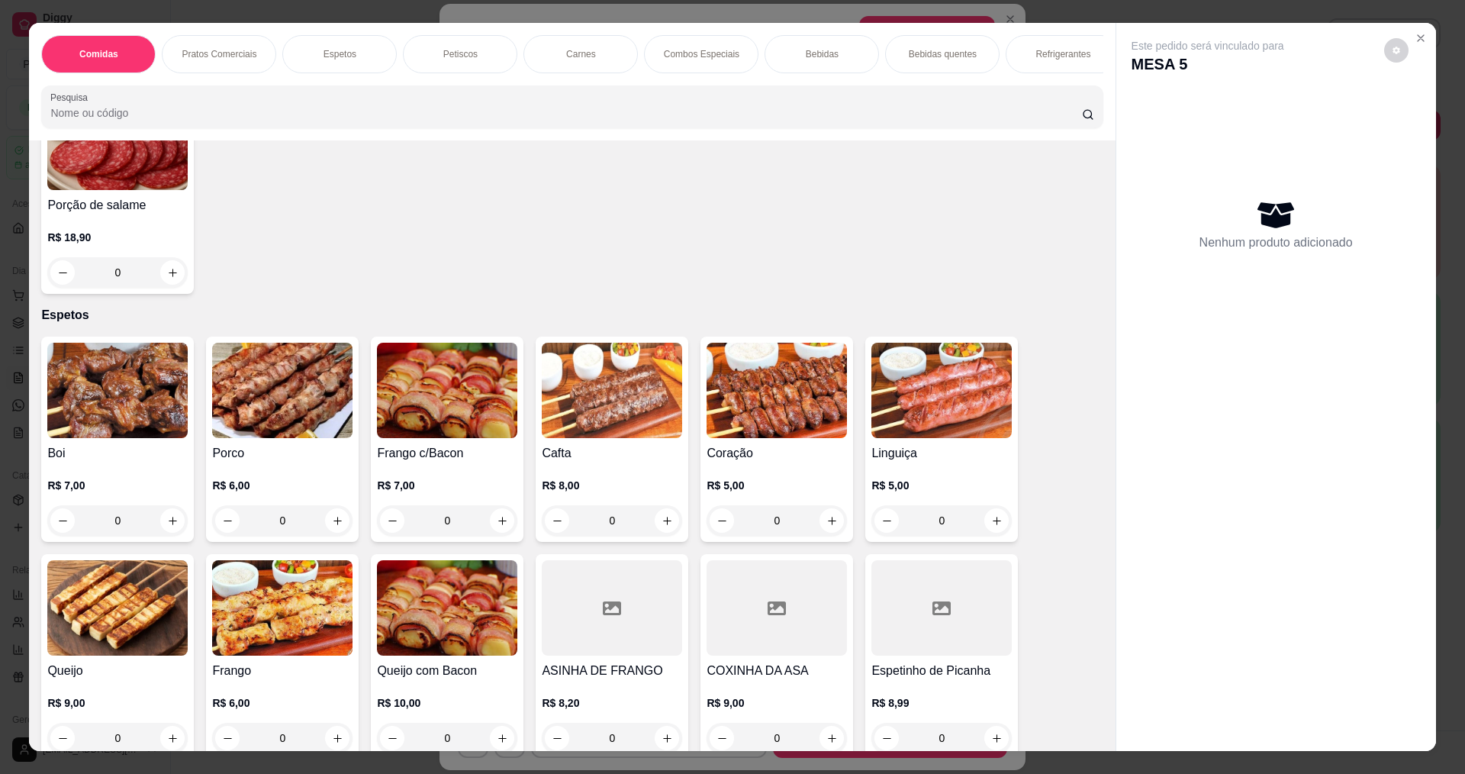
scroll to position [458, 0]
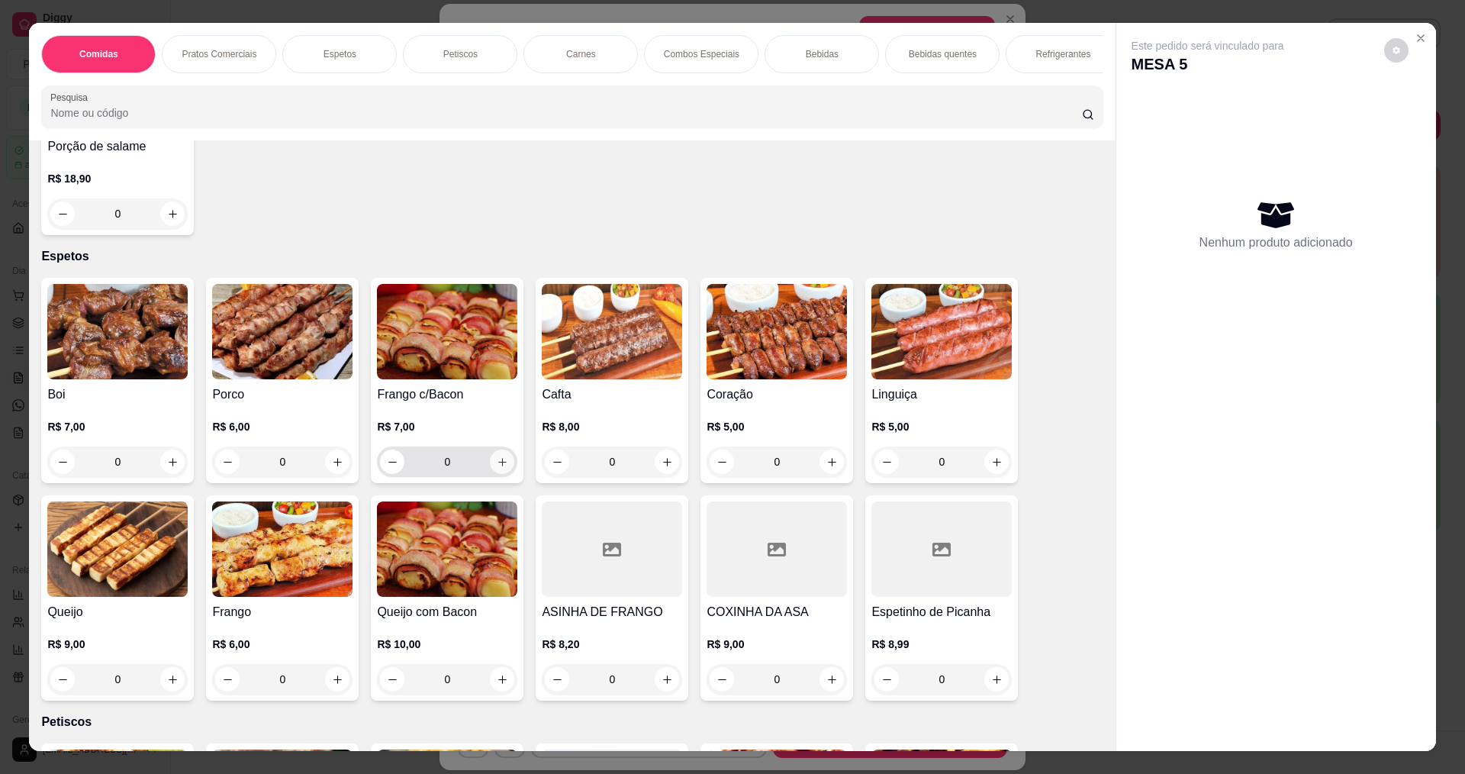
click at [498, 474] on button "increase-product-quantity" at bounding box center [502, 462] width 24 height 24
type input "1"
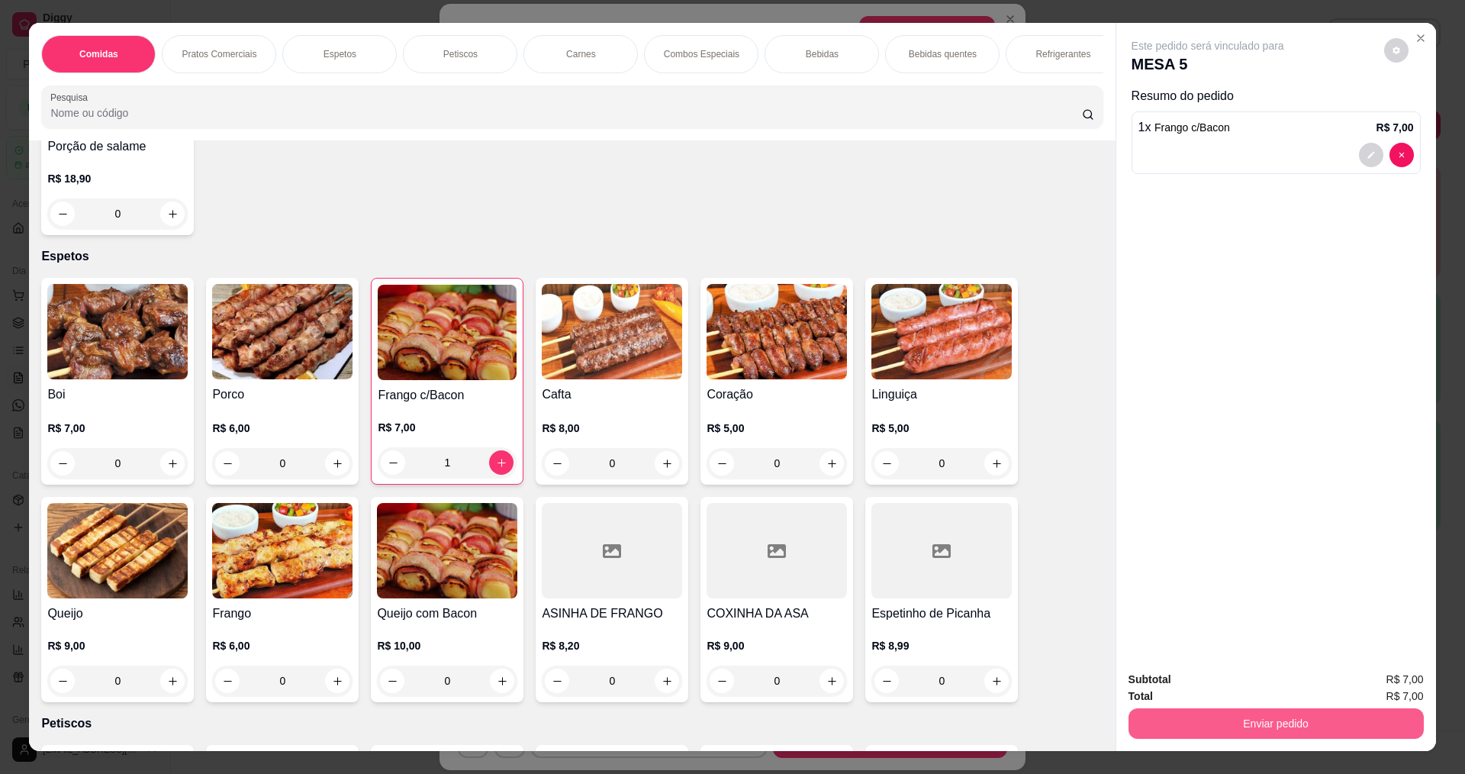
click at [1260, 717] on button "Enviar pedido" at bounding box center [1276, 723] width 295 height 31
click at [1398, 684] on button "Enviar pedido" at bounding box center [1384, 686] width 86 height 29
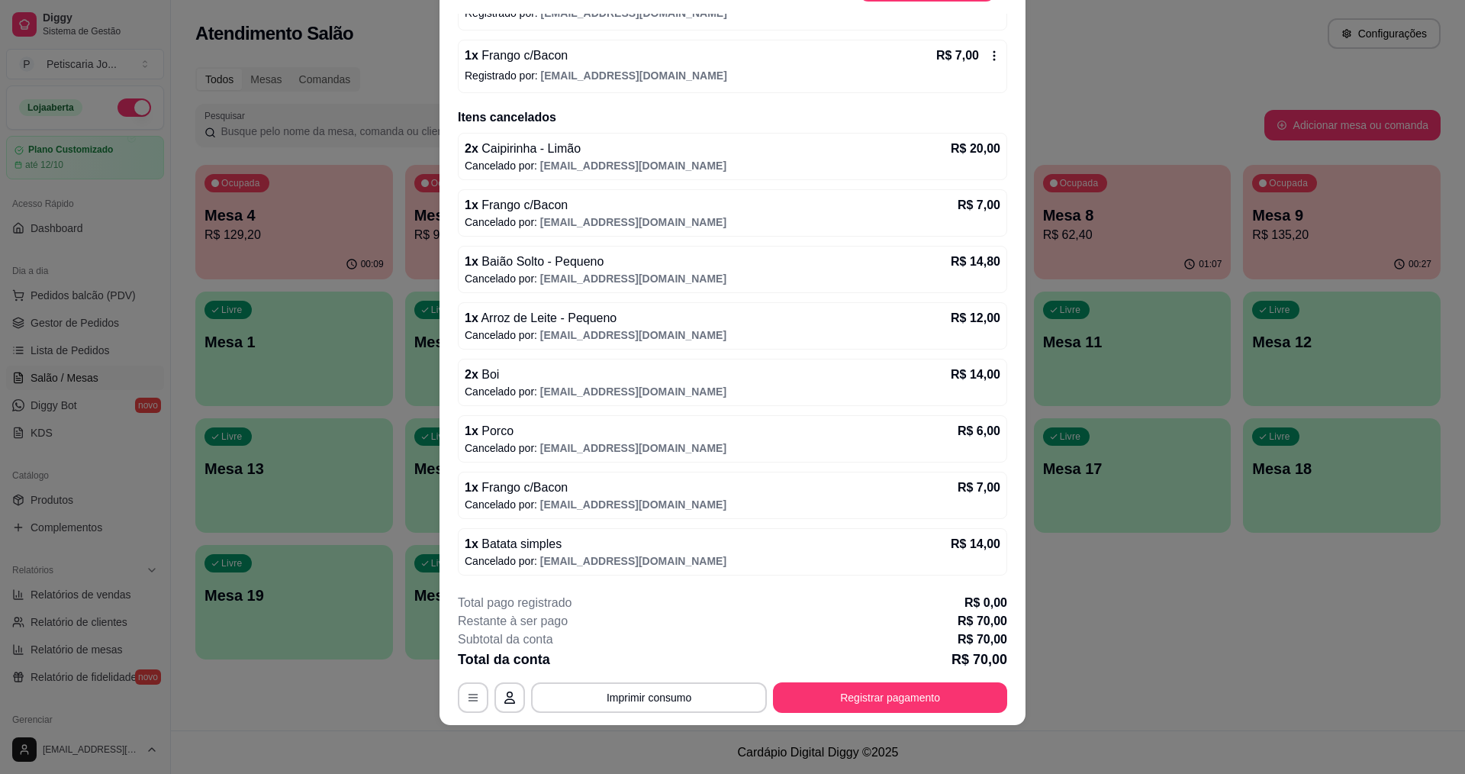
scroll to position [0, 0]
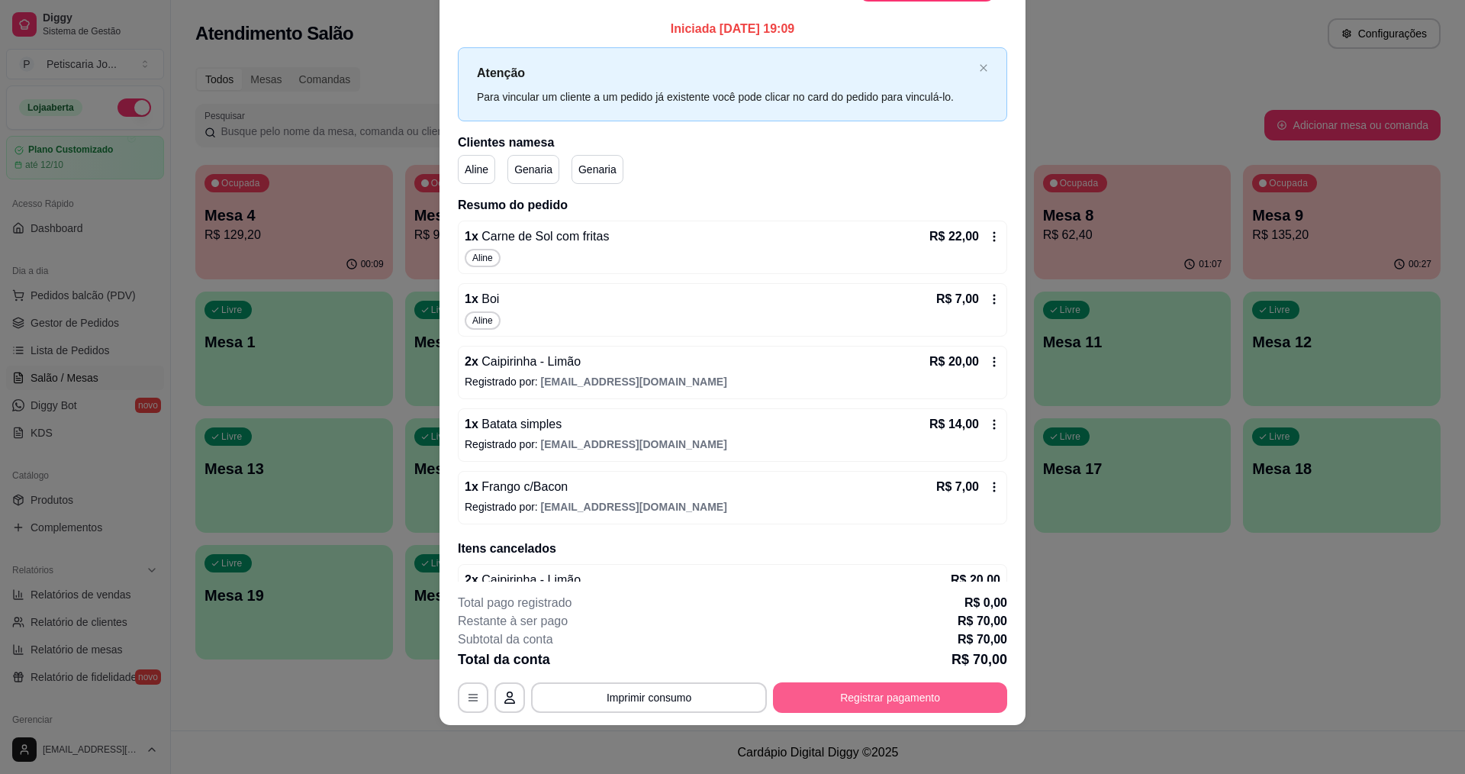
click at [891, 688] on button "Registrar pagamento" at bounding box center [890, 697] width 234 height 31
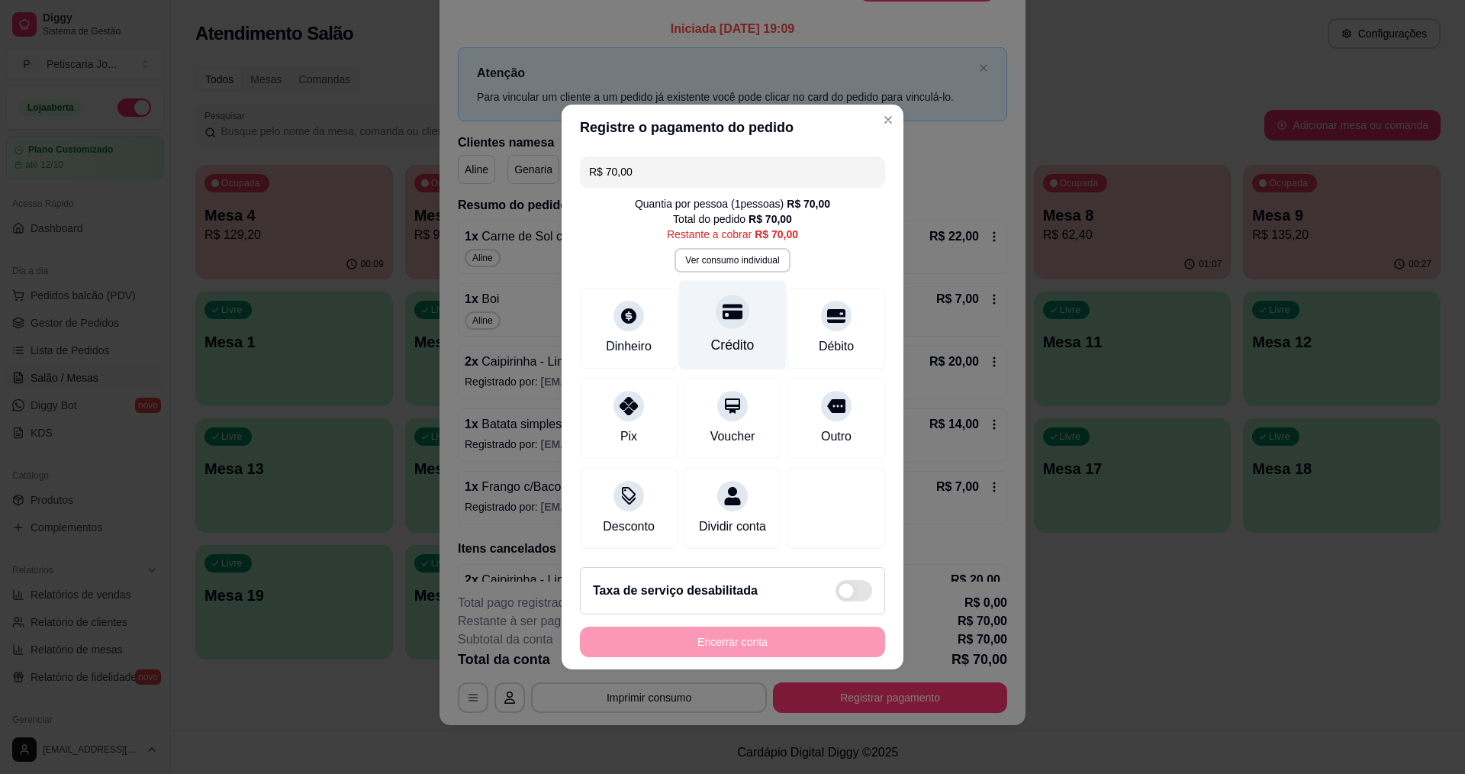
click at [741, 337] on div "Crédito" at bounding box center [733, 345] width 44 height 20
type input "R$ 0,00"
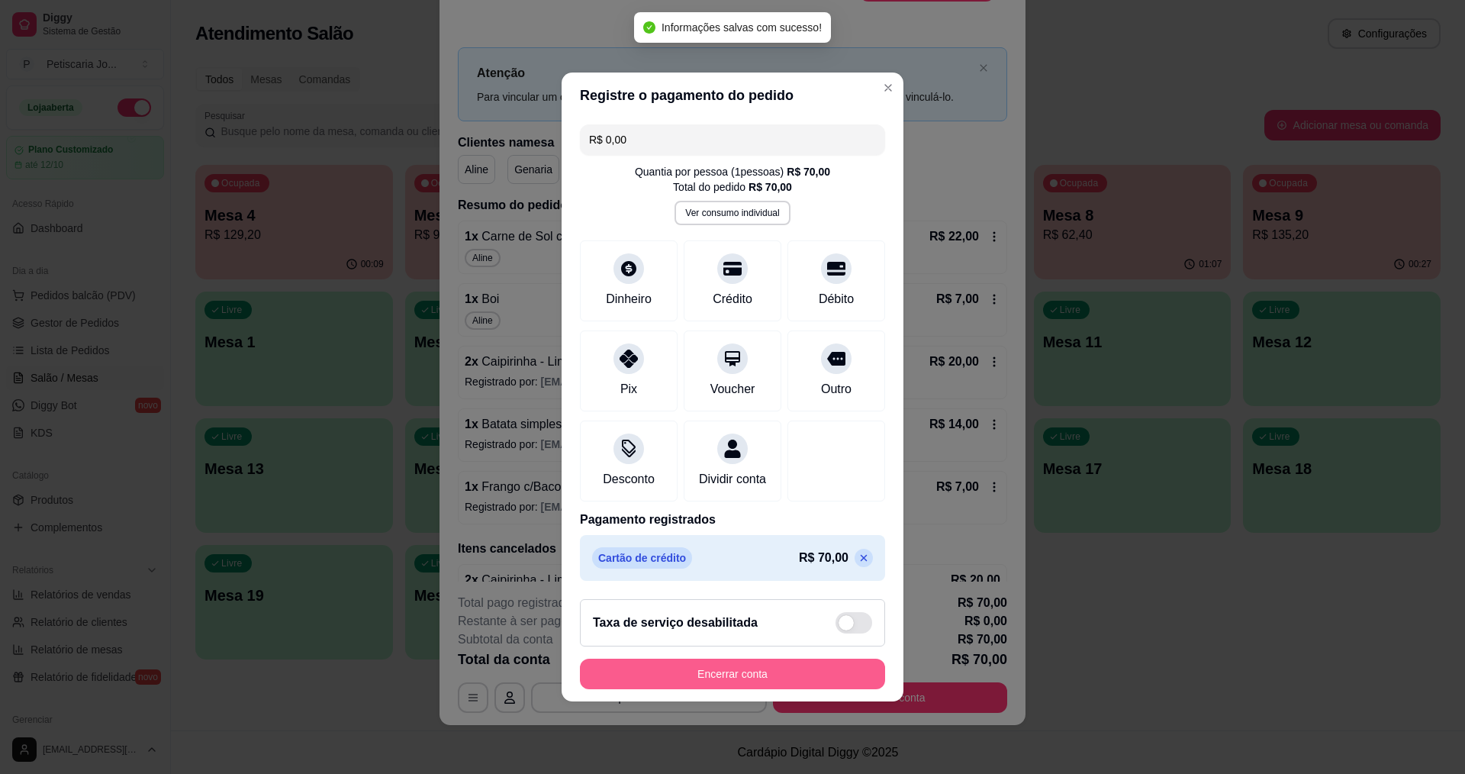
click at [751, 673] on button "Encerrar conta" at bounding box center [732, 674] width 305 height 31
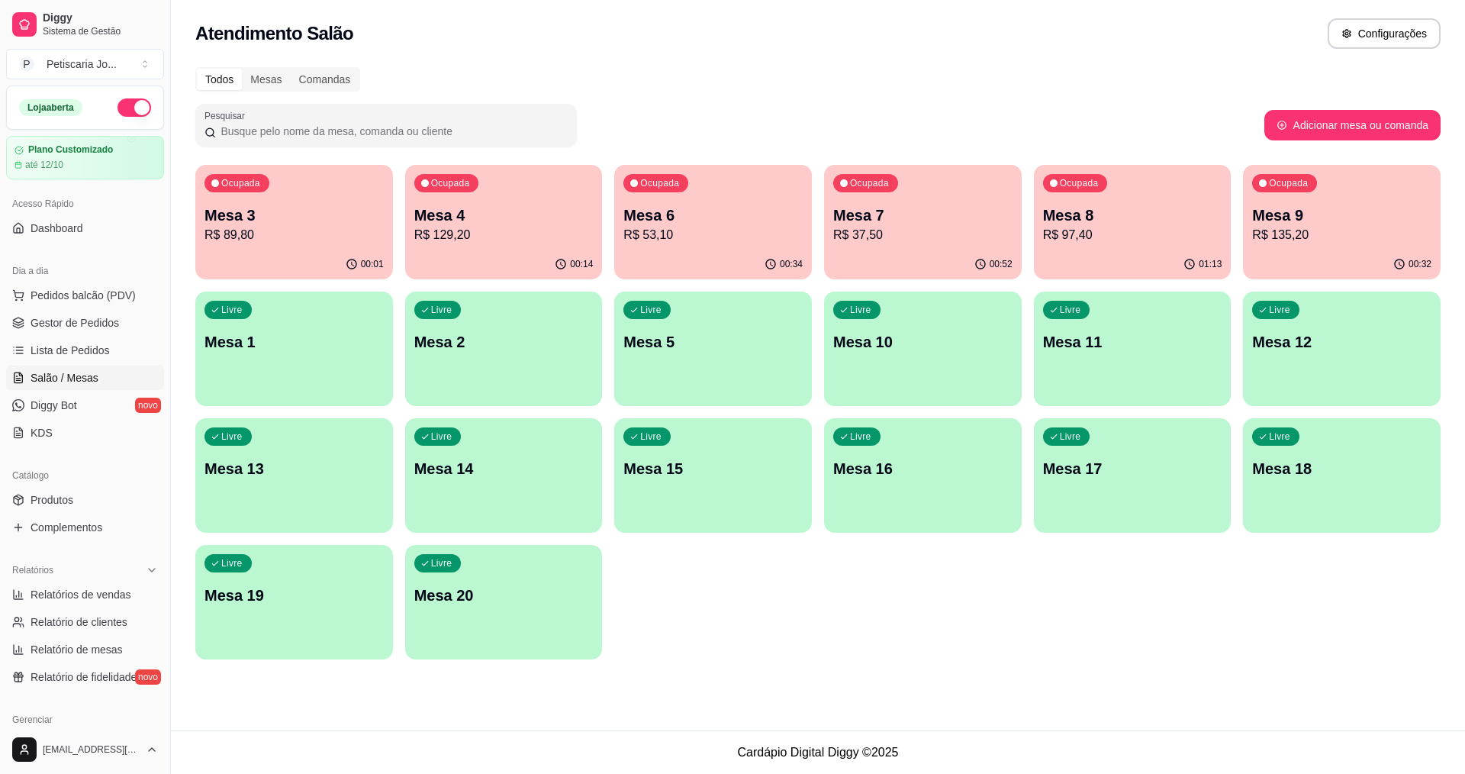
click at [1155, 222] on p "Mesa 8" at bounding box center [1132, 215] width 179 height 21
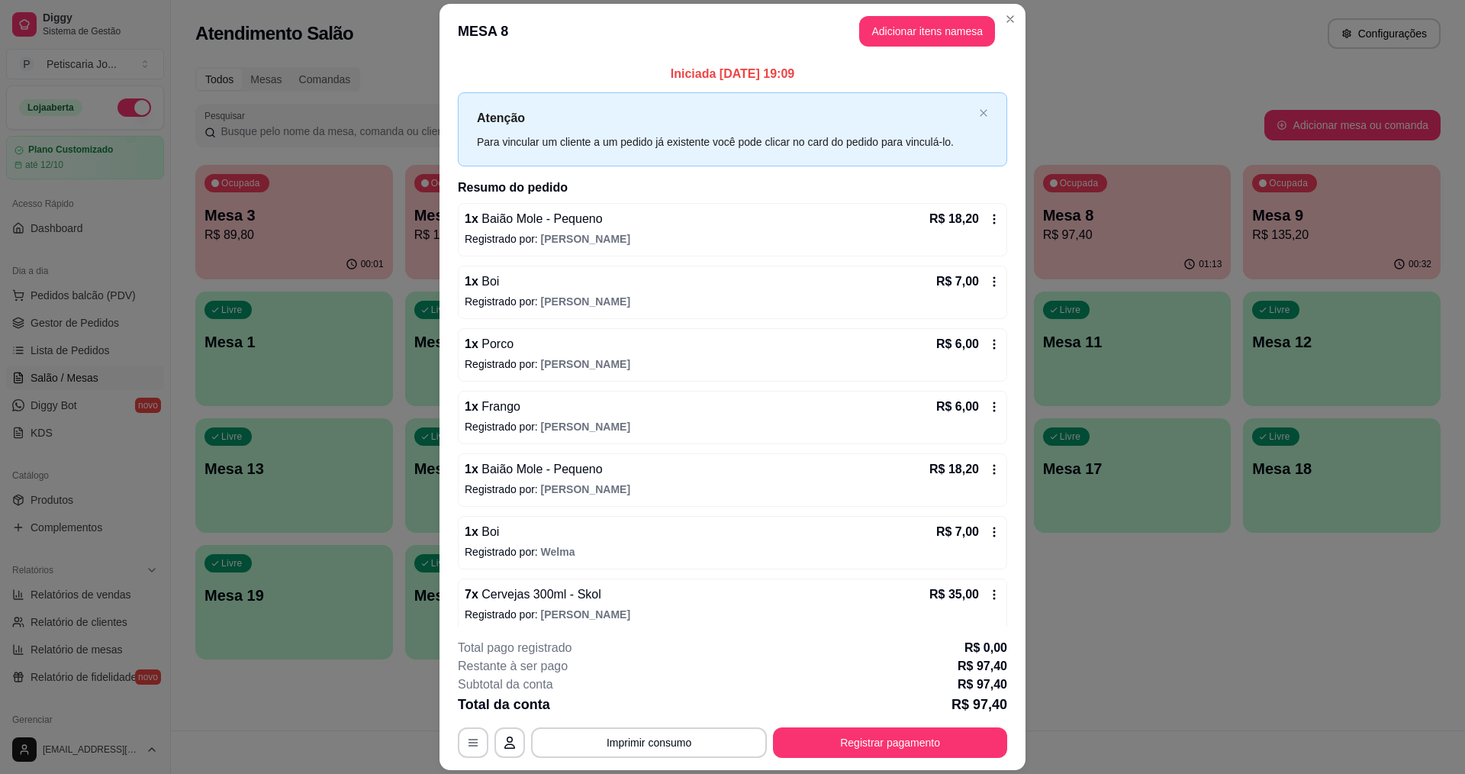
scroll to position [11, 0]
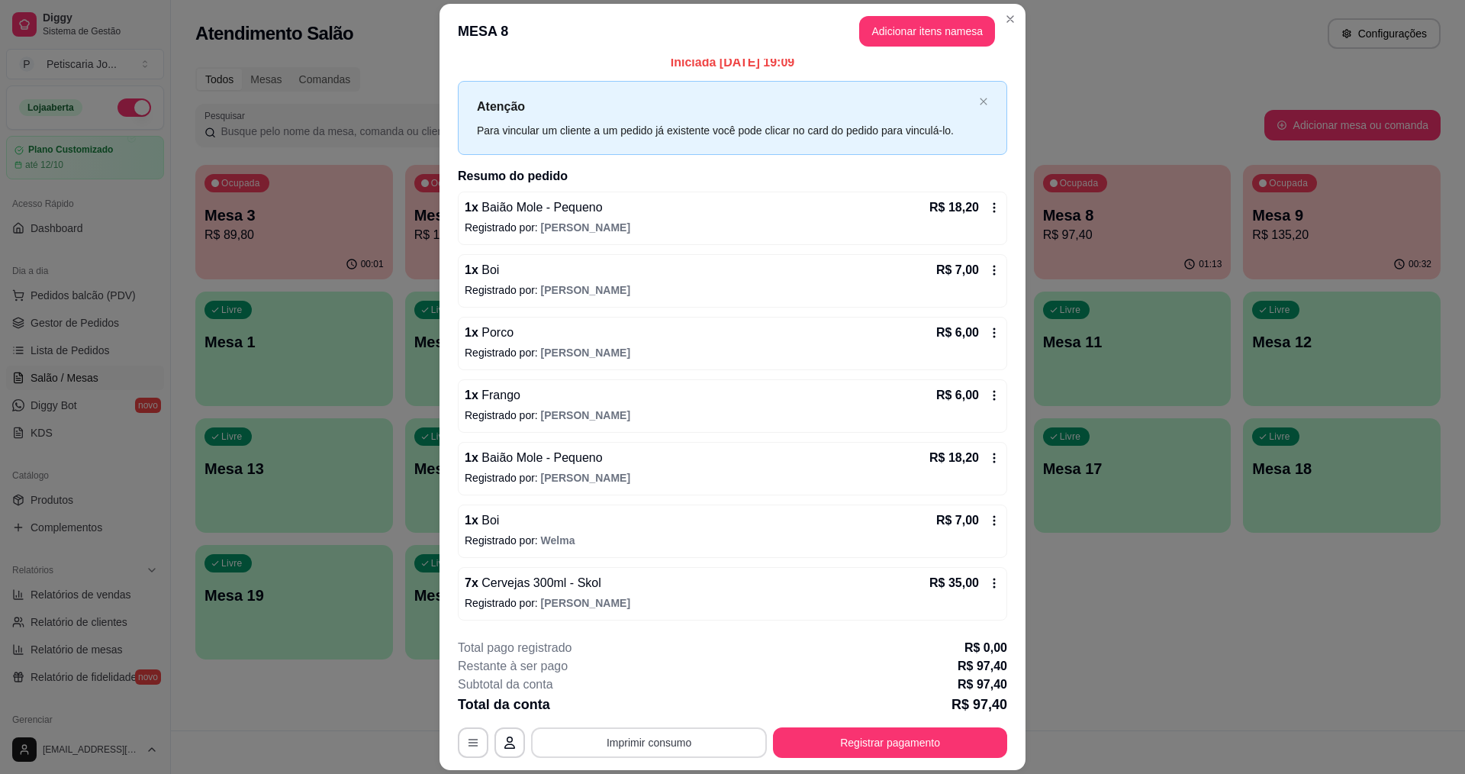
click at [681, 742] on button "Imprimir consumo" at bounding box center [649, 742] width 236 height 31
click at [666, 714] on button "IMPRESSORA" at bounding box center [648, 707] width 111 height 24
click at [889, 738] on button "Registrar pagamento" at bounding box center [890, 742] width 234 height 31
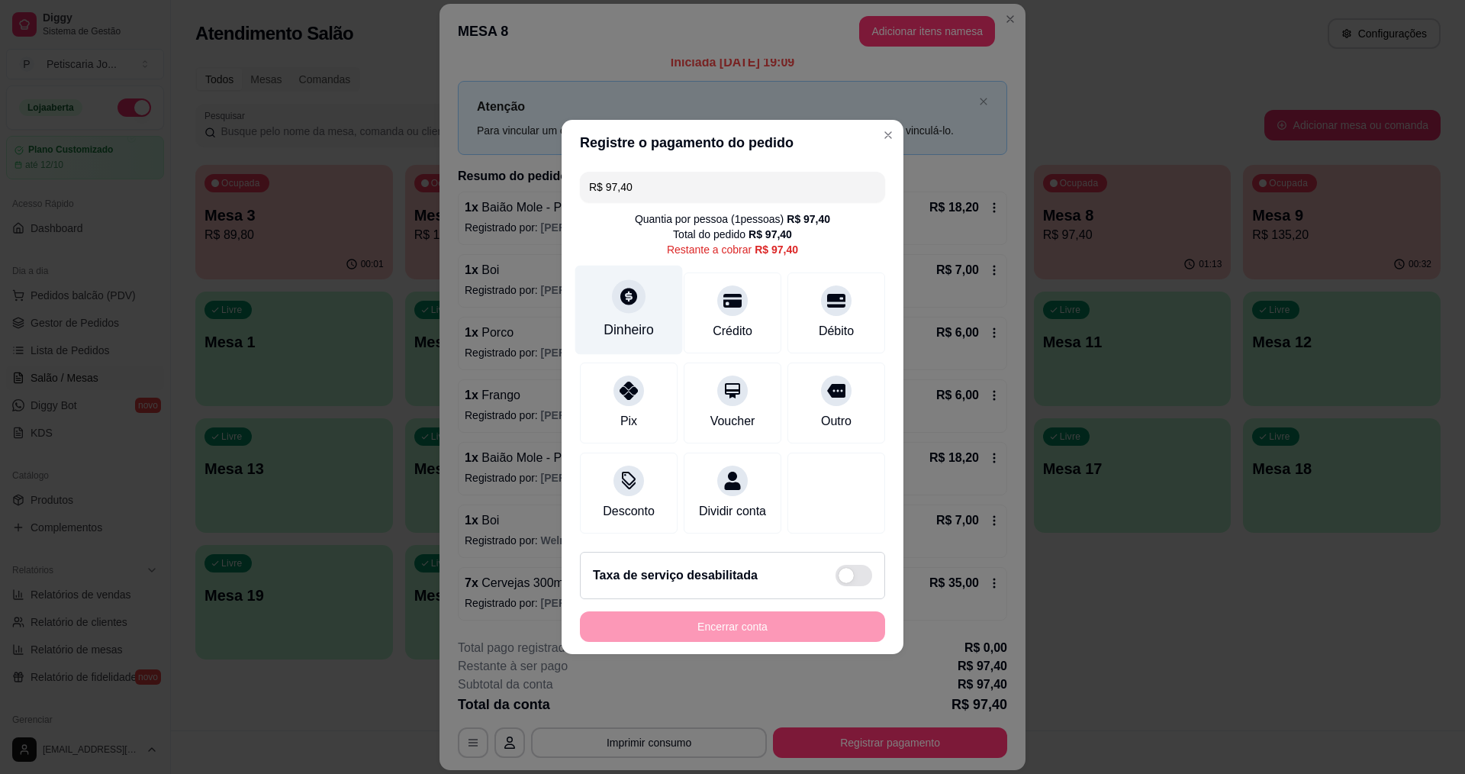
click at [641, 291] on div at bounding box center [629, 296] width 34 height 34
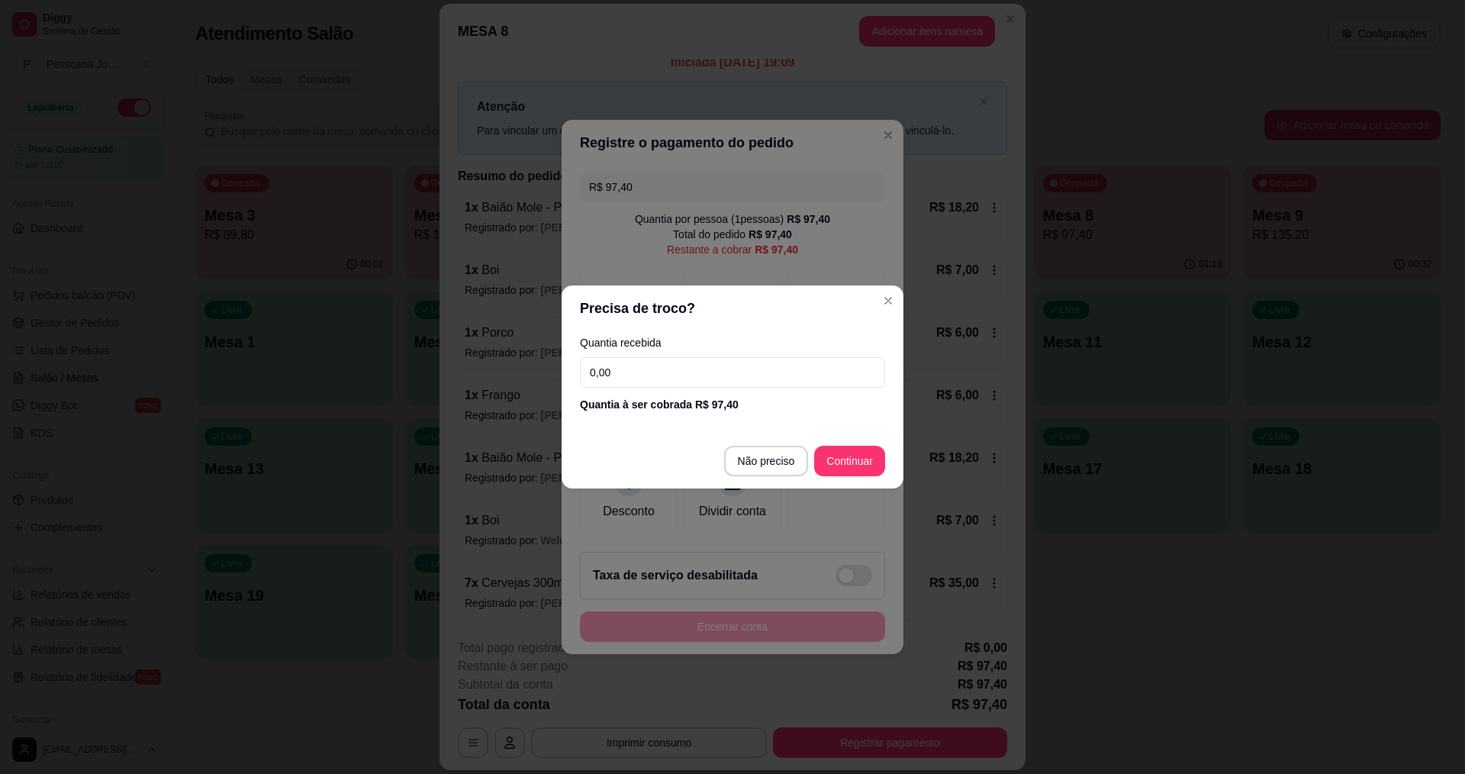
click at [688, 373] on input "0,00" at bounding box center [732, 372] width 305 height 31
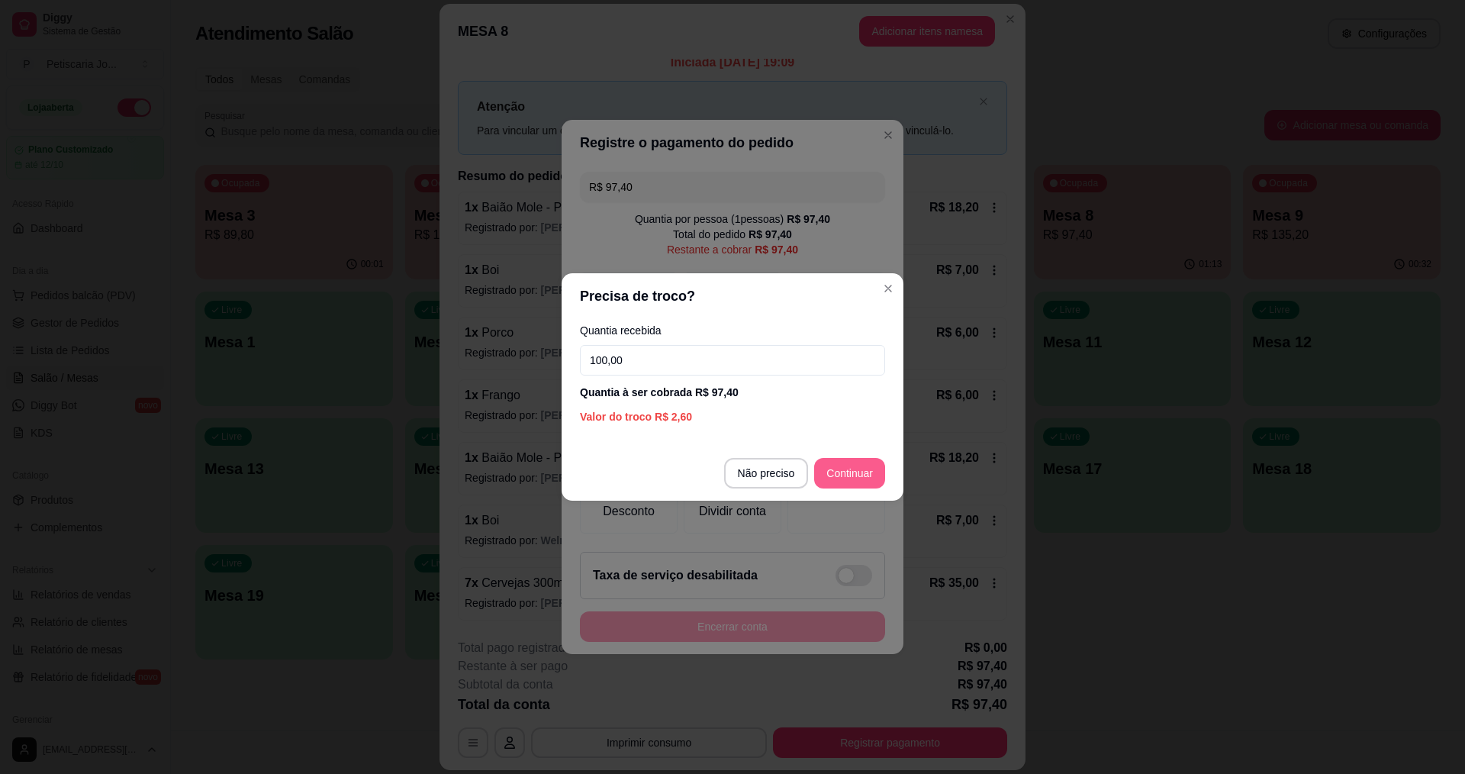
type input "100,00"
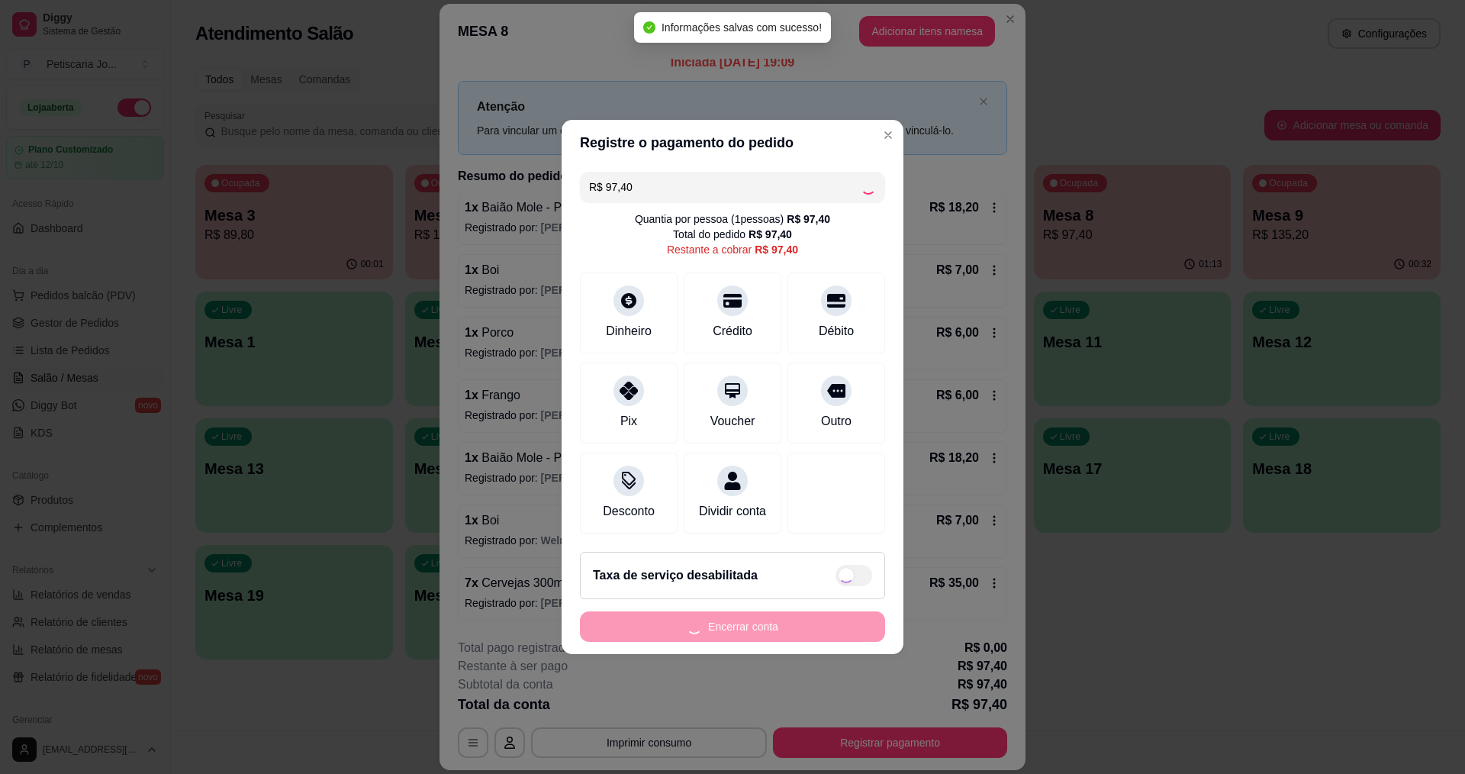
type input "R$ 0,00"
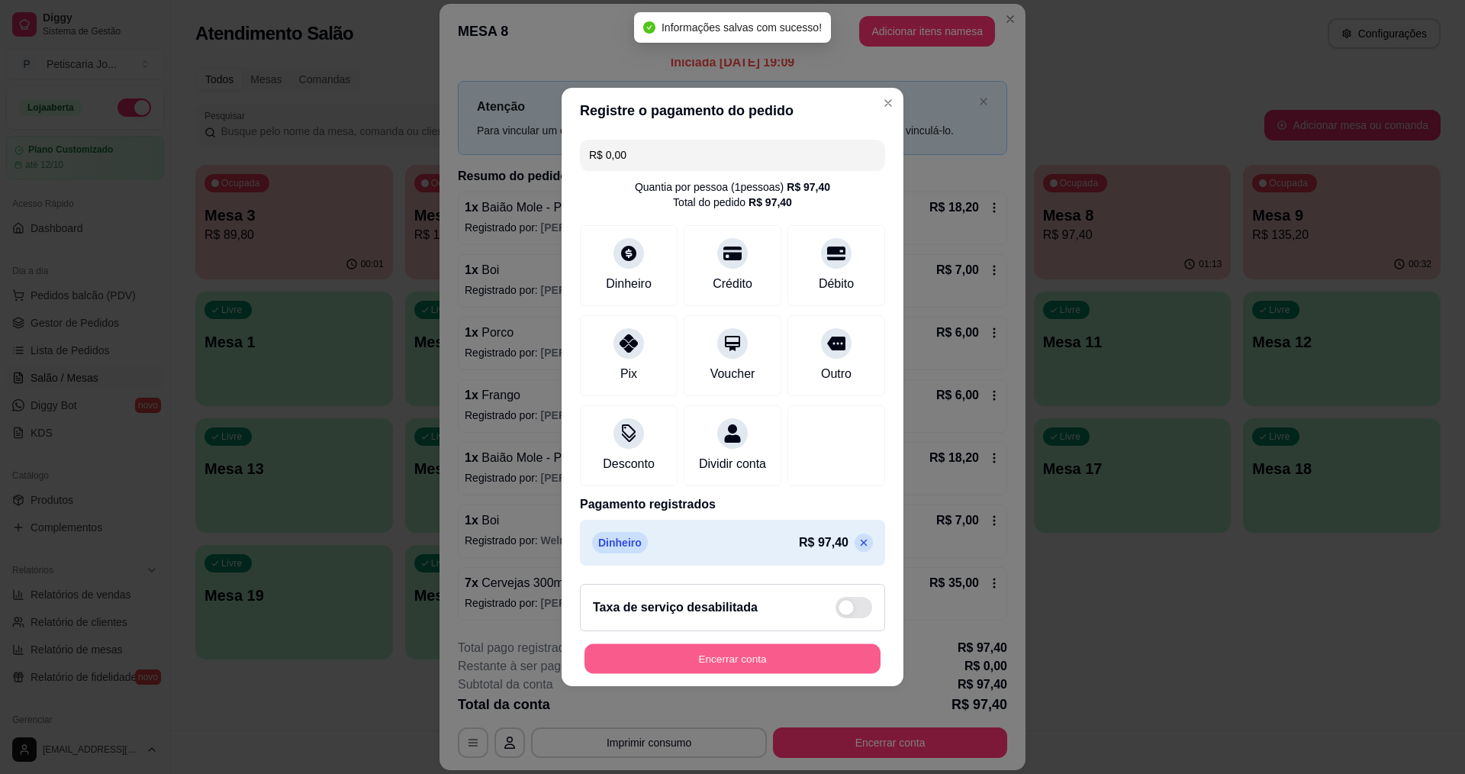
click at [825, 659] on button "Encerrar conta" at bounding box center [733, 659] width 296 height 30
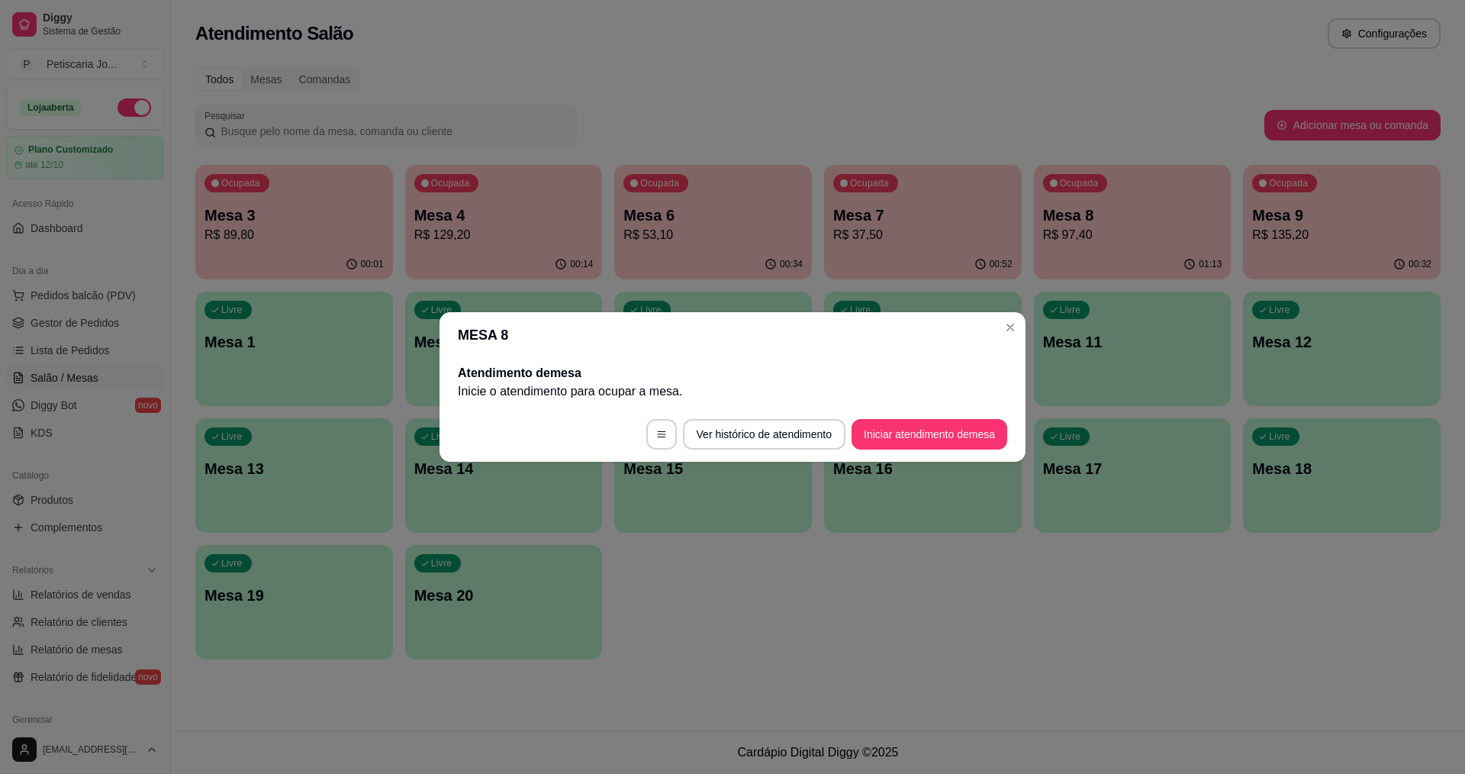
scroll to position [0, 0]
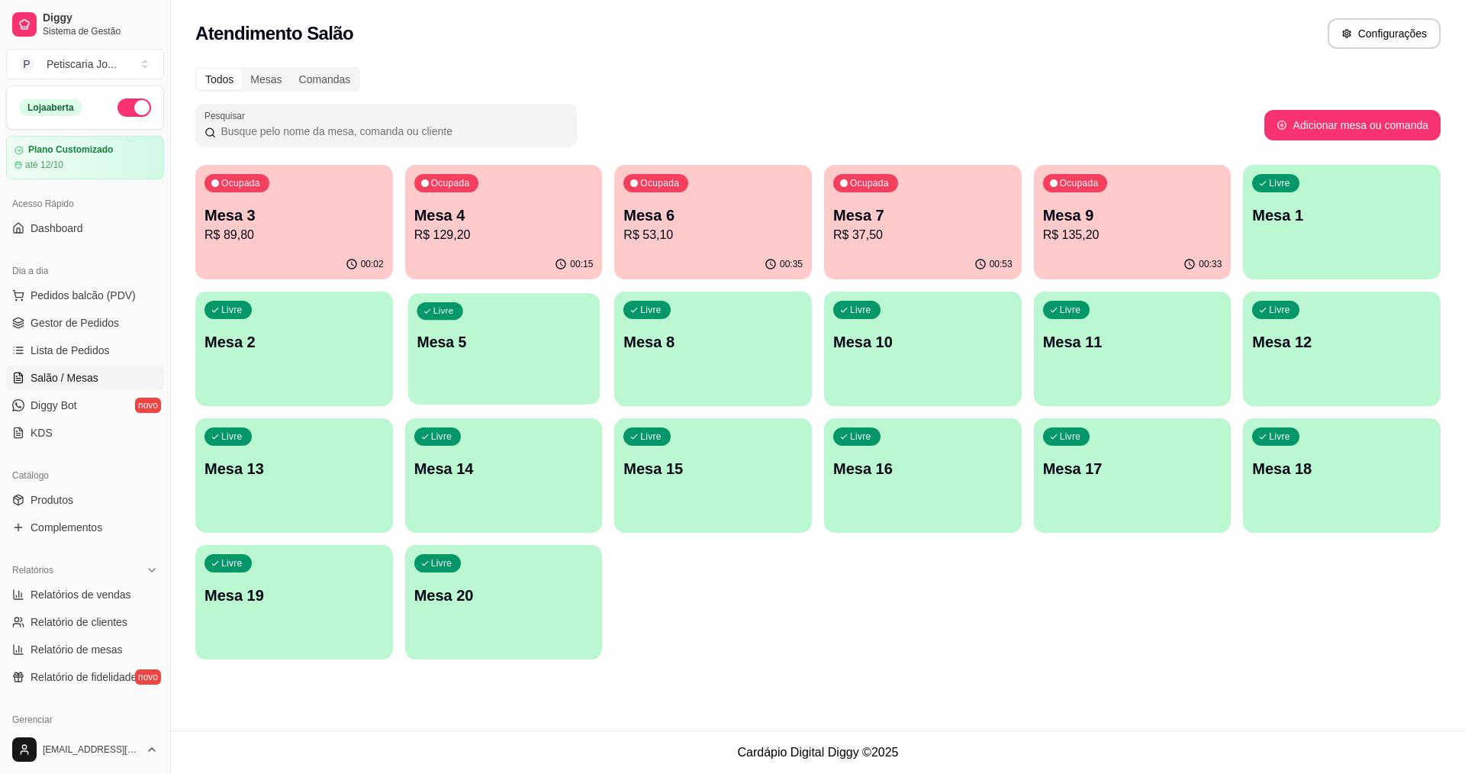
click at [488, 375] on div "Livre Mesa 5" at bounding box center [504, 339] width 192 height 93
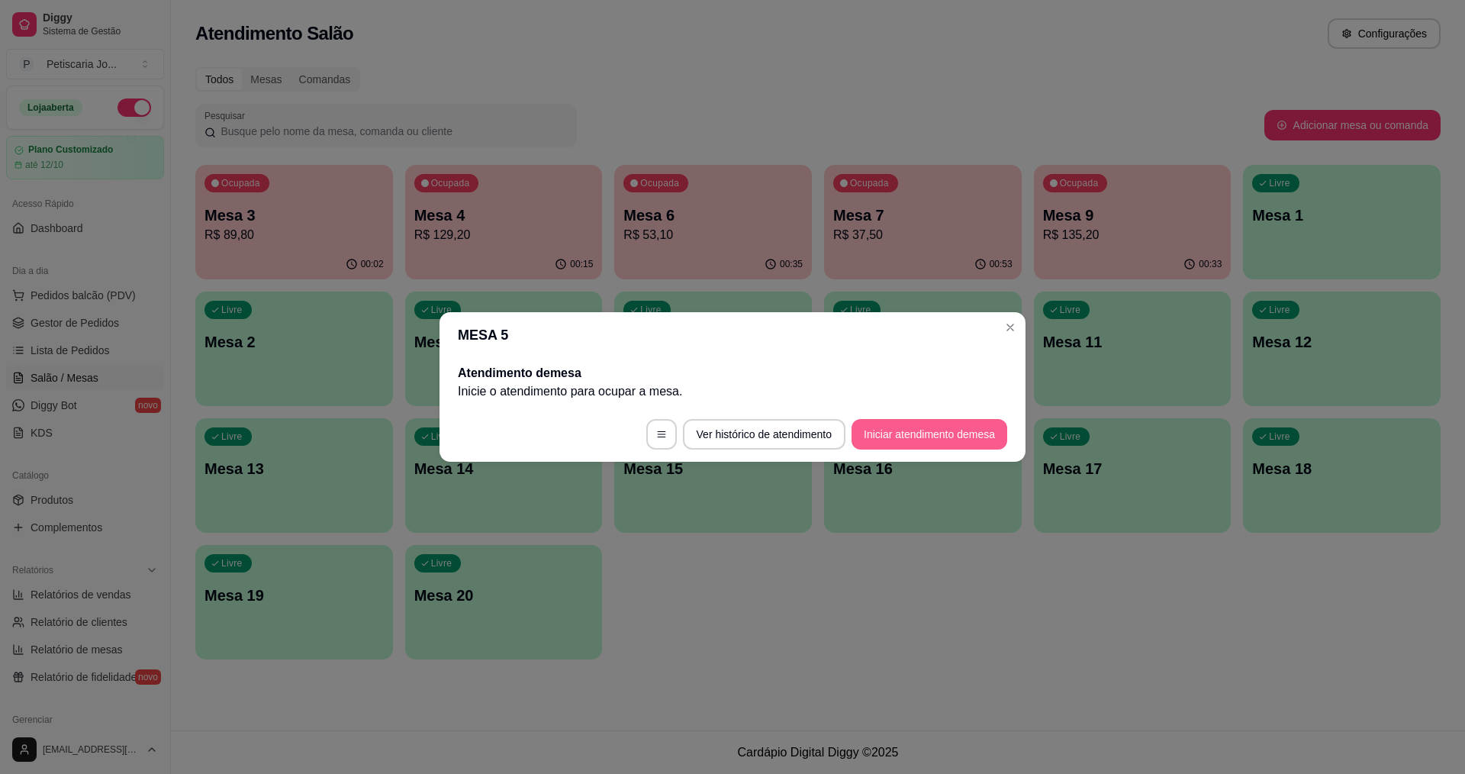
click at [943, 423] on button "Iniciar atendimento de mesa" at bounding box center [930, 434] width 156 height 31
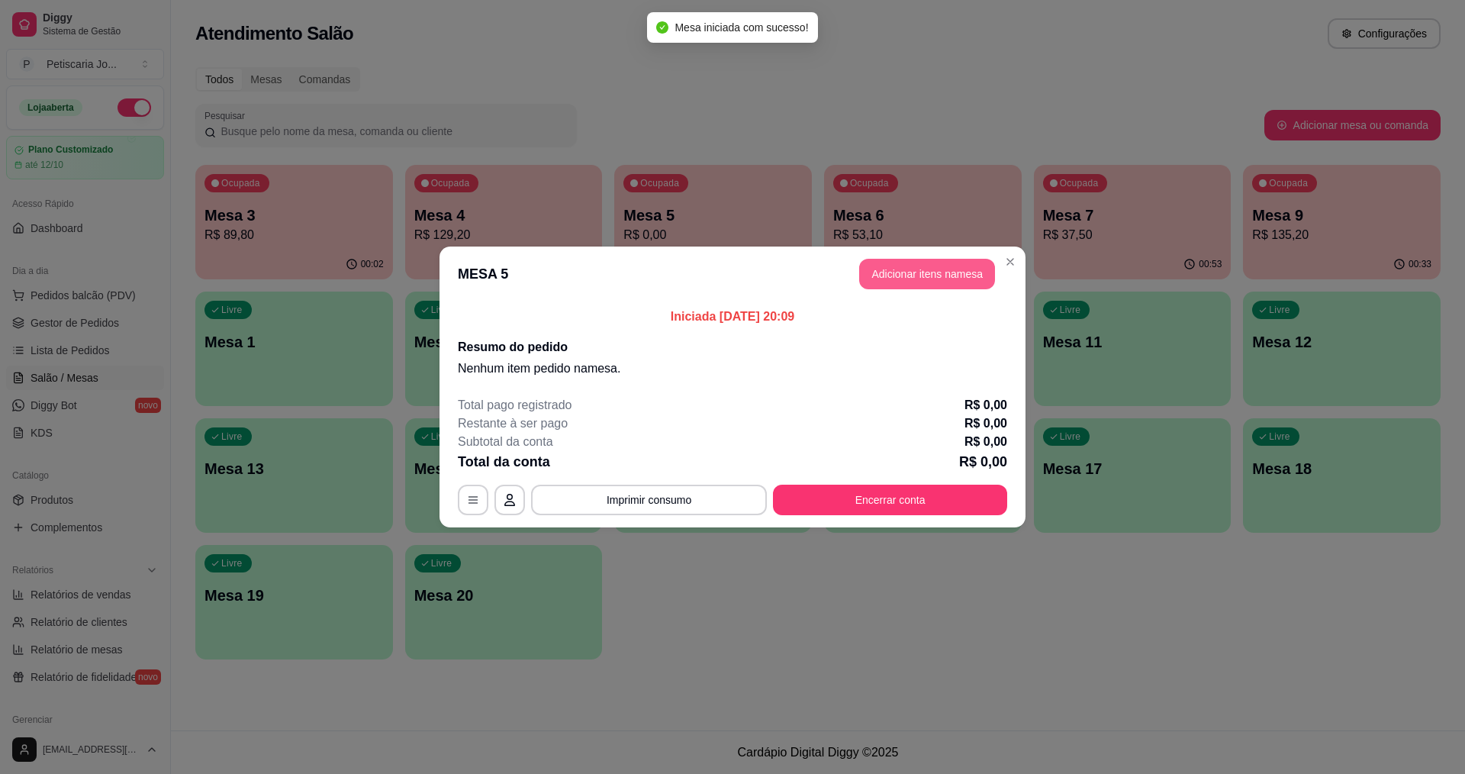
click at [935, 285] on button "Adicionar itens na mesa" at bounding box center [927, 274] width 136 height 31
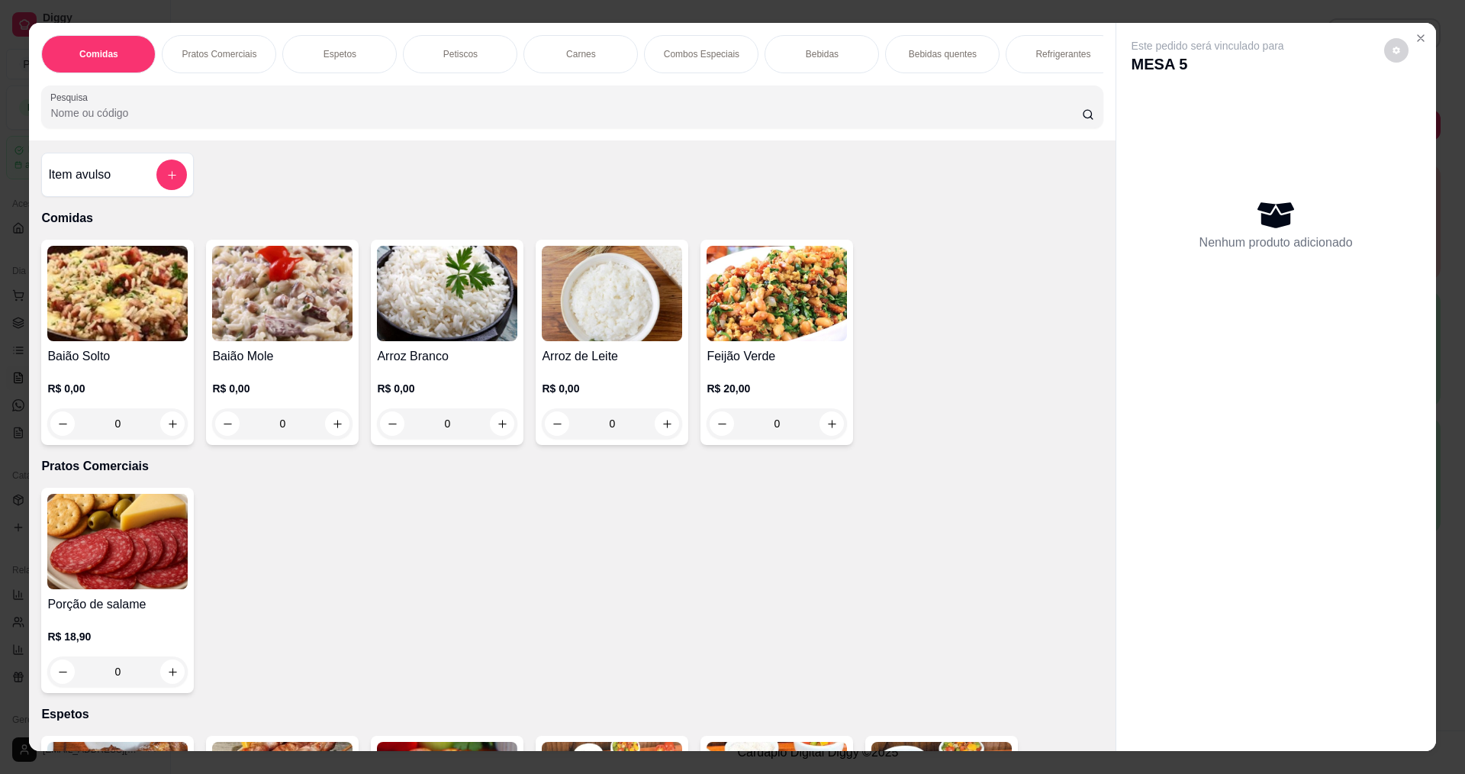
scroll to position [76, 0]
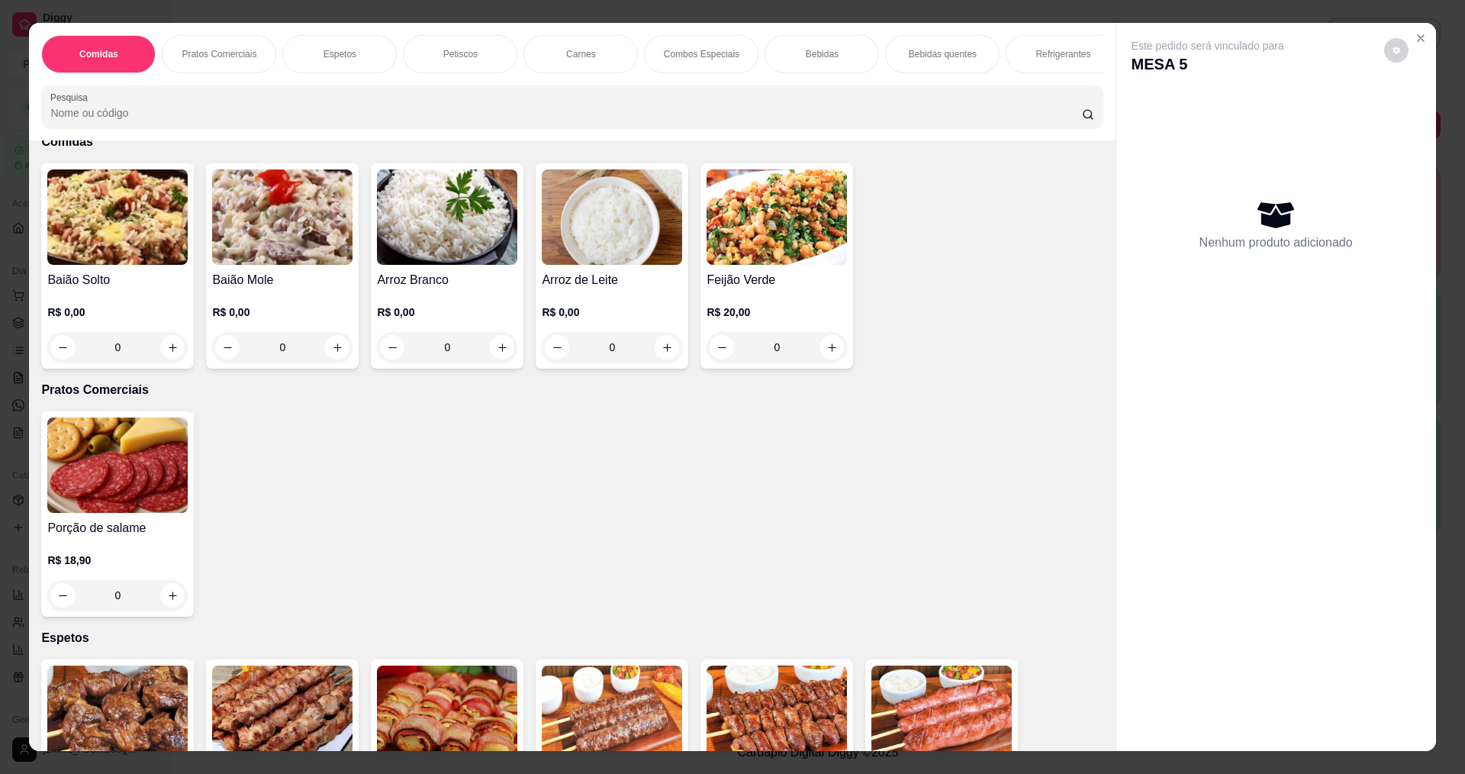
click at [163, 357] on div "0" at bounding box center [117, 347] width 140 height 31
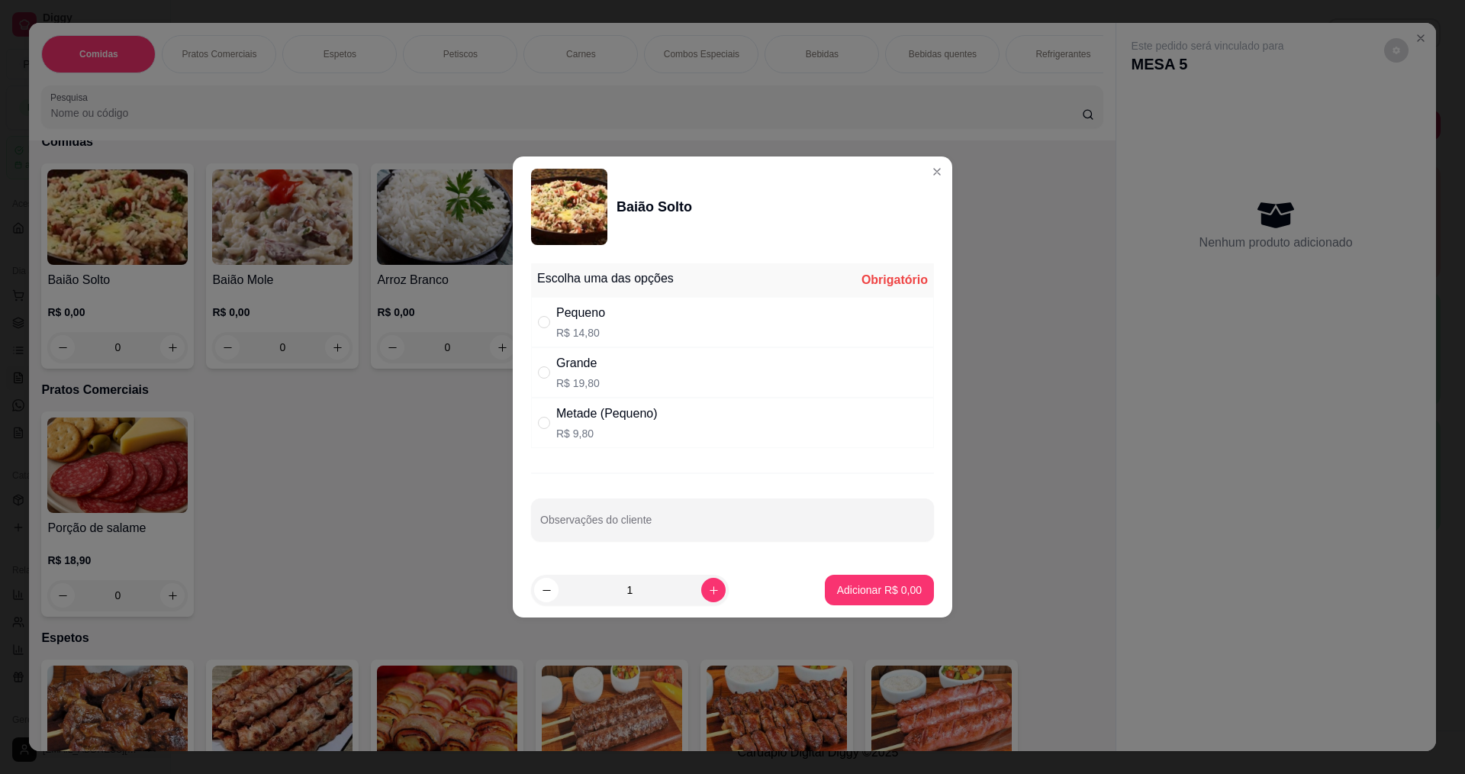
click at [648, 314] on div "Pequeno R$ 14,80" at bounding box center [732, 322] width 403 height 50
radio input "true"
click at [874, 582] on p "Adicionar R$ 14,80" at bounding box center [876, 589] width 91 height 15
type input "1"
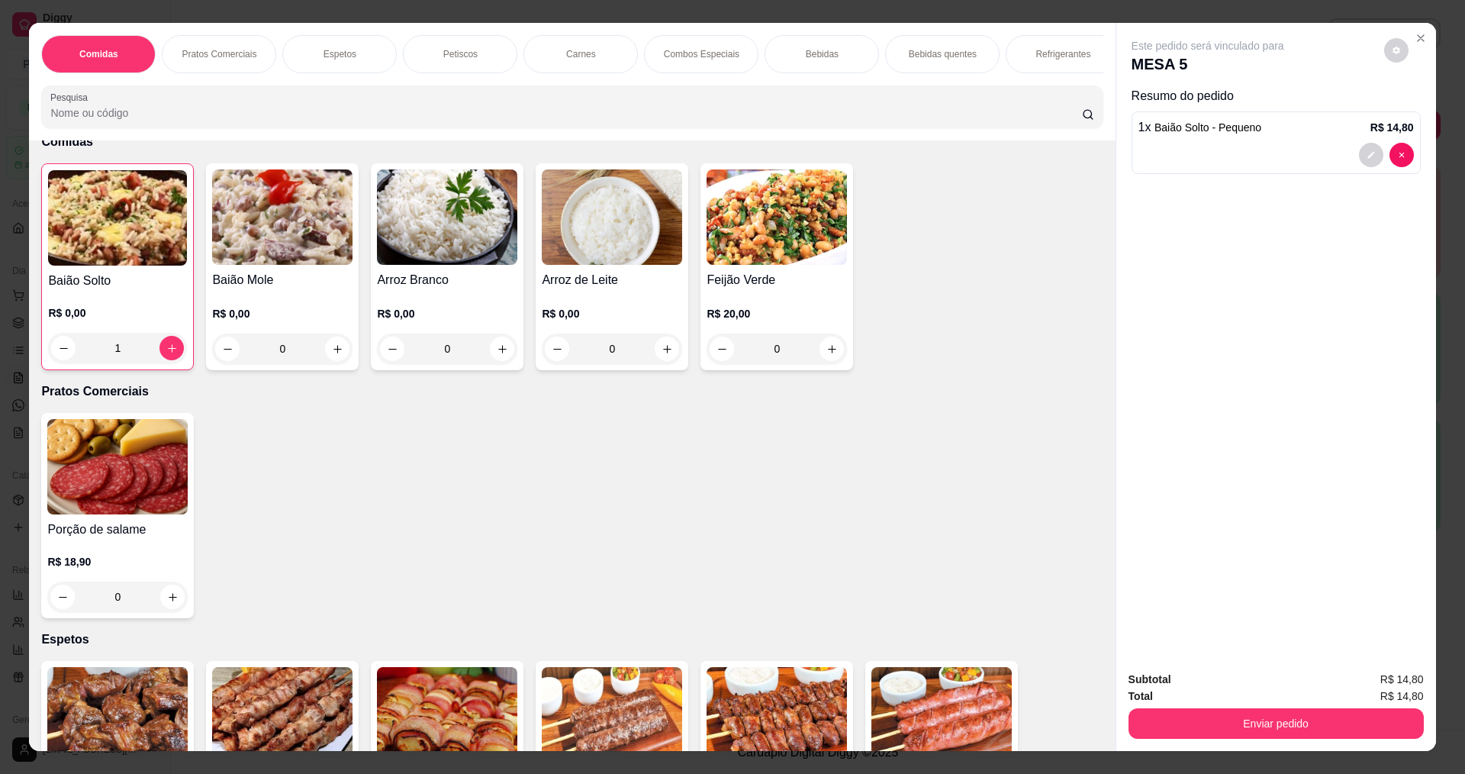
click at [665, 362] on div "0" at bounding box center [612, 349] width 140 height 31
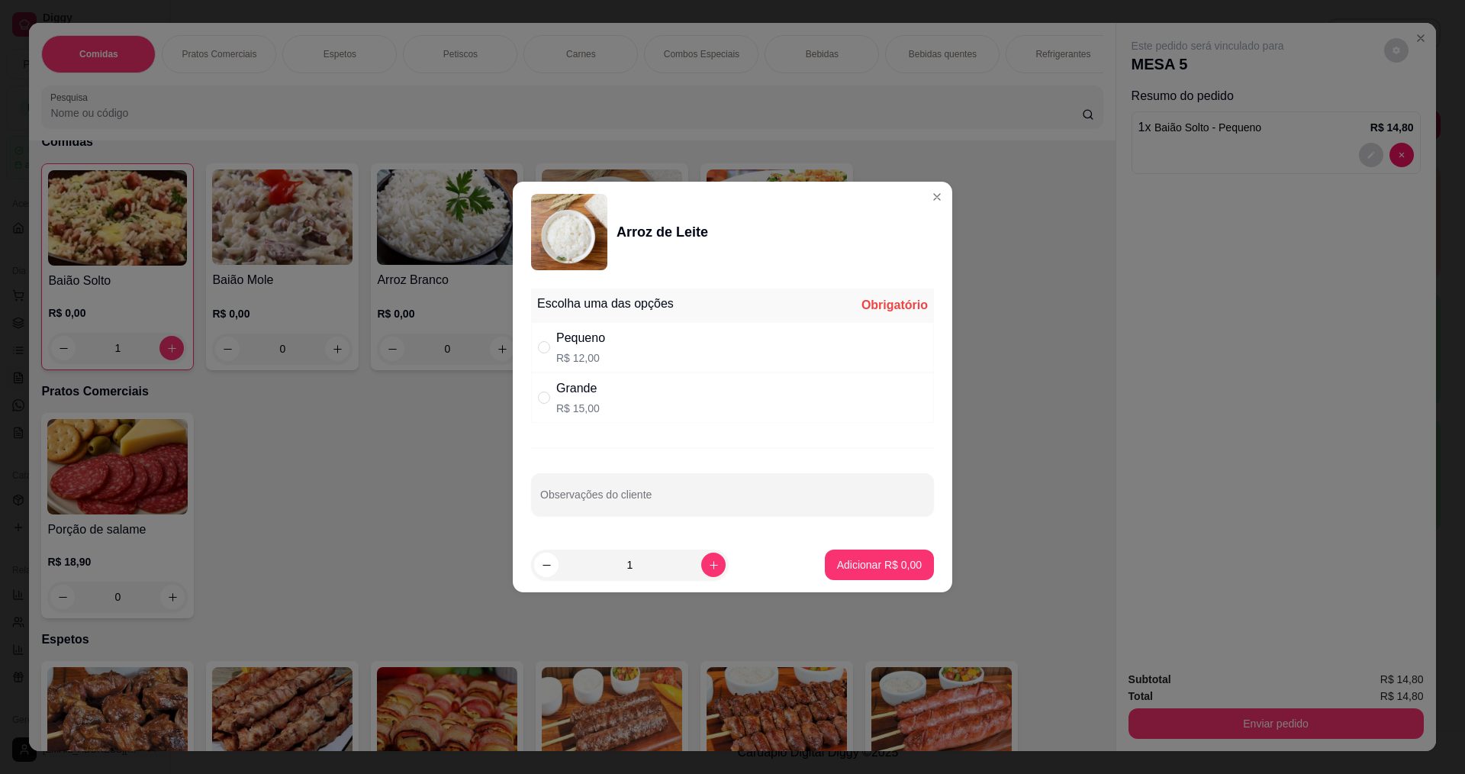
click at [665, 356] on div "Pequeno R$ 12,00" at bounding box center [732, 347] width 403 height 50
radio input "true"
click at [857, 569] on p "Adicionar R$ 12,00" at bounding box center [877, 564] width 89 height 15
type input "1"
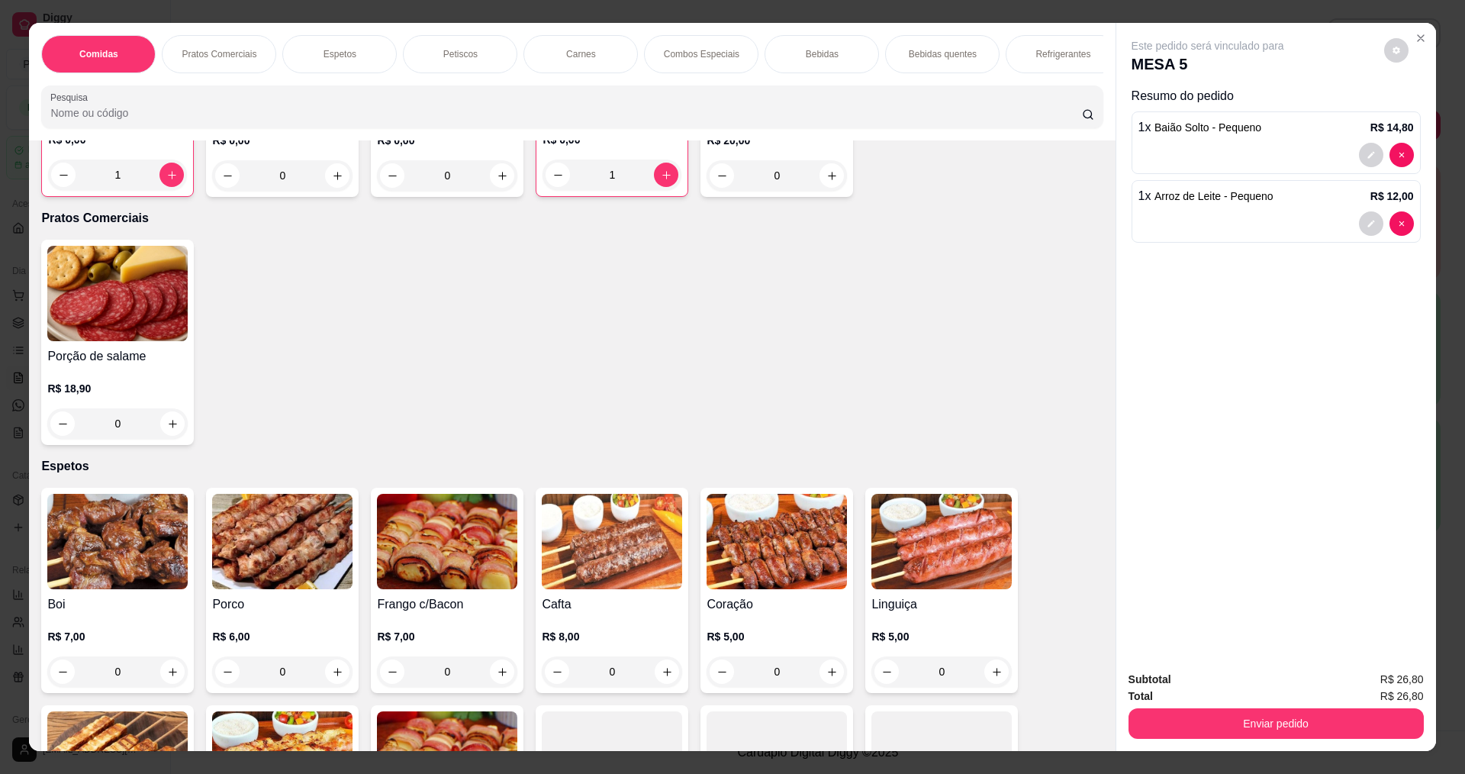
scroll to position [305, 0]
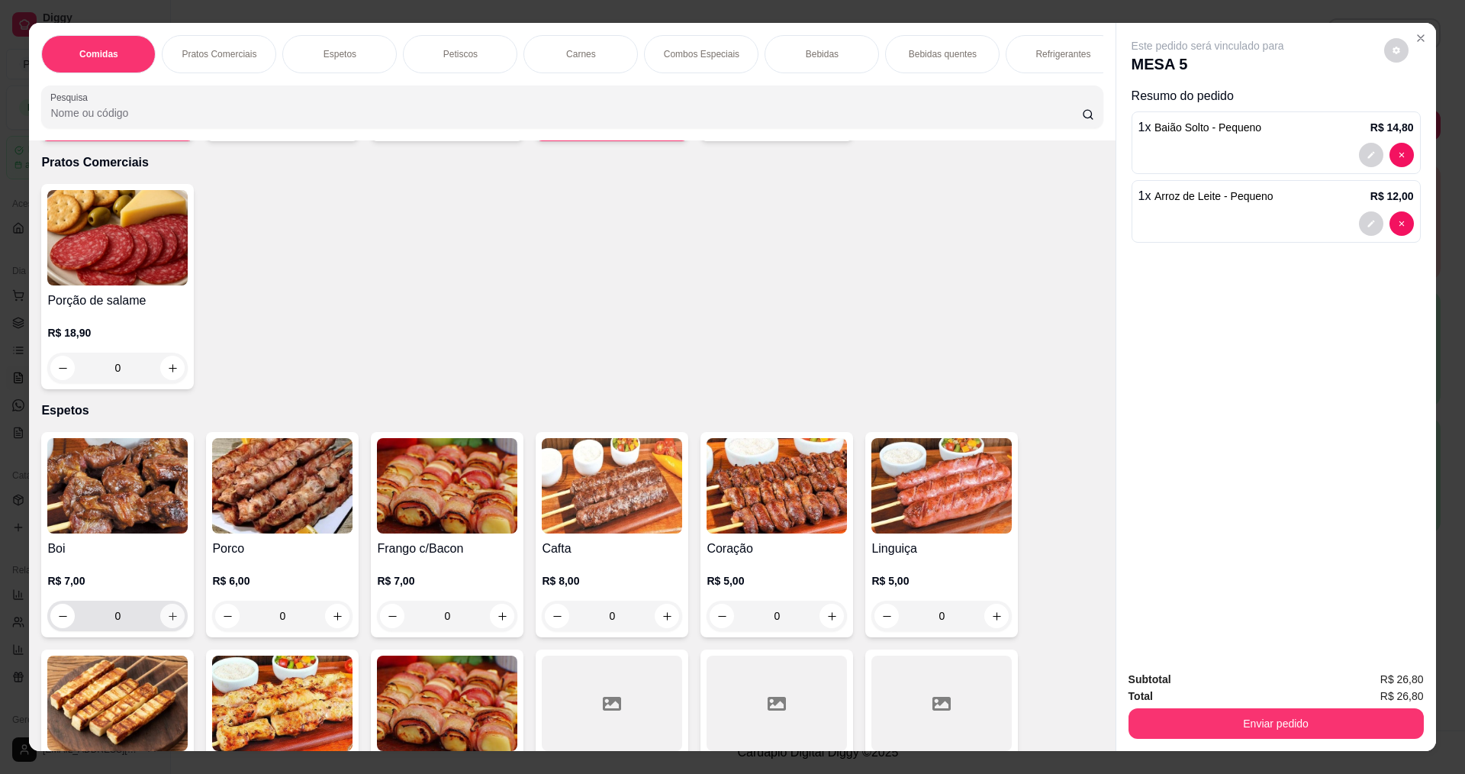
click at [167, 622] on icon "increase-product-quantity" at bounding box center [172, 616] width 11 height 11
click at [166, 622] on icon "increase-product-quantity" at bounding box center [171, 616] width 11 height 11
type input "2"
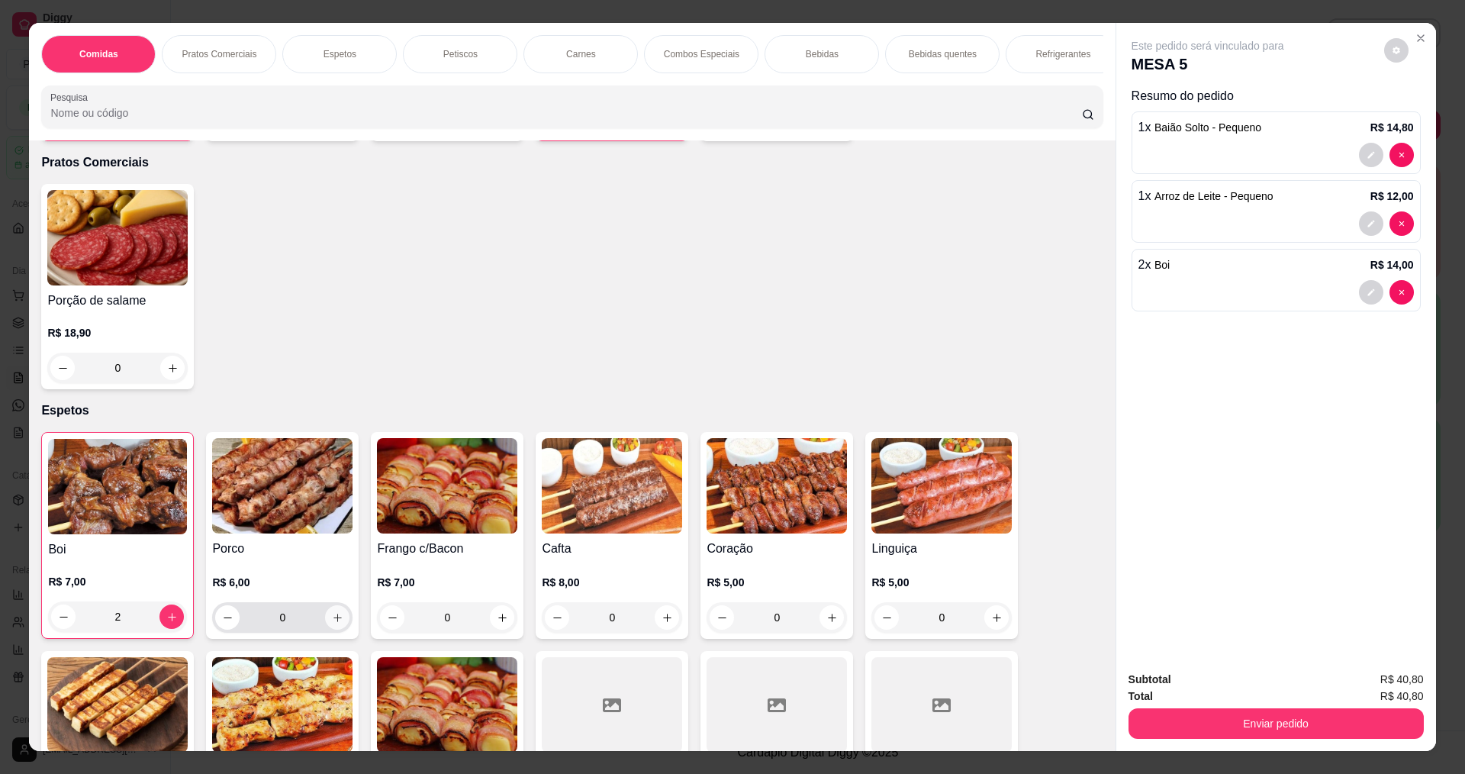
click at [332, 624] on icon "increase-product-quantity" at bounding box center [337, 617] width 11 height 11
type input "1"
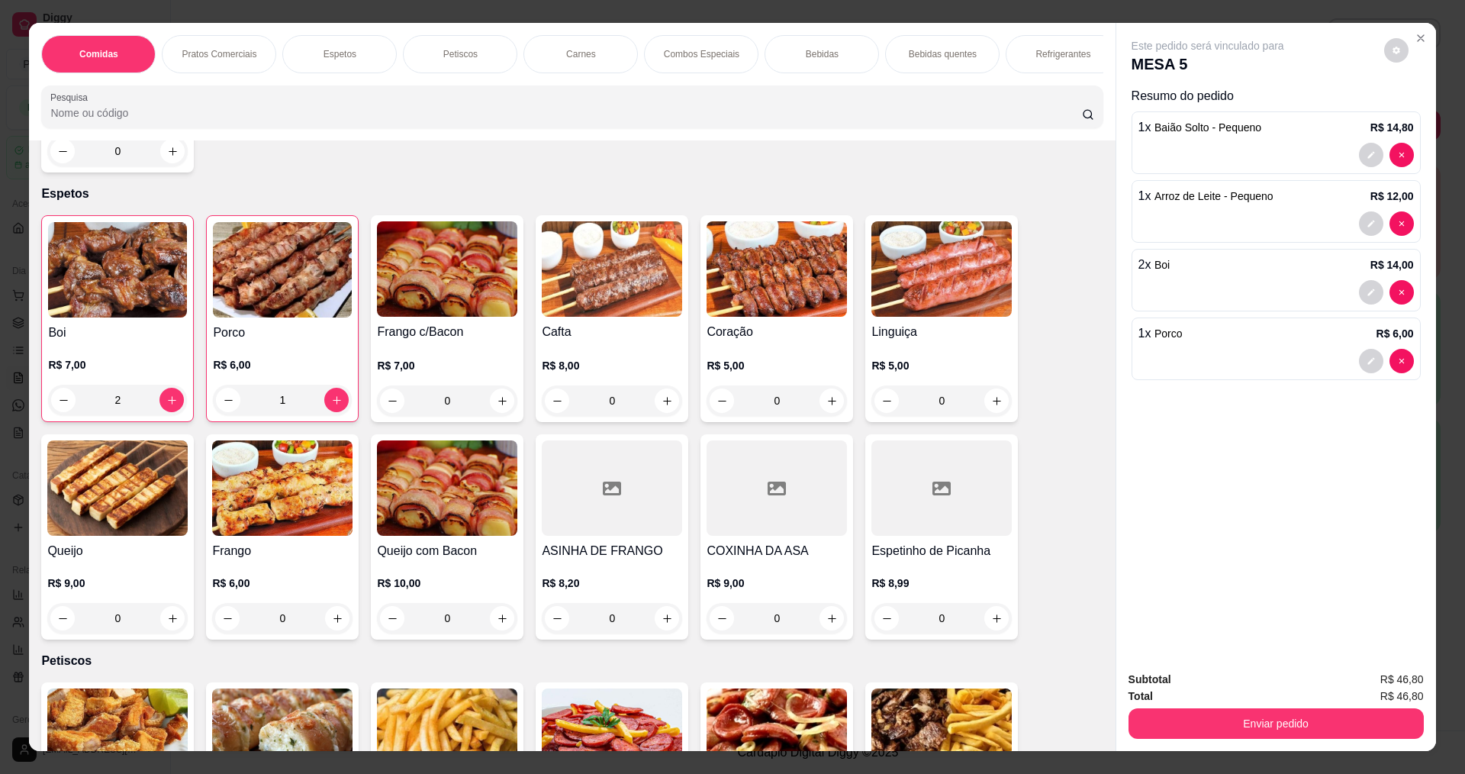
scroll to position [534, 0]
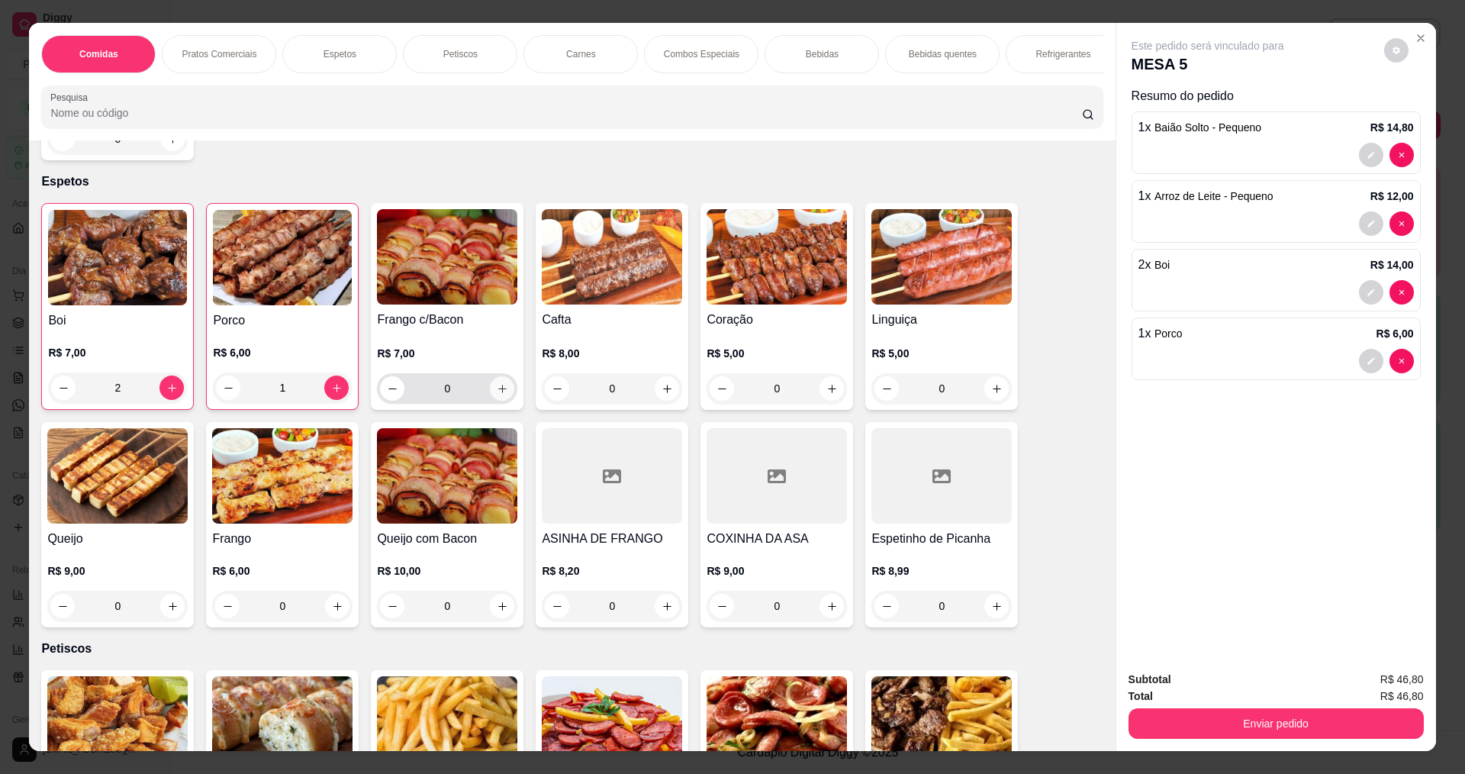
click at [497, 395] on icon "increase-product-quantity" at bounding box center [502, 388] width 11 height 11
type input "1"
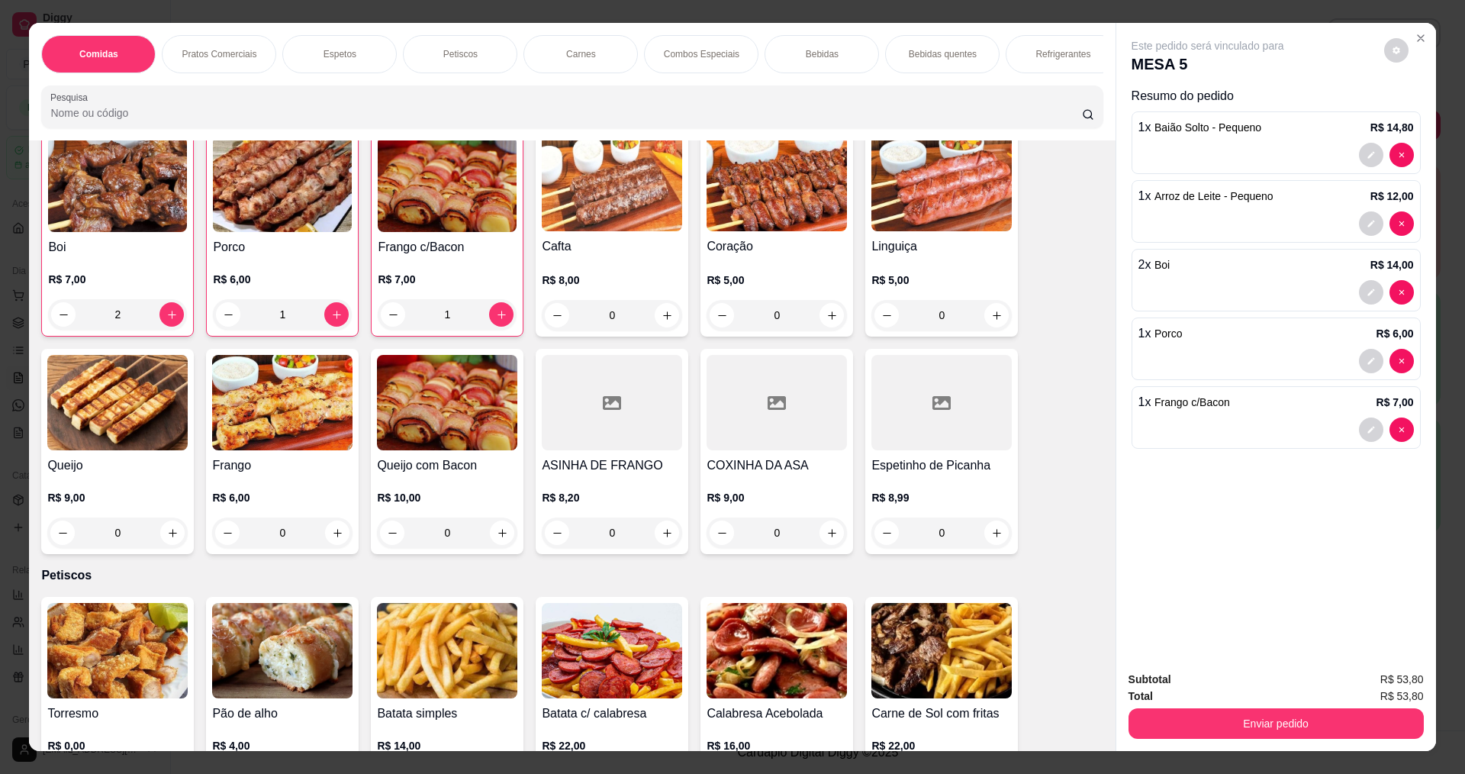
scroll to position [687, 0]
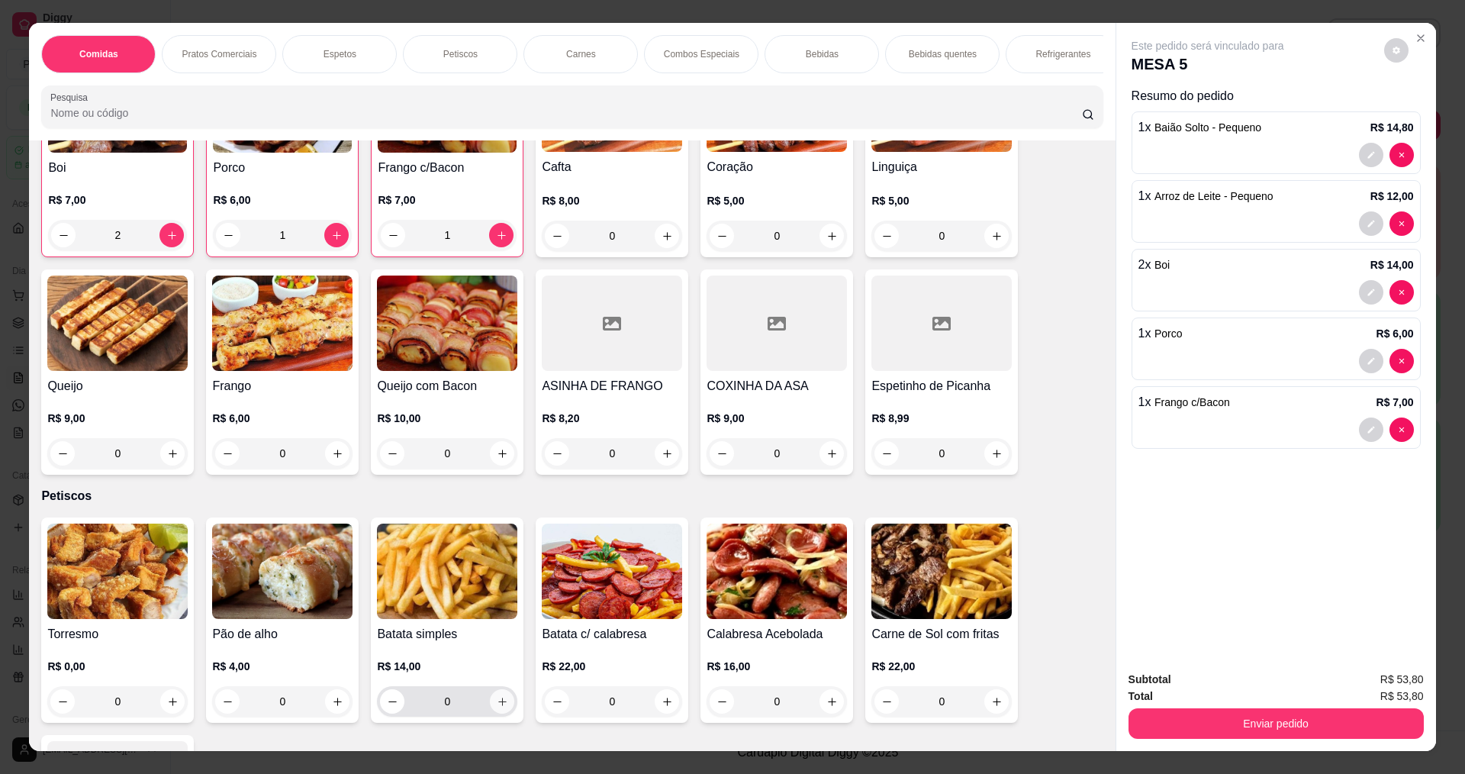
click at [504, 712] on button "increase-product-quantity" at bounding box center [502, 701] width 24 height 24
type input "1"
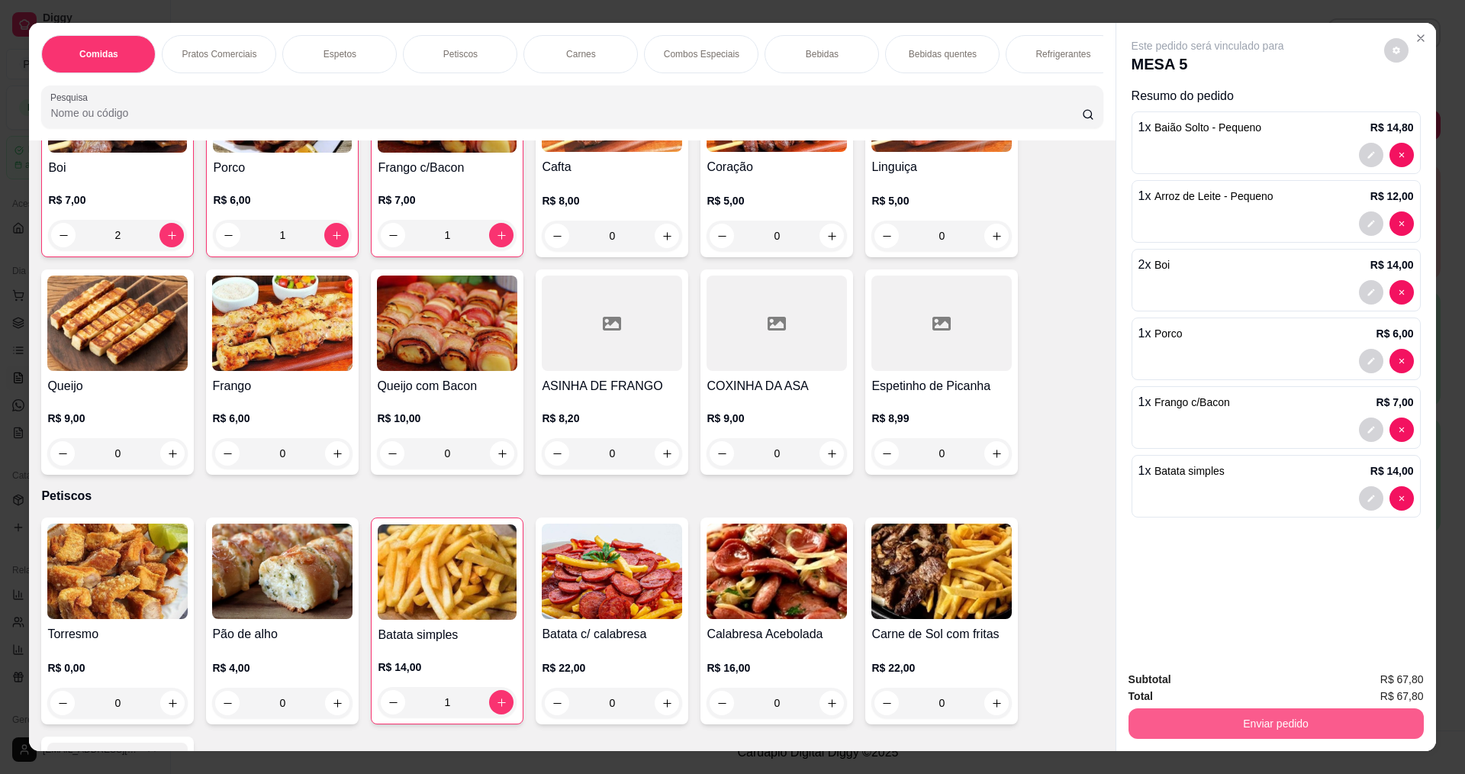
click at [1275, 718] on button "Enviar pedido" at bounding box center [1276, 723] width 295 height 31
click at [1383, 679] on button "Enviar pedido" at bounding box center [1384, 686] width 86 height 29
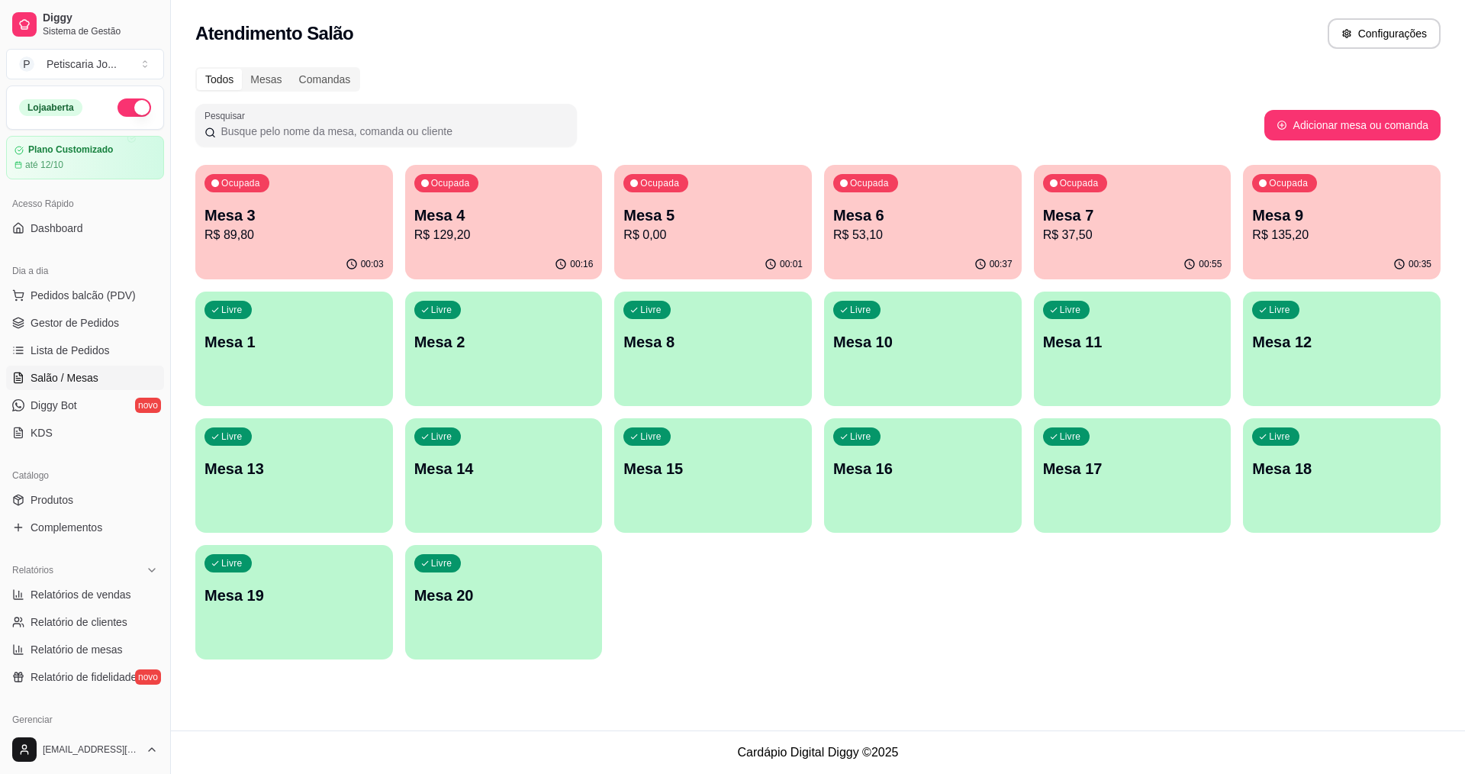
click at [750, 364] on div "Livre Mesa 8" at bounding box center [713, 340] width 198 height 96
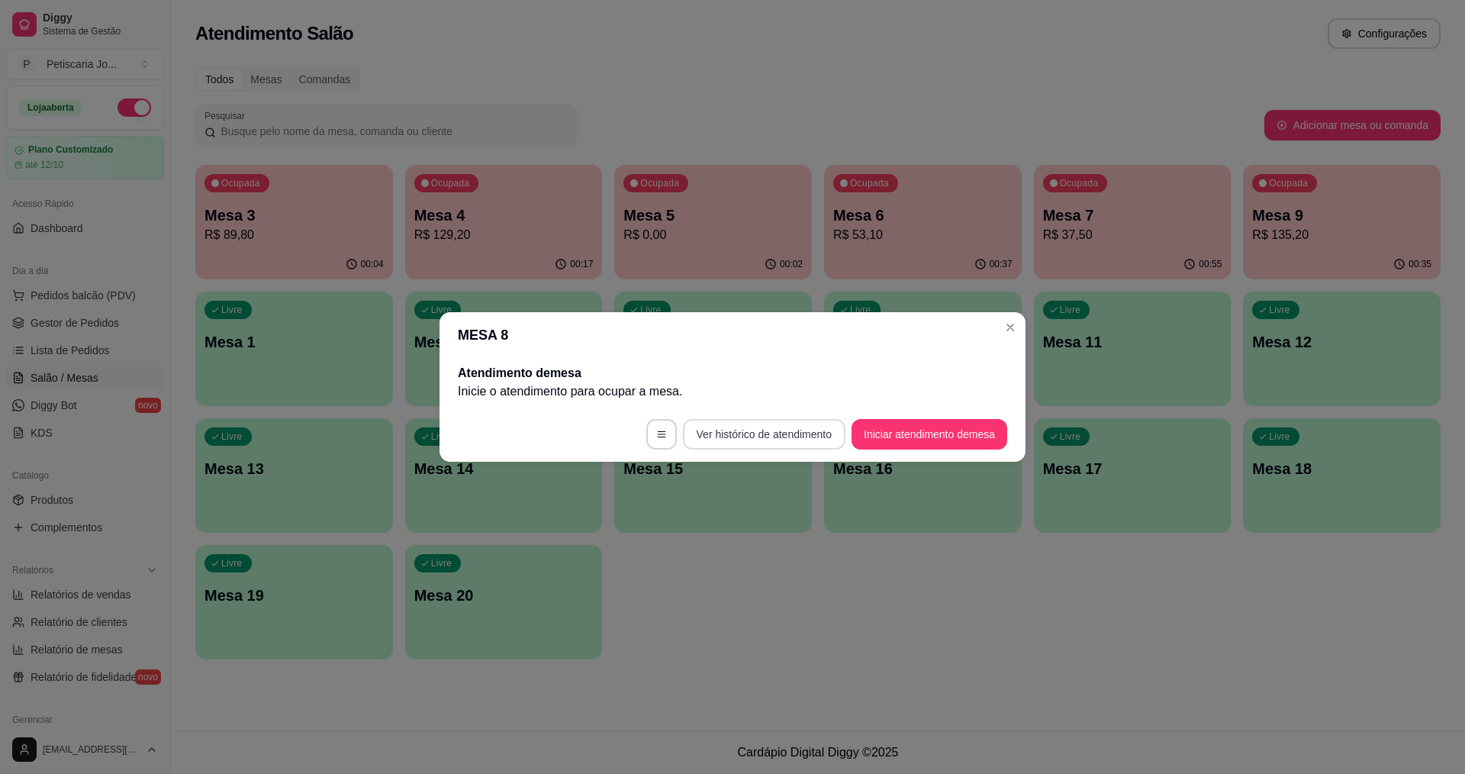
click at [776, 436] on button "Ver histórico de atendimento" at bounding box center [764, 434] width 163 height 31
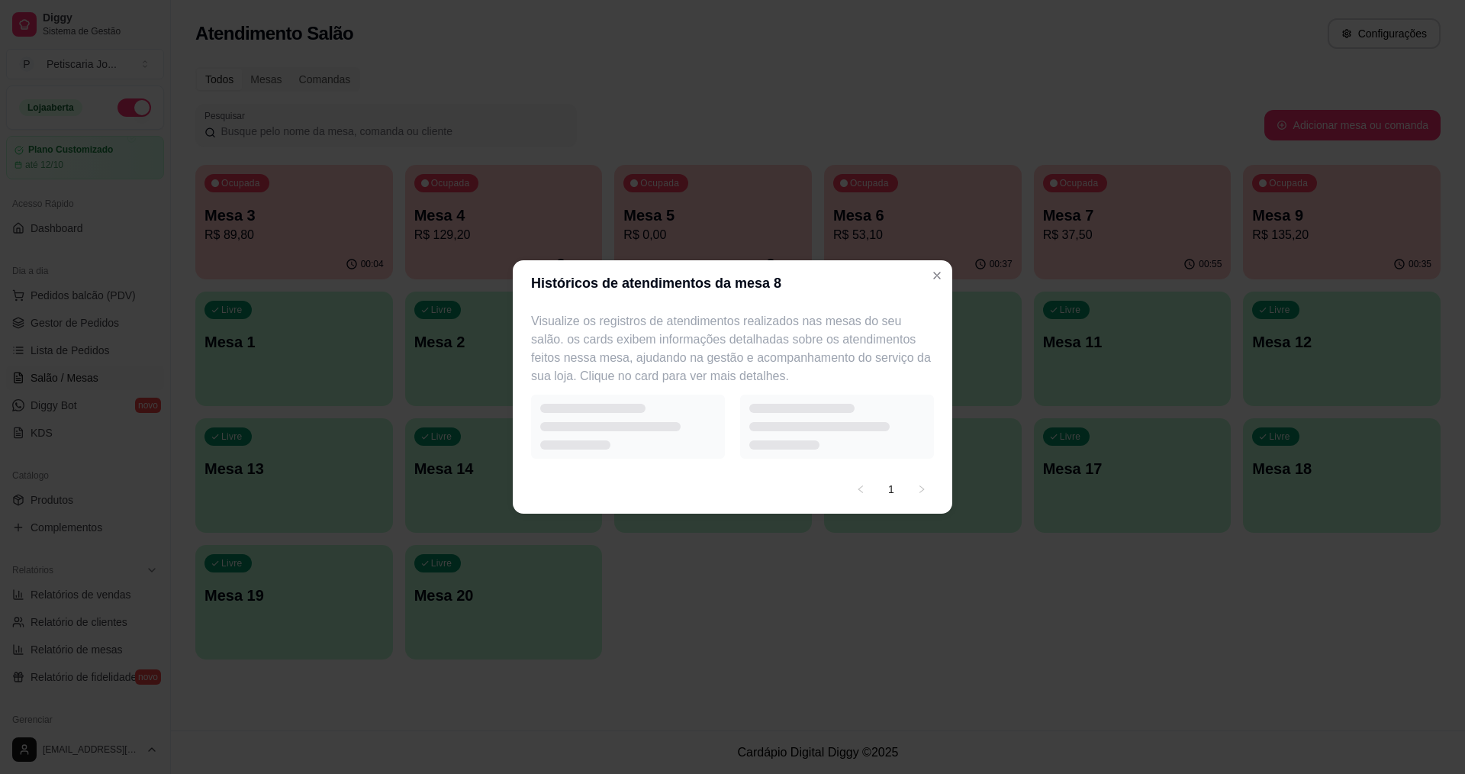
select select "7"
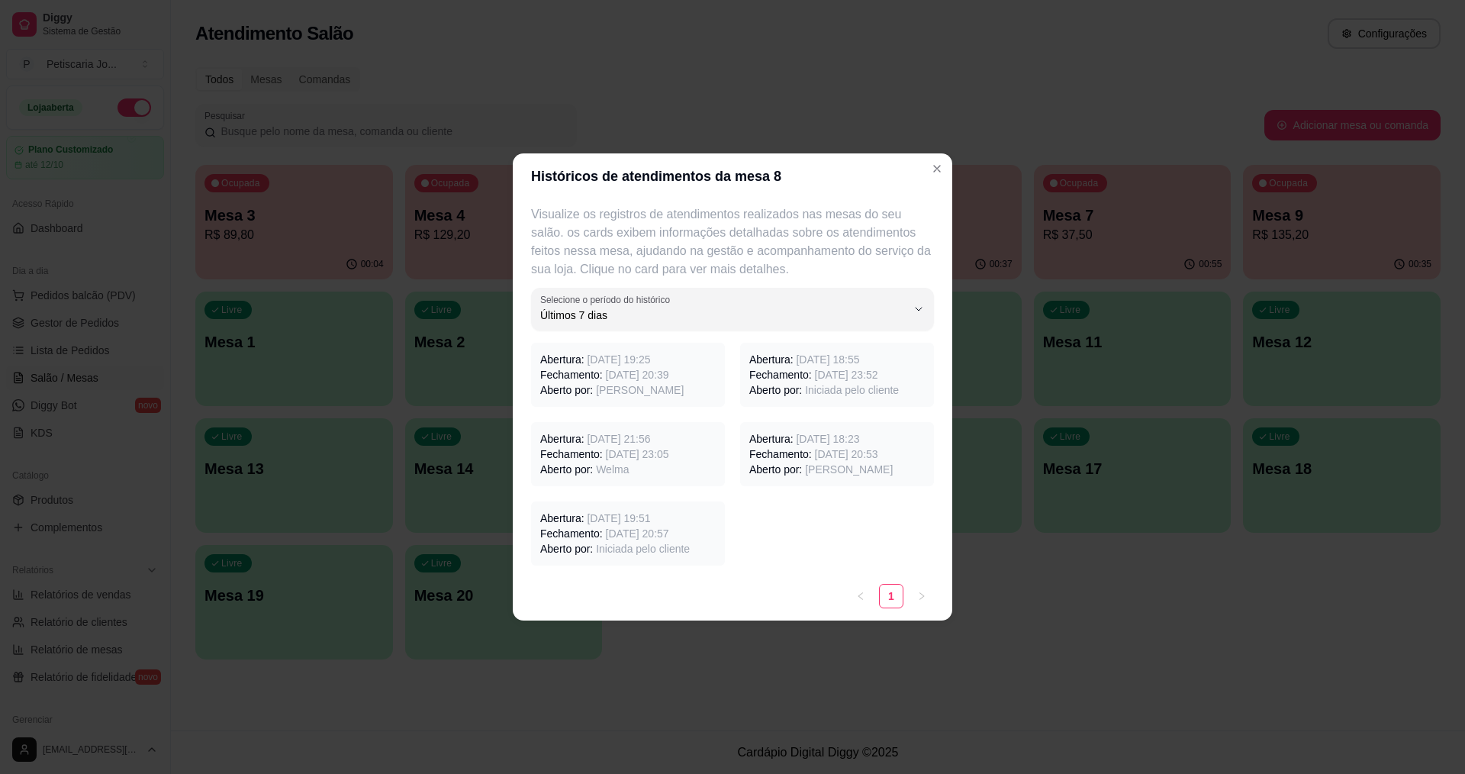
click at [634, 380] on span "26/09/2025 às 20:39" at bounding box center [637, 375] width 63 height 12
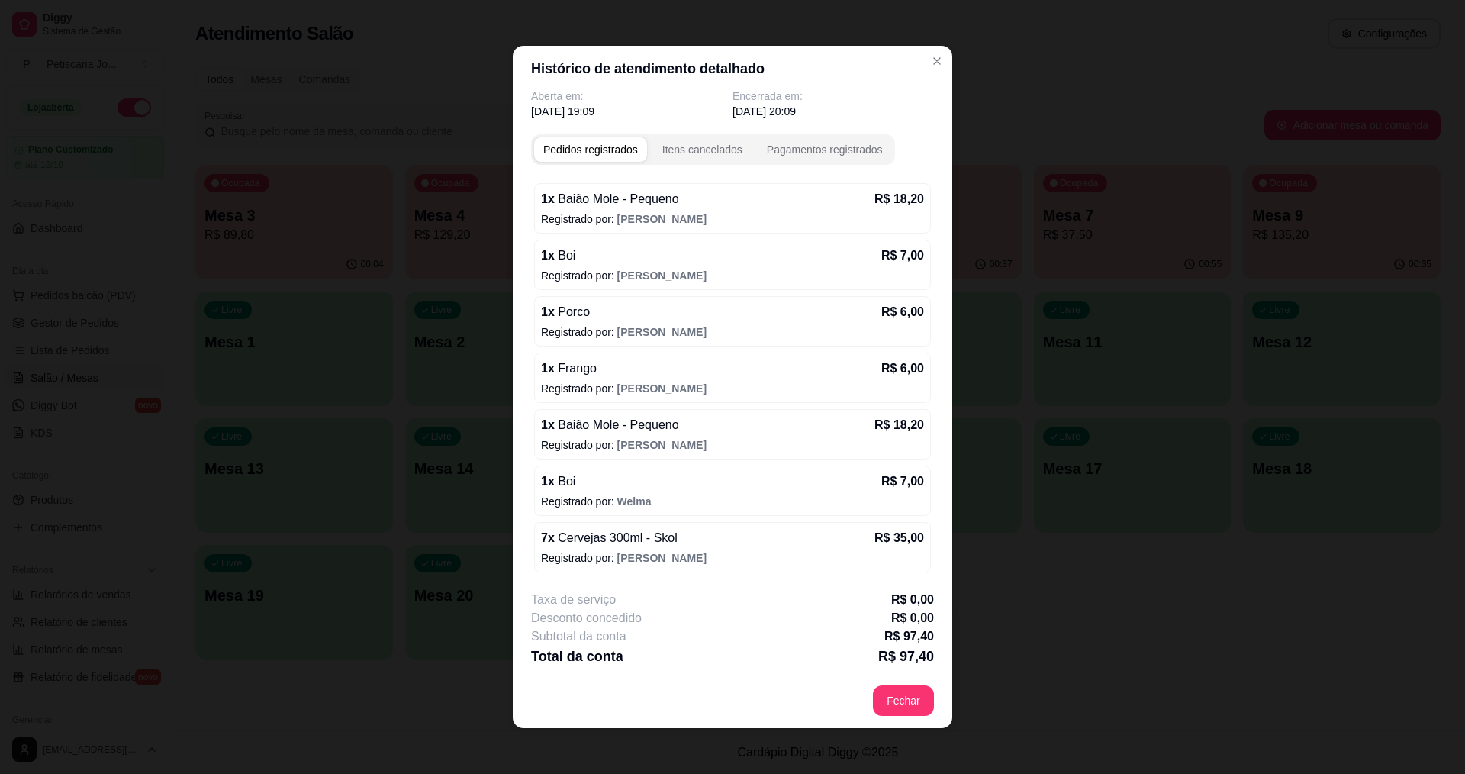
scroll to position [0, 0]
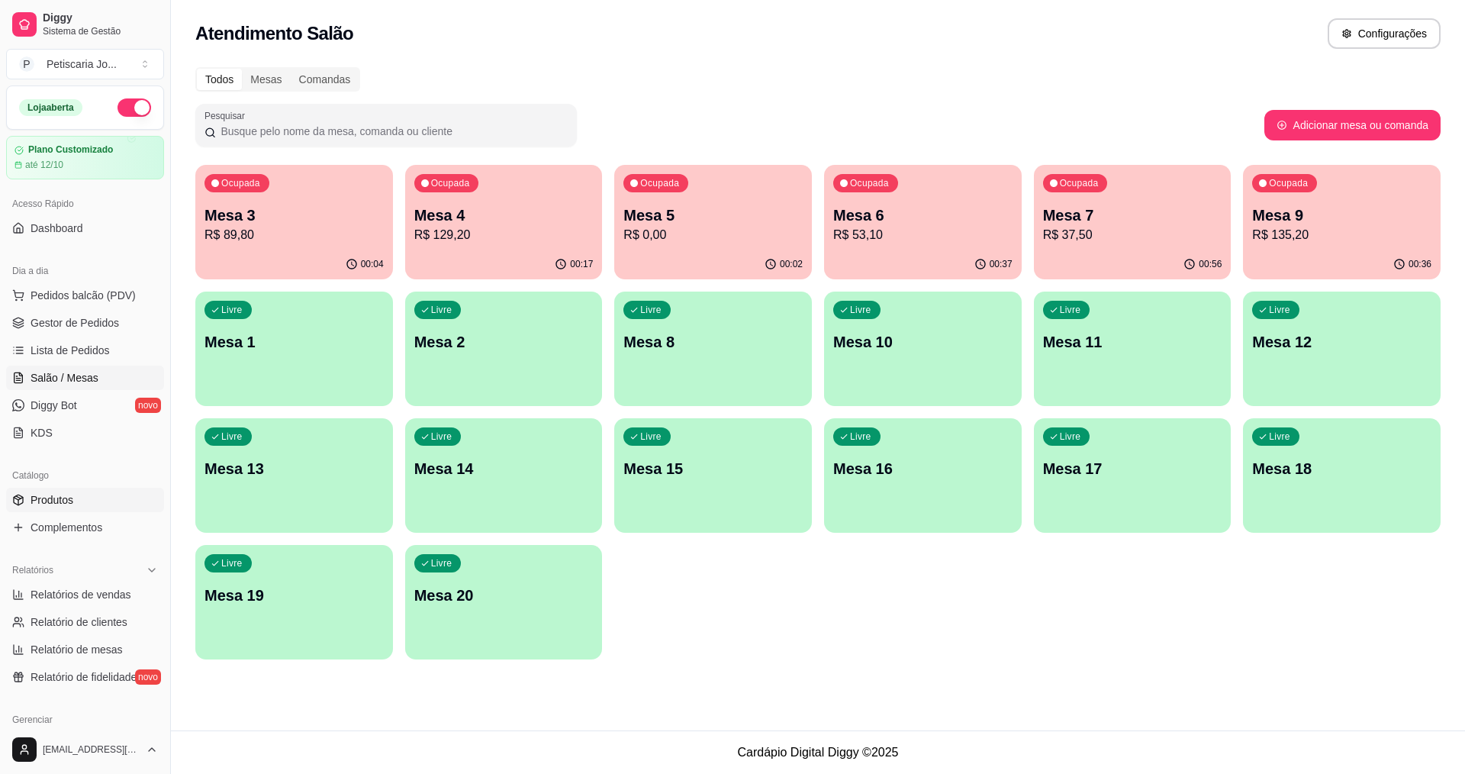
click at [83, 505] on link "Produtos" at bounding box center [85, 500] width 158 height 24
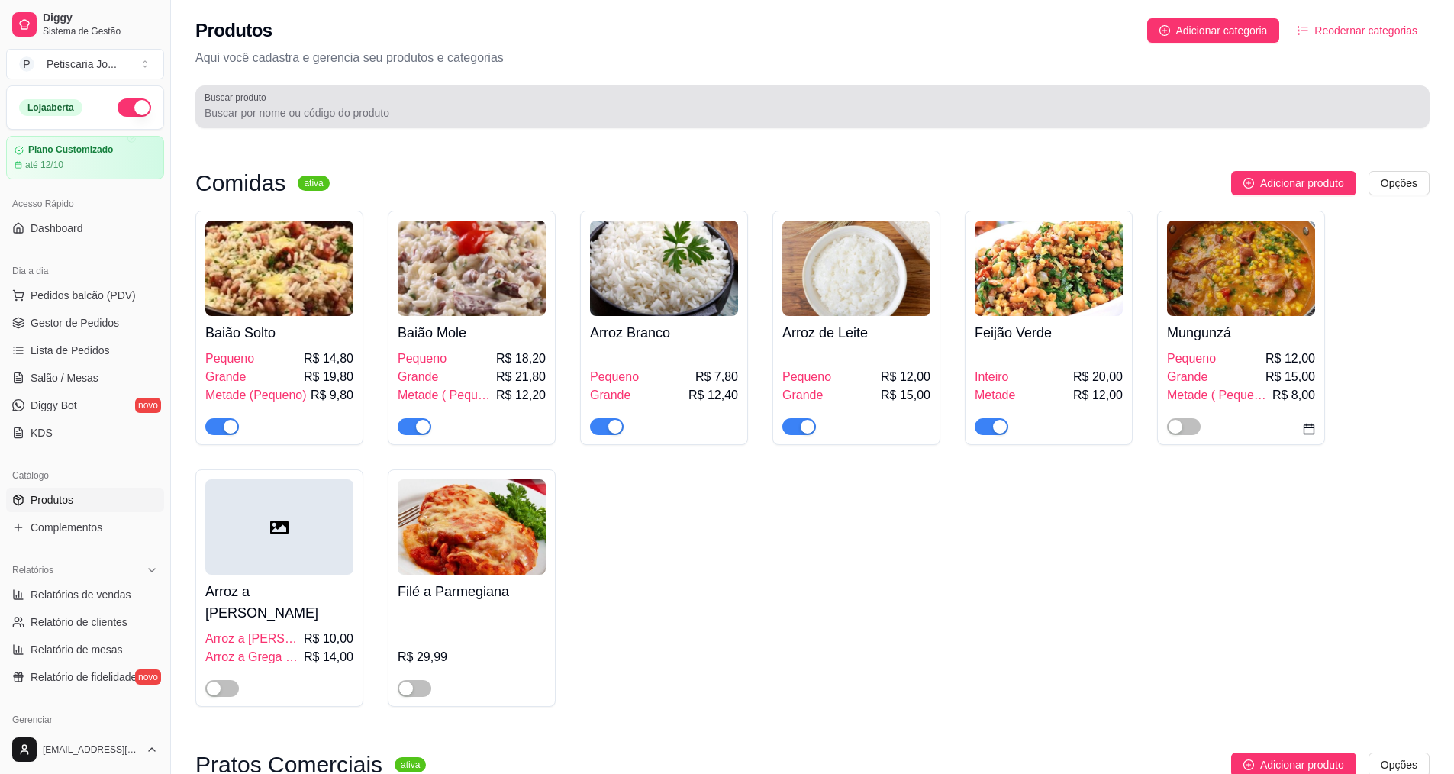
click at [281, 95] on div at bounding box center [813, 107] width 1216 height 31
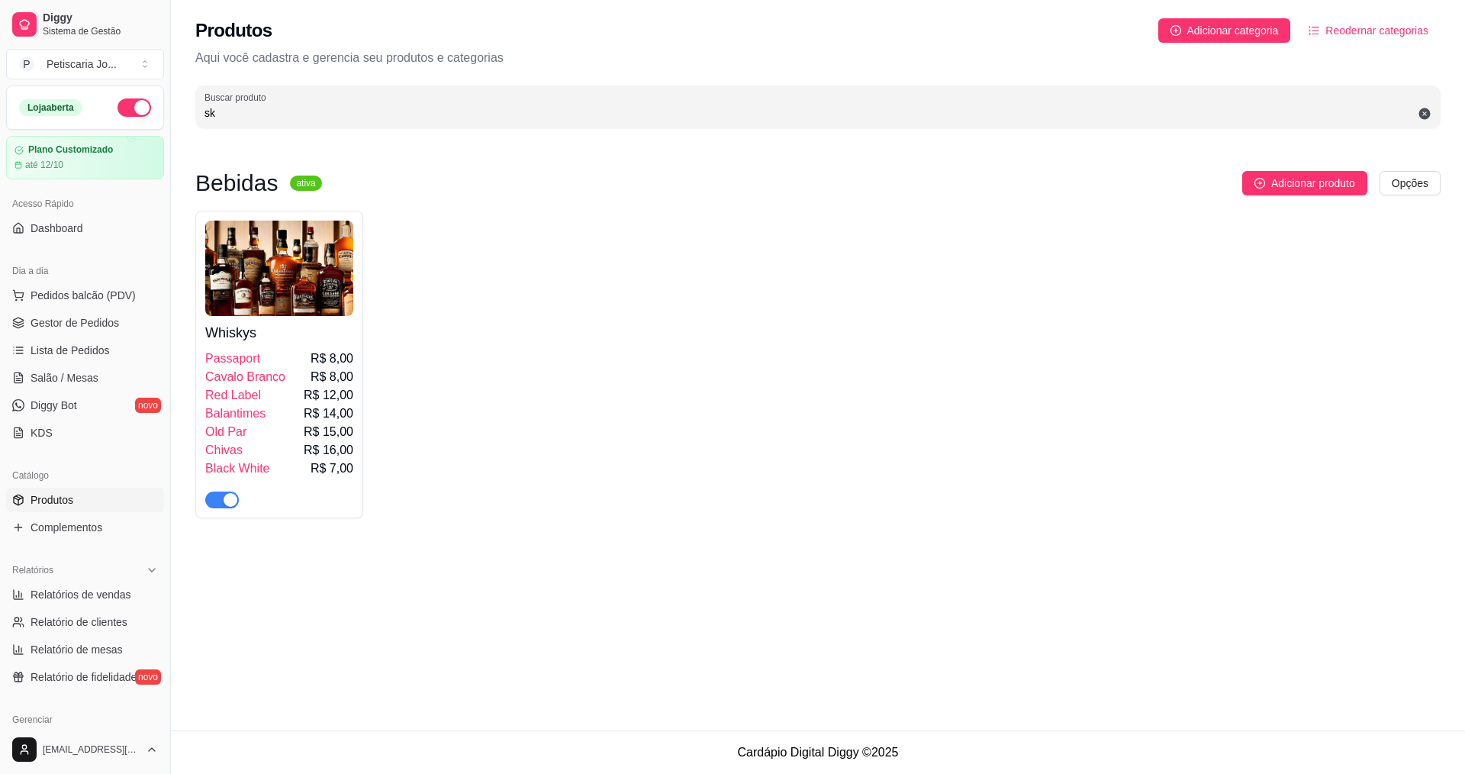
type input "s"
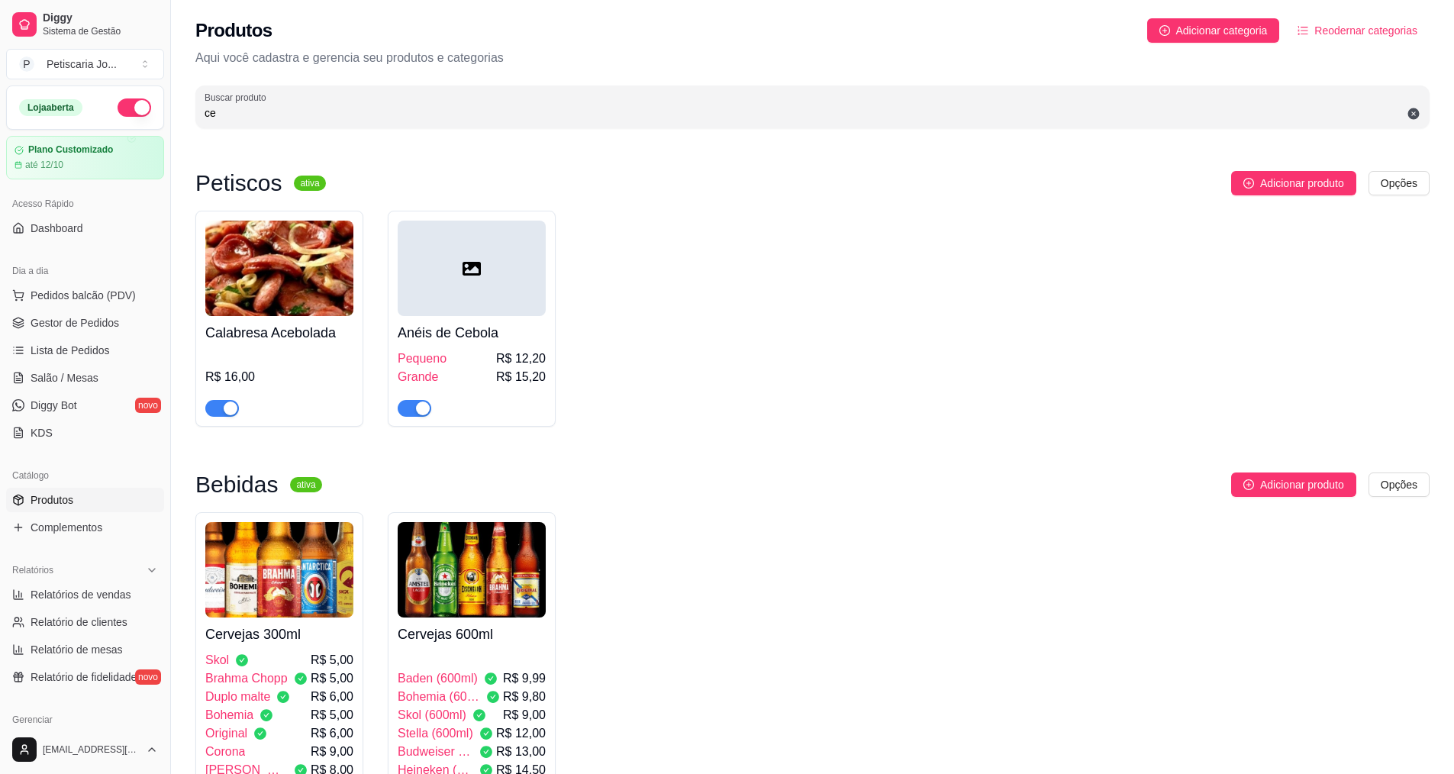
type input "cer"
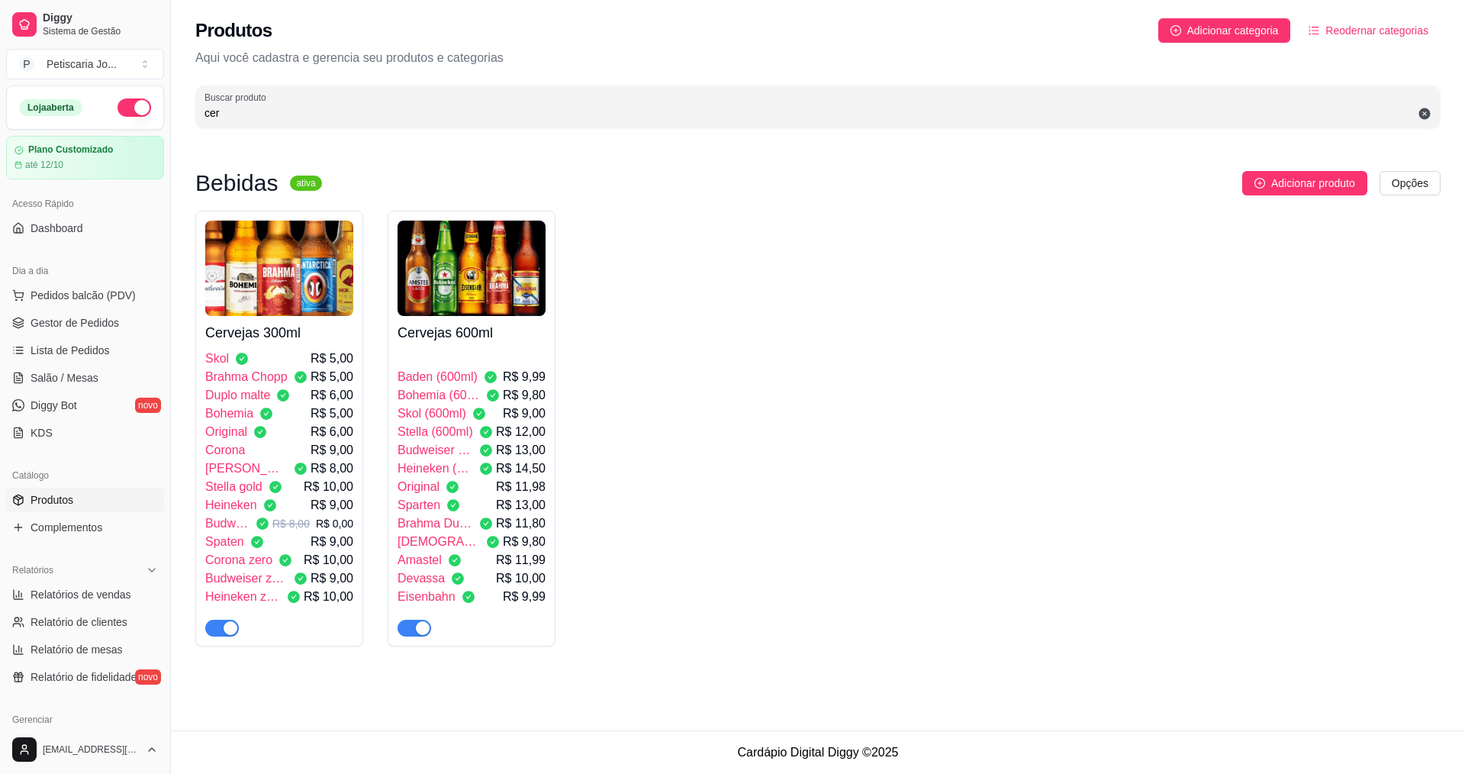
drag, startPoint x: 246, startPoint y: 107, endPoint x: 179, endPoint y: 108, distance: 67.2
click at [179, 108] on div "Produtos Adicionar categoria Reodernar categorias Aqui você cadastra e gerencia…" at bounding box center [818, 68] width 1294 height 137
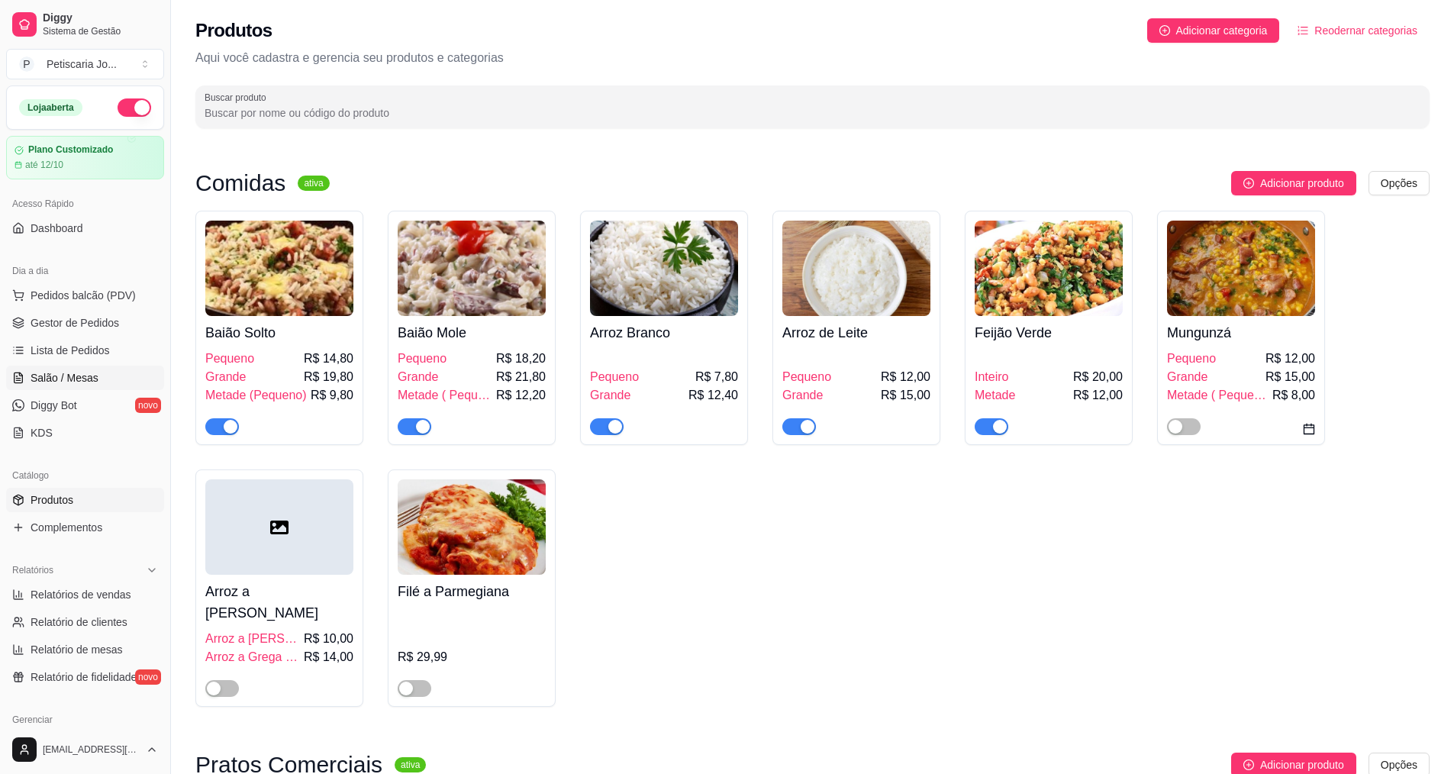
click at [124, 384] on link "Salão / Mesas" at bounding box center [85, 378] width 158 height 24
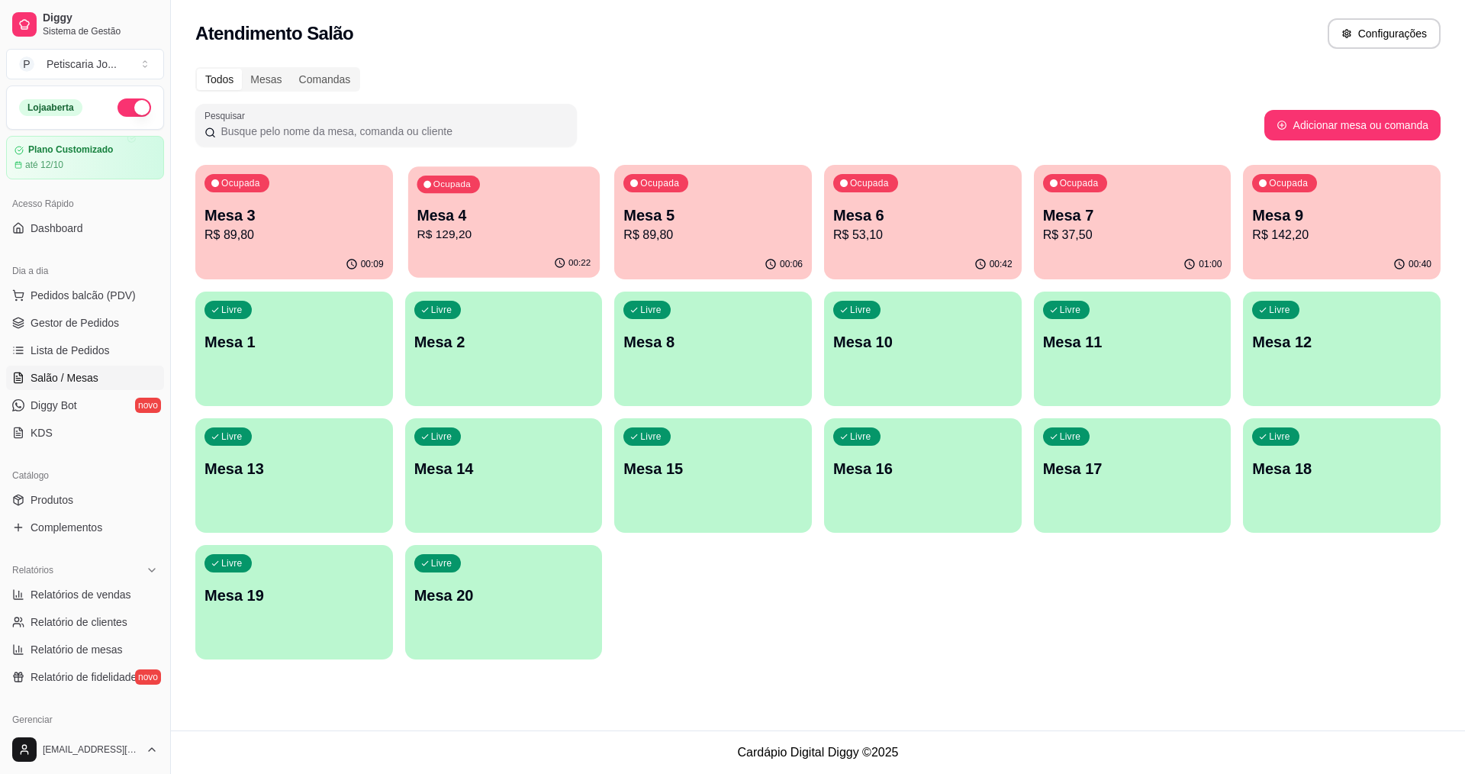
click at [510, 214] on p "Mesa 4" at bounding box center [504, 215] width 174 height 21
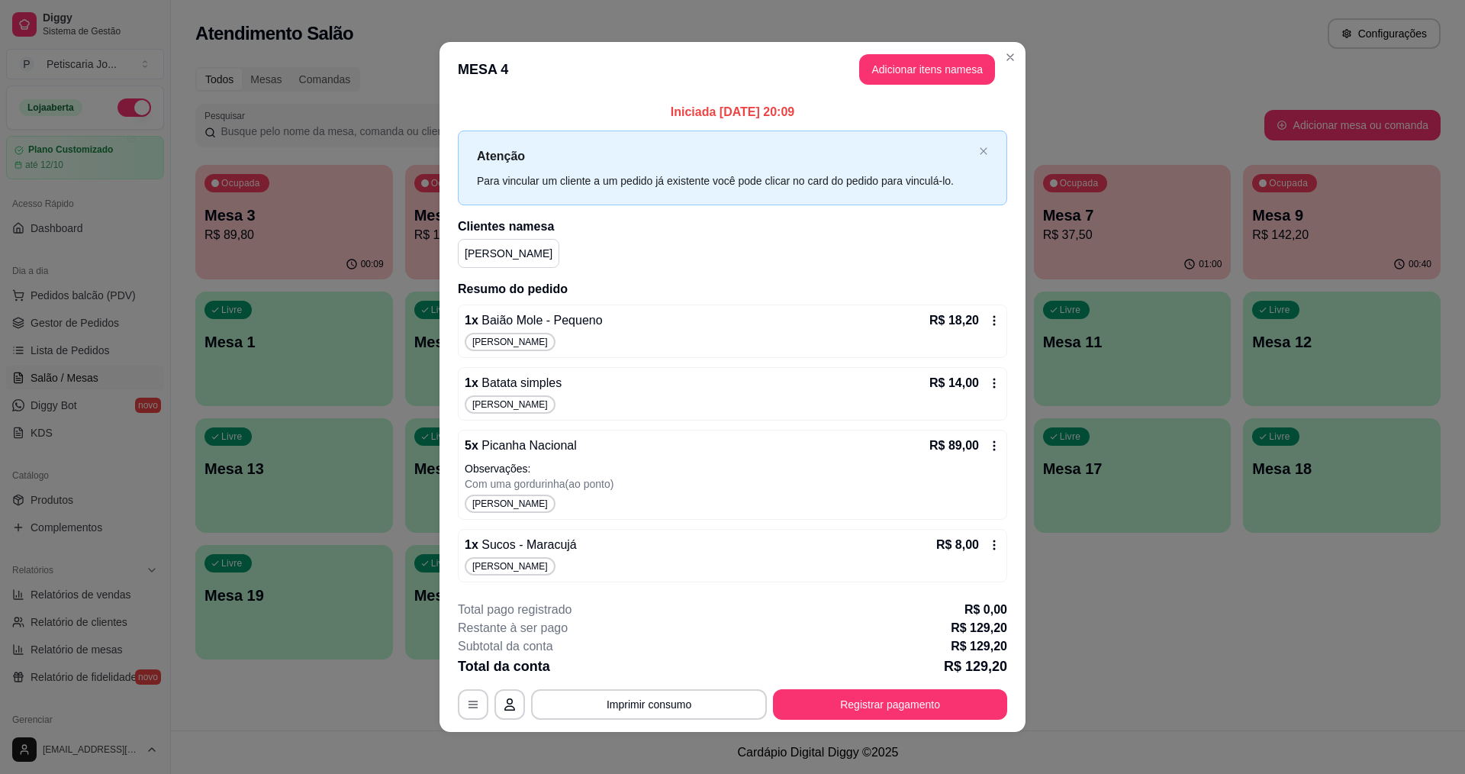
scroll to position [7, 0]
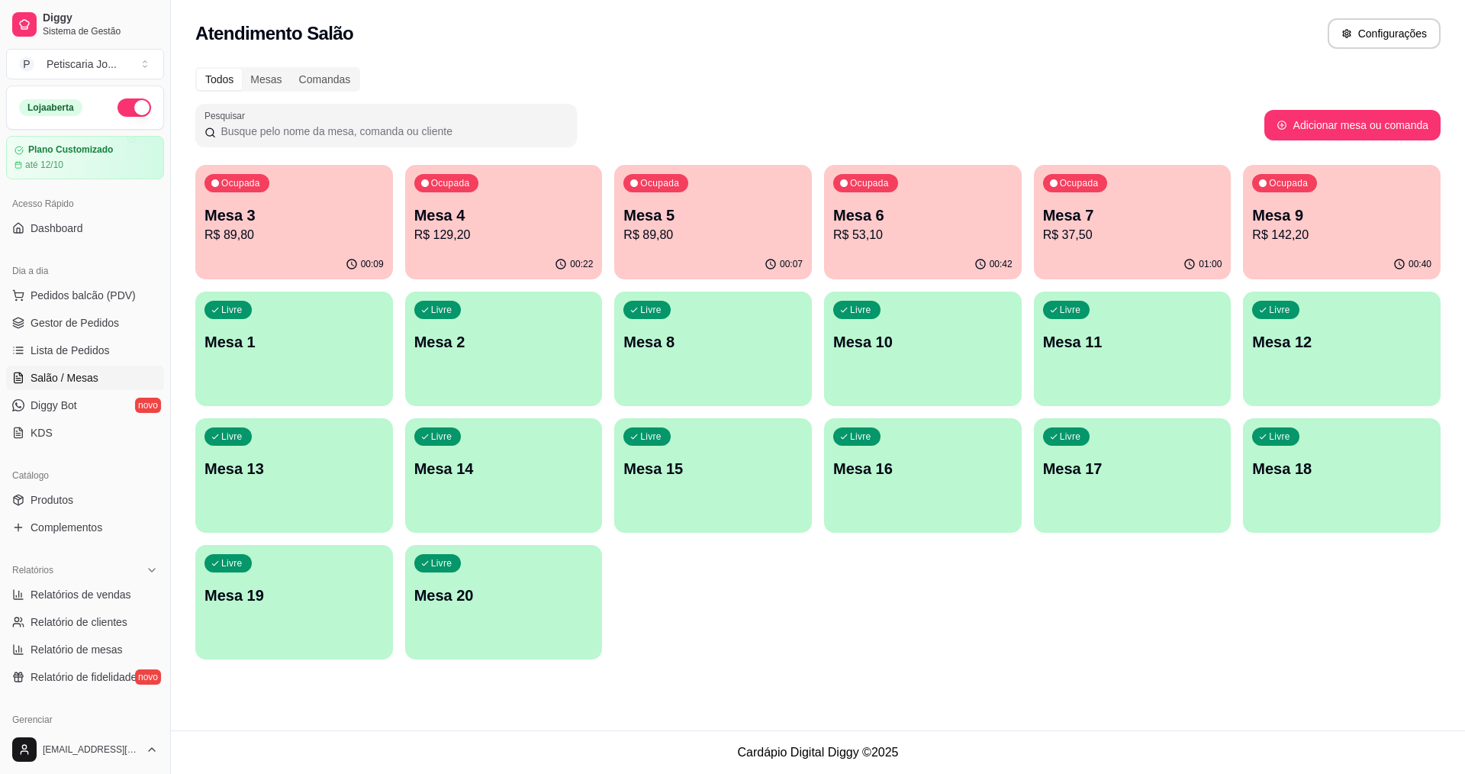
click at [516, 221] on p "Mesa 4" at bounding box center [503, 215] width 179 height 21
click at [1392, 239] on p "R$ 142,20" at bounding box center [1342, 235] width 179 height 18
click at [1066, 200] on div "Ocupada Mesa 7 R$ 37,50" at bounding box center [1133, 207] width 198 height 85
click at [929, 199] on div "Ocupada Mesa 6 R$ 53,10" at bounding box center [923, 207] width 198 height 85
click at [716, 202] on div "Ocupada Mesa 5 R$ 89,80" at bounding box center [713, 207] width 192 height 82
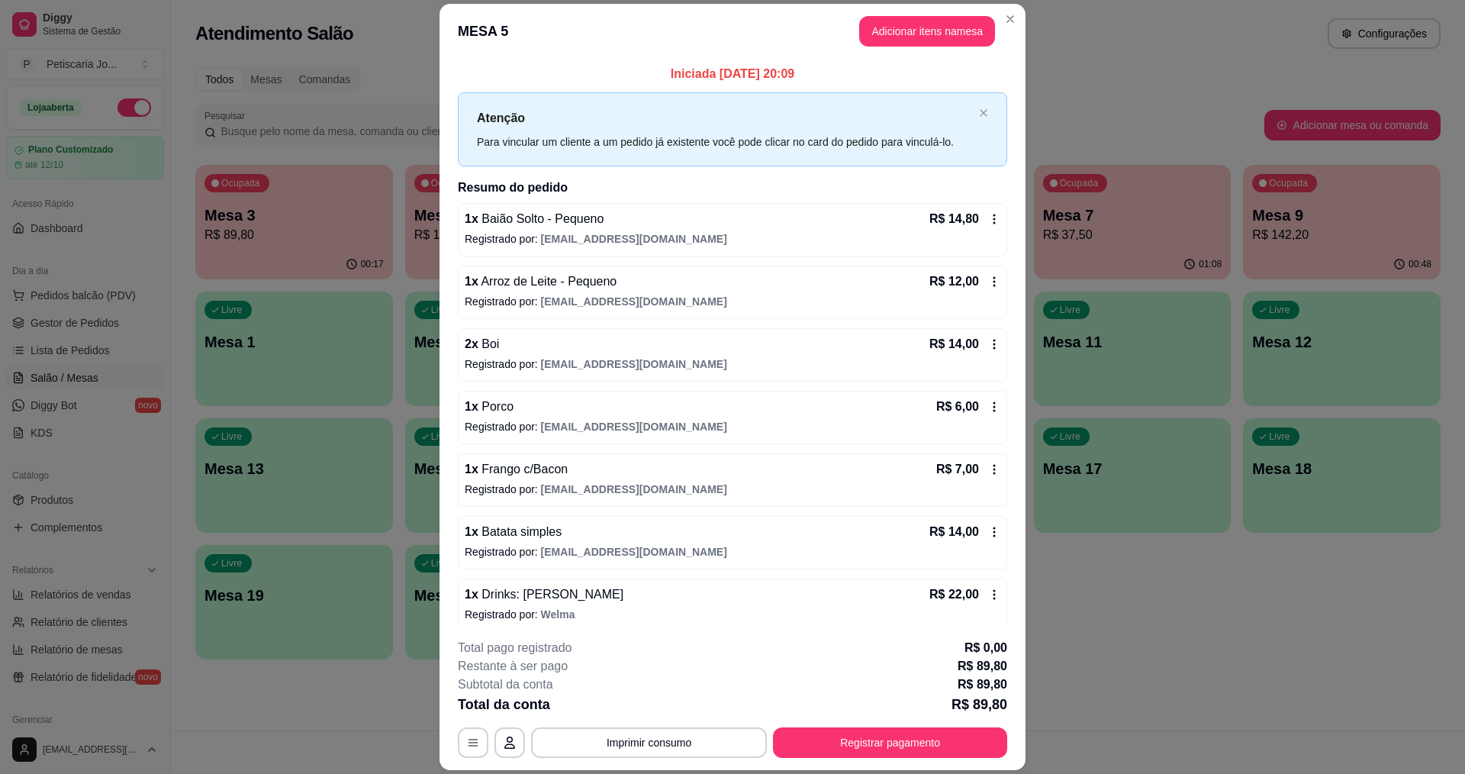
scroll to position [11, 0]
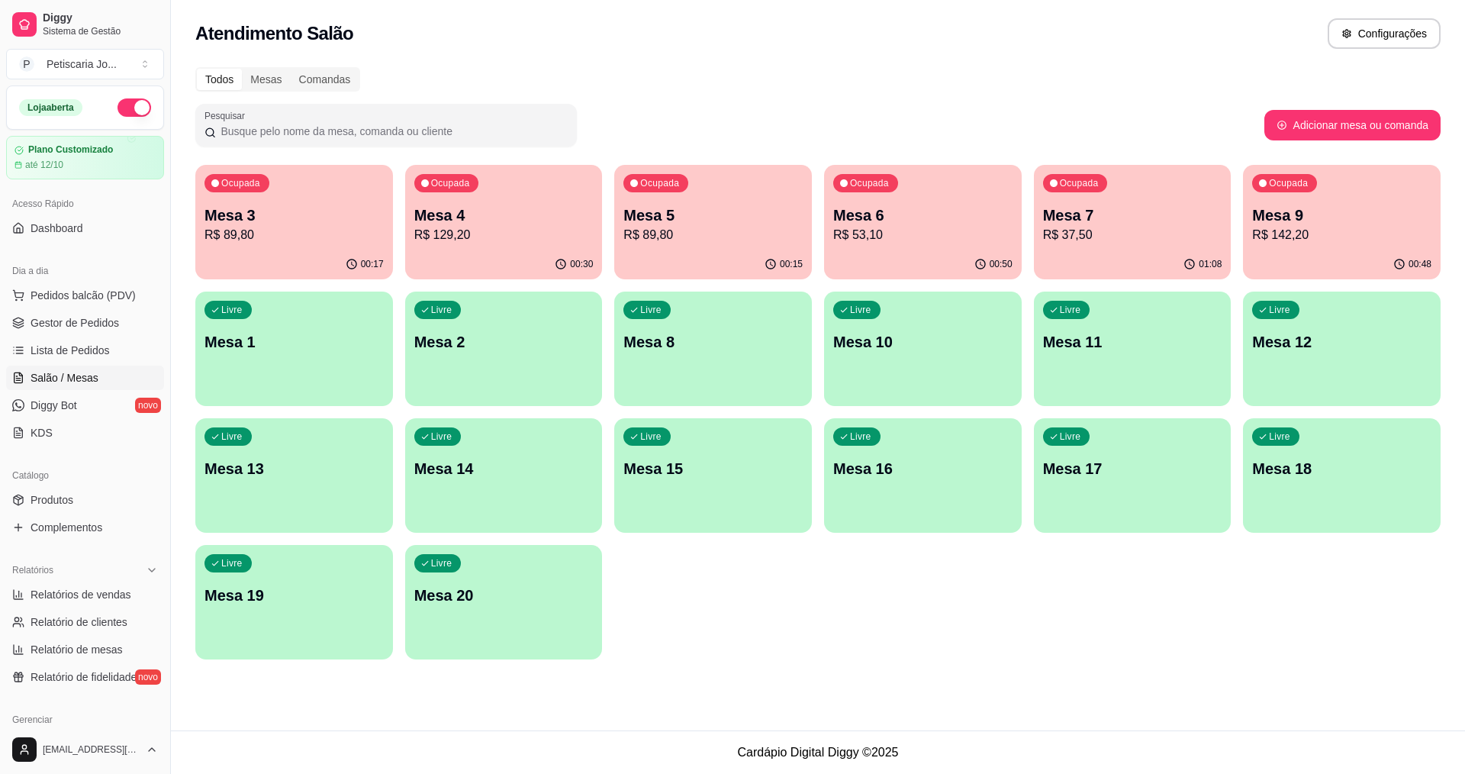
click at [540, 234] on p "R$ 129,20" at bounding box center [503, 235] width 179 height 18
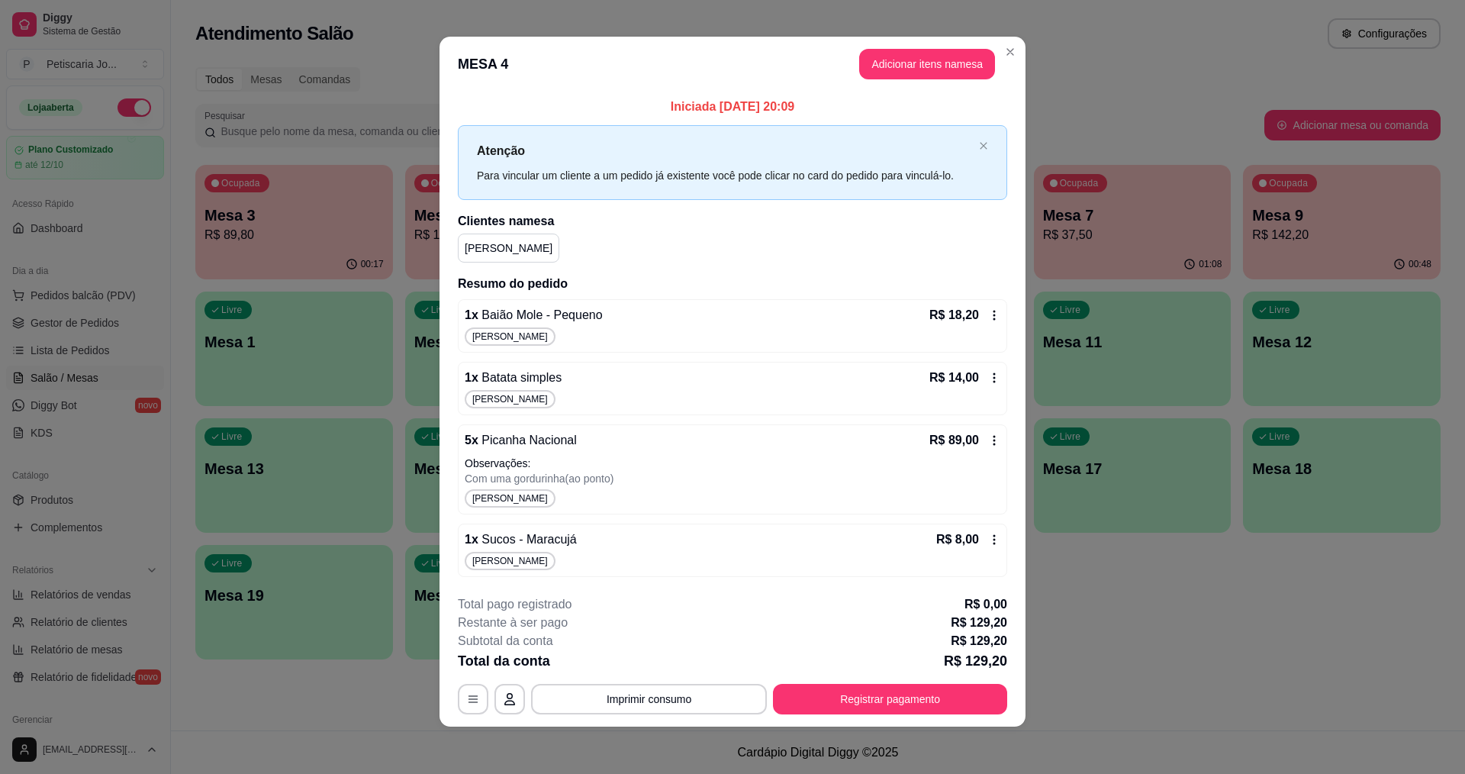
scroll to position [7, 0]
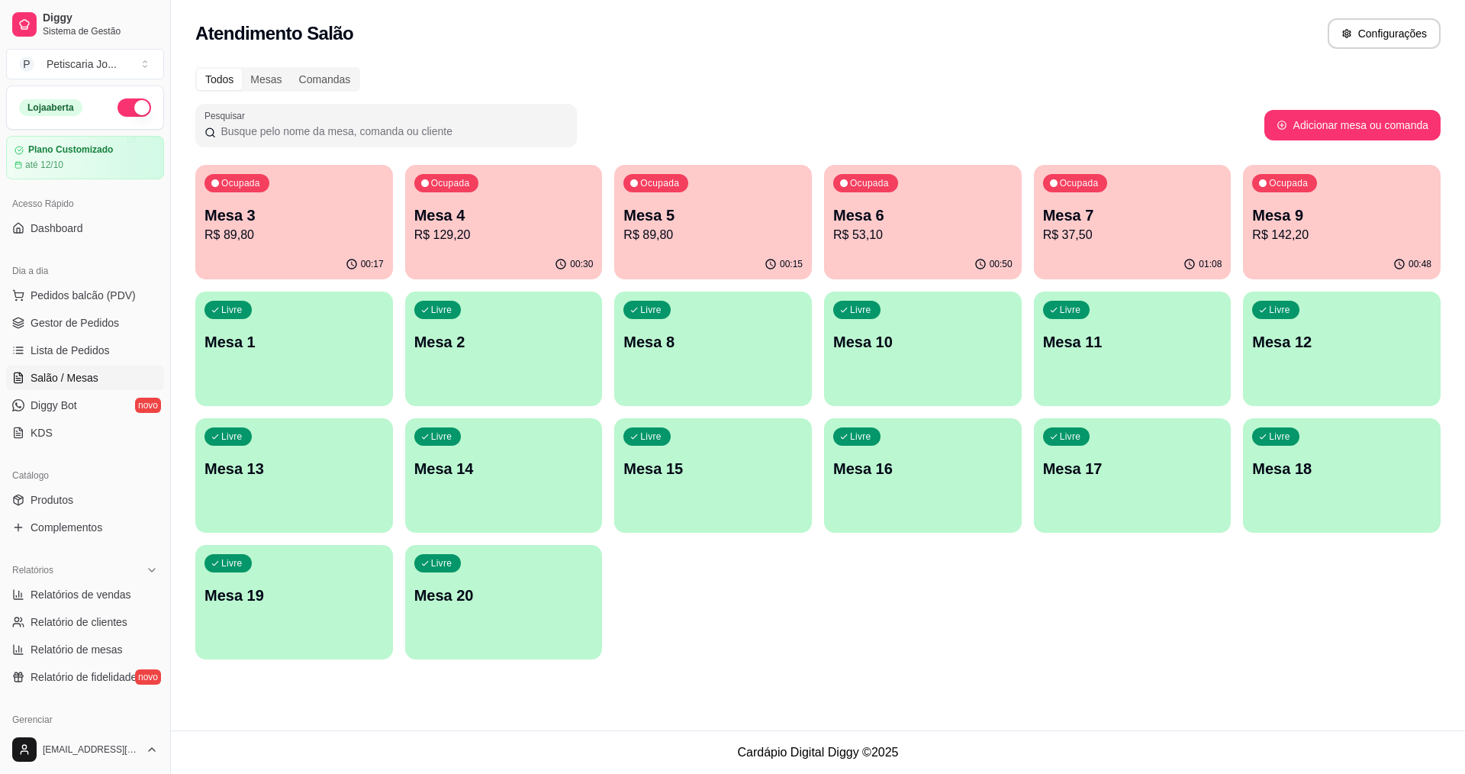
click at [693, 220] on p "Mesa 5" at bounding box center [713, 215] width 179 height 21
click at [335, 206] on p "Mesa 3" at bounding box center [294, 215] width 179 height 21
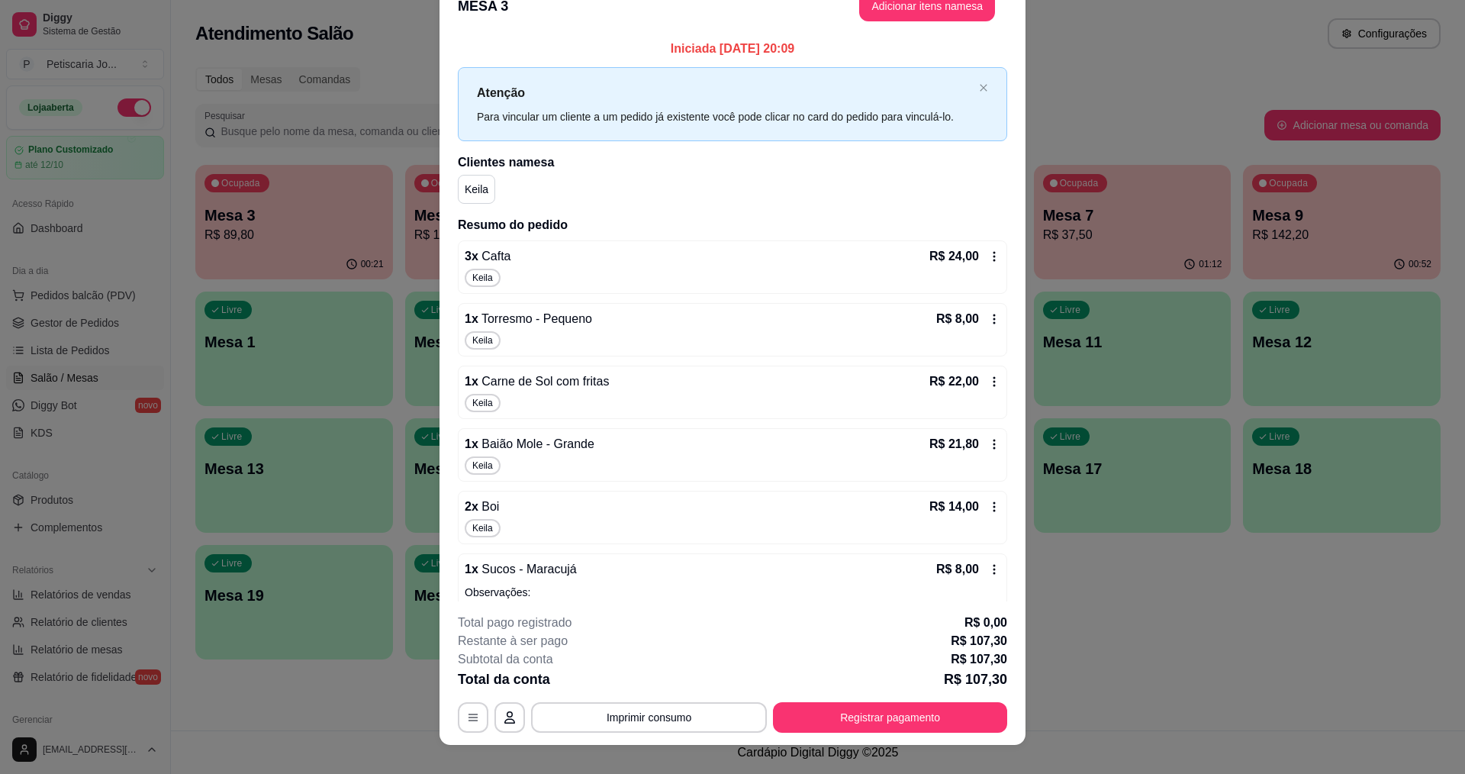
scroll to position [0, 0]
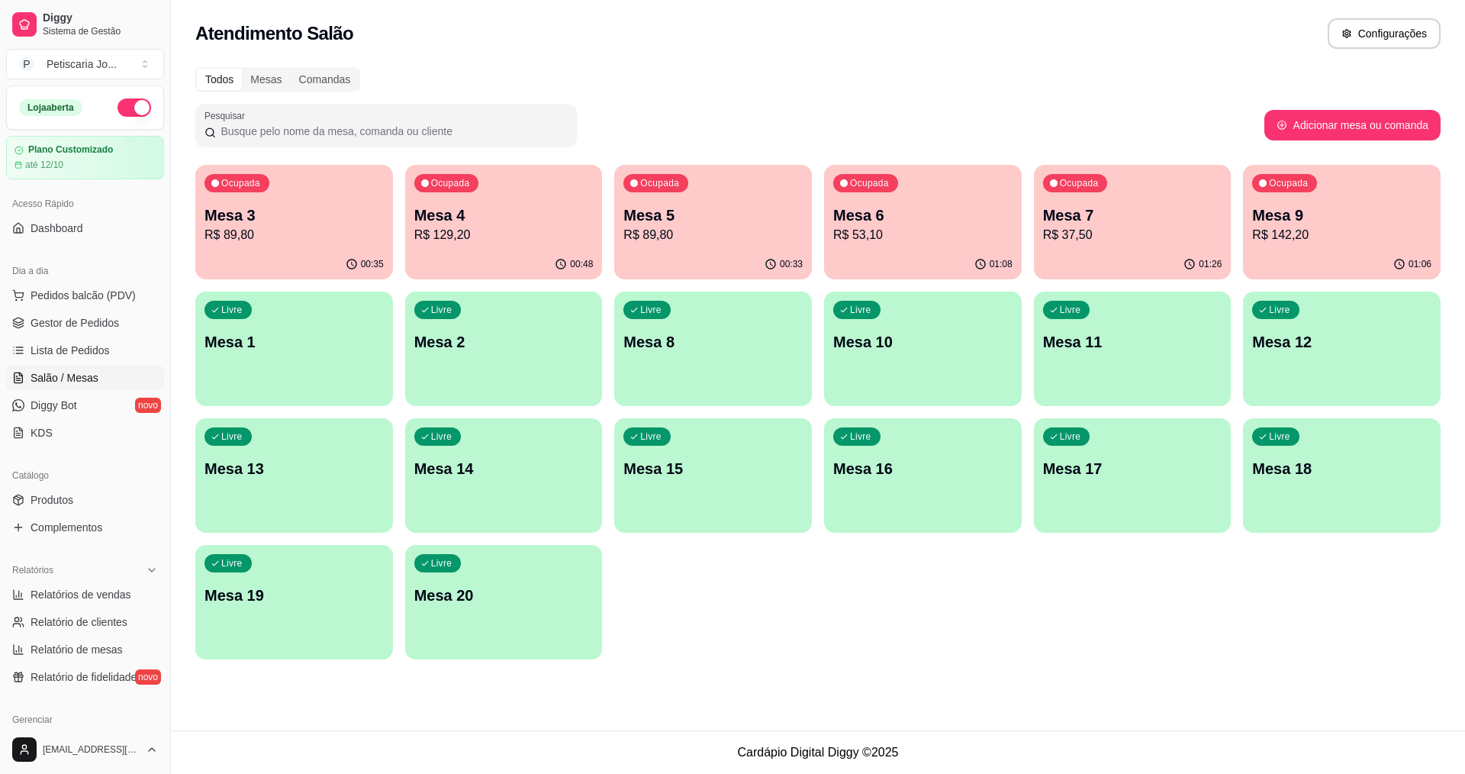
click at [865, 176] on div "Ocupada" at bounding box center [865, 183] width 65 height 18
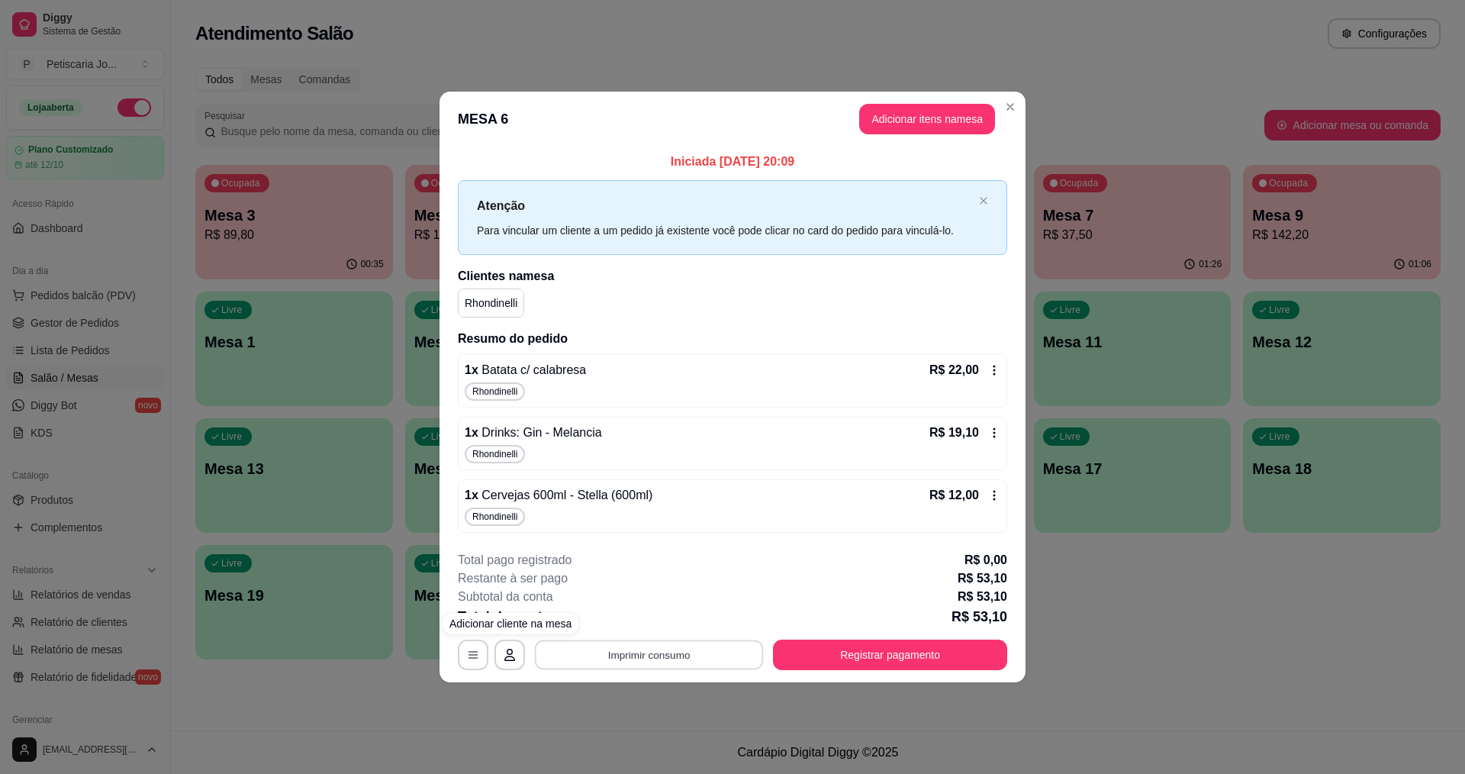
click at [621, 647] on button "Imprimir consumo" at bounding box center [649, 655] width 229 height 30
click at [616, 616] on button "IMPRESSORA" at bounding box center [653, 620] width 111 height 24
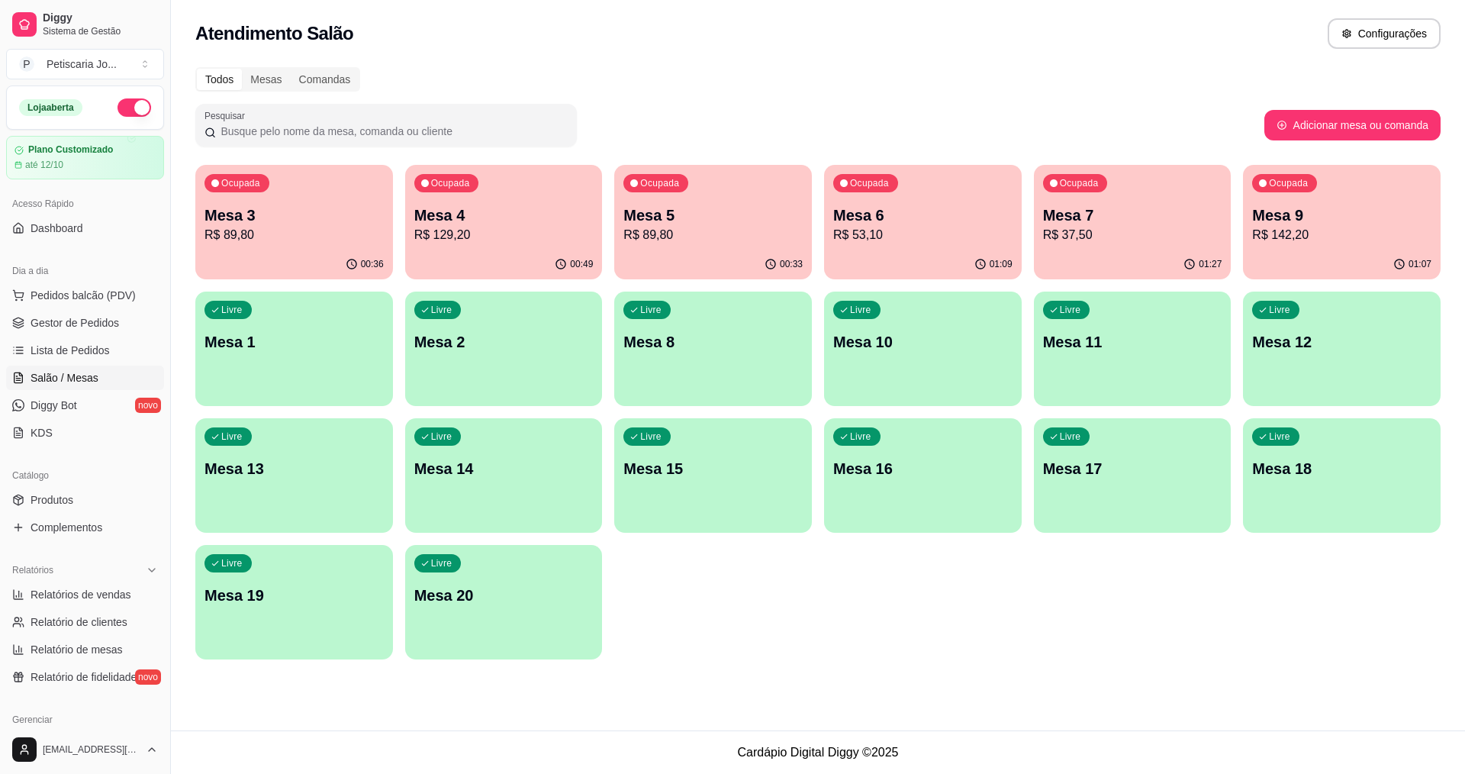
click at [609, 208] on div "Ocupada Mesa 3 R$ 89,80 00:36 Ocupada Mesa 4 R$ 129,20 00:49 Ocupada Mesa 5 R$ …" at bounding box center [818, 412] width 1246 height 495
click at [550, 218] on p "Mesa 4" at bounding box center [504, 215] width 174 height 21
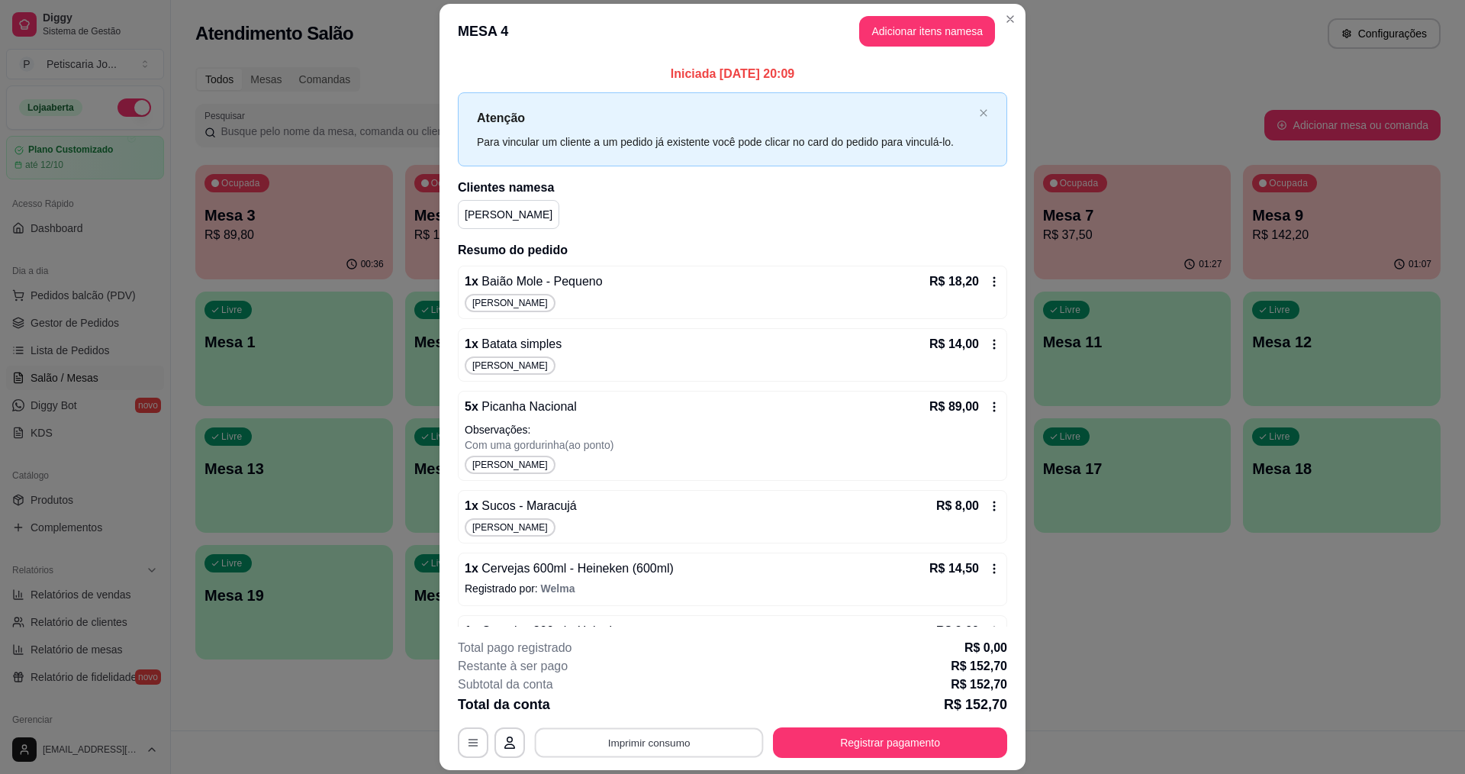
click at [675, 750] on button "Imprimir consumo" at bounding box center [649, 743] width 229 height 30
click at [666, 721] on div "Escolha a impressora IMPRESSORA" at bounding box center [648, 697] width 126 height 52
click at [662, 710] on button "IMPRESSORA" at bounding box center [648, 707] width 107 height 24
click at [926, 759] on footer "**********" at bounding box center [733, 698] width 586 height 143
click at [925, 751] on button "Registrar pagamento" at bounding box center [890, 743] width 227 height 30
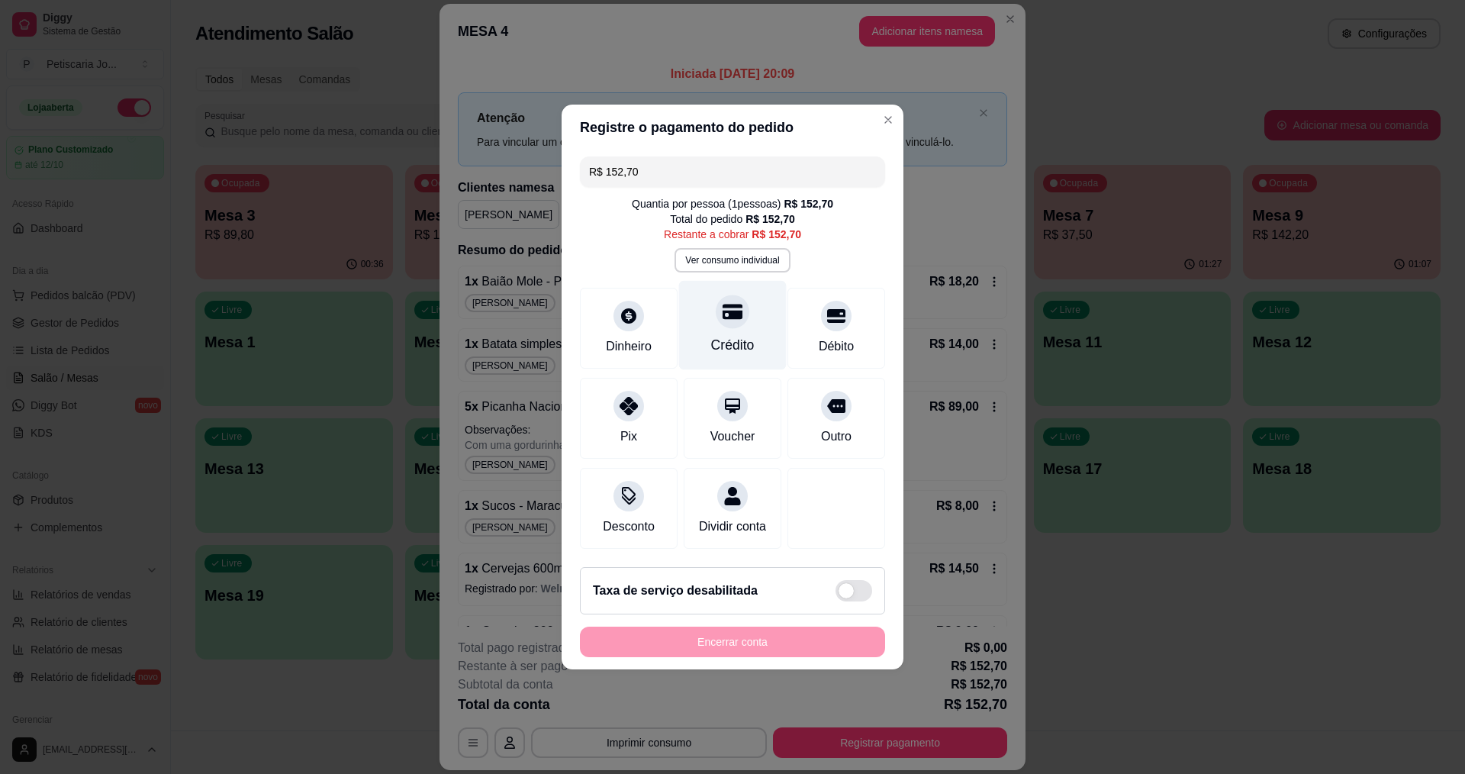
click at [742, 335] on div "Crédito" at bounding box center [733, 345] width 44 height 20
type input "R$ 0,00"
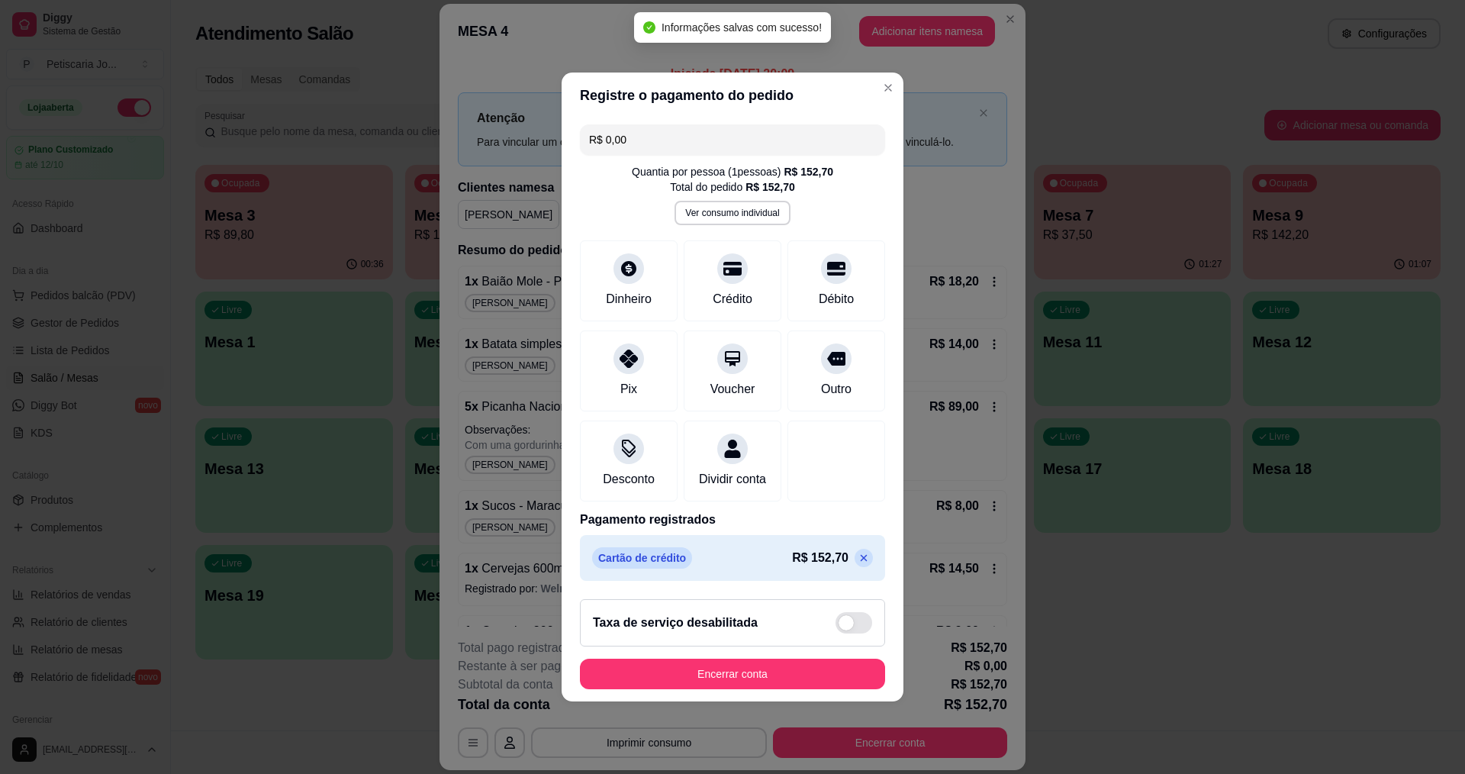
click at [692, 661] on footer "Taxa de serviço desabilitada Encerrar conta" at bounding box center [733, 644] width 342 height 114
click at [696, 675] on button "Encerrar conta" at bounding box center [732, 674] width 305 height 31
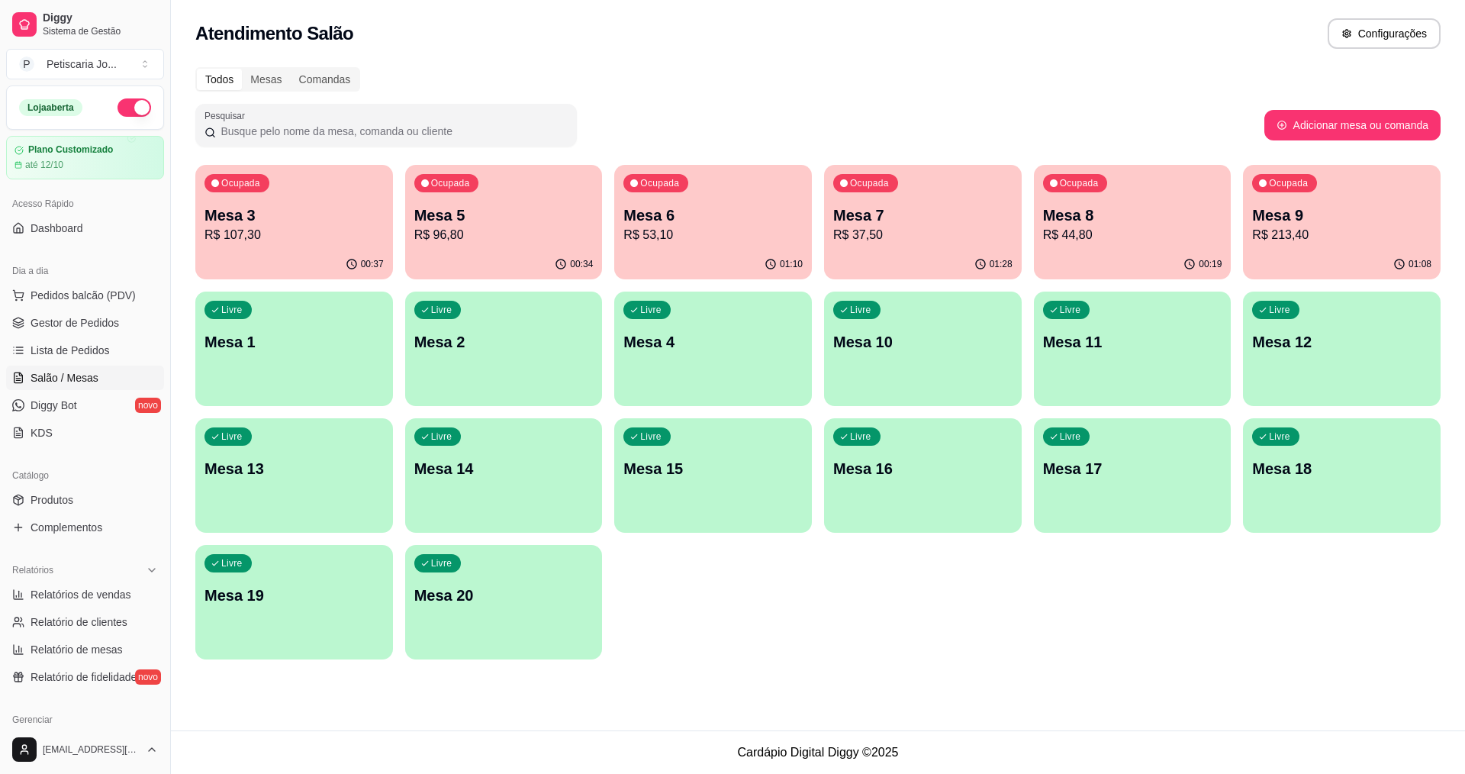
click at [672, 205] on p "Mesa 6" at bounding box center [713, 215] width 179 height 21
click at [620, 205] on div "Ocupada Mesa 6 R$ 53,10" at bounding box center [713, 207] width 192 height 82
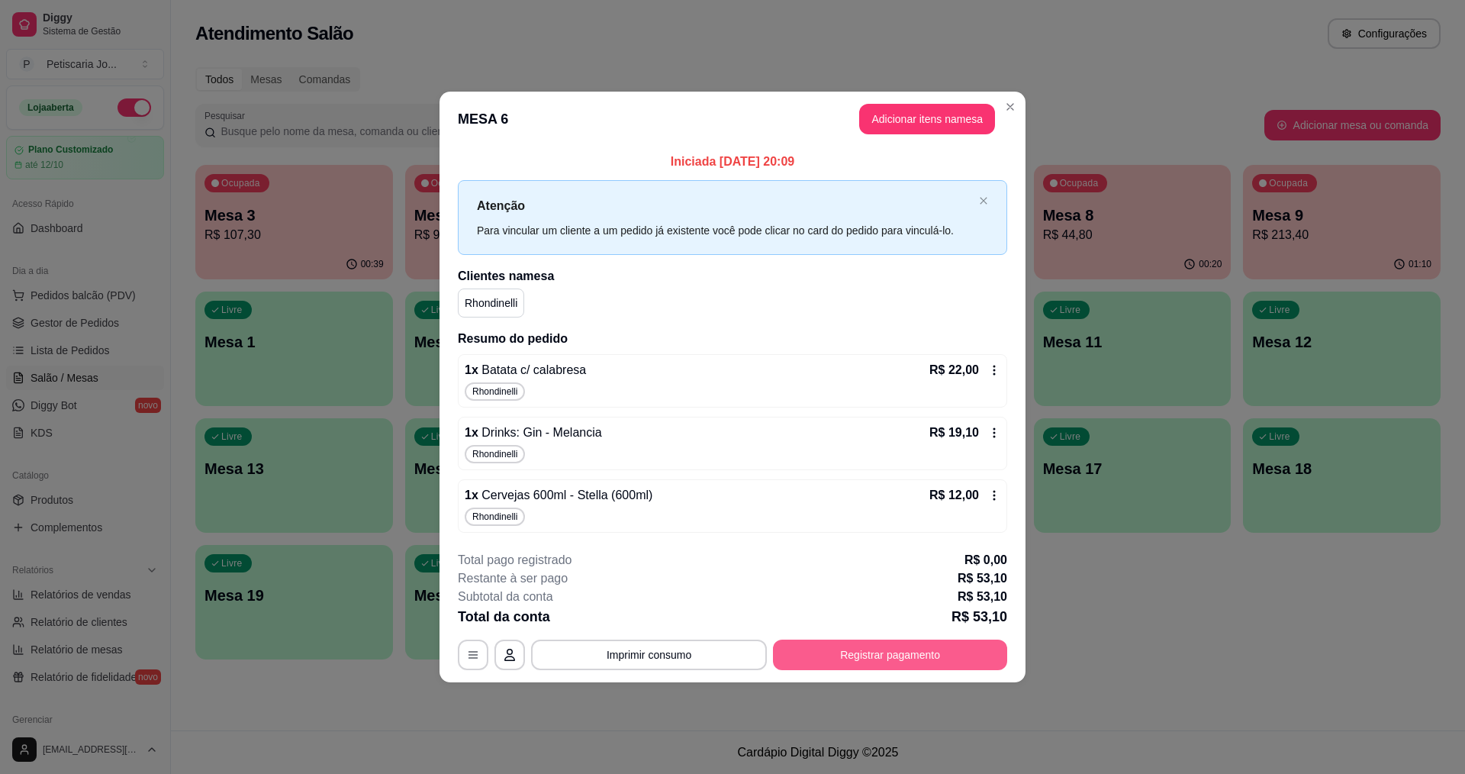
click at [827, 649] on button "Registrar pagamento" at bounding box center [890, 655] width 234 height 31
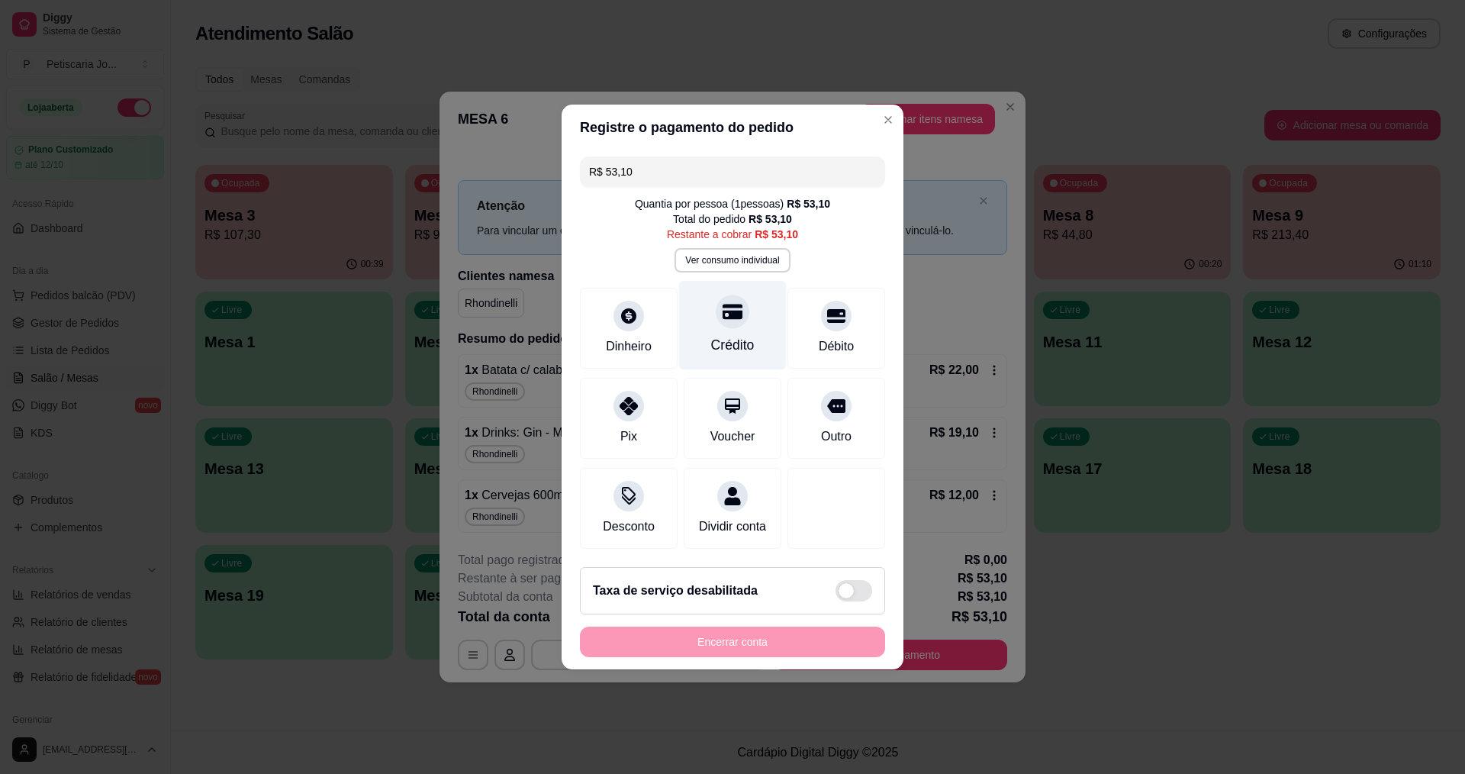
click at [762, 305] on div "Crédito" at bounding box center [733, 325] width 108 height 89
type input "R$ 0,00"
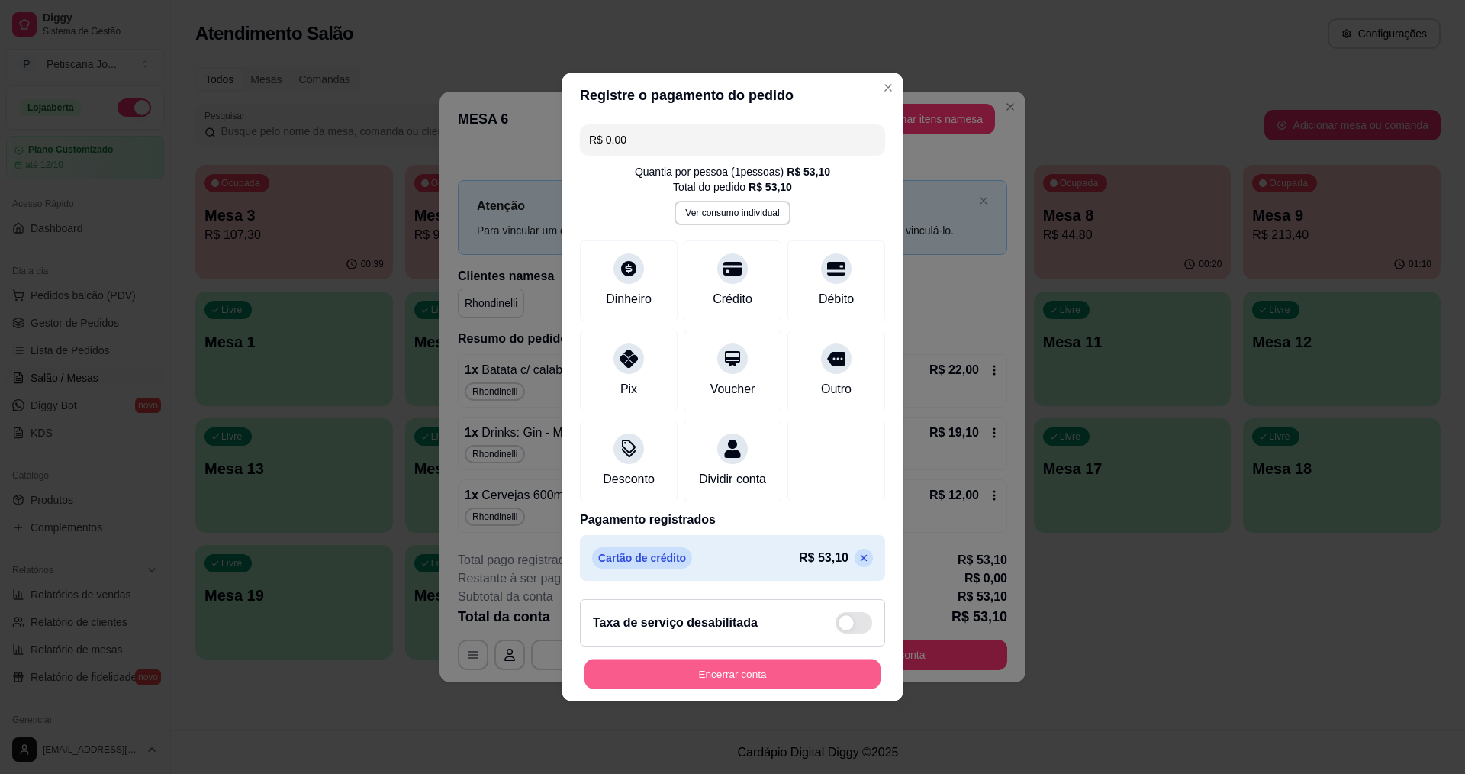
click at [621, 689] on button "Encerrar conta" at bounding box center [733, 674] width 296 height 30
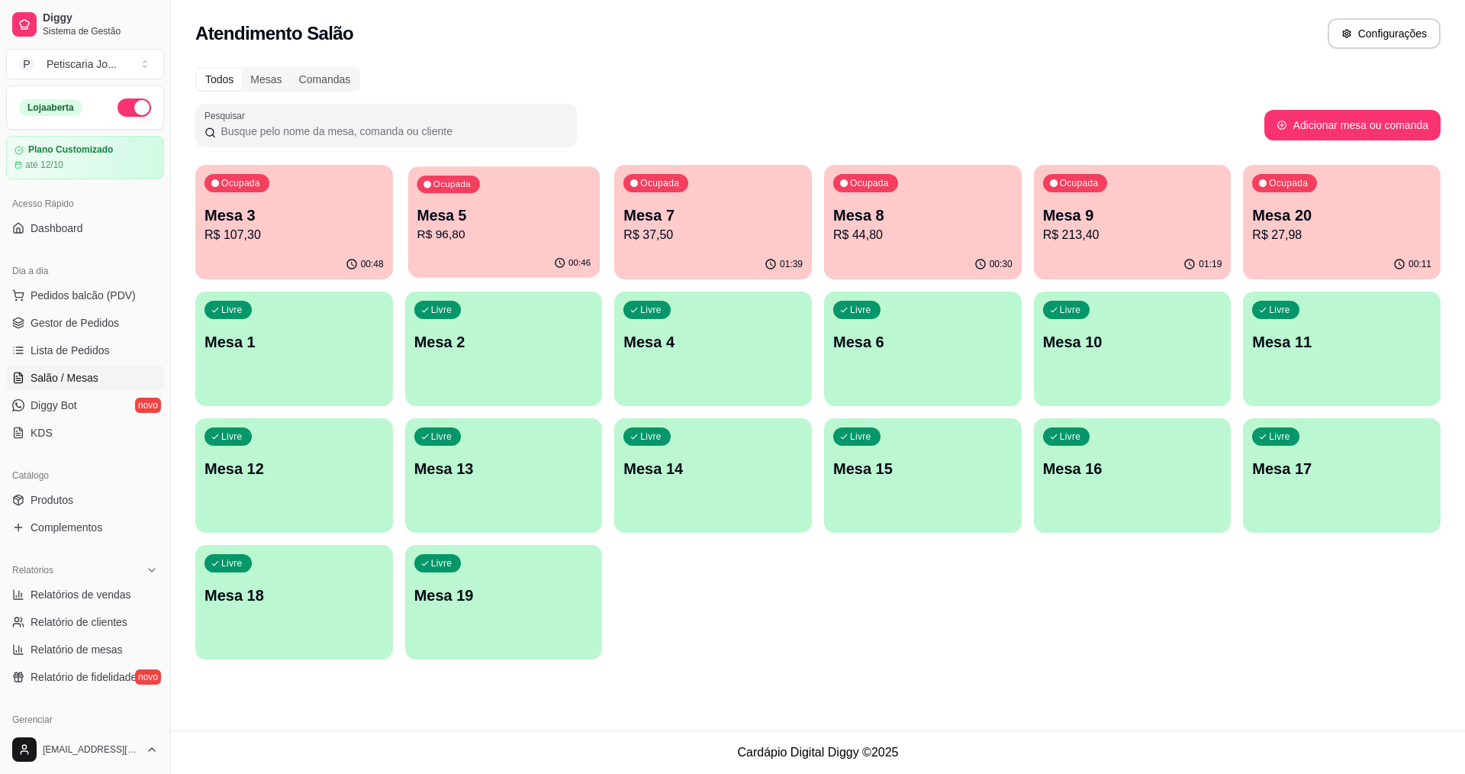
click at [498, 186] on div "Ocupada Mesa 5 R$ 96,80" at bounding box center [504, 207] width 192 height 82
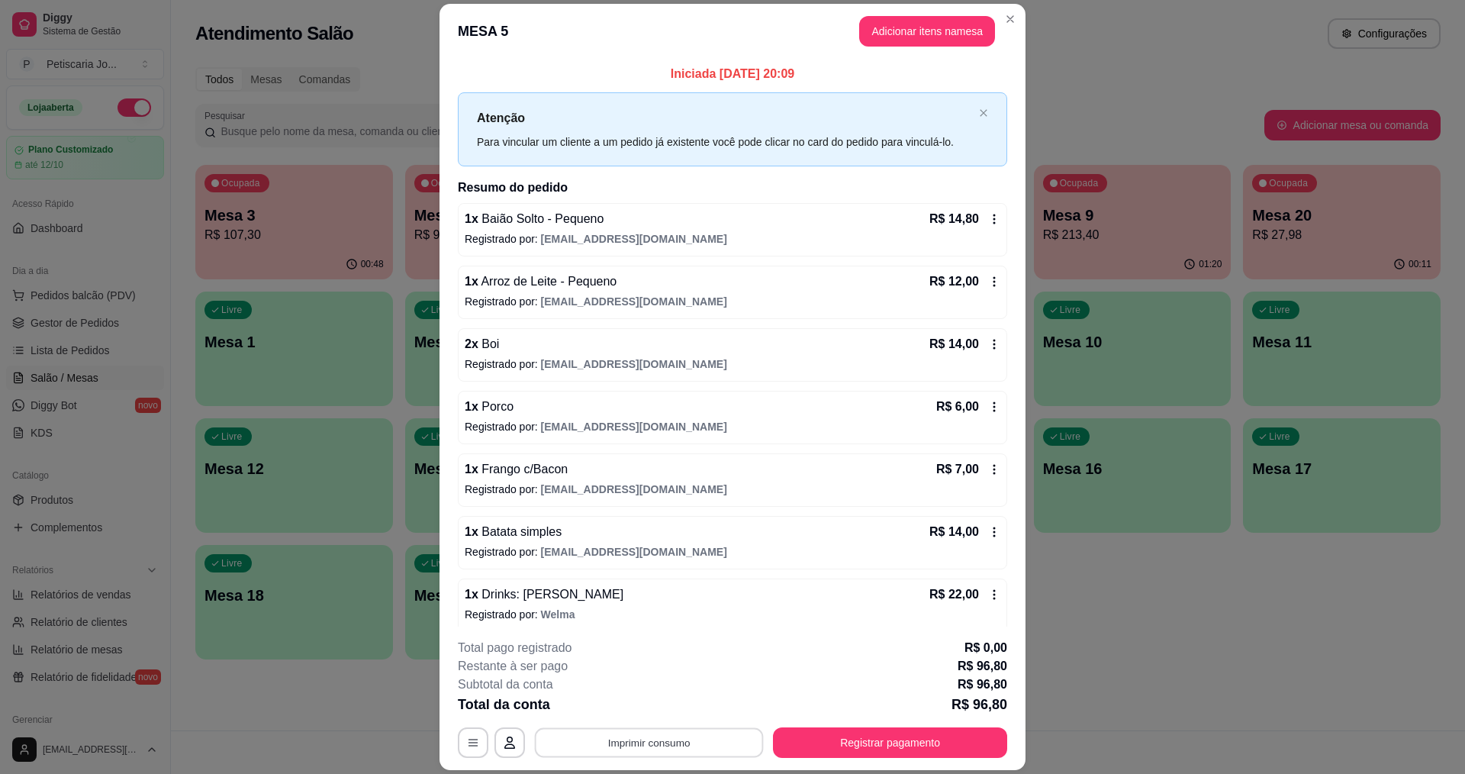
click at [659, 753] on button "Imprimir consumo" at bounding box center [649, 743] width 229 height 30
click at [679, 713] on button "IMPRESSORA" at bounding box center [648, 707] width 107 height 24
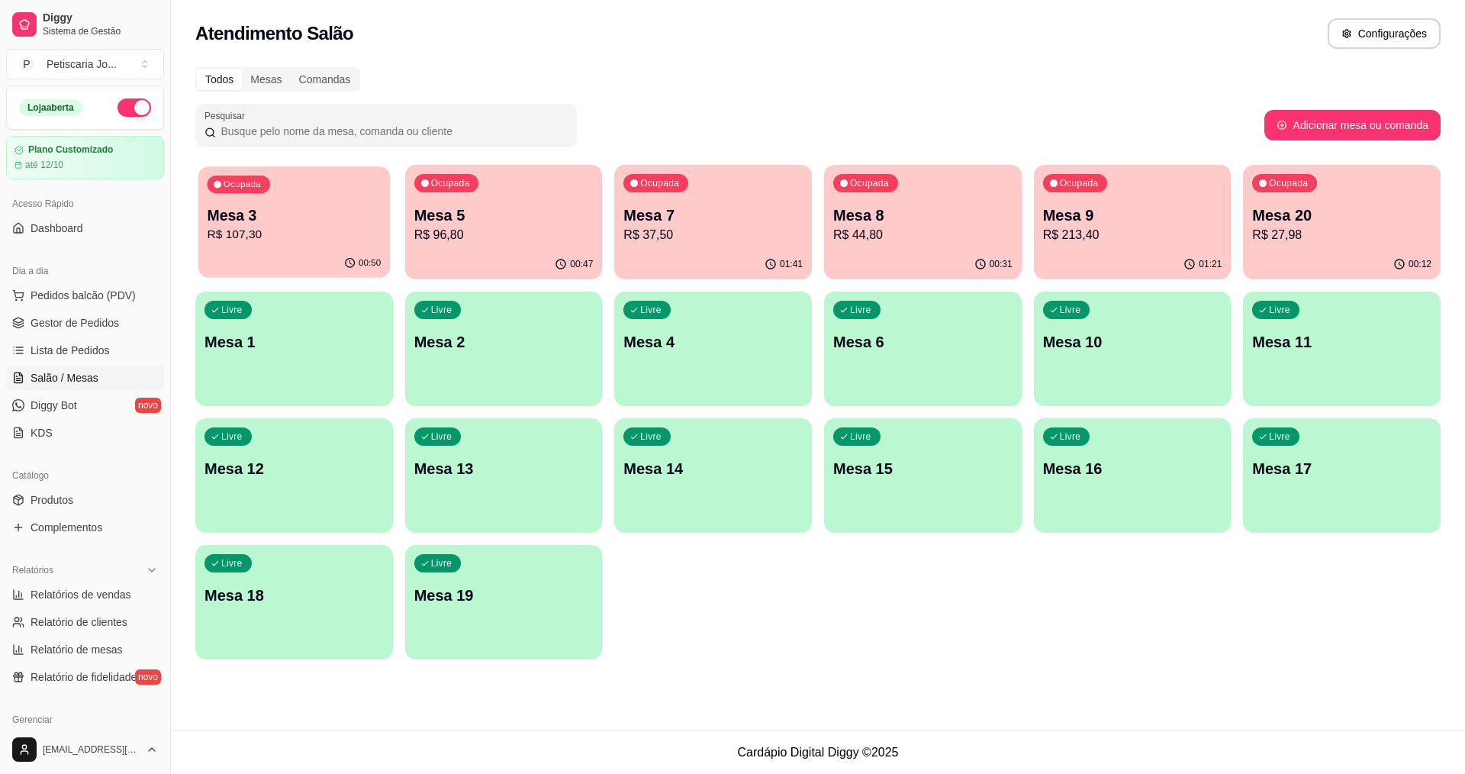
click at [237, 242] on p "R$ 107,30" at bounding box center [295, 235] width 174 height 18
click at [557, 211] on p "Mesa 5" at bounding box center [503, 215] width 179 height 21
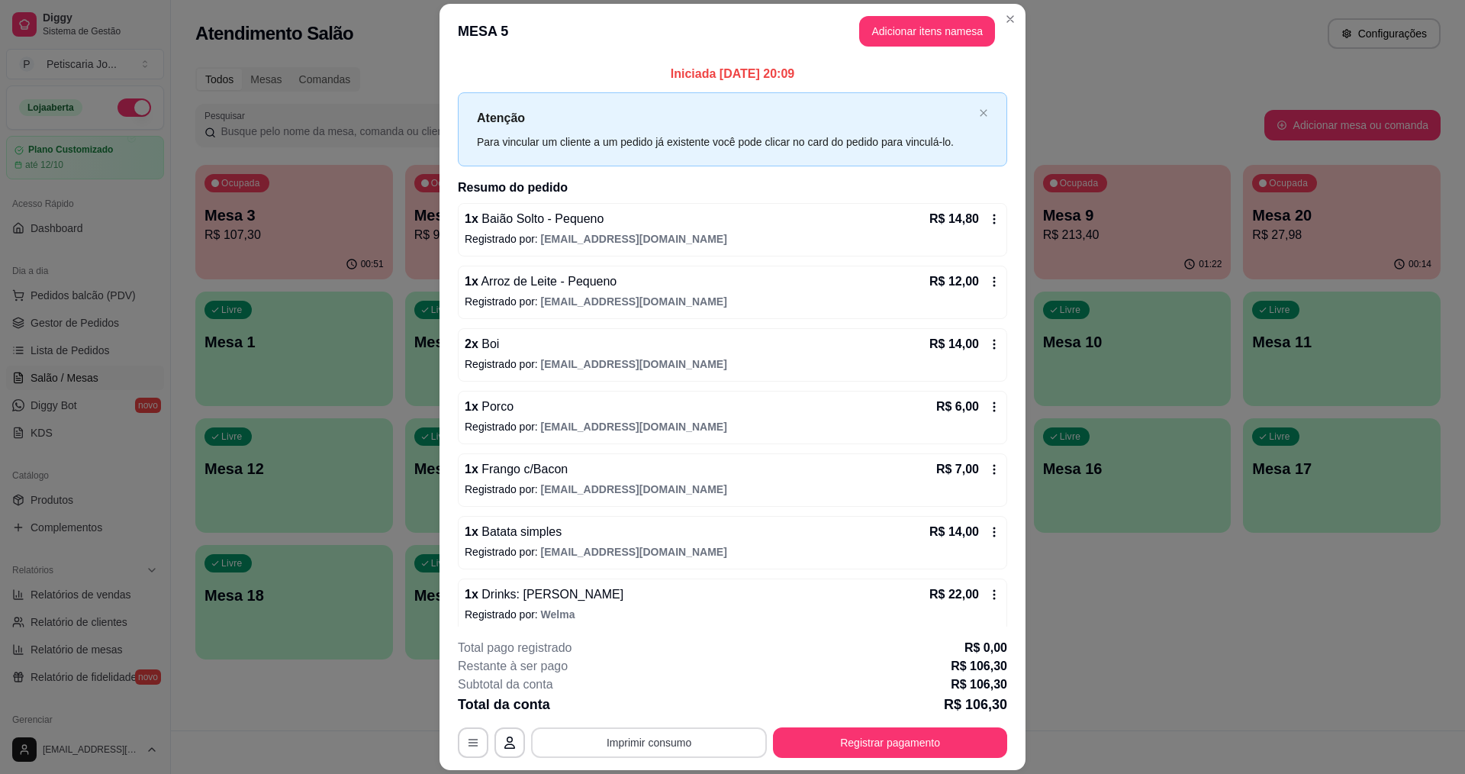
click at [601, 741] on button "Imprimir consumo" at bounding box center [649, 742] width 236 height 31
click at [627, 708] on button "IMPRESSORA" at bounding box center [648, 707] width 111 height 24
click at [862, 755] on button "Registrar pagamento" at bounding box center [890, 742] width 234 height 31
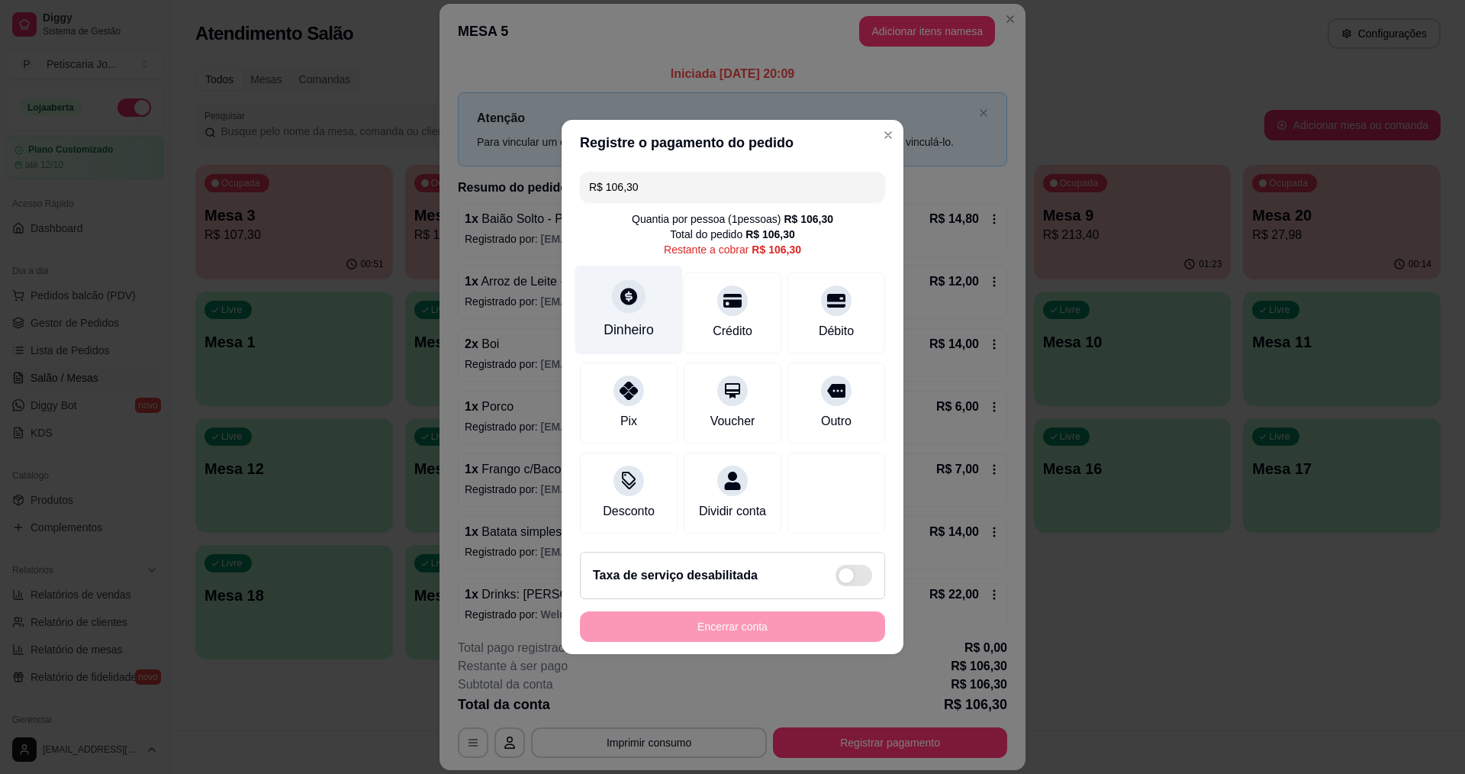
click at [621, 286] on icon at bounding box center [629, 296] width 20 height 20
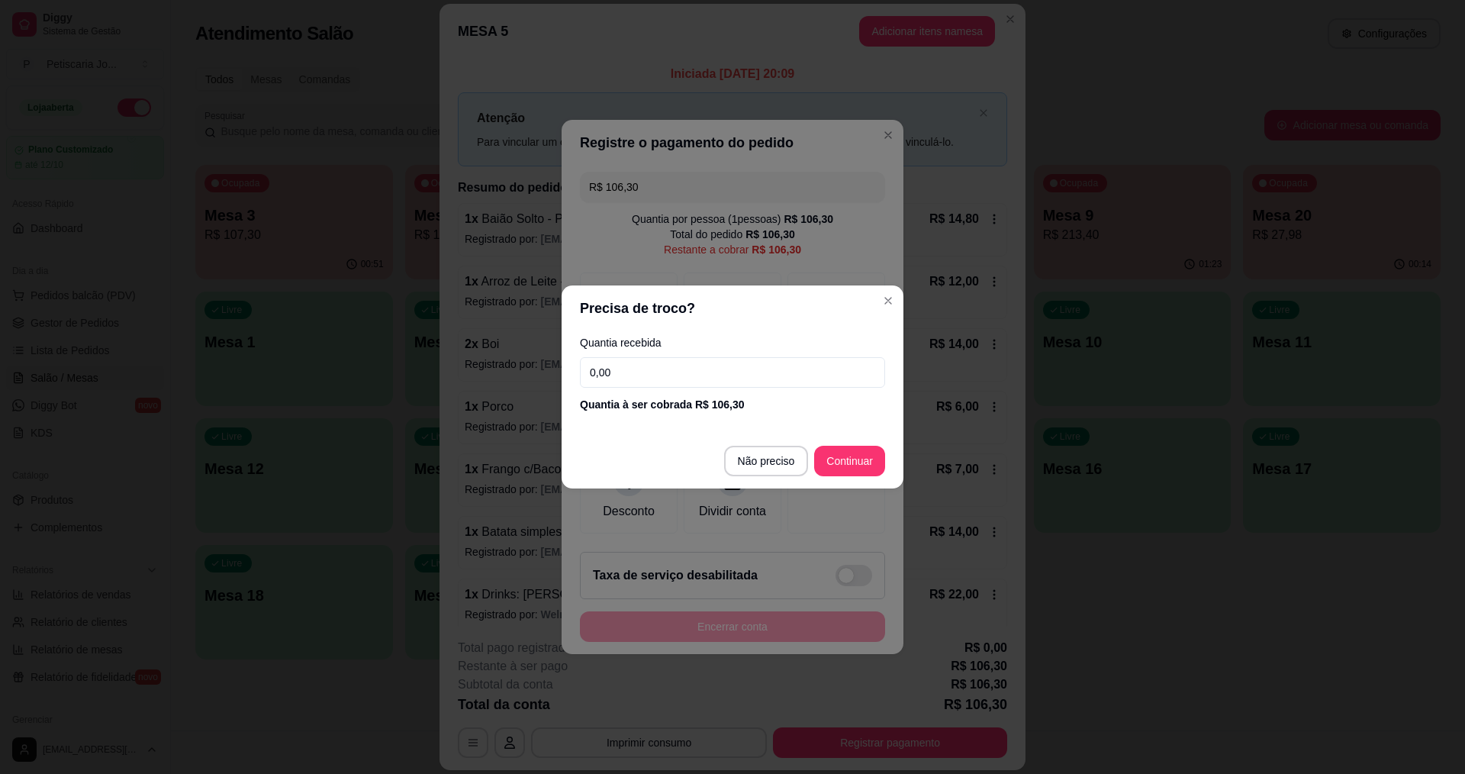
click at [666, 358] on input "0,00" at bounding box center [732, 372] width 305 height 31
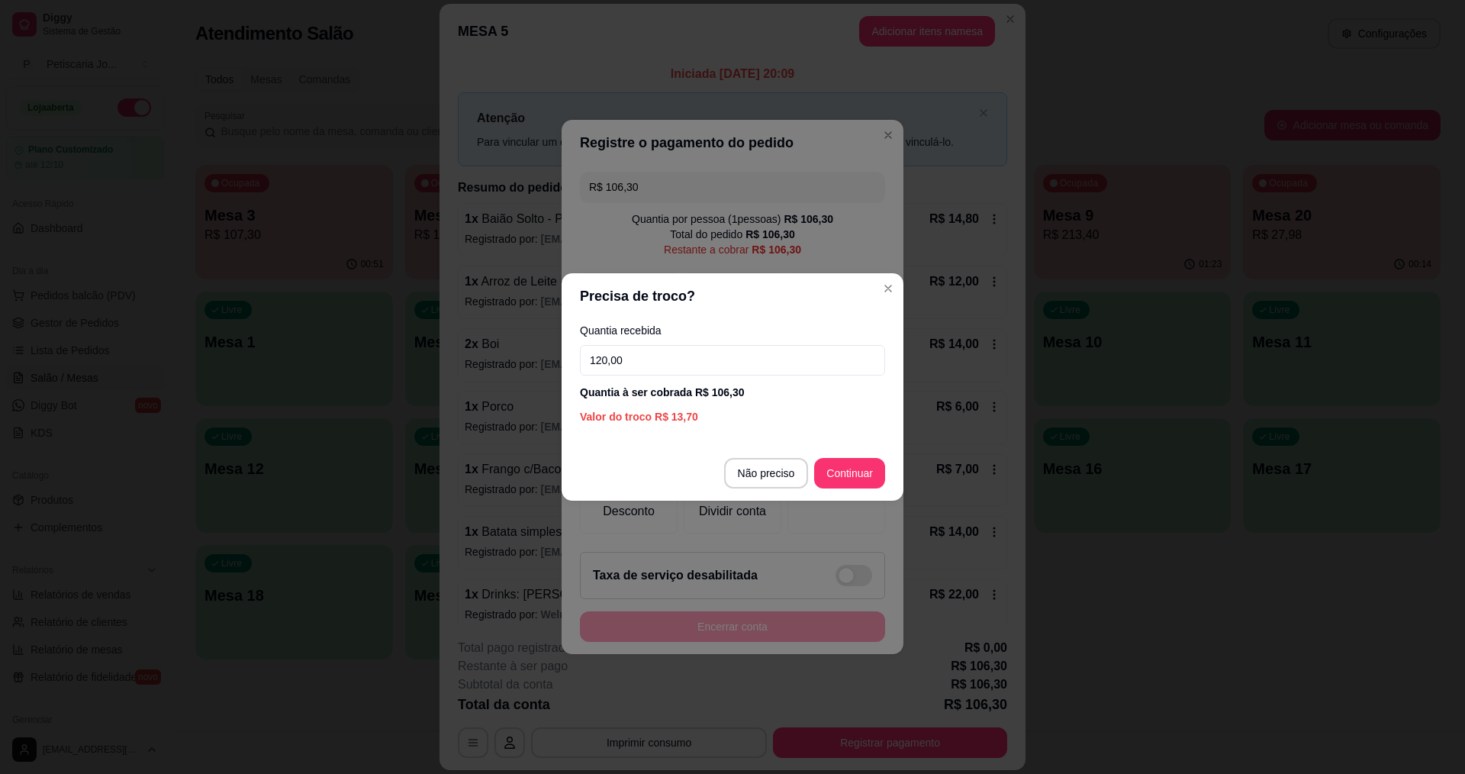
type input "120,00"
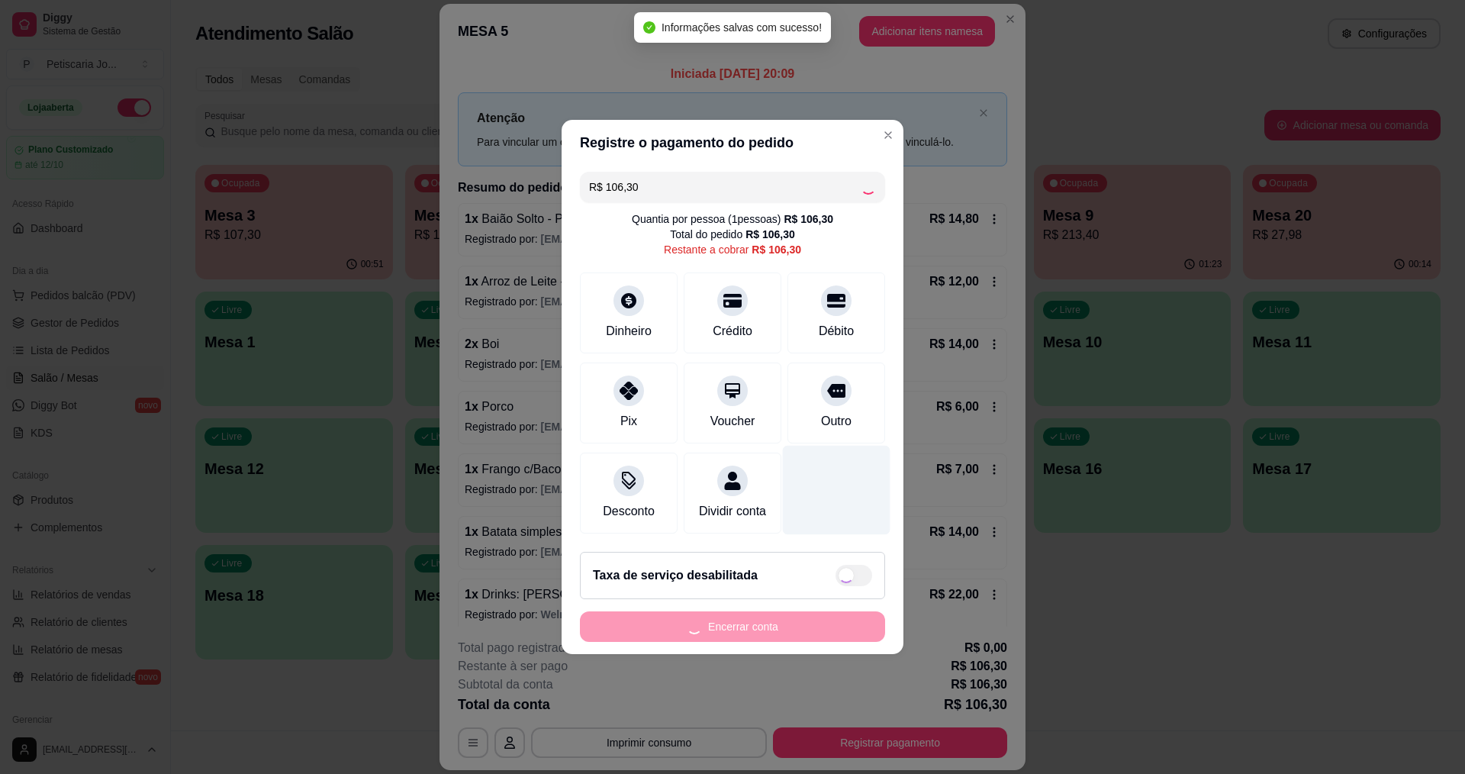
type input "R$ 0,00"
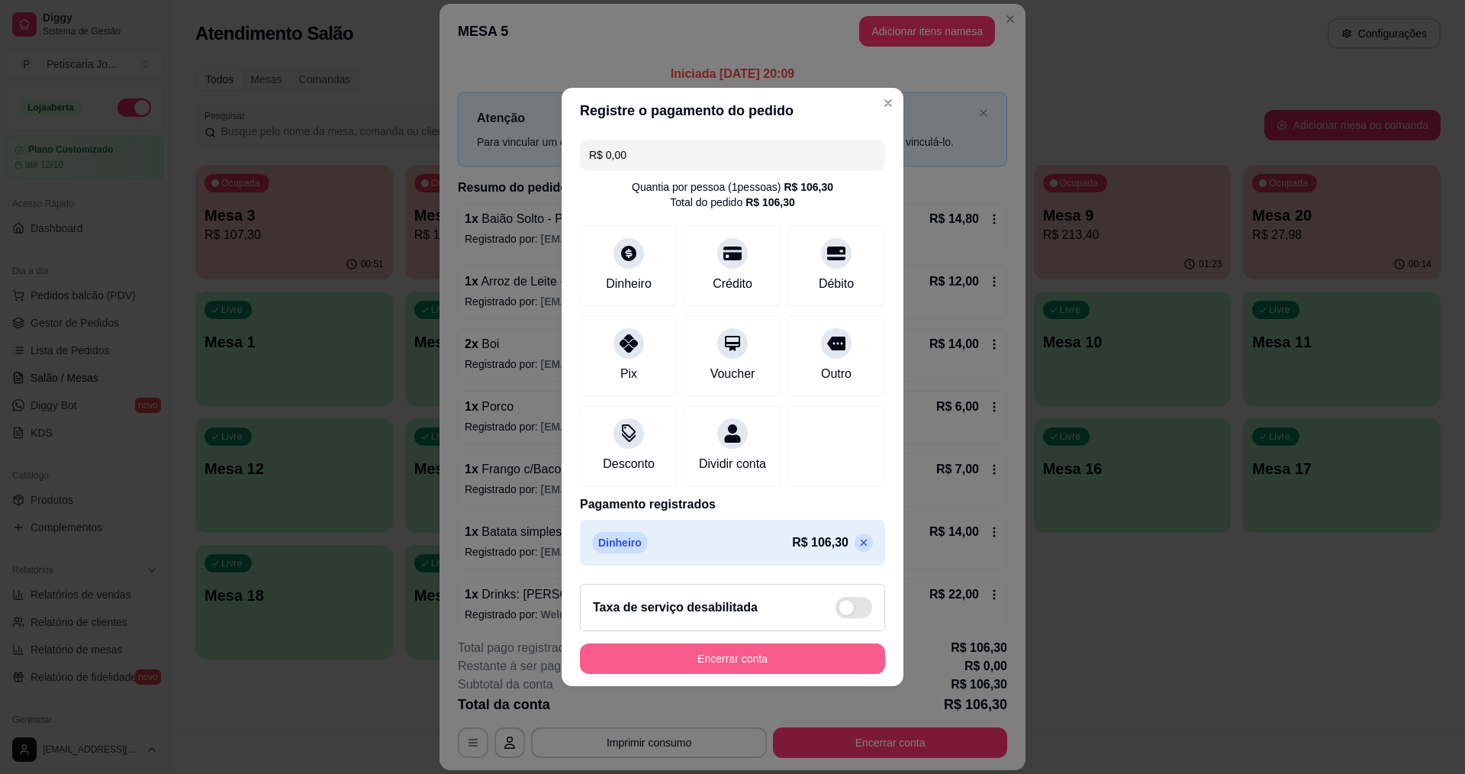
click at [762, 654] on button "Encerrar conta" at bounding box center [732, 658] width 305 height 31
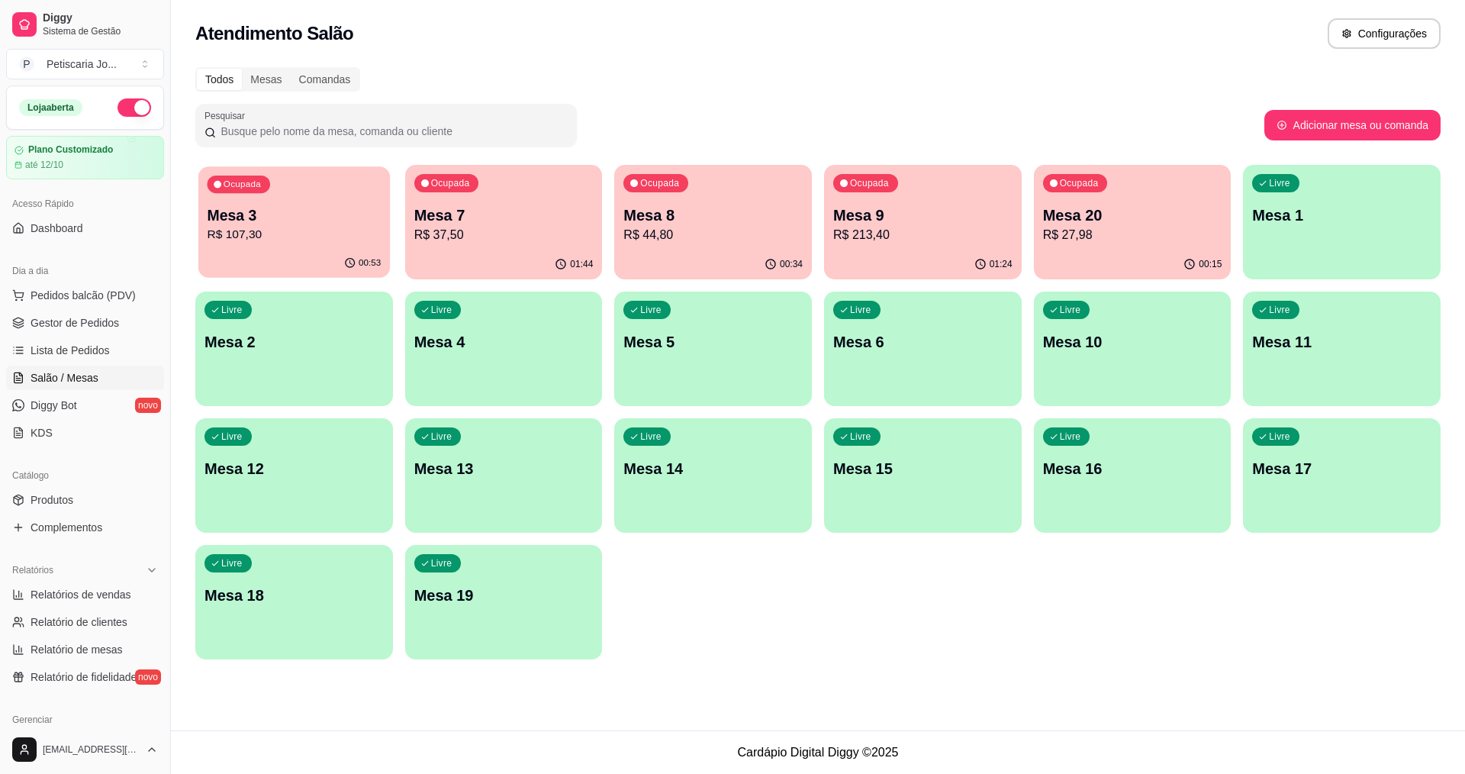
click at [360, 261] on div "00:53" at bounding box center [362, 263] width 37 height 12
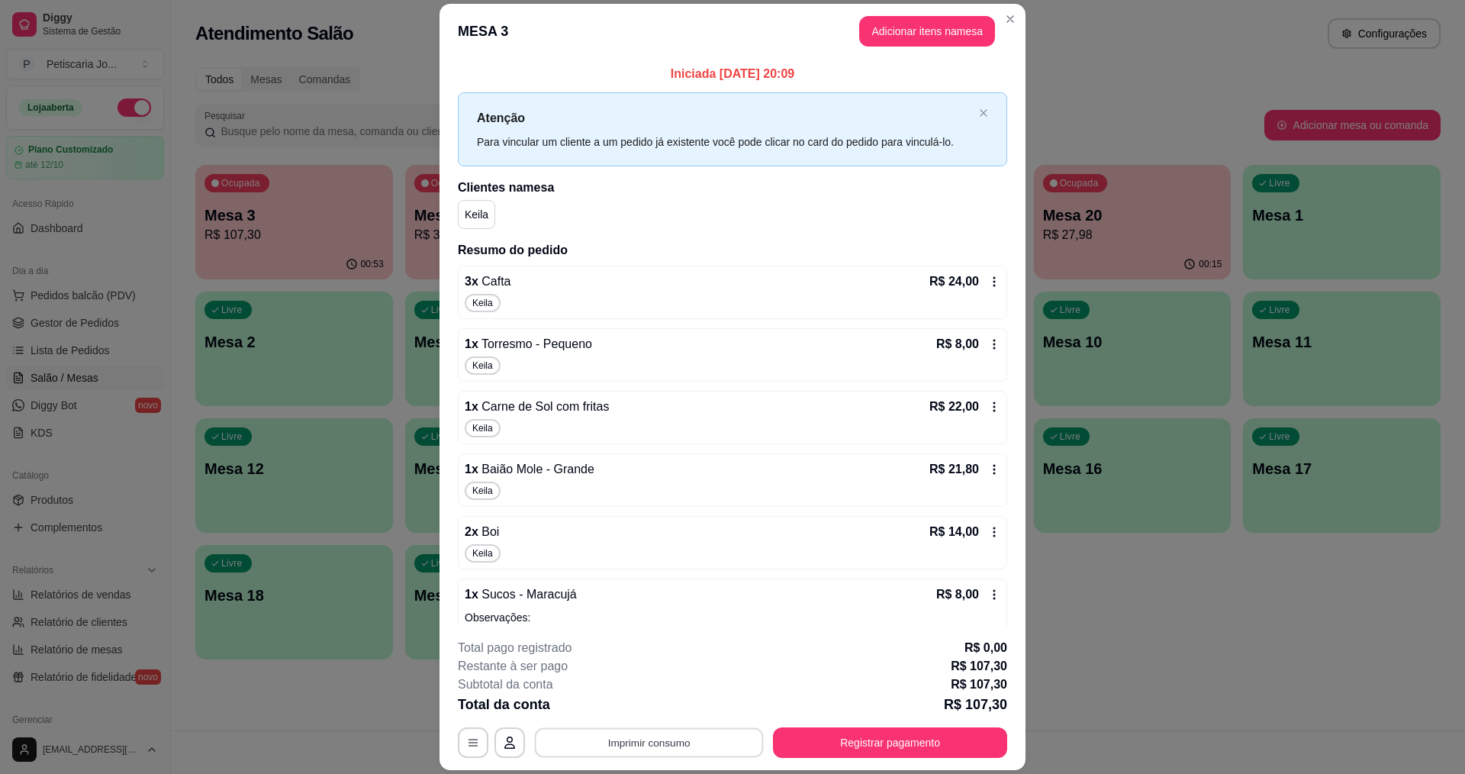
click at [604, 729] on button "Imprimir consumo" at bounding box center [649, 743] width 229 height 30
click at [612, 704] on button "IMPRESSORA" at bounding box center [648, 707] width 107 height 24
click at [835, 737] on button "Registrar pagamento" at bounding box center [890, 743] width 227 height 30
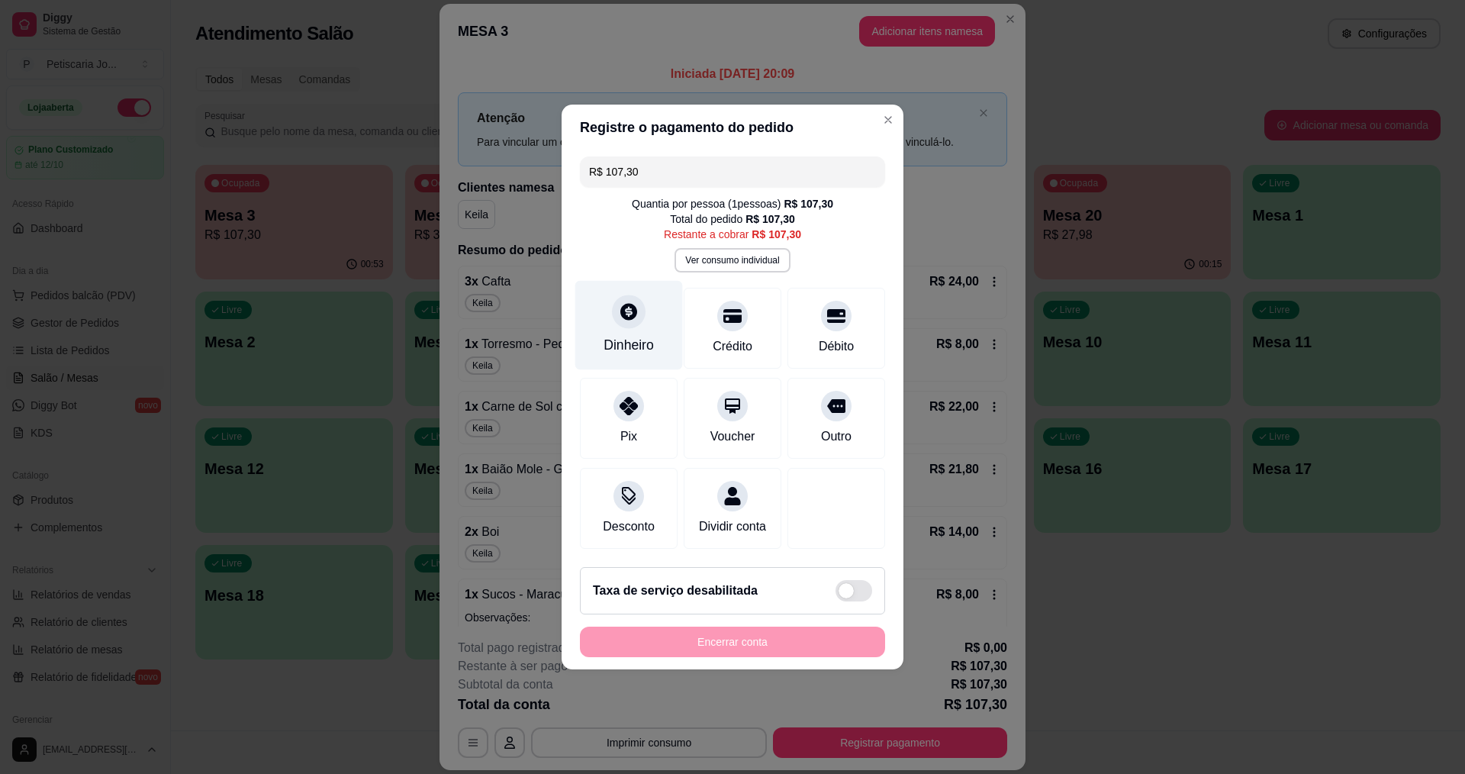
click at [656, 298] on div "Dinheiro" at bounding box center [629, 325] width 108 height 89
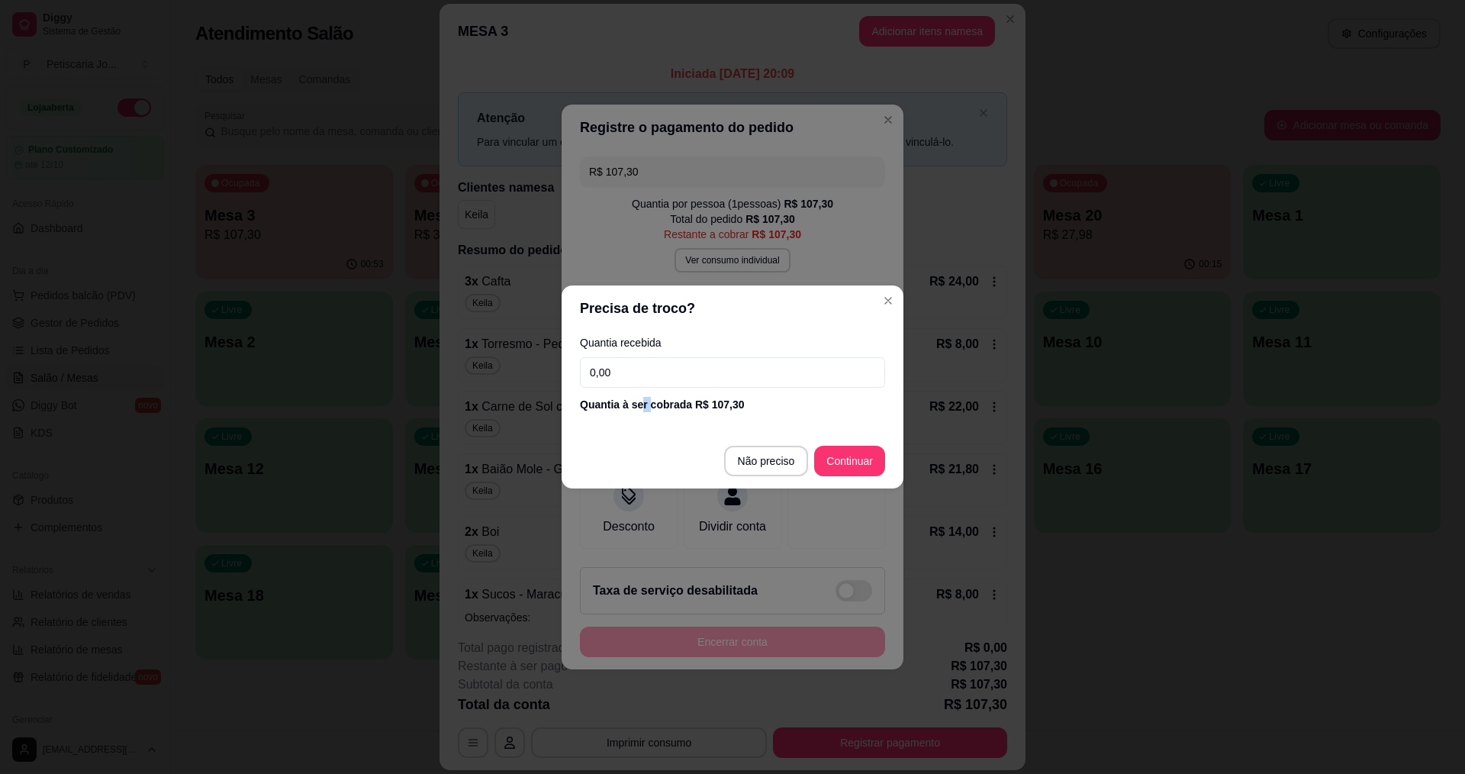
click at [642, 424] on section "Precisa de troco? Quantia recebida 0,00 Quantia à ser cobrada R$ 107,30 Não pre…" at bounding box center [733, 386] width 342 height 203
click at [653, 359] on input "0,00" at bounding box center [732, 372] width 305 height 31
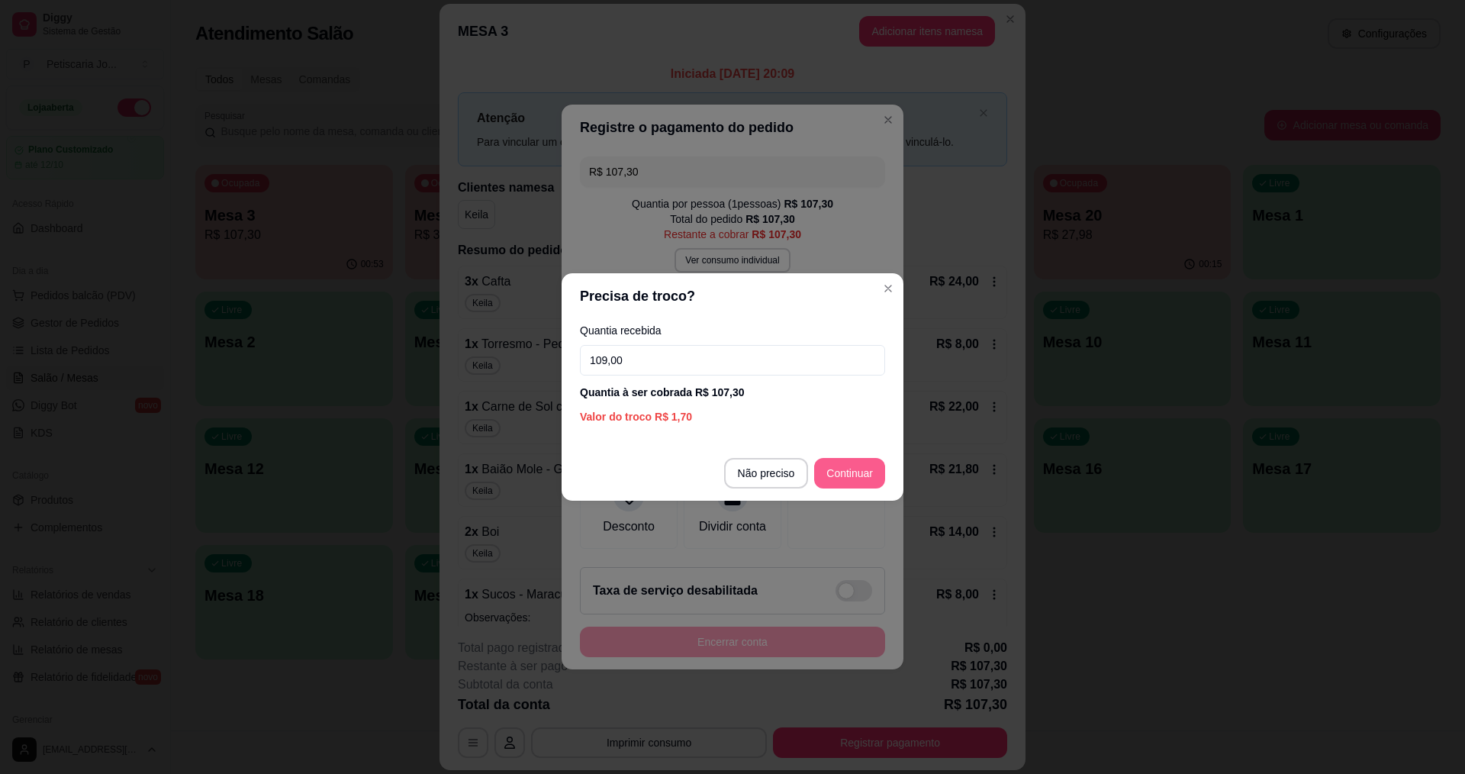
type input "109,00"
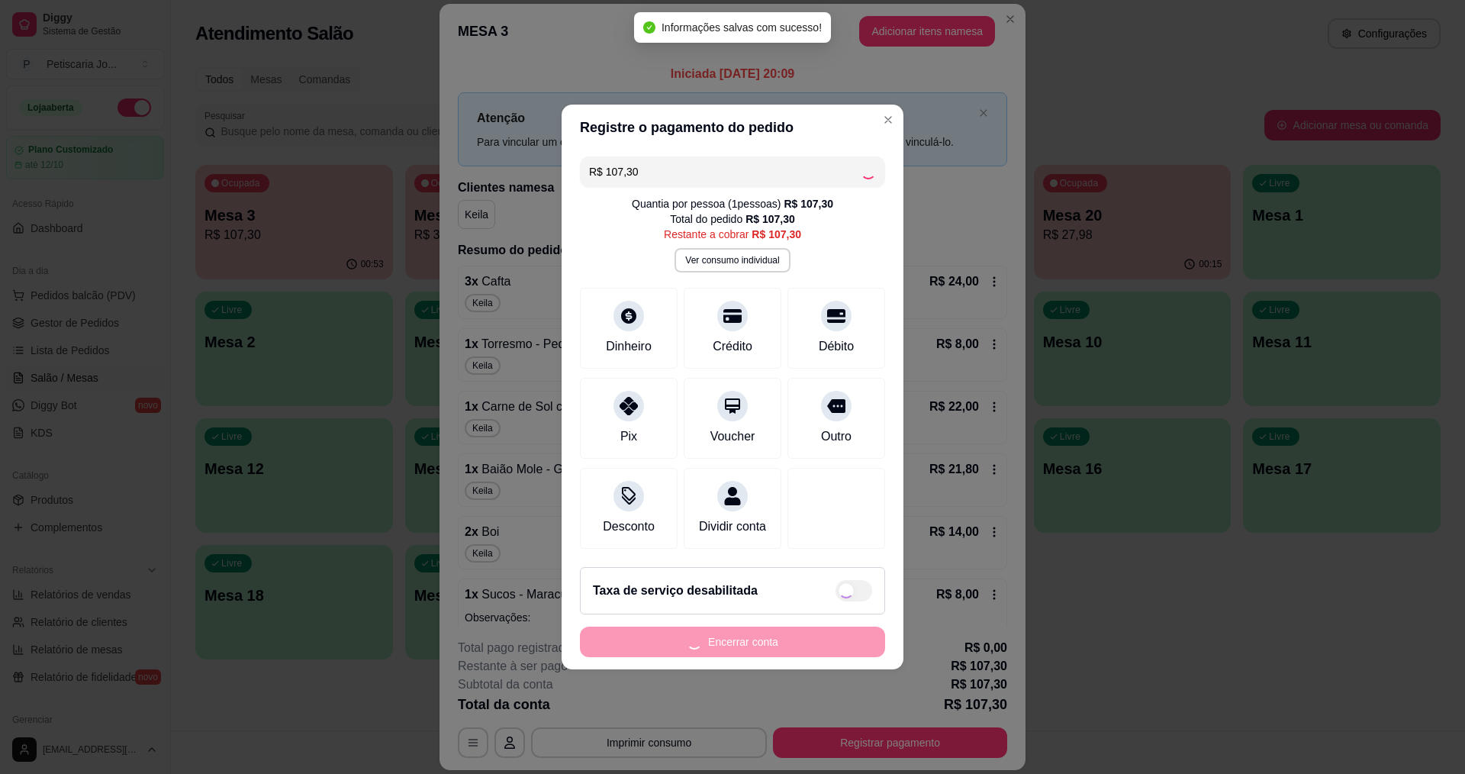
type input "R$ 0,00"
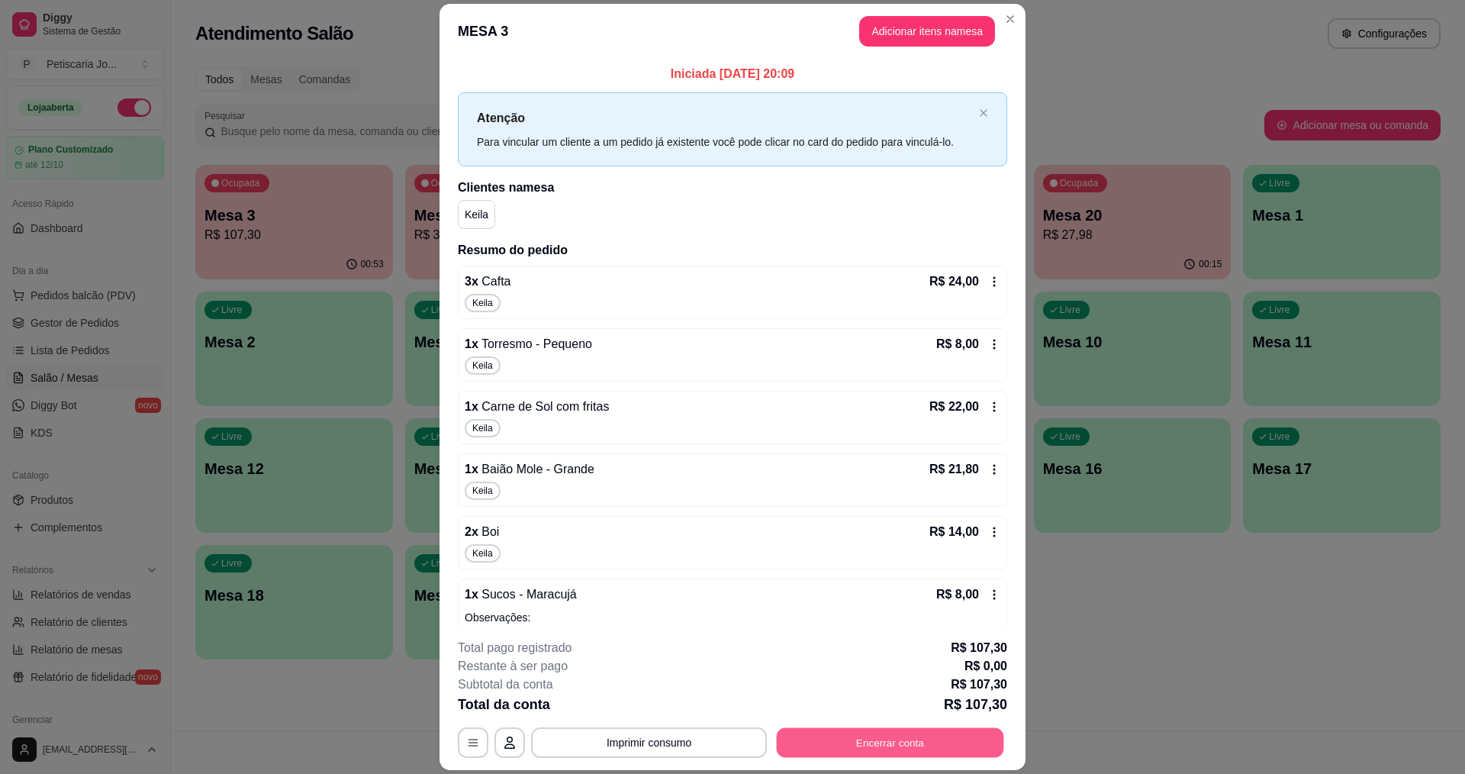
click at [895, 733] on button "Encerrar conta" at bounding box center [890, 743] width 227 height 30
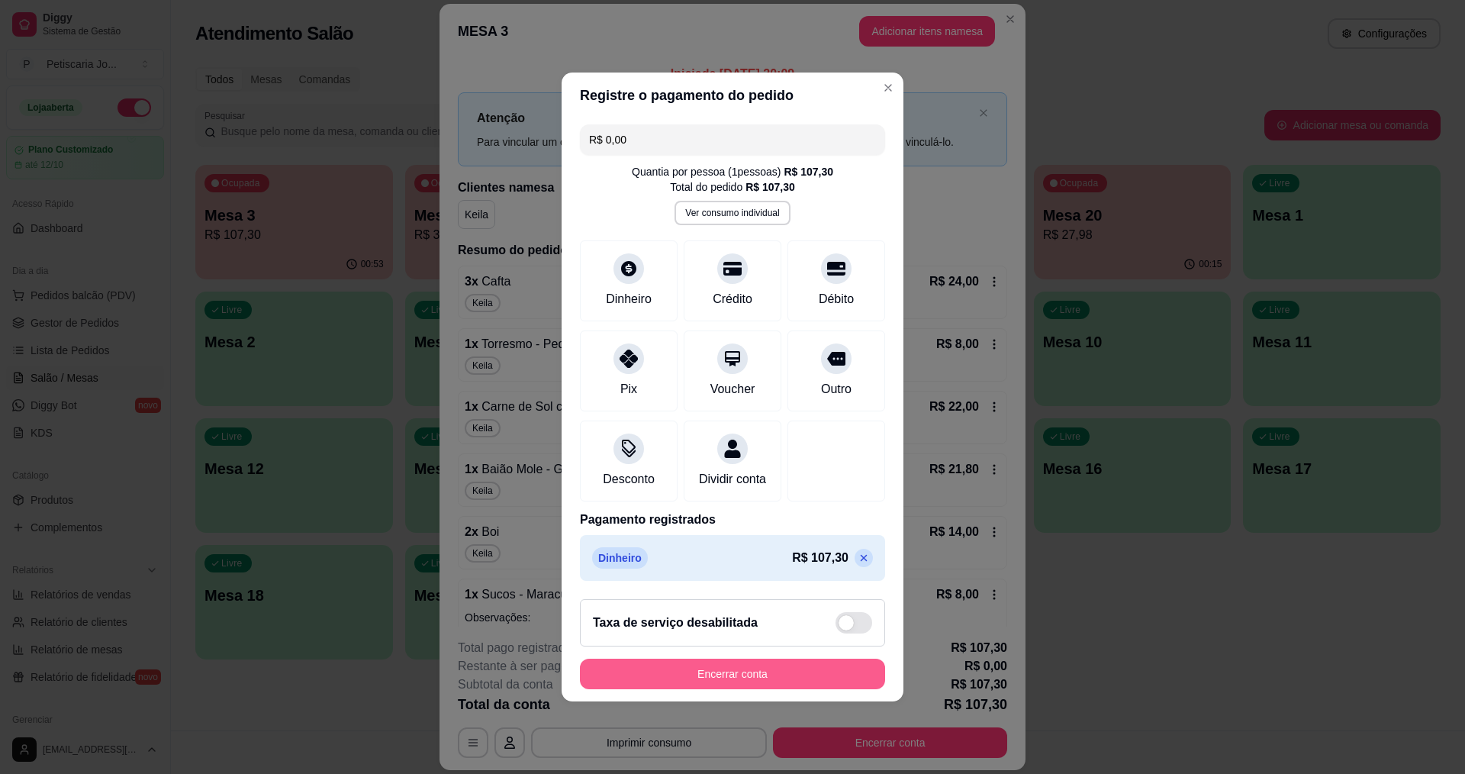
click at [800, 679] on button "Encerrar conta" at bounding box center [732, 674] width 305 height 31
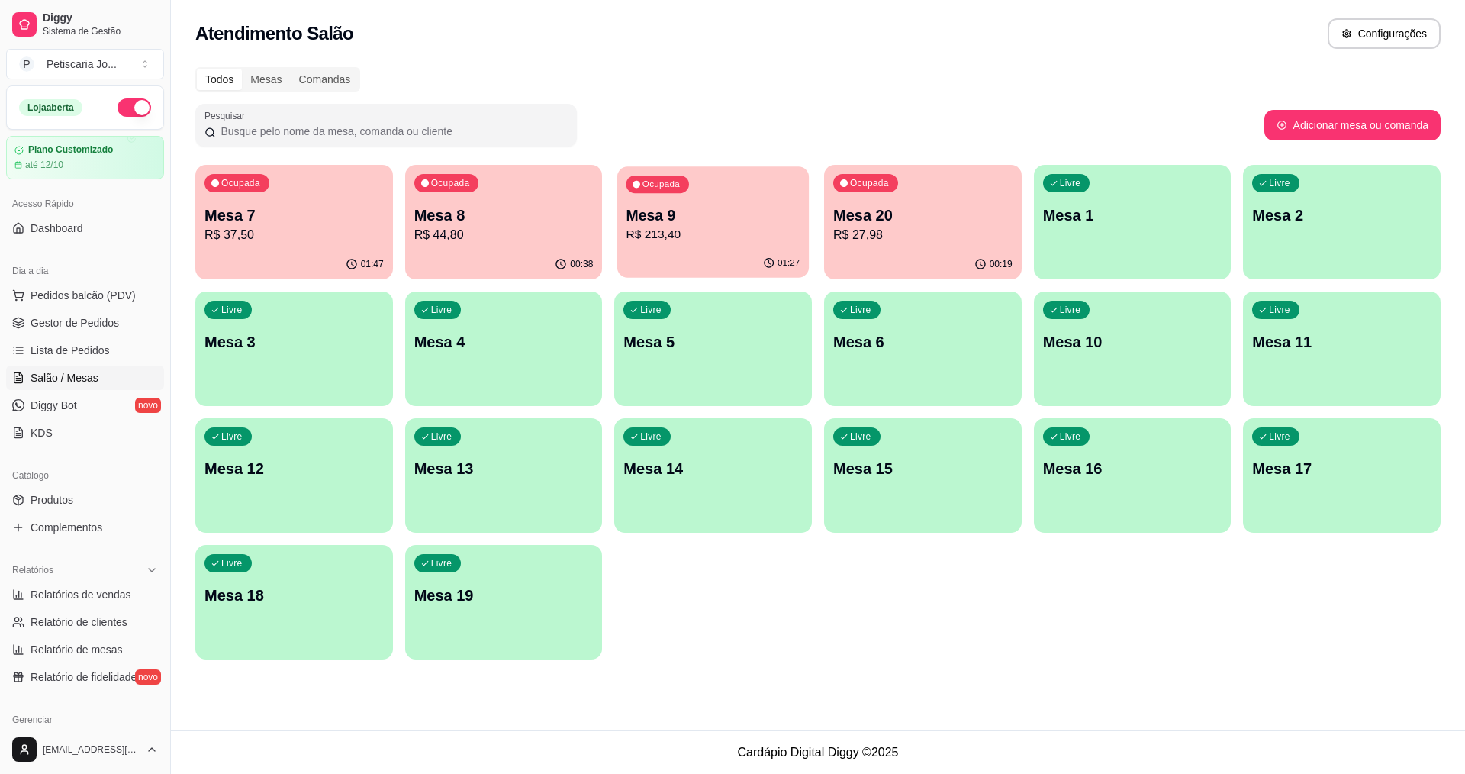
click at [790, 250] on div "01:27" at bounding box center [713, 263] width 192 height 29
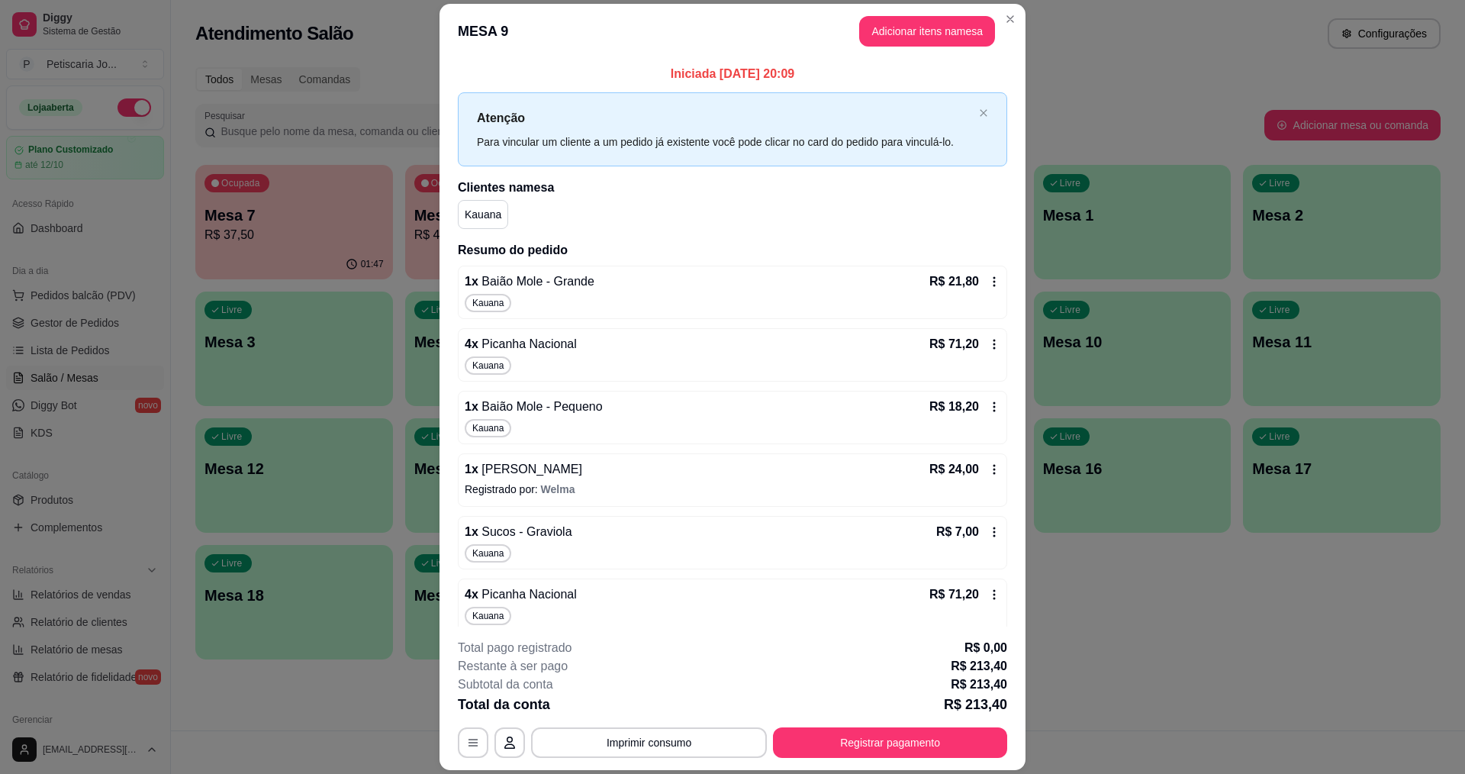
click at [819, 723] on div "**********" at bounding box center [733, 698] width 550 height 119
click at [823, 756] on button "Registrar pagamento" at bounding box center [890, 743] width 227 height 30
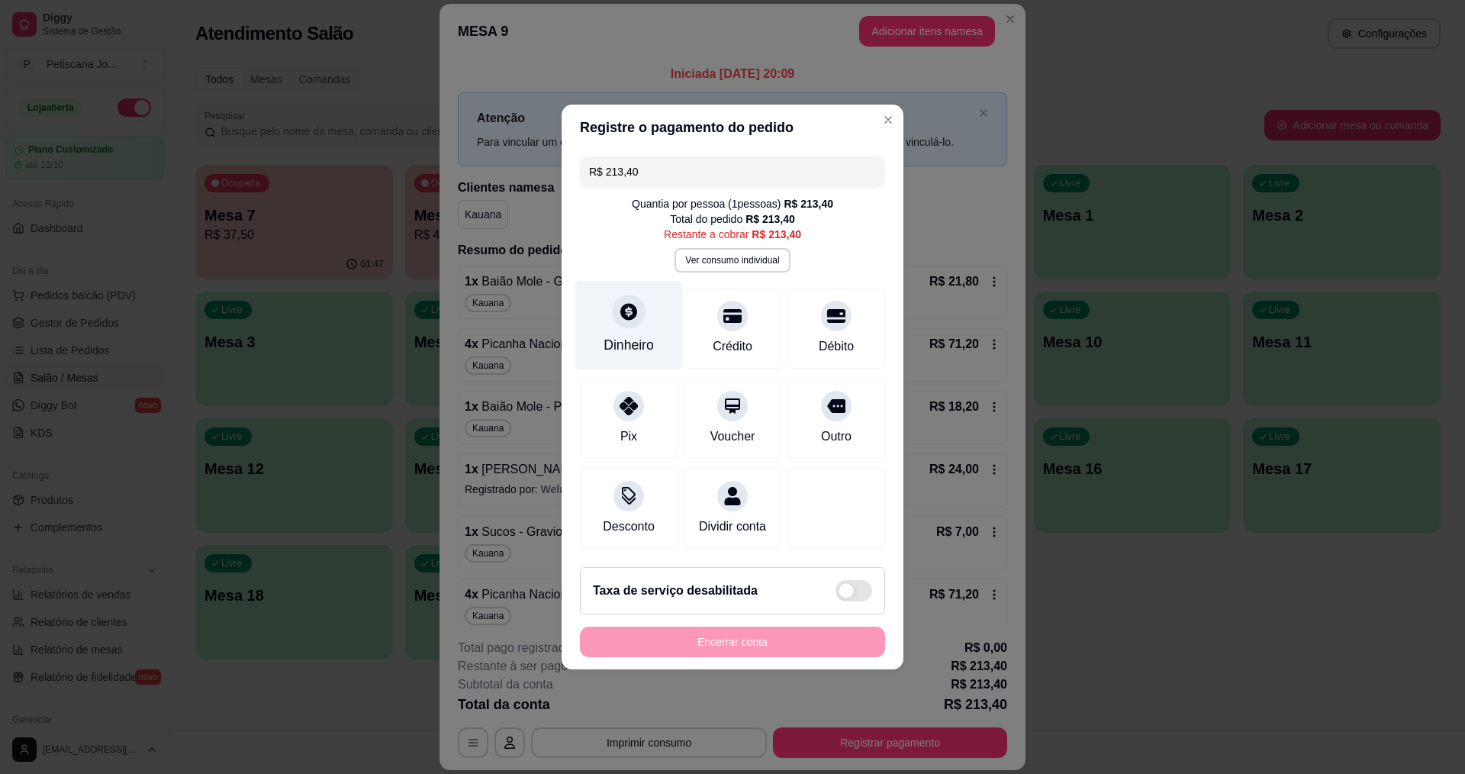
click at [631, 343] on div "Dinheiro" at bounding box center [629, 345] width 50 height 20
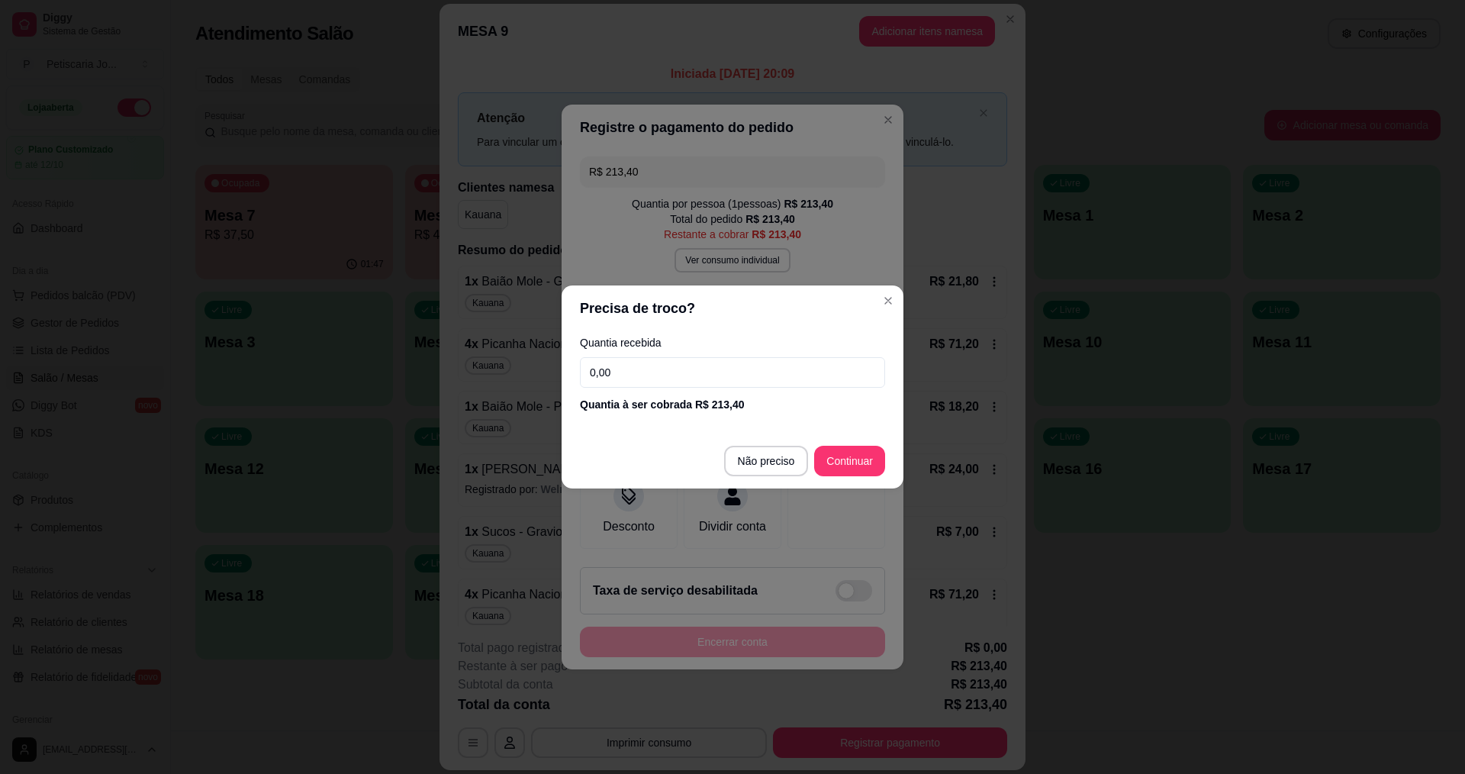
click at [633, 375] on input "0,00" at bounding box center [732, 372] width 305 height 31
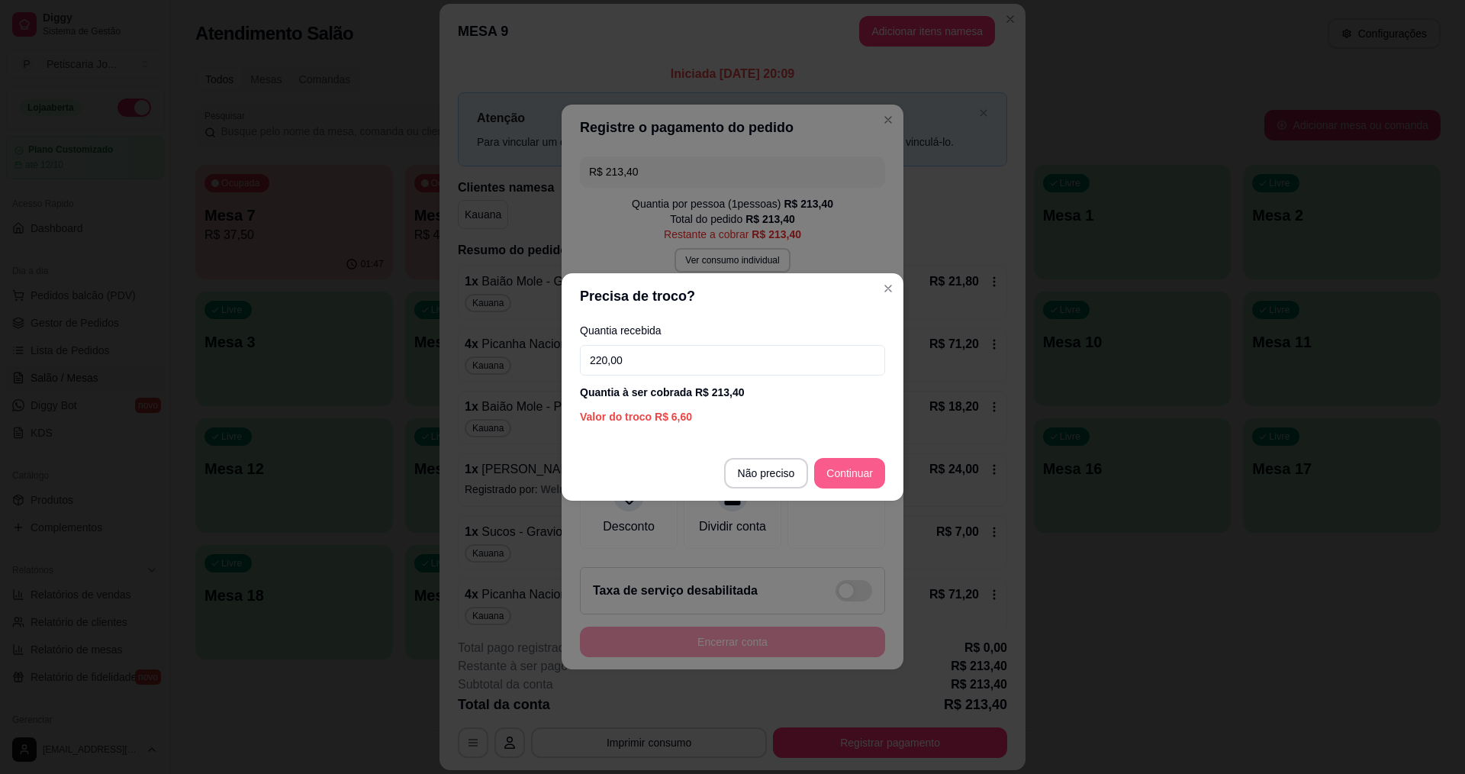
type input "220,00"
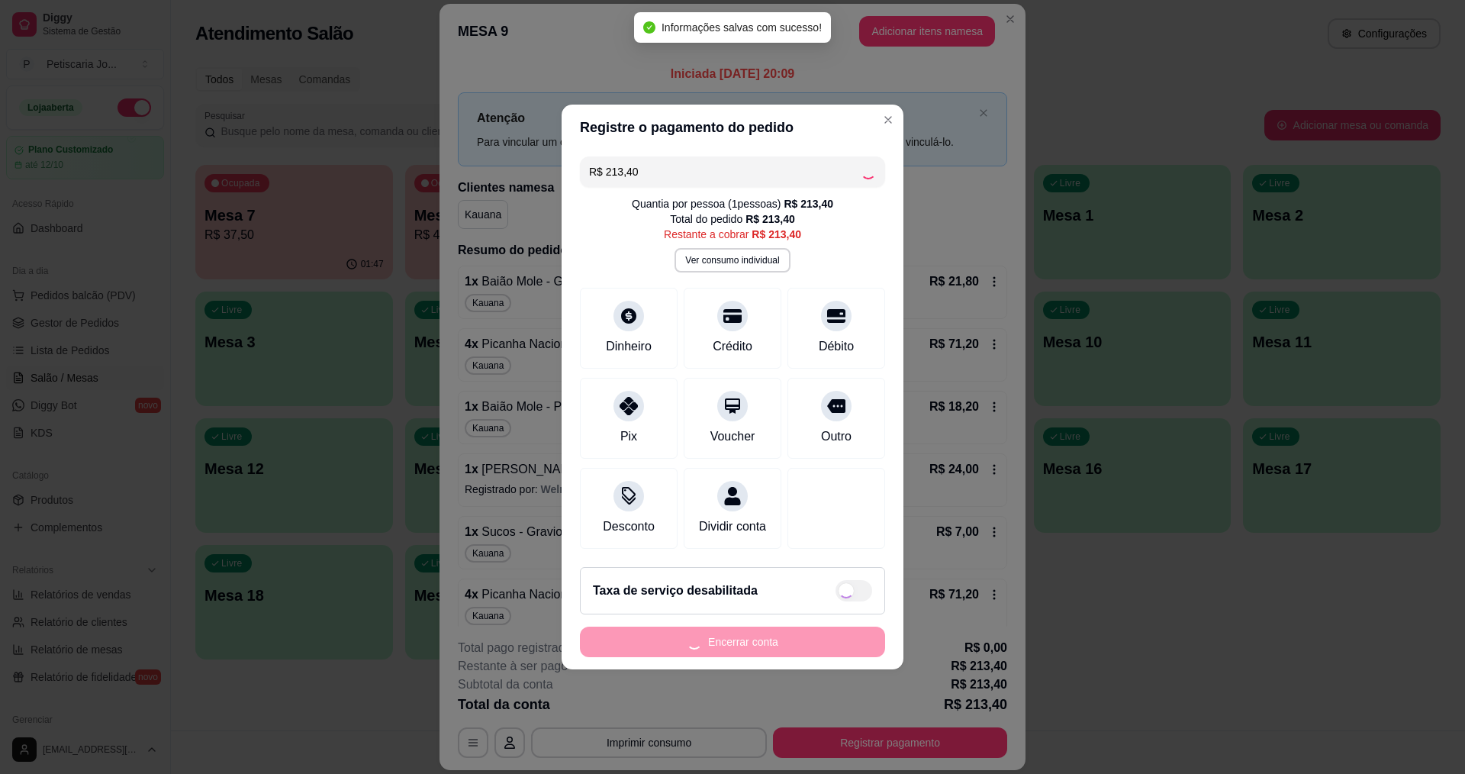
type input "R$ 0,00"
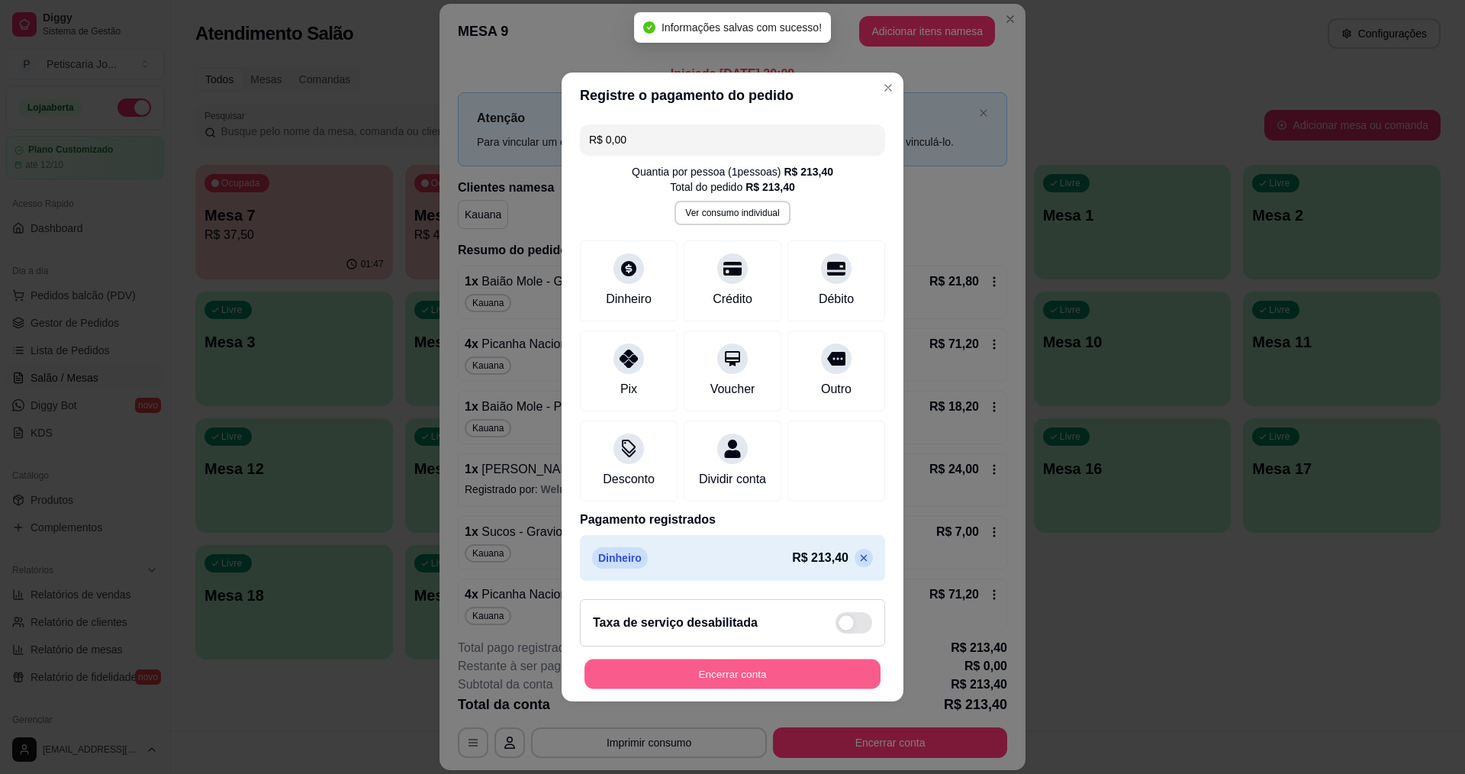
click at [714, 683] on button "Encerrar conta" at bounding box center [733, 674] width 296 height 30
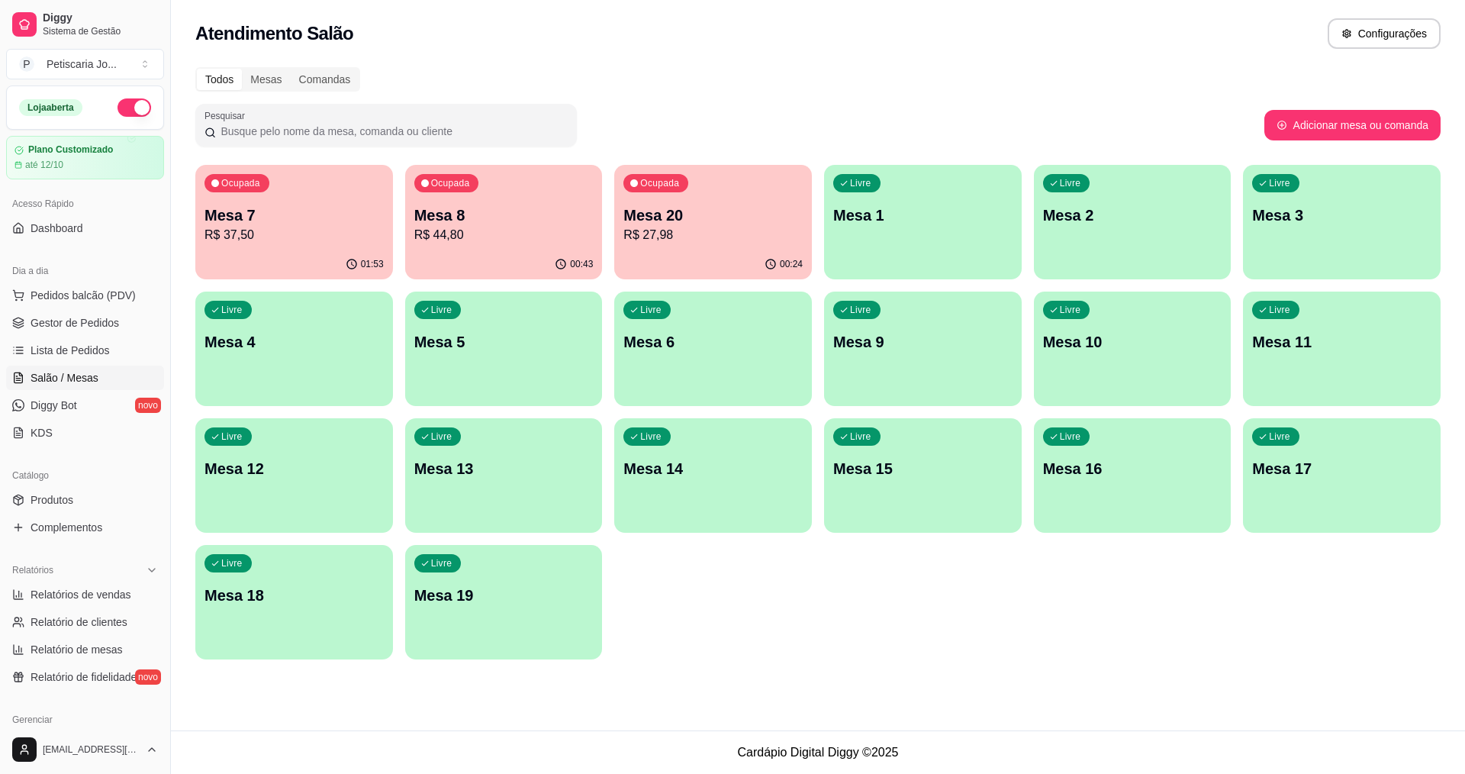
click at [403, 205] on div "Ocupada Mesa 7 R$ 37,50 01:53 Ocupada Mesa 8 R$ 44,80 00:43 Ocupada Mesa 20 R$ …" at bounding box center [818, 412] width 1246 height 495
click at [414, 225] on div "Ocupada Mesa 8 R$ 44,80" at bounding box center [504, 207] width 198 height 85
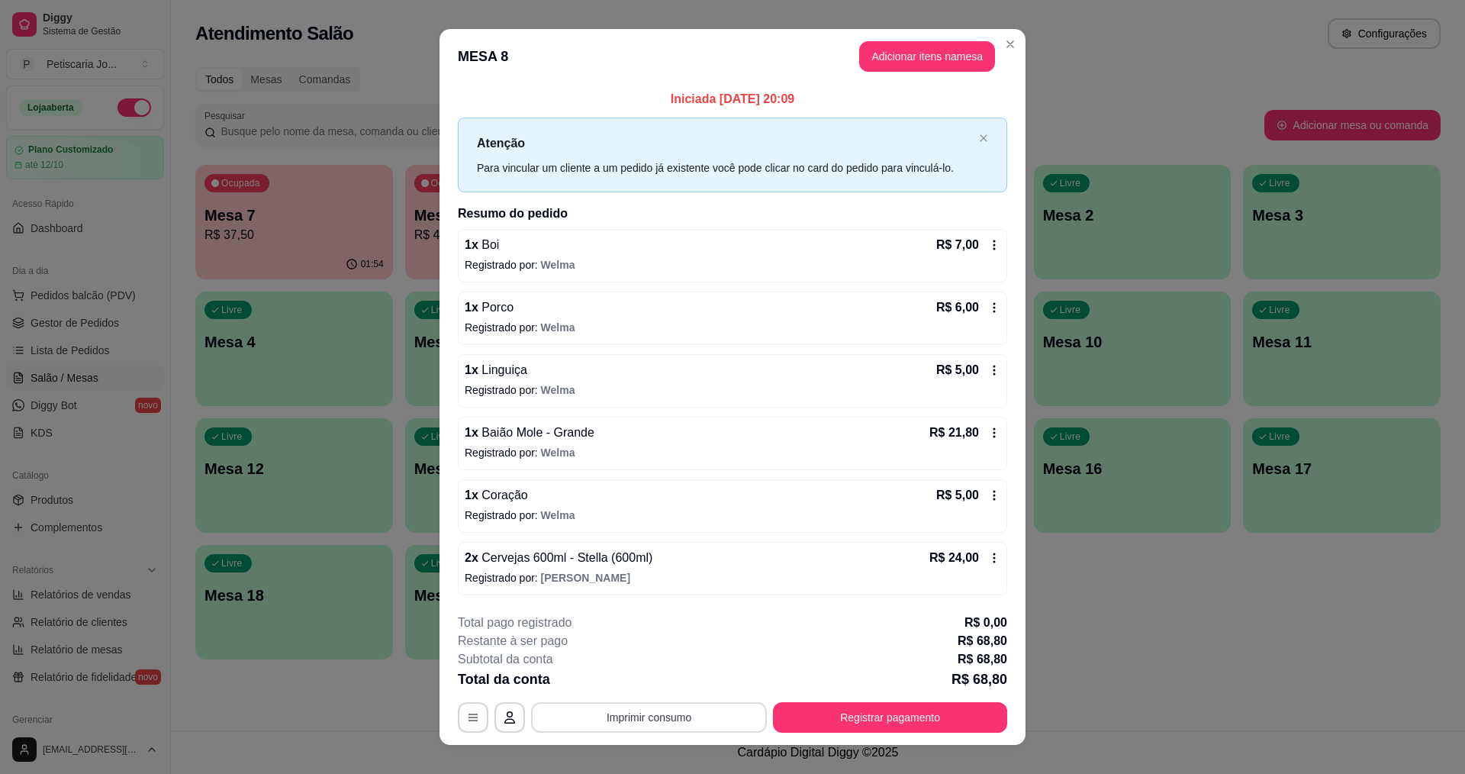
click at [627, 717] on button "Imprimir consumo" at bounding box center [649, 717] width 236 height 31
click at [633, 702] on div "**********" at bounding box center [733, 717] width 550 height 31
click at [636, 698] on div "**********" at bounding box center [733, 673] width 550 height 119
click at [634, 724] on button "Imprimir consumo" at bounding box center [649, 717] width 229 height 30
click at [645, 697] on div "Escolha a impressora IMPRESSORA" at bounding box center [648, 672] width 126 height 52
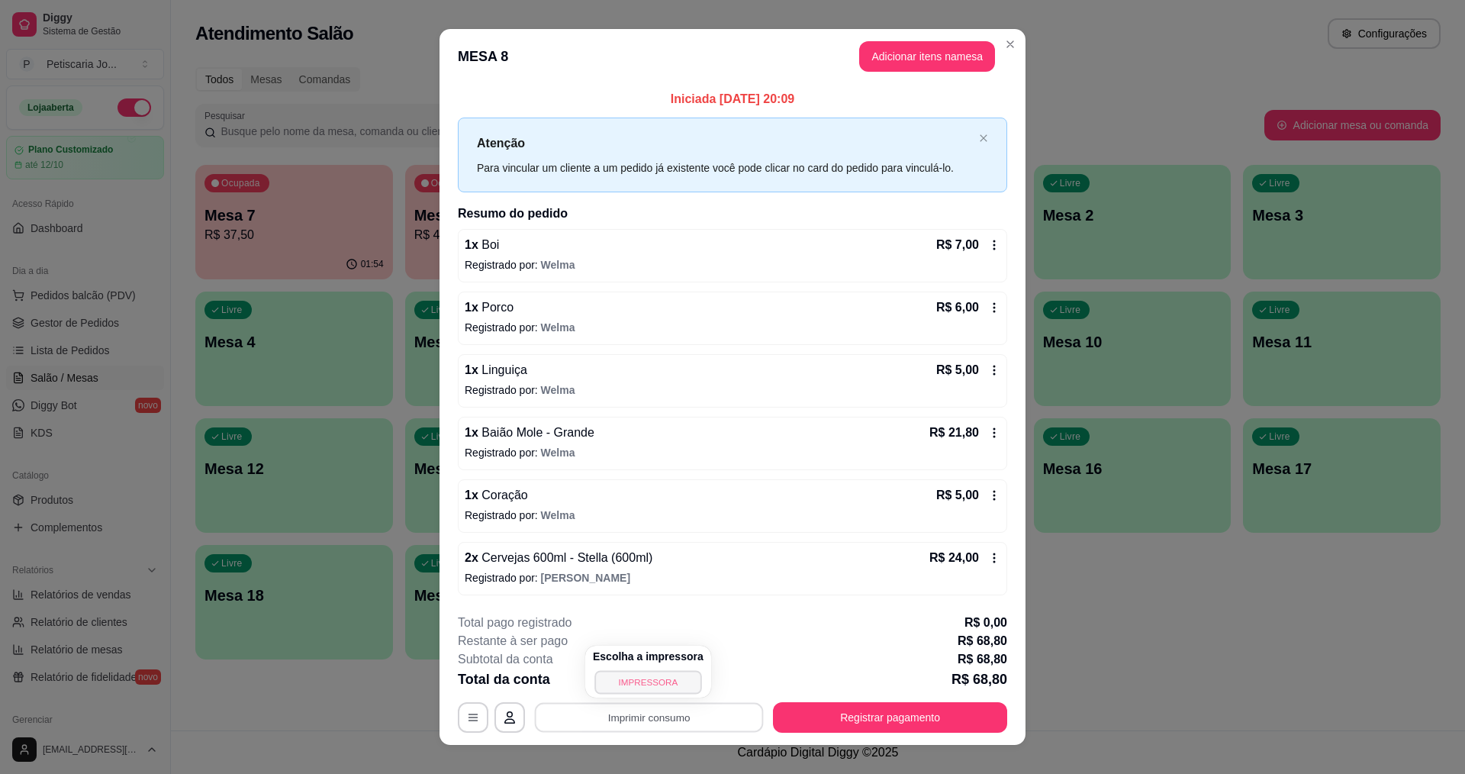
click at [650, 684] on button "IMPRESSORA" at bounding box center [648, 682] width 107 height 24
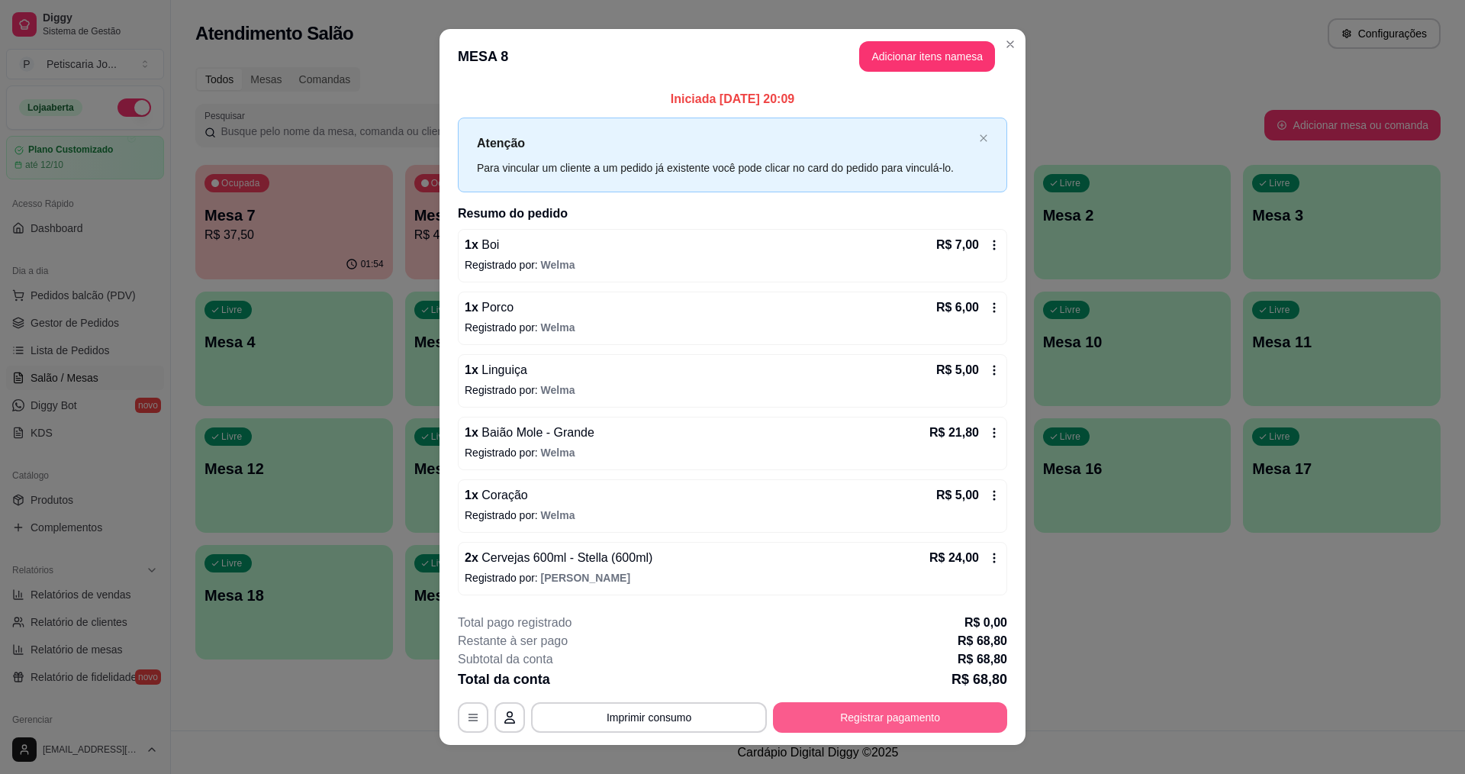
click at [933, 708] on button "Registrar pagamento" at bounding box center [890, 717] width 234 height 31
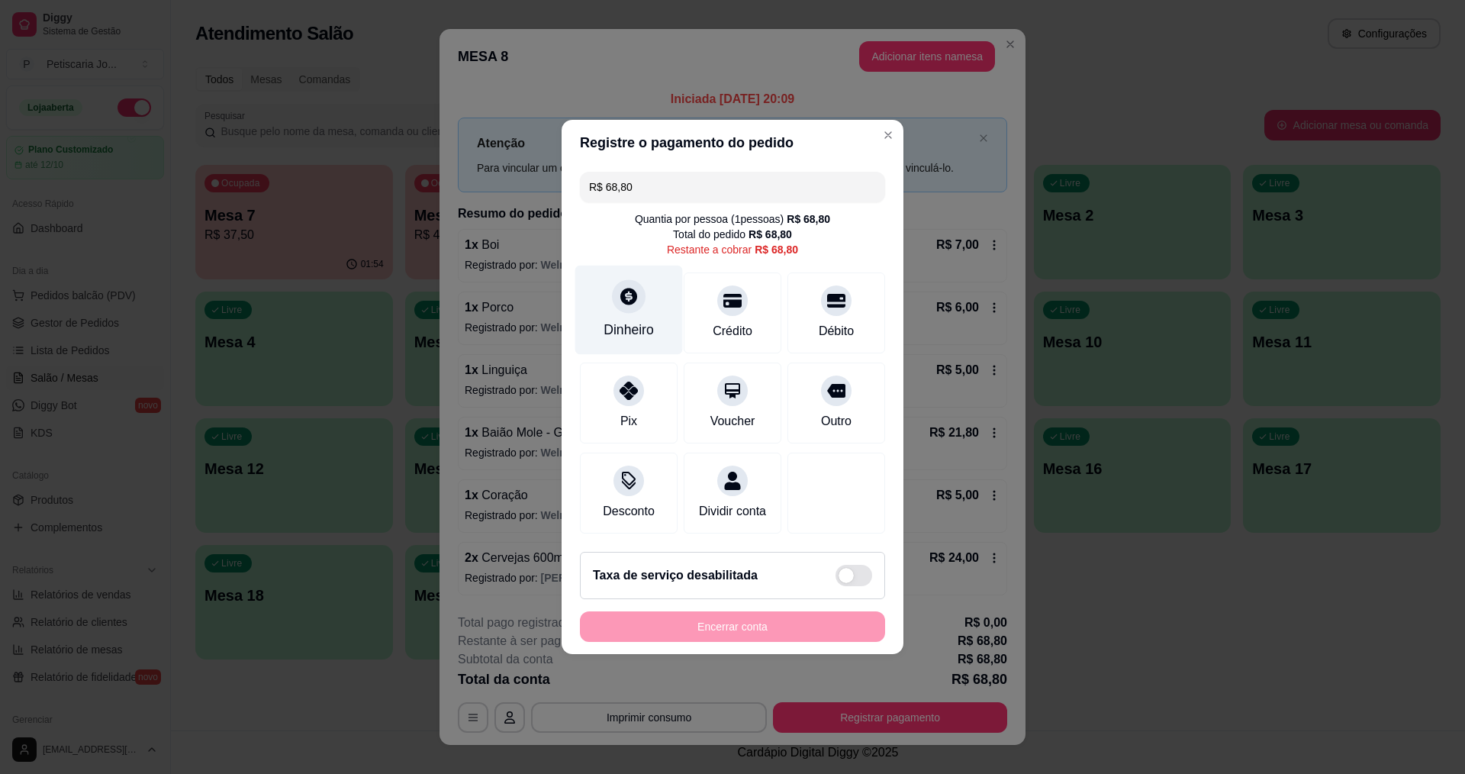
click at [639, 320] on div "Dinheiro" at bounding box center [629, 330] width 50 height 20
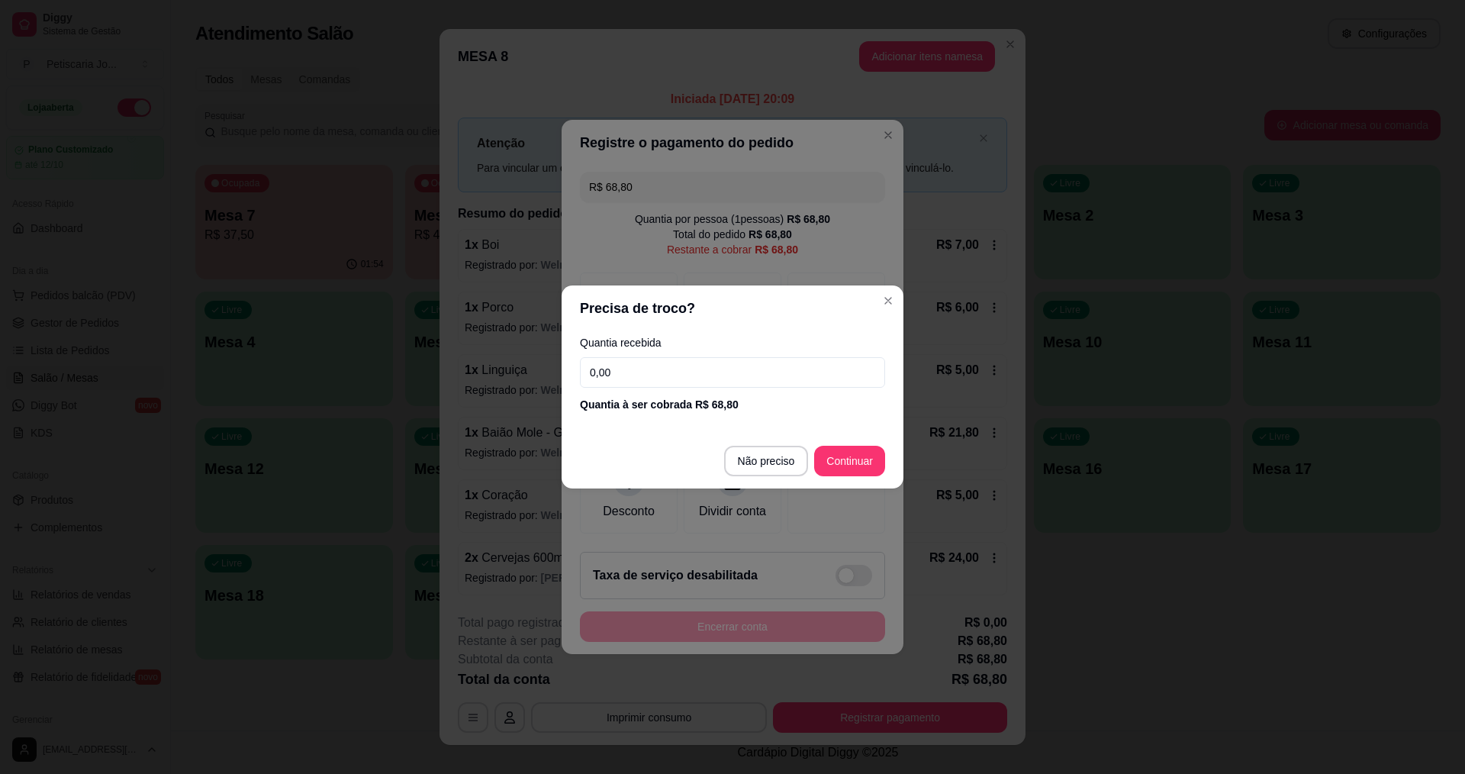
click at [669, 371] on input "0,00" at bounding box center [732, 372] width 305 height 31
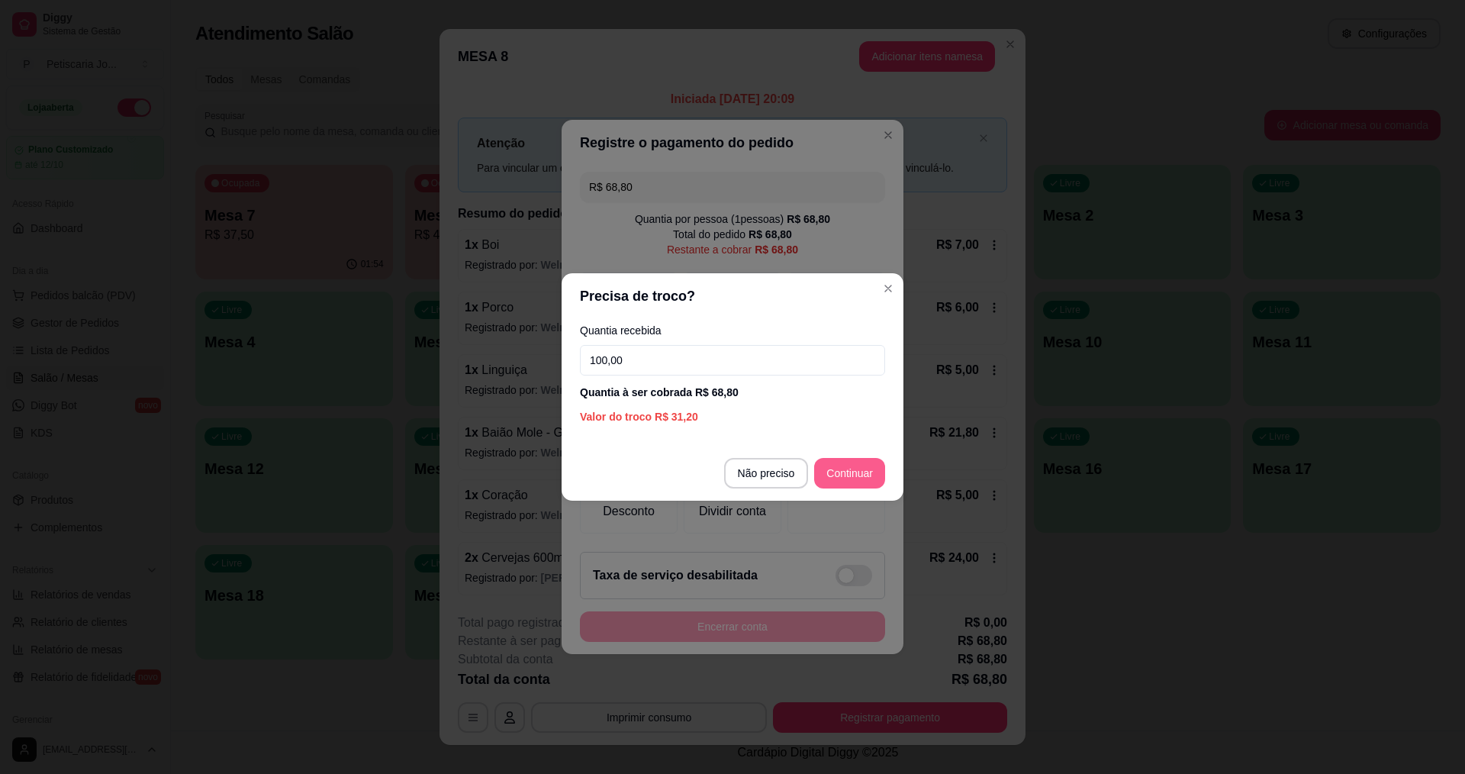
type input "100,00"
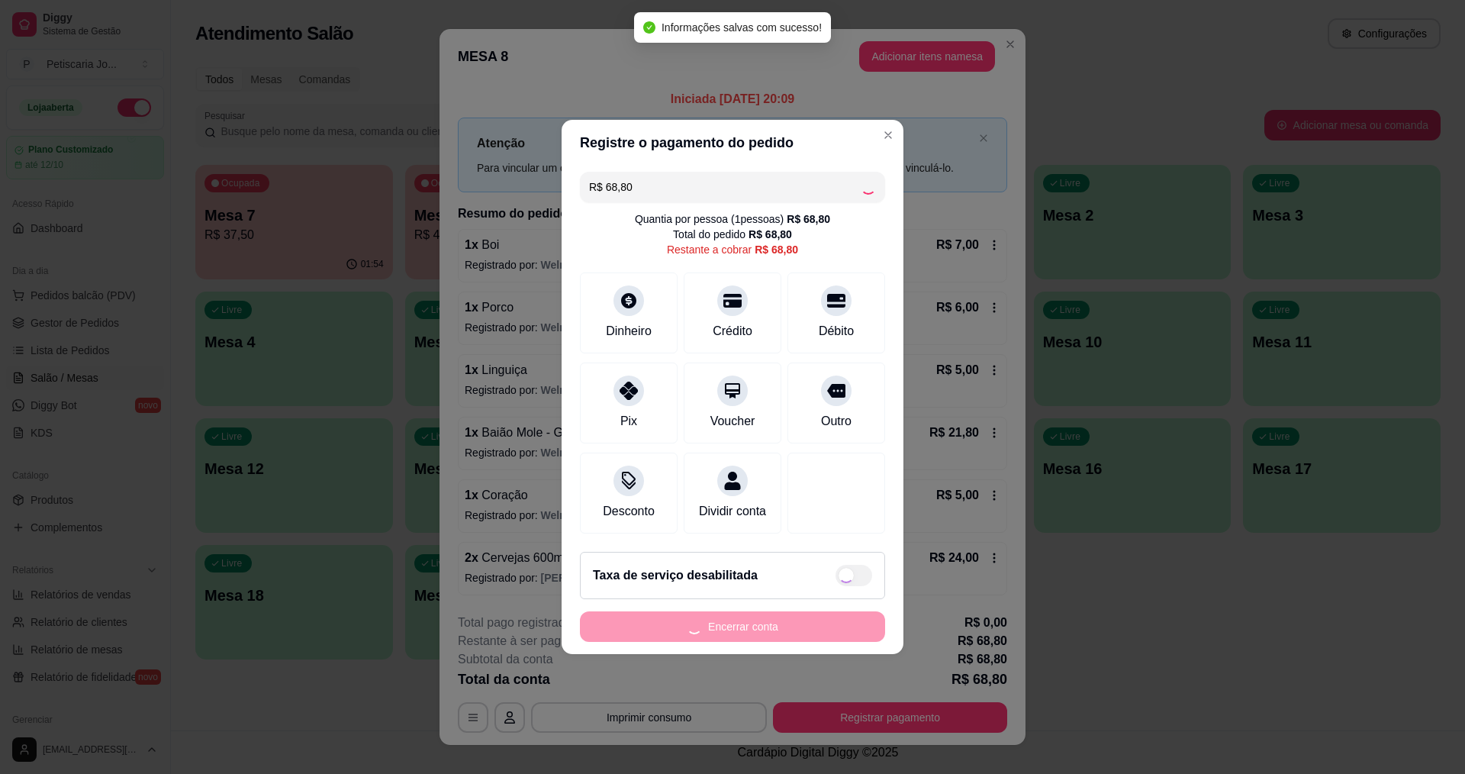
type input "R$ 0,00"
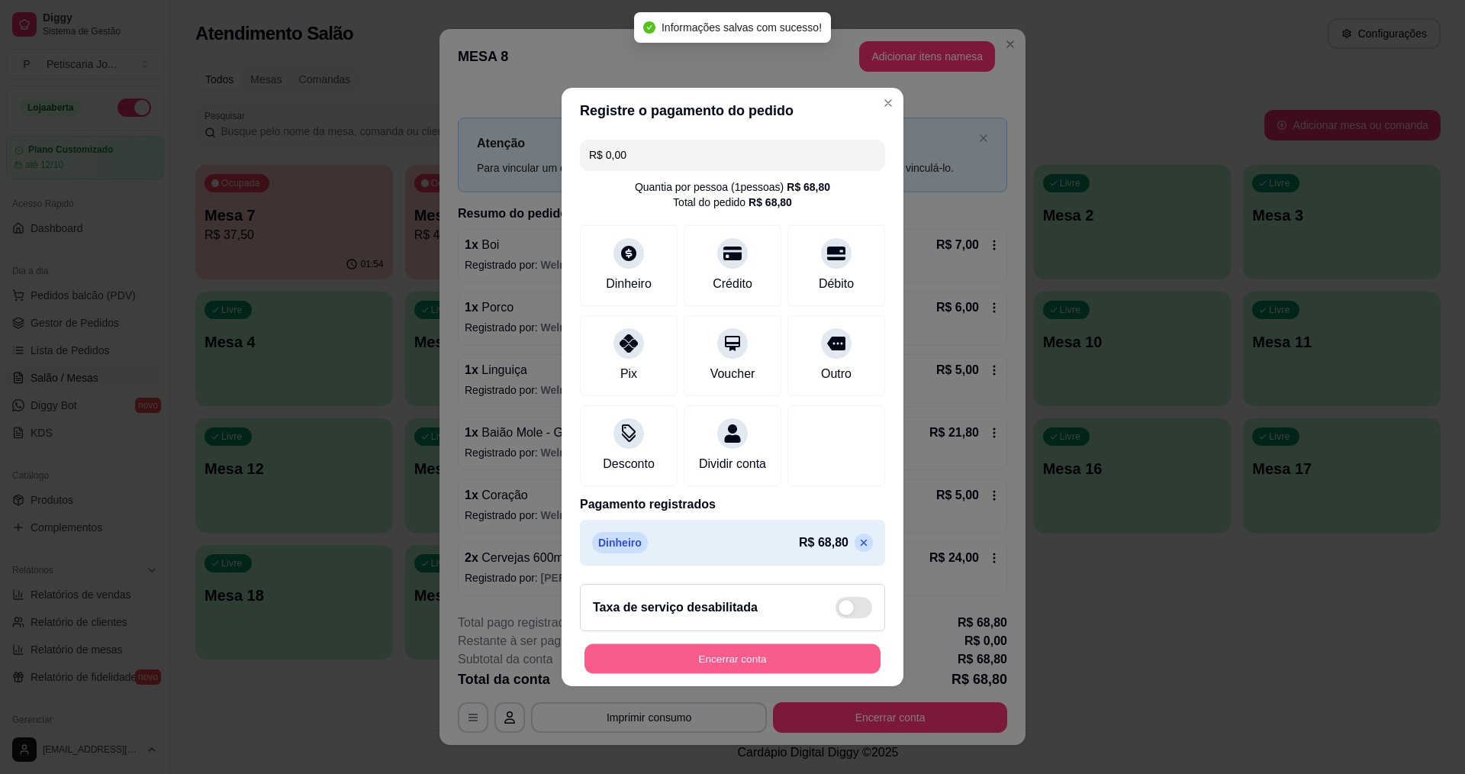
click at [698, 673] on button "Encerrar conta" at bounding box center [733, 659] width 296 height 30
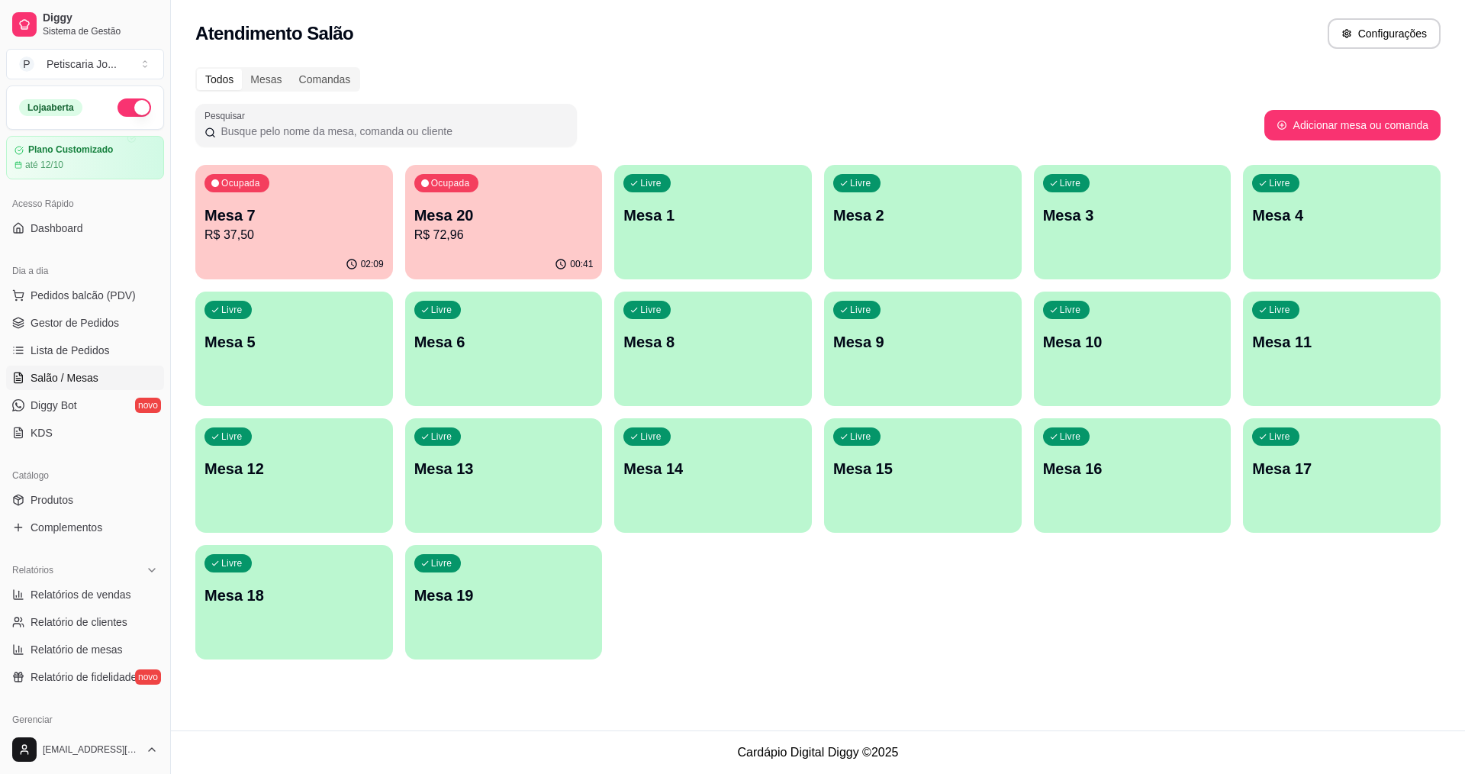
click at [366, 218] on p "Mesa 7" at bounding box center [294, 215] width 179 height 21
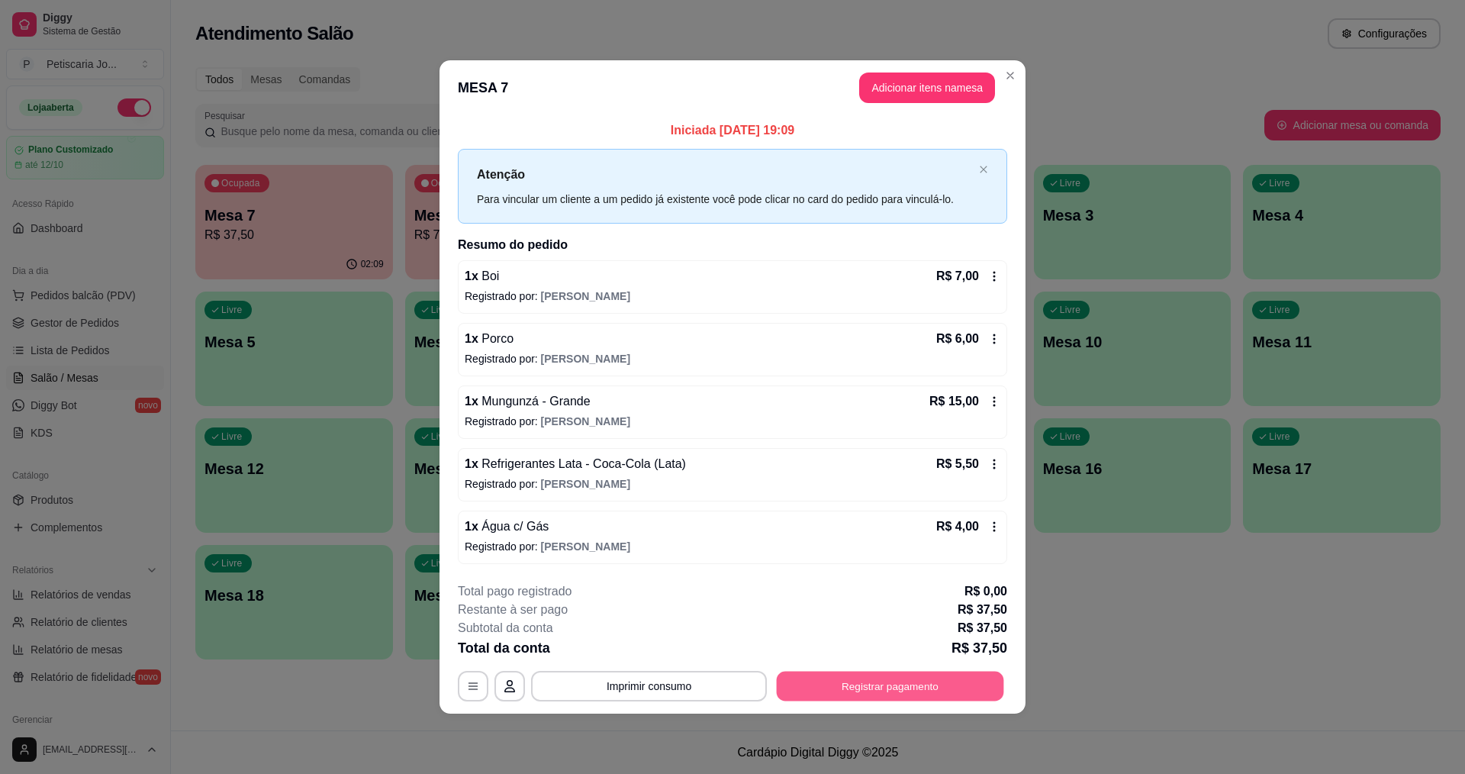
click at [825, 675] on button "Registrar pagamento" at bounding box center [890, 686] width 227 height 30
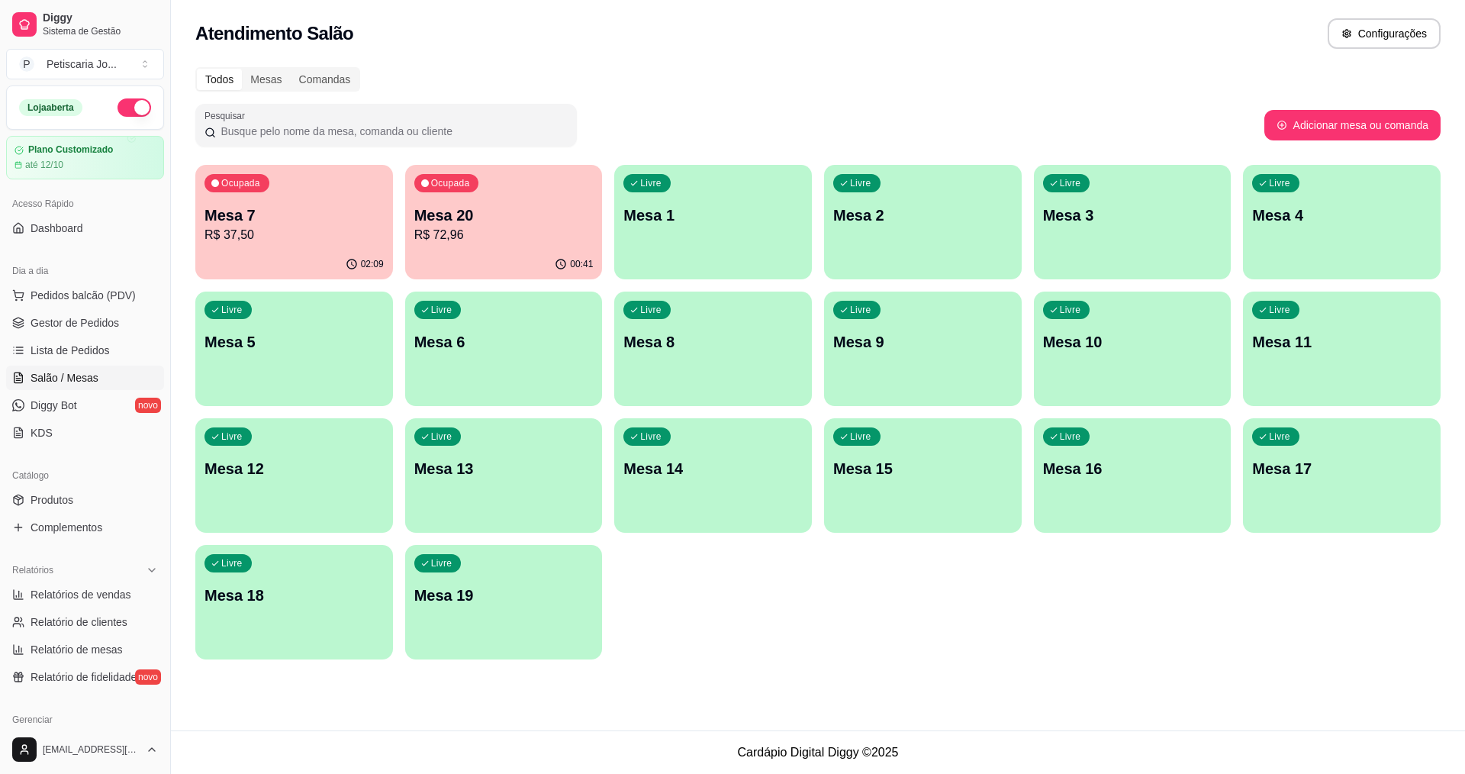
click at [225, 217] on p "Mesa 7" at bounding box center [294, 215] width 179 height 21
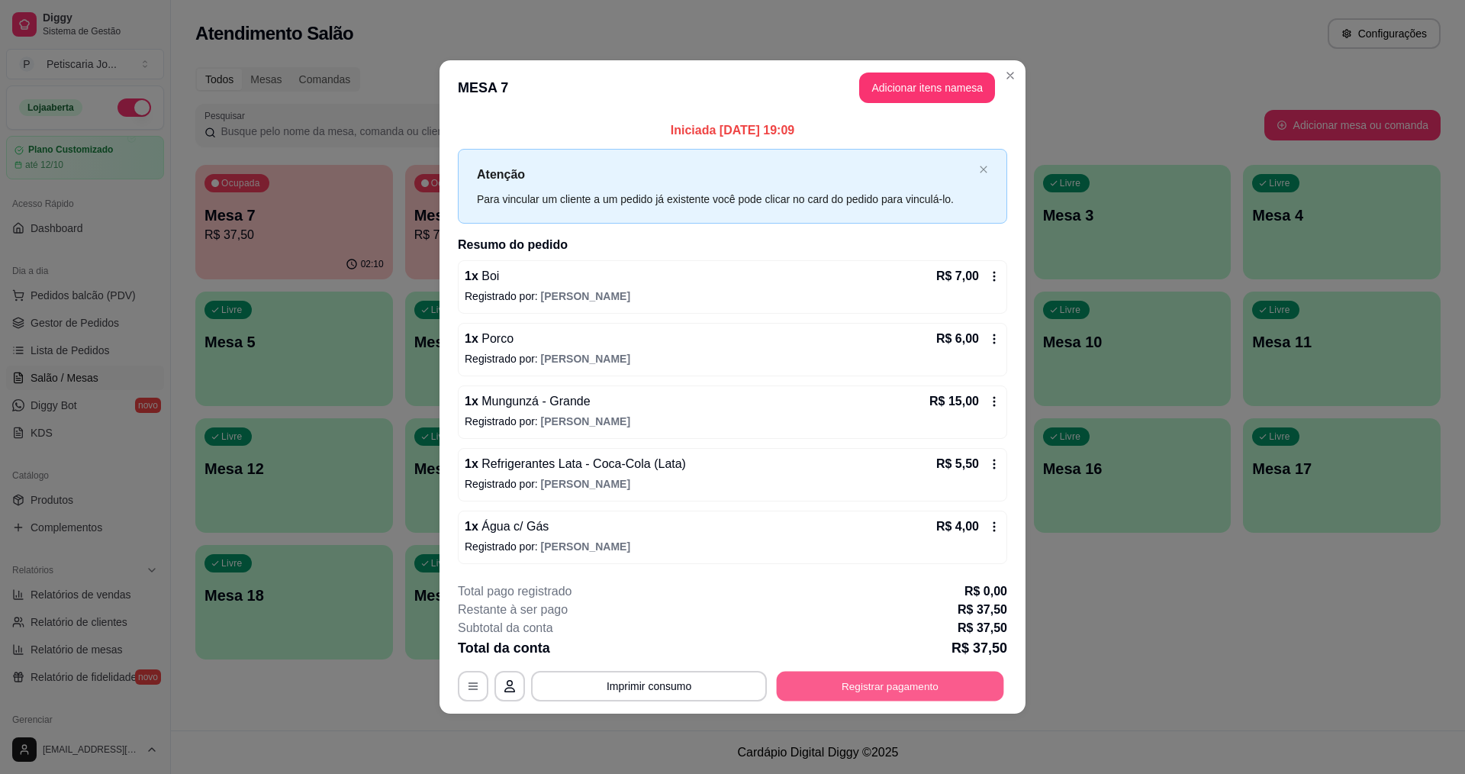
click at [908, 678] on button "Registrar pagamento" at bounding box center [890, 686] width 227 height 30
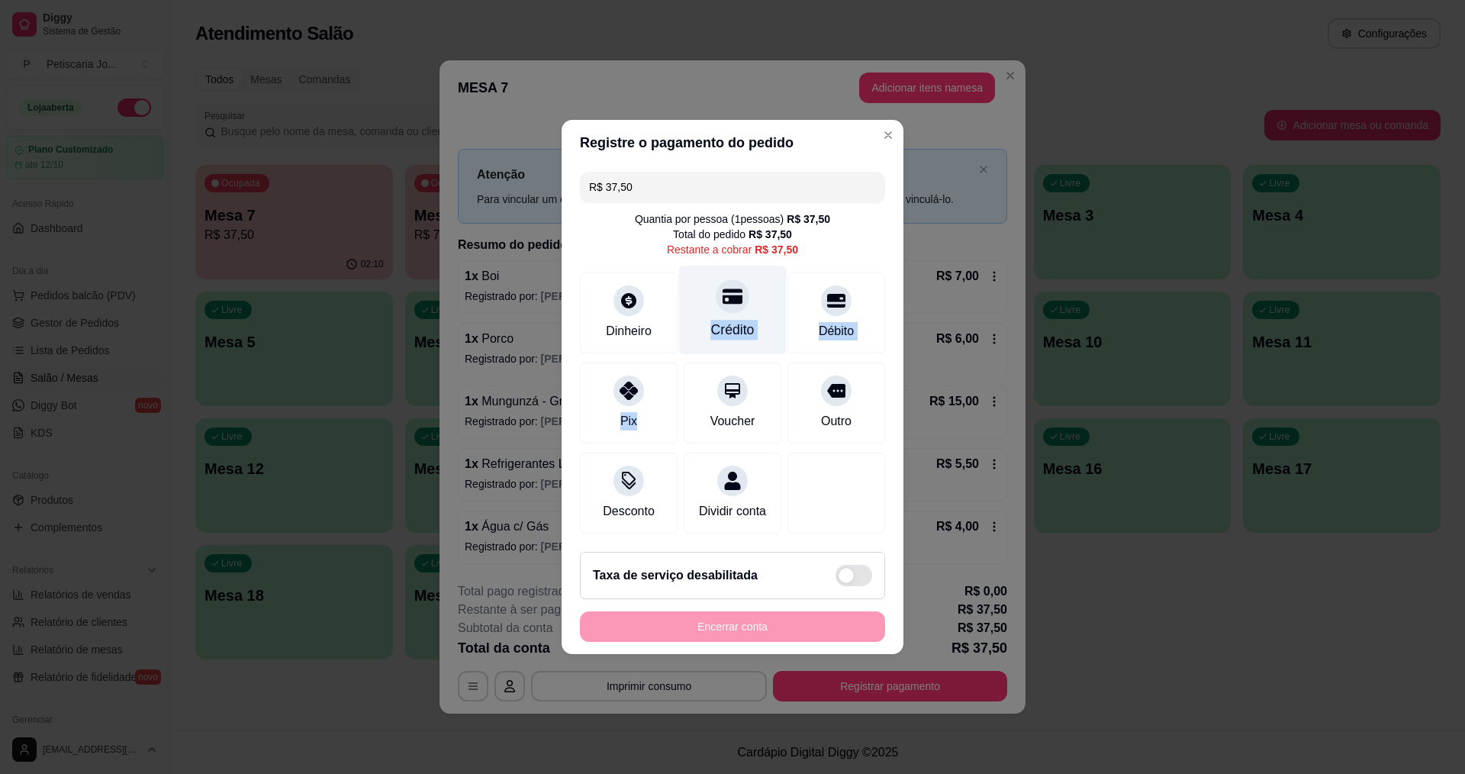
drag, startPoint x: 650, startPoint y: 407, endPoint x: 681, endPoint y: 324, distance: 88.9
click at [681, 324] on div "R$ 37,50 Quantia por pessoa ( 1 pessoas) R$ 37,50 Total do pedido R$ 37,50 Rest…" at bounding box center [733, 353] width 342 height 374
click at [636, 320] on div "Dinheiro" at bounding box center [629, 330] width 50 height 20
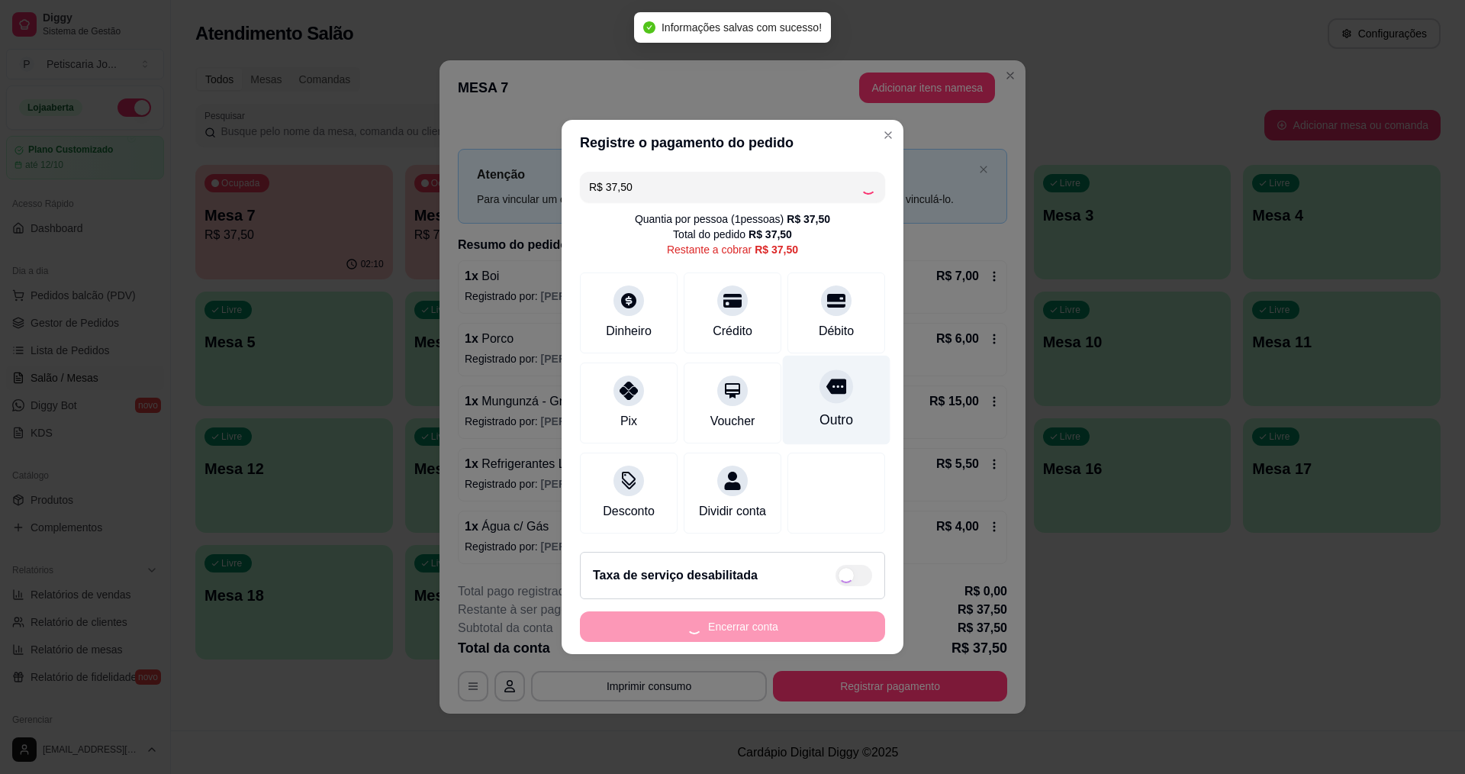
type input "R$ 0,00"
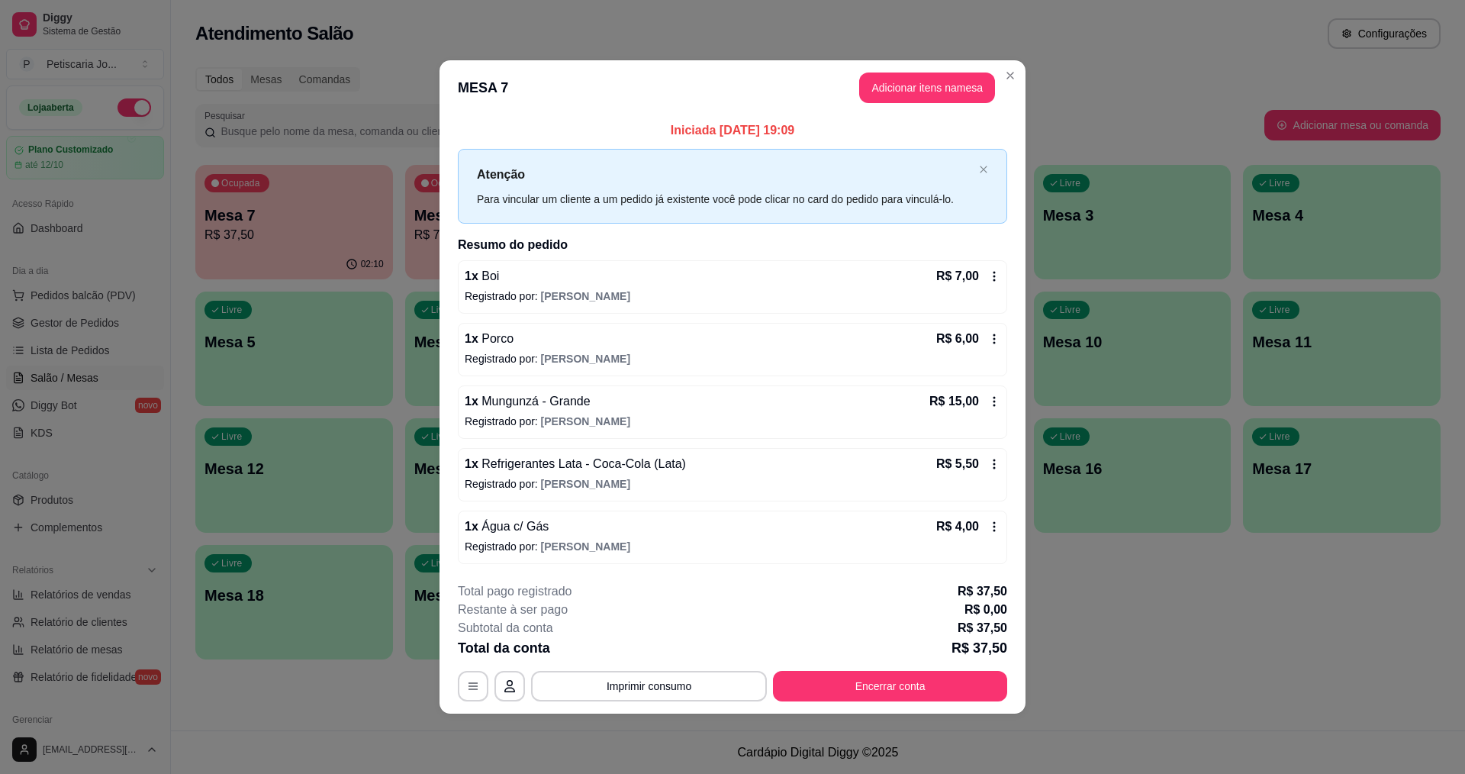
click at [890, 667] on div "**********" at bounding box center [733, 641] width 550 height 119
click at [886, 671] on div "**********" at bounding box center [733, 686] width 550 height 31
click at [843, 682] on button "Encerrar conta" at bounding box center [890, 686] width 227 height 30
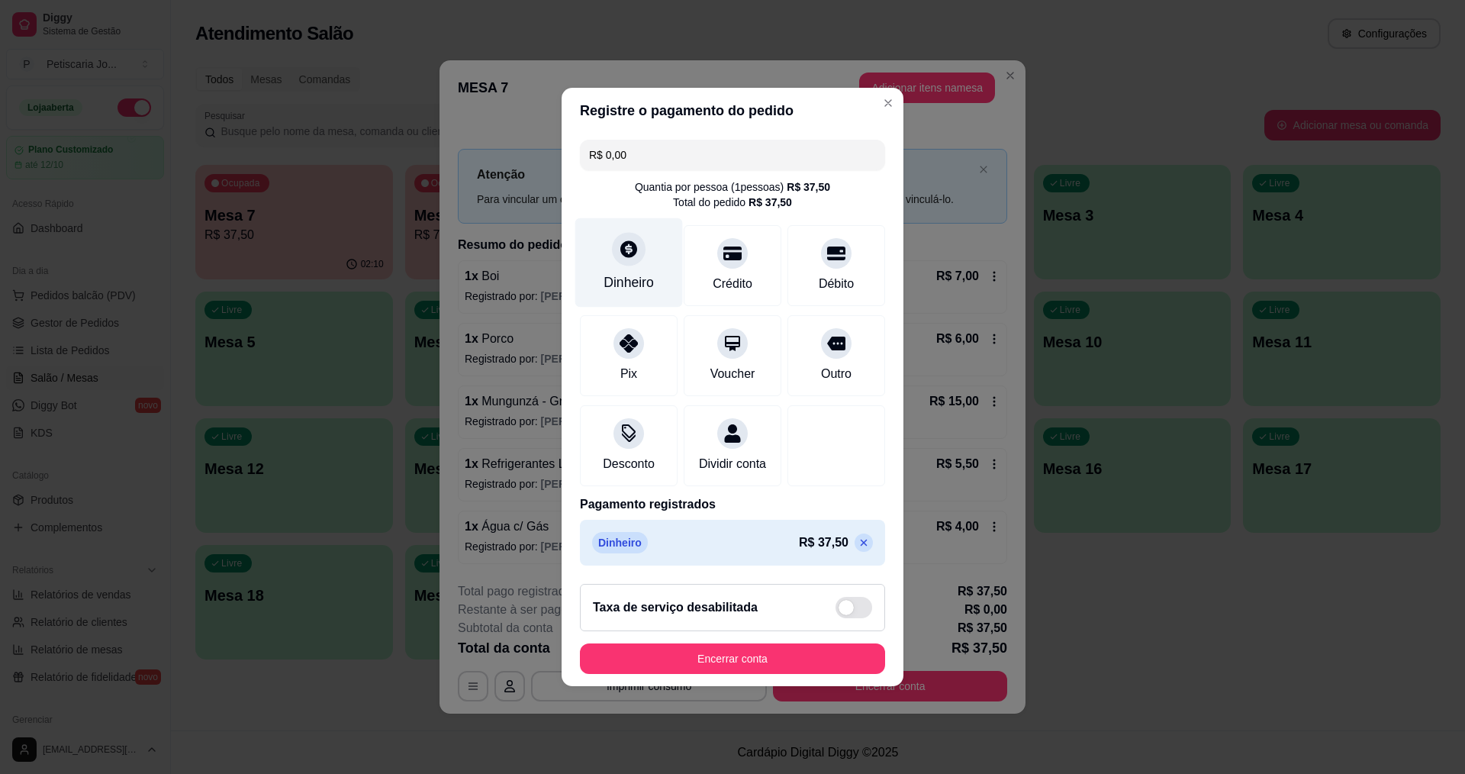
click at [637, 249] on icon at bounding box center [629, 249] width 20 height 20
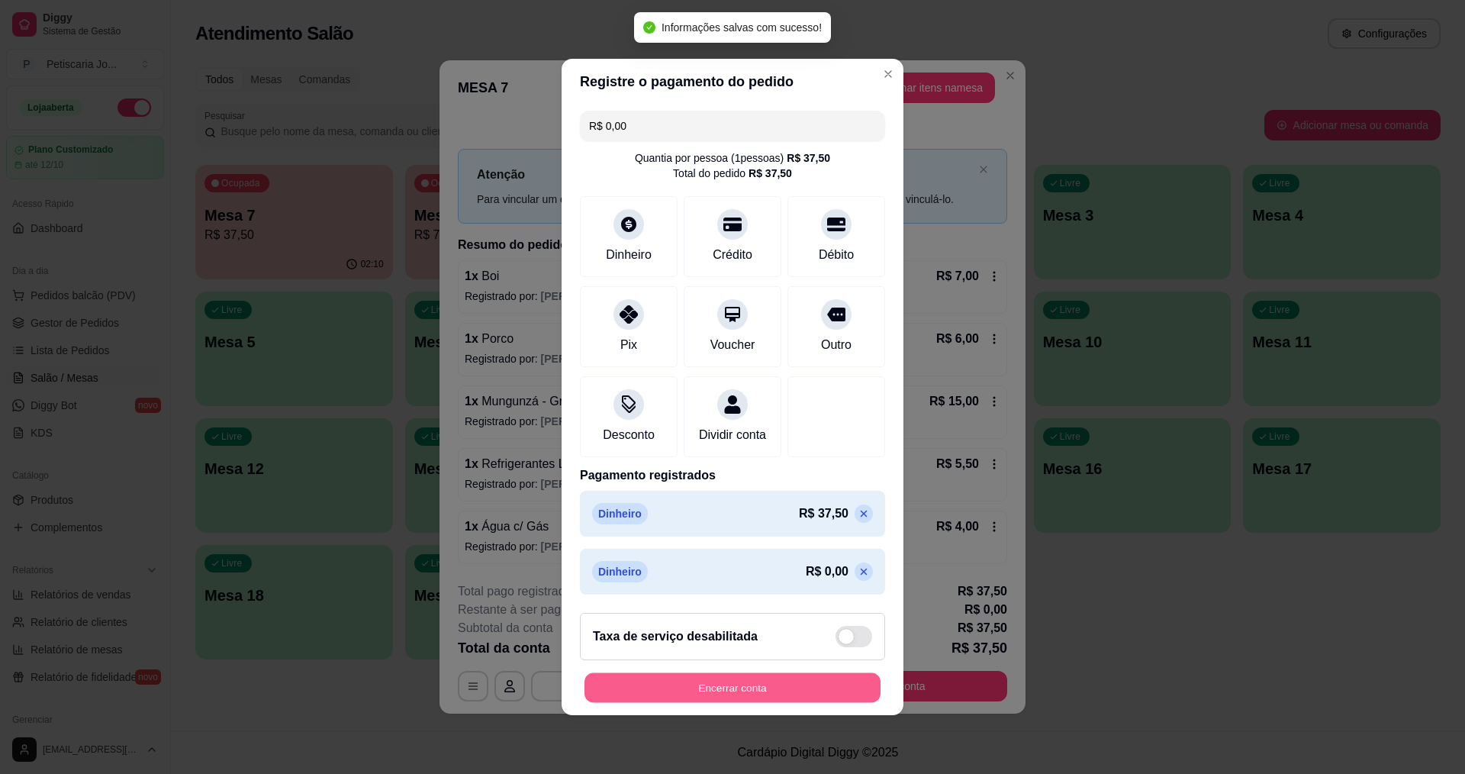
click at [691, 685] on button "Encerrar conta" at bounding box center [733, 688] width 296 height 30
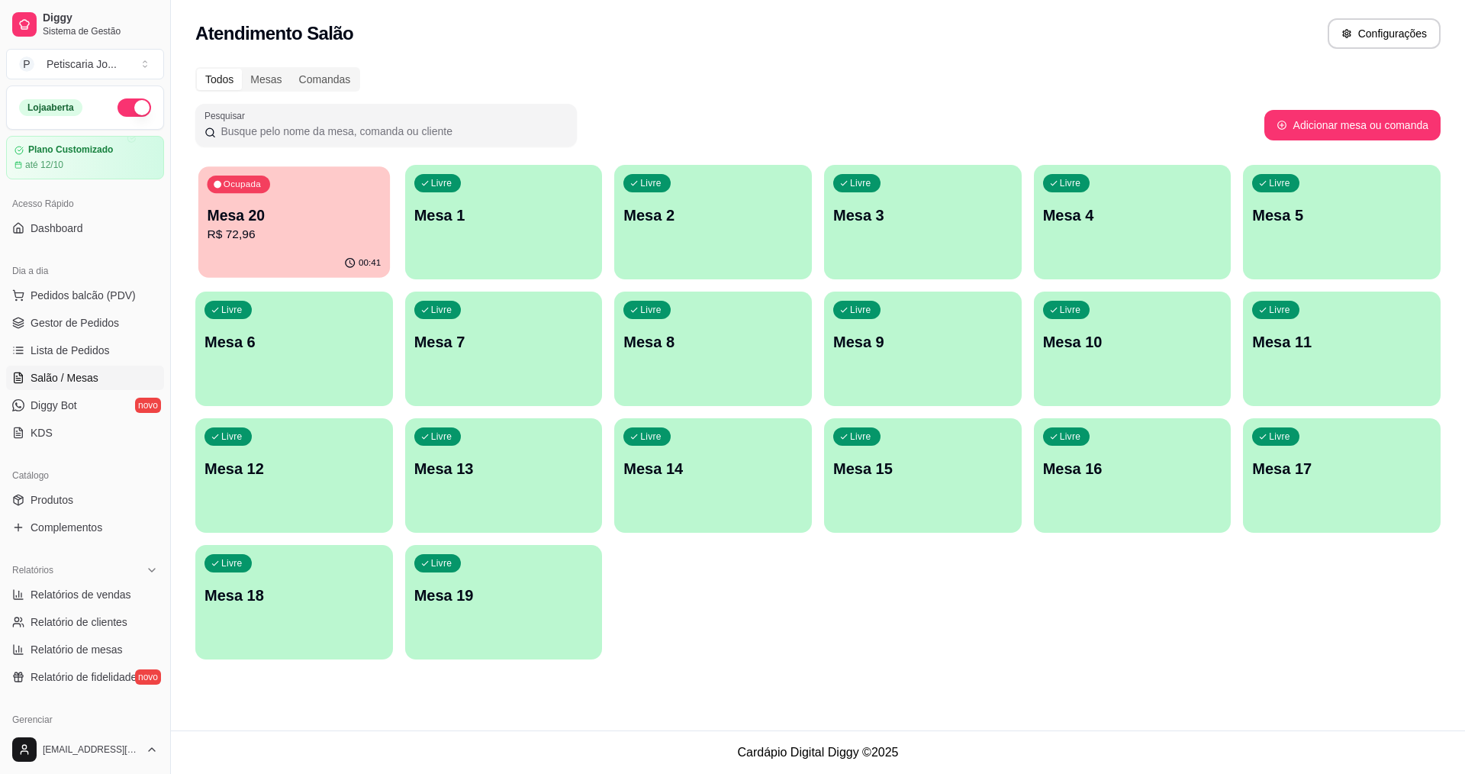
click at [242, 207] on p "Mesa 20" at bounding box center [295, 215] width 174 height 21
click at [269, 198] on div "Ocupada Mesa 20 R$ 72,96" at bounding box center [294, 207] width 198 height 85
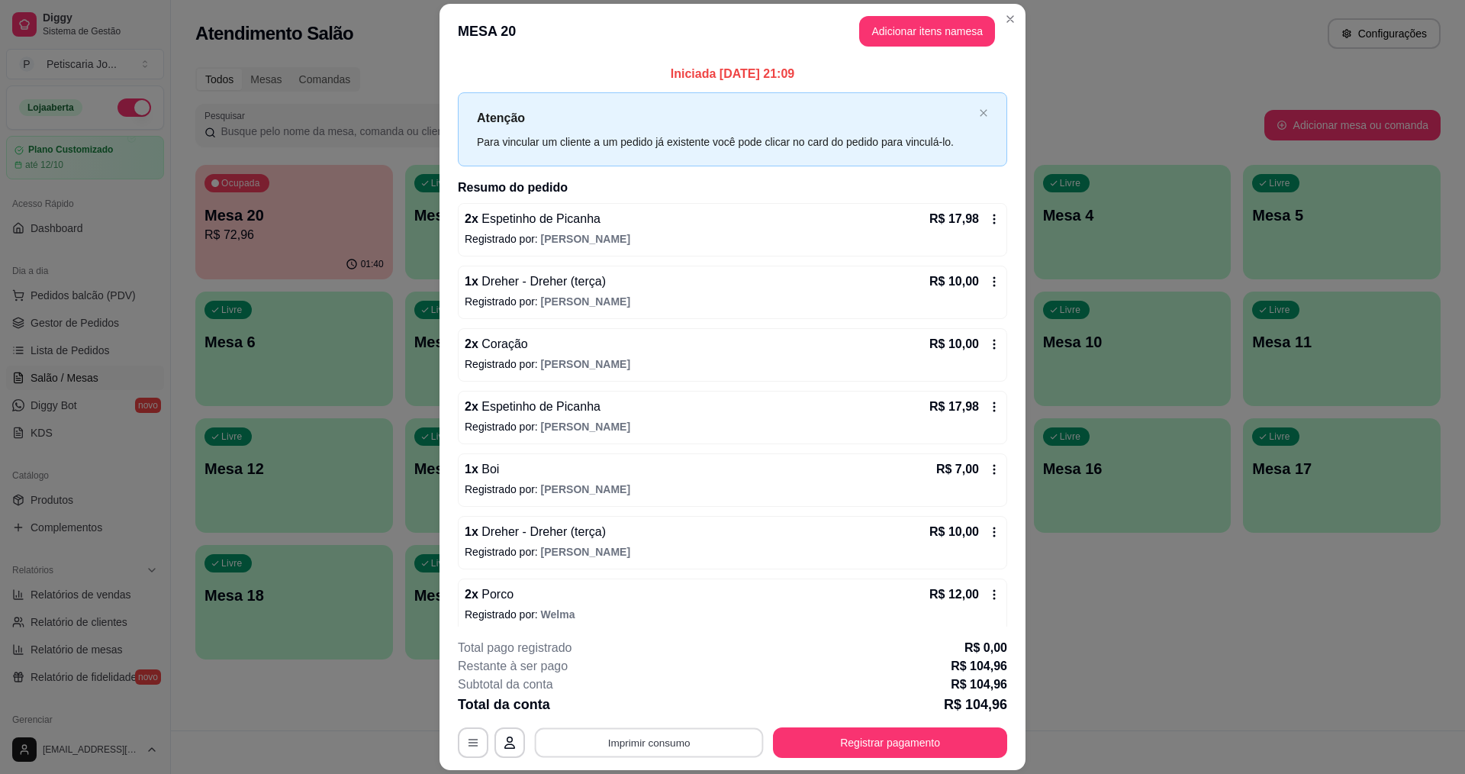
click at [675, 733] on button "Imprimir consumo" at bounding box center [649, 743] width 229 height 30
click at [656, 692] on div "Escolha a impressora IMPRESSORA" at bounding box center [648, 697] width 126 height 52
click at [659, 708] on button "IMPRESSORA" at bounding box center [648, 707] width 107 height 24
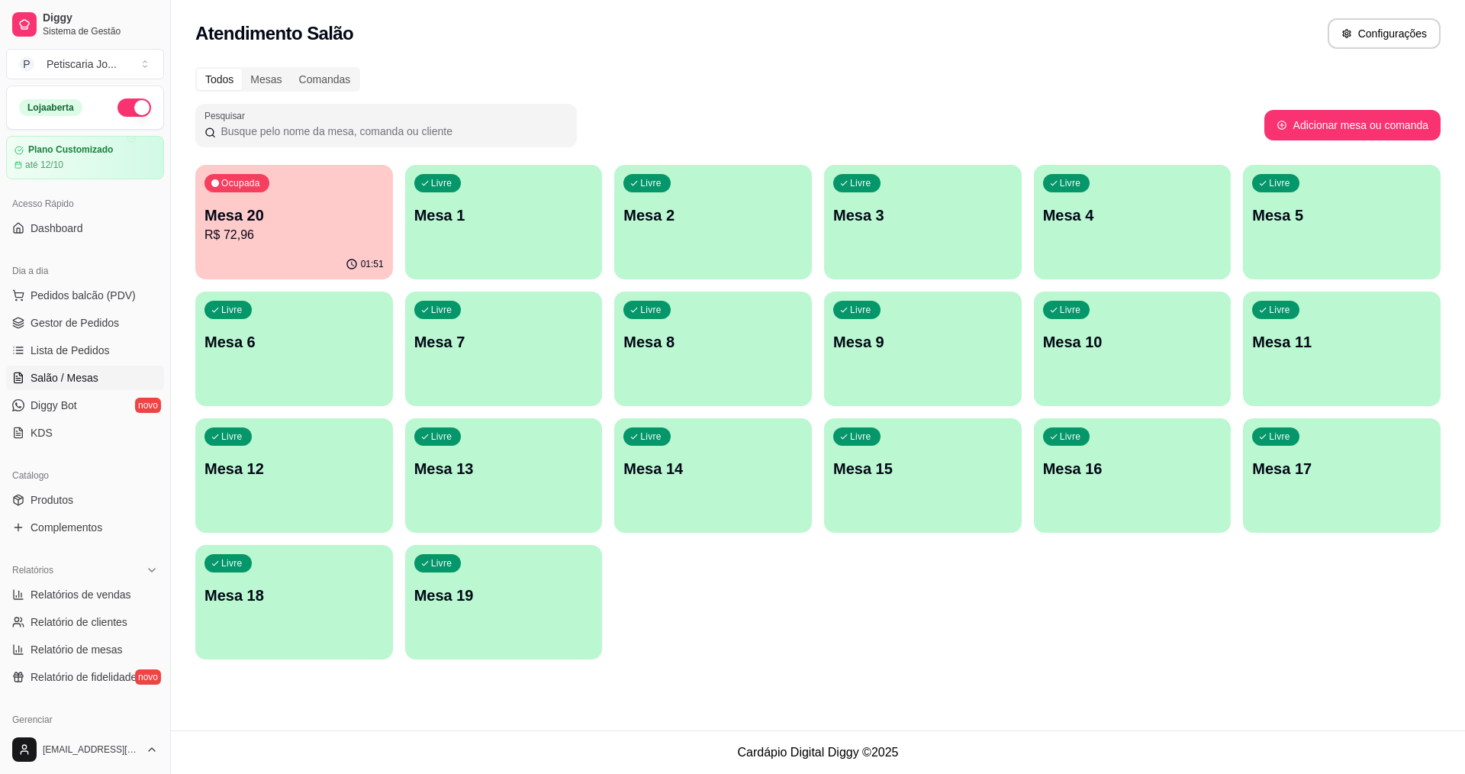
click at [294, 201] on div "Ocupada Mesa 20 R$ 72,96" at bounding box center [294, 207] width 198 height 85
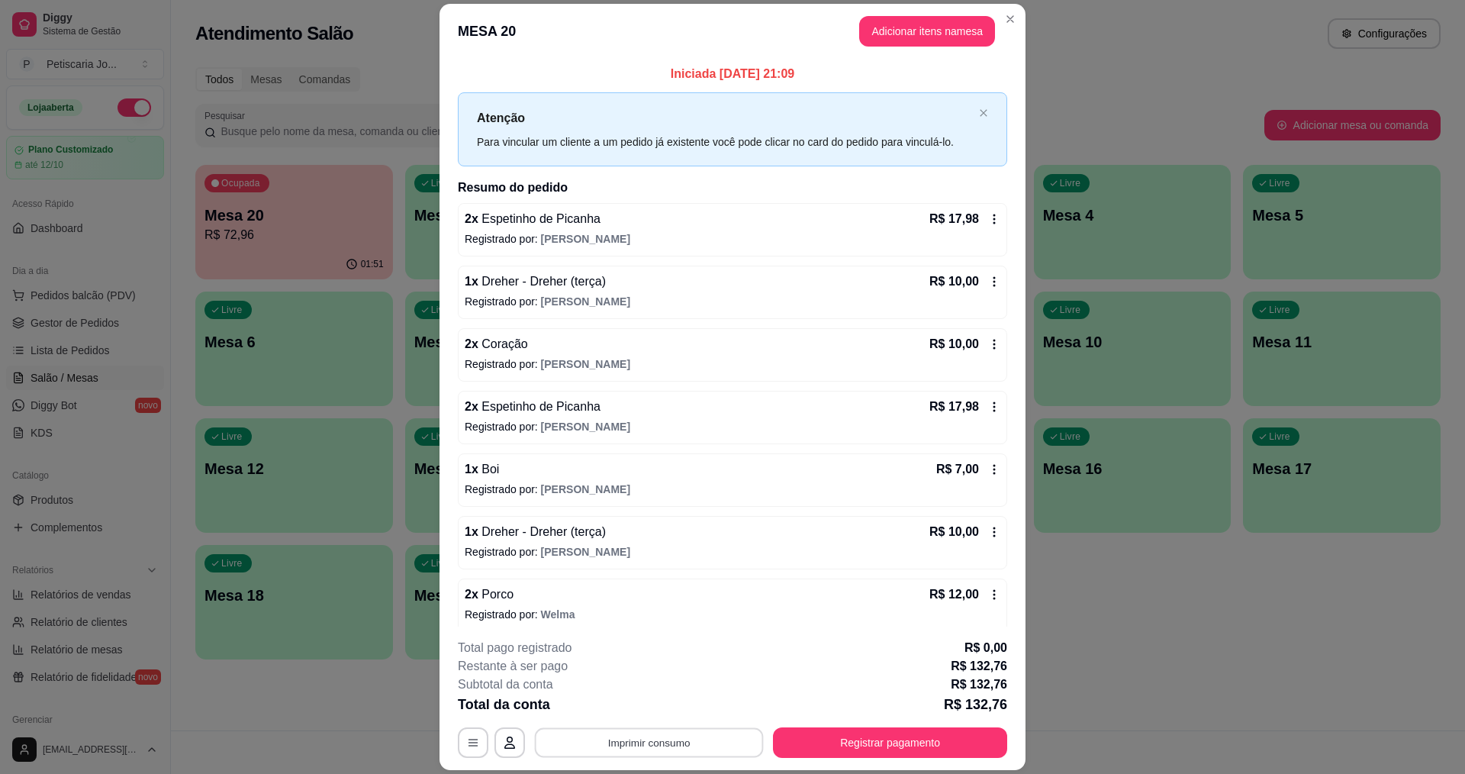
click at [608, 740] on button "Imprimir consumo" at bounding box center [649, 743] width 229 height 30
click at [617, 701] on button "IMPRESSORA" at bounding box center [648, 707] width 107 height 24
click at [798, 738] on button "Registrar pagamento" at bounding box center [890, 743] width 227 height 30
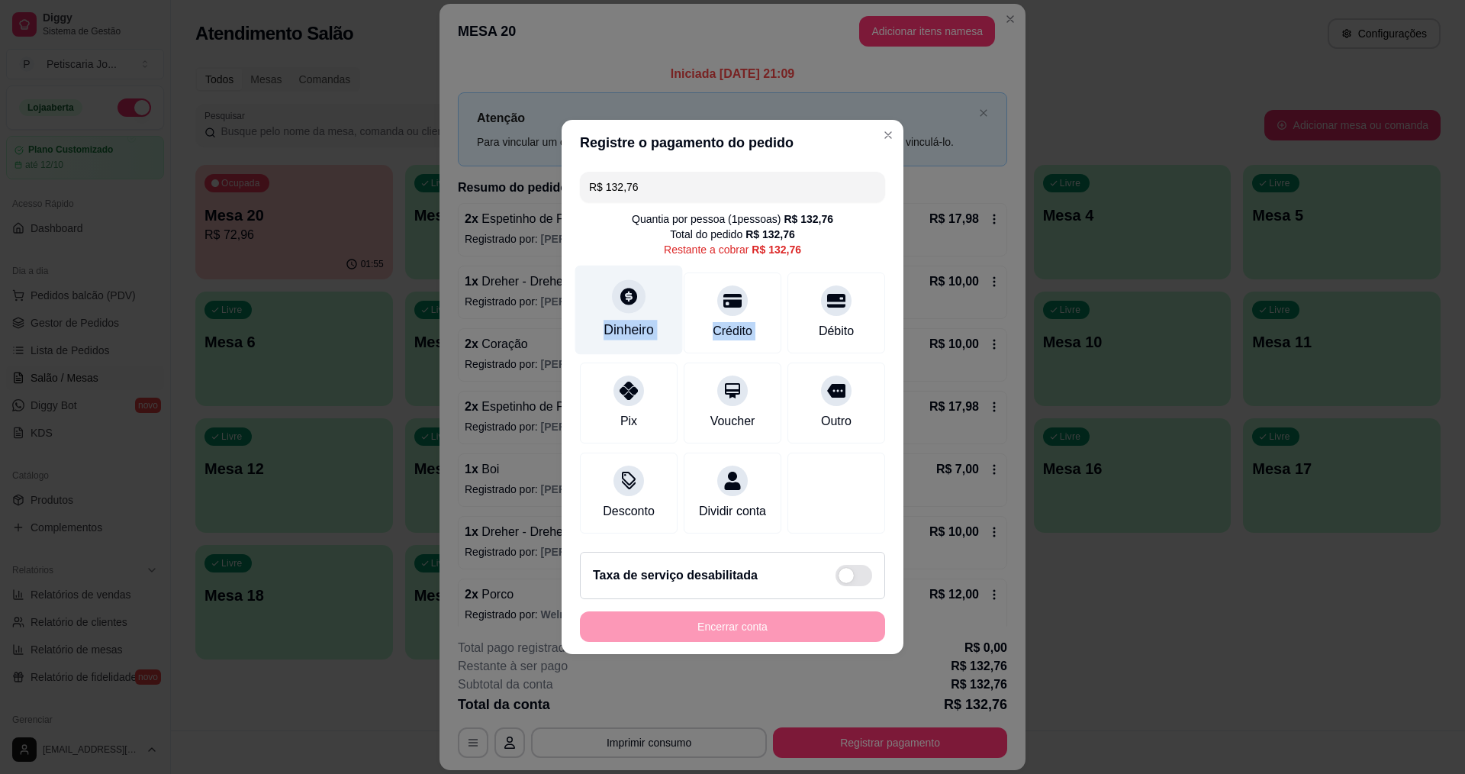
drag, startPoint x: 826, startPoint y: 292, endPoint x: 624, endPoint y: 292, distance: 201.5
click at [624, 292] on div "Dinheiro Crédito Débito" at bounding box center [732, 312] width 305 height 81
click at [624, 291] on icon at bounding box center [629, 296] width 17 height 17
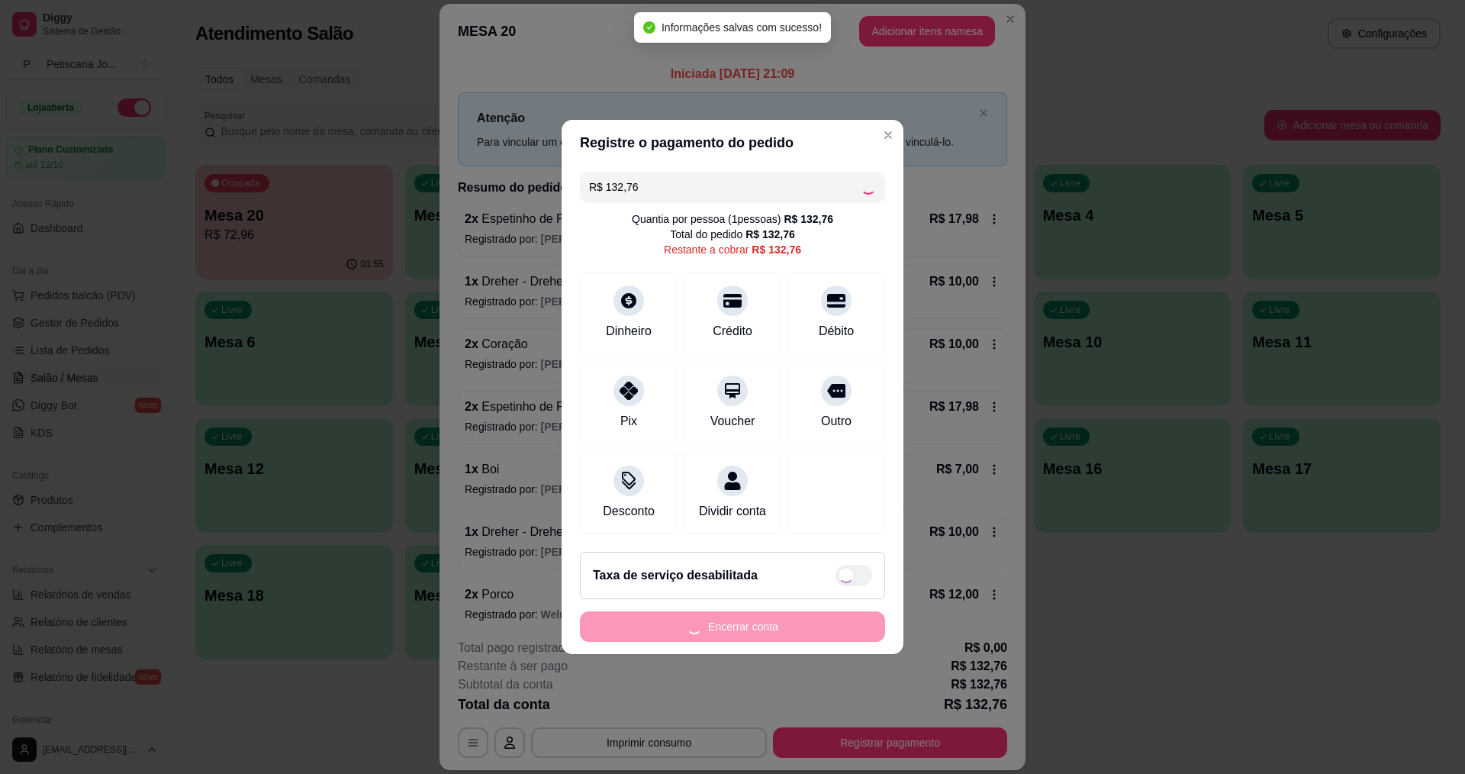
type input "R$ 0,00"
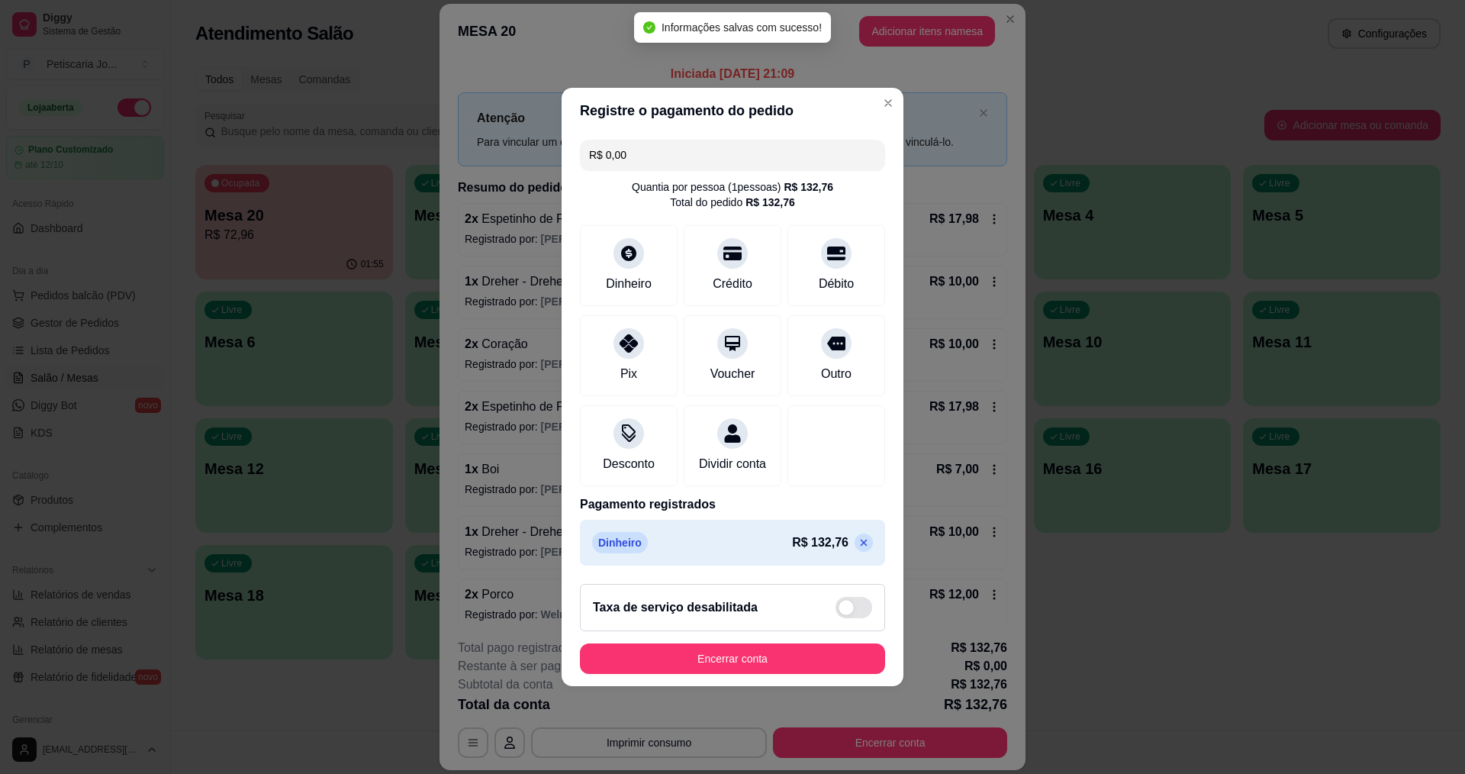
click at [730, 650] on footer "Taxa de serviço desabilitada Encerrar conta" at bounding box center [733, 629] width 342 height 114
click at [718, 663] on button "Encerrar conta" at bounding box center [733, 659] width 296 height 30
